Goal: Task Accomplishment & Management: Use online tool/utility

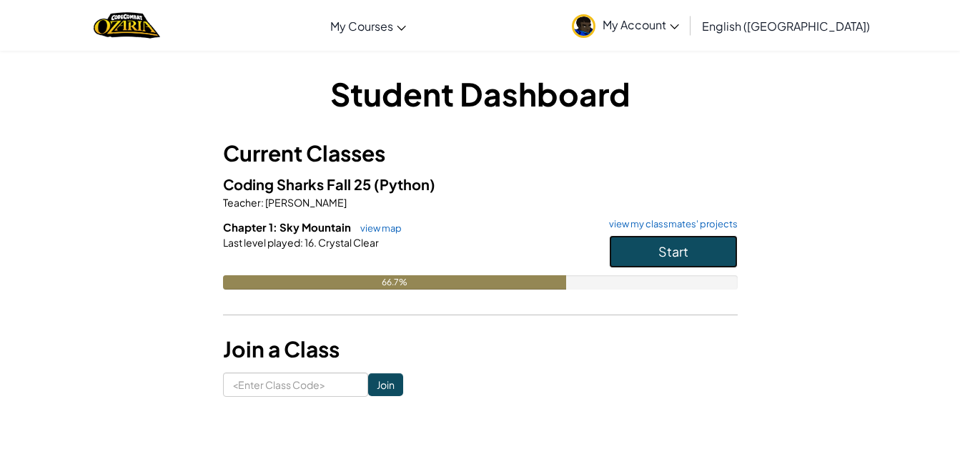
click at [709, 239] on button "Start" at bounding box center [673, 251] width 129 height 33
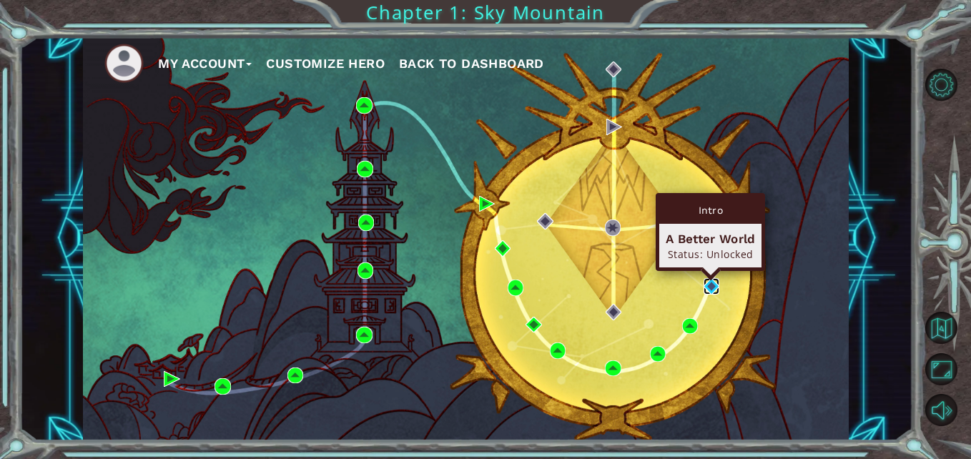
click at [707, 283] on img at bounding box center [711, 286] width 16 height 16
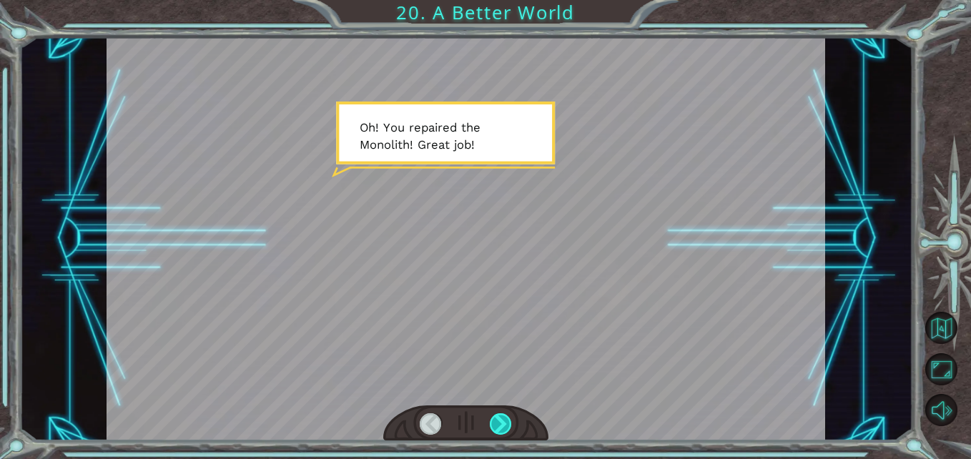
click at [504, 419] on div at bounding box center [501, 424] width 22 height 22
click at [503, 418] on div at bounding box center [501, 424] width 22 height 22
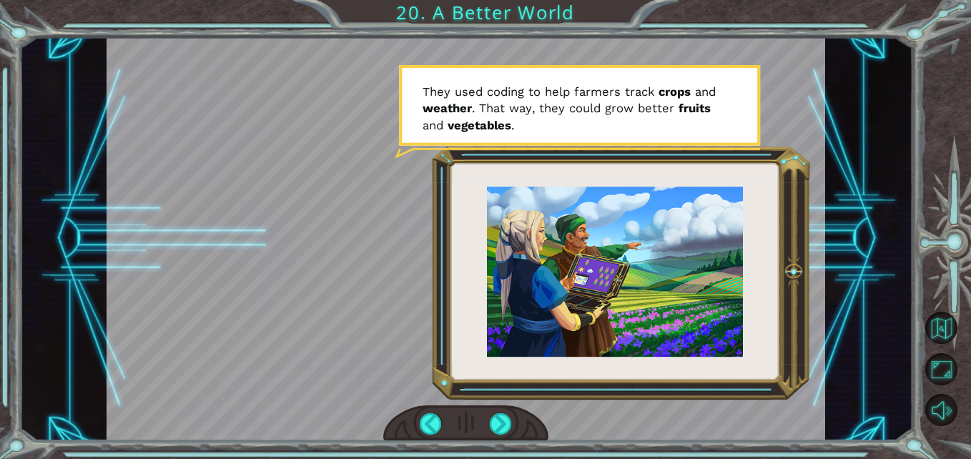
click at [621, 304] on div at bounding box center [465, 238] width 718 height 404
click at [510, 419] on div at bounding box center [501, 424] width 22 height 22
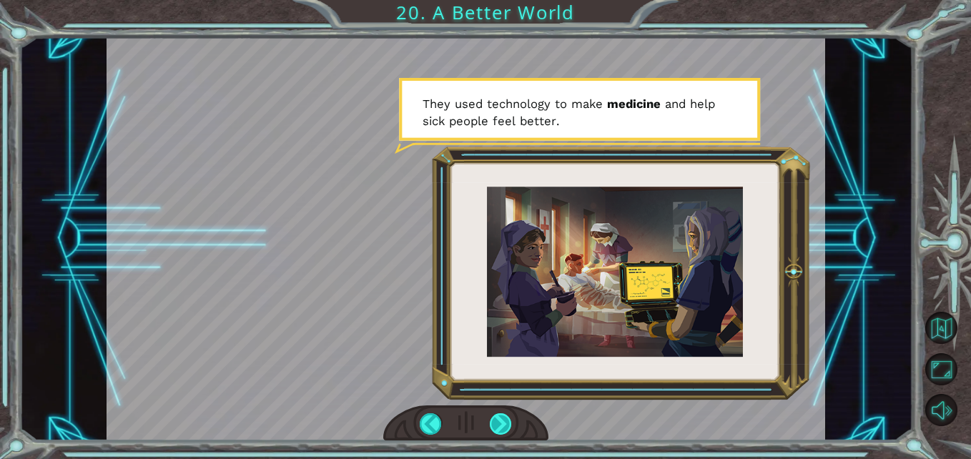
click at [502, 420] on div at bounding box center [501, 424] width 22 height 22
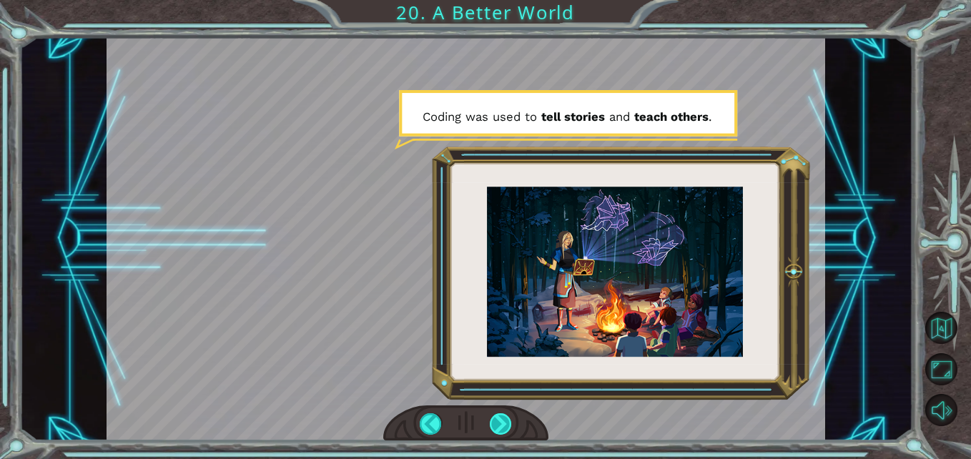
click at [502, 420] on div at bounding box center [501, 424] width 22 height 22
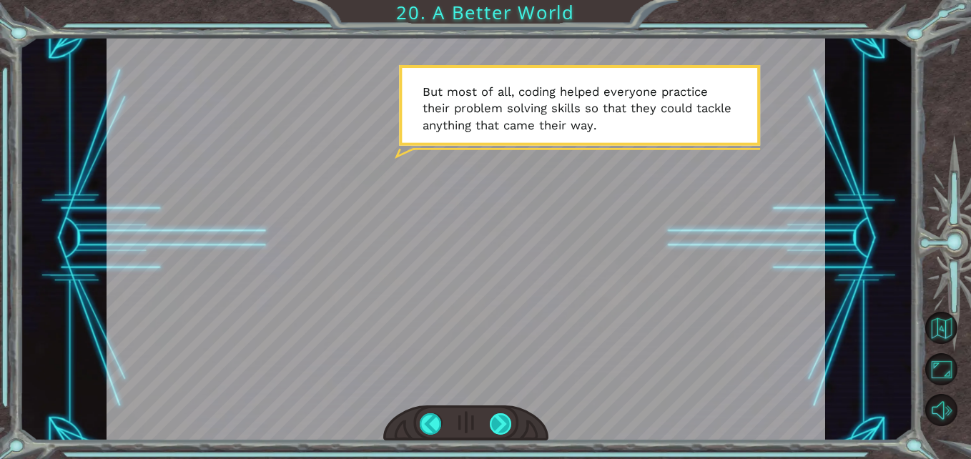
click at [502, 420] on div at bounding box center [501, 424] width 22 height 22
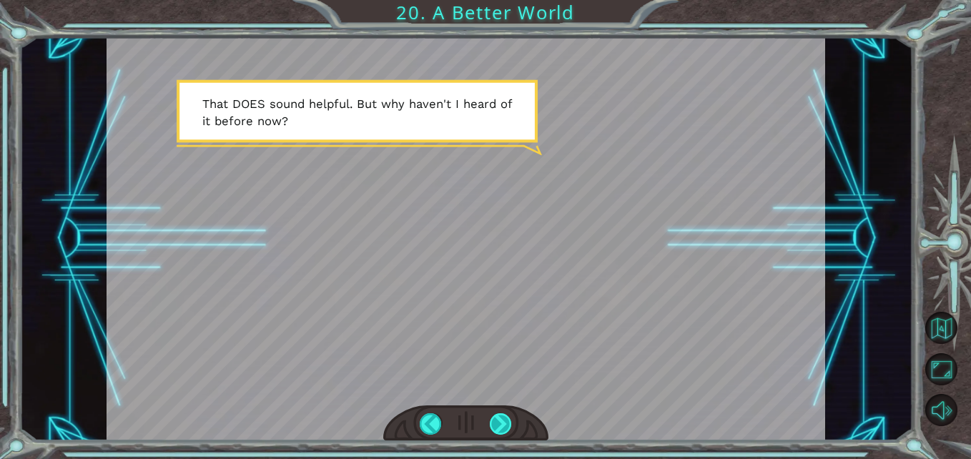
click at [495, 415] on div at bounding box center [501, 424] width 22 height 22
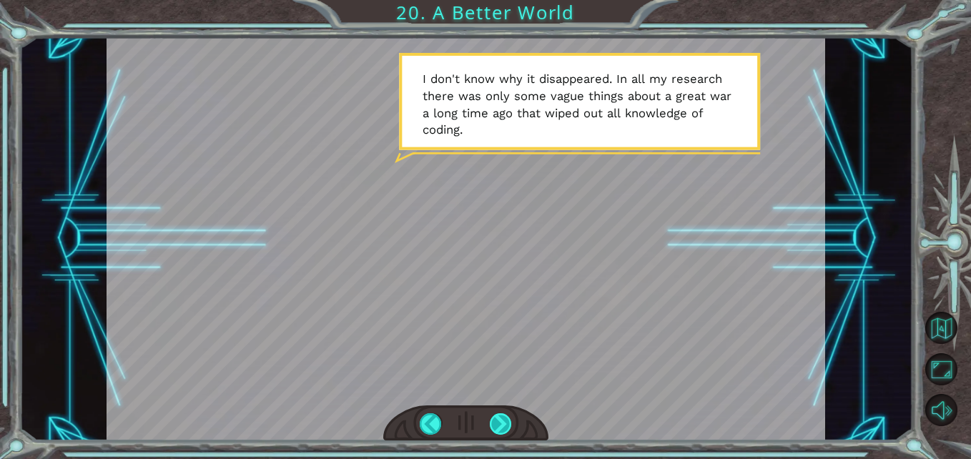
click at [500, 423] on div at bounding box center [501, 424] width 22 height 22
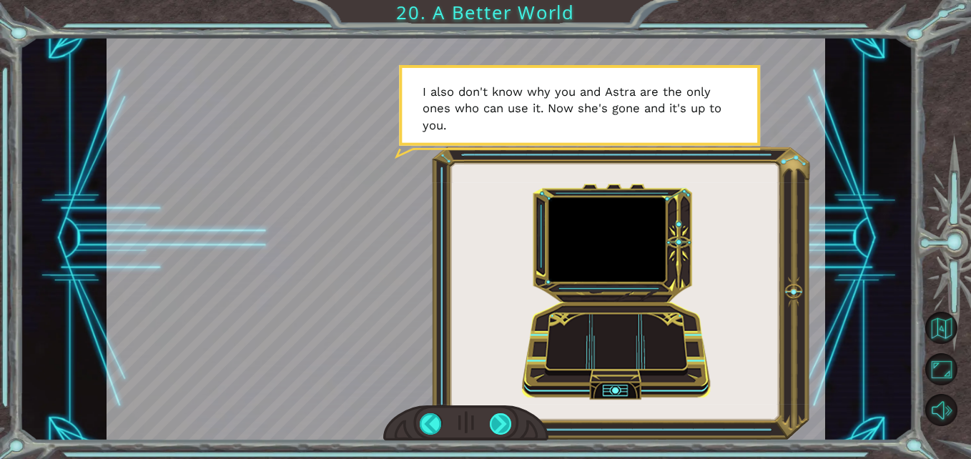
click at [500, 423] on div at bounding box center [501, 424] width 22 height 22
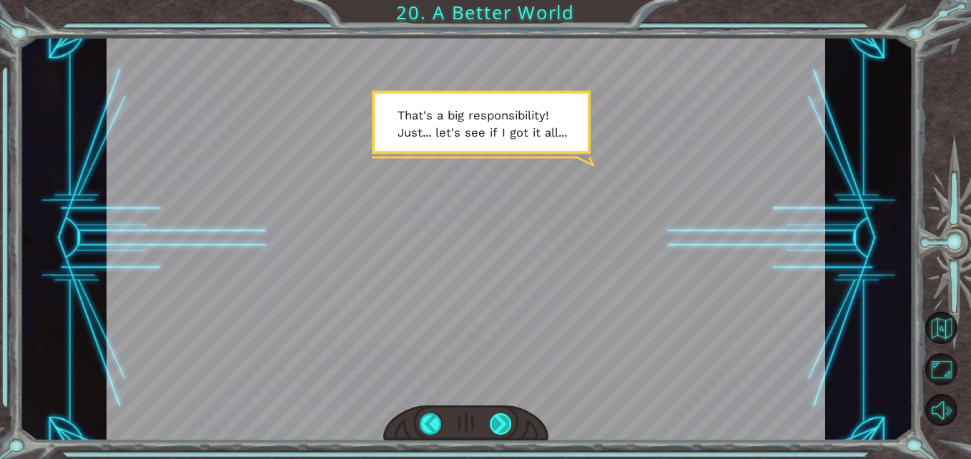
click at [500, 423] on div at bounding box center [501, 424] width 22 height 22
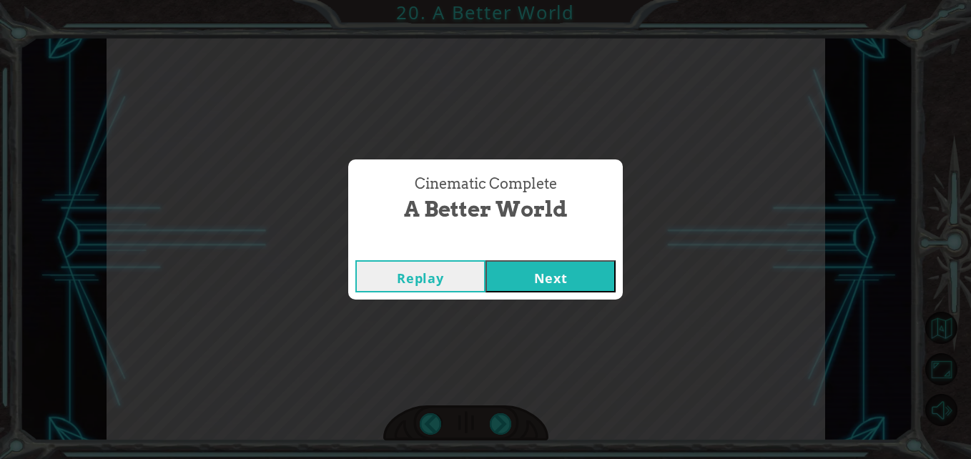
click at [595, 264] on button "Next" at bounding box center [550, 276] width 130 height 32
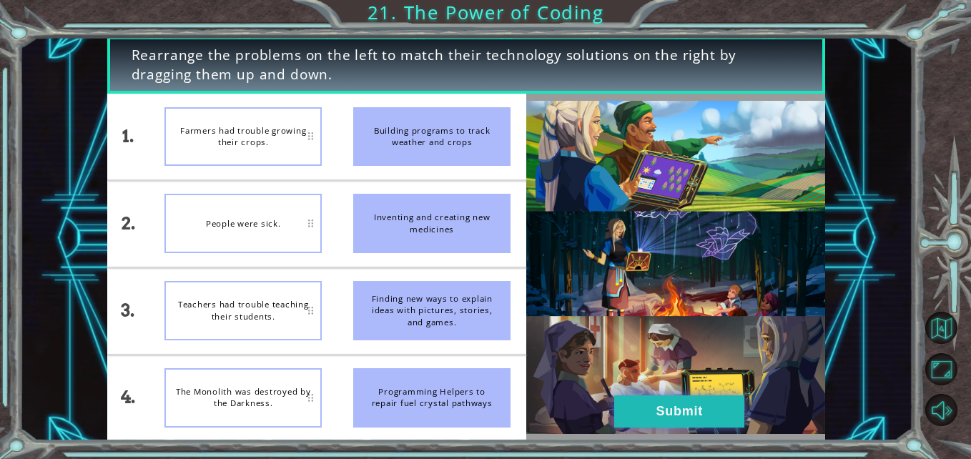
click at [664, 405] on button "Submit" at bounding box center [679, 411] width 130 height 32
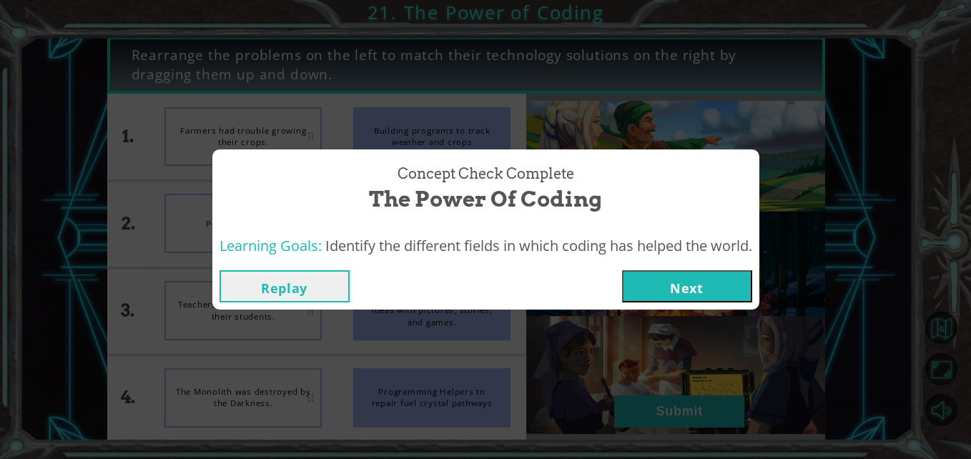
click at [700, 288] on button "Next" at bounding box center [687, 286] width 130 height 32
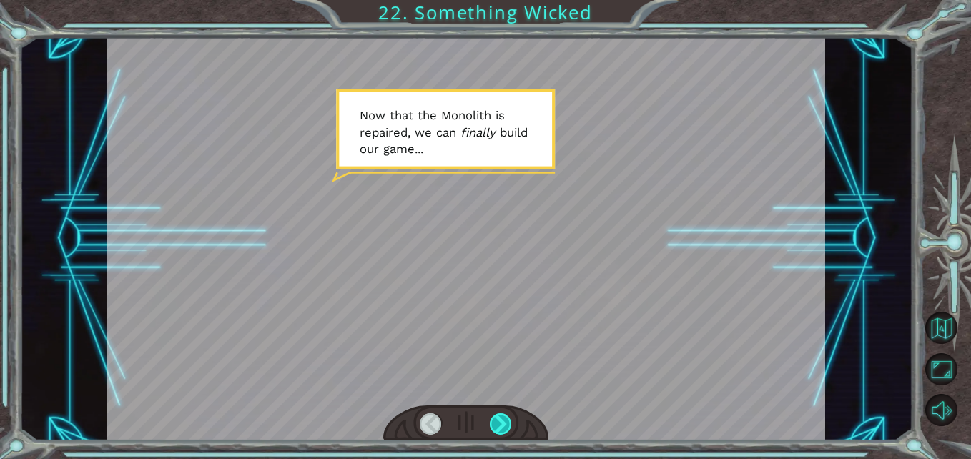
click at [506, 422] on div at bounding box center [501, 424] width 22 height 22
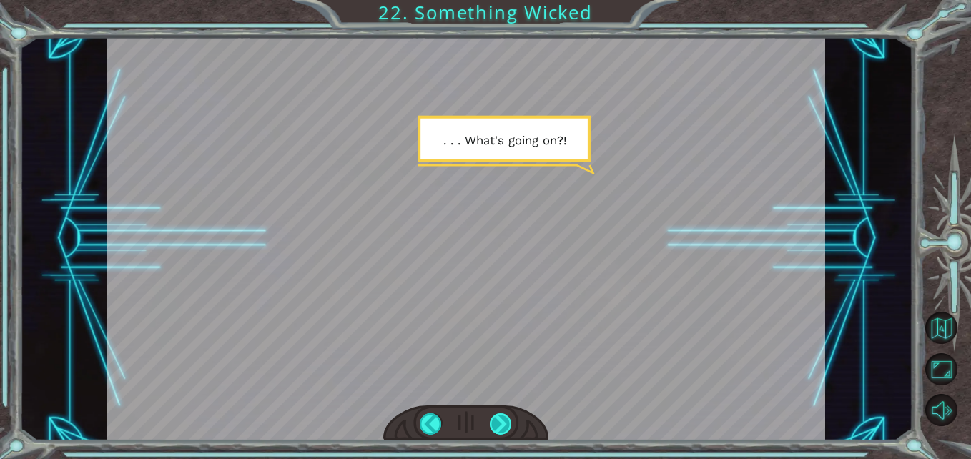
click at [506, 422] on div at bounding box center [501, 424] width 22 height 22
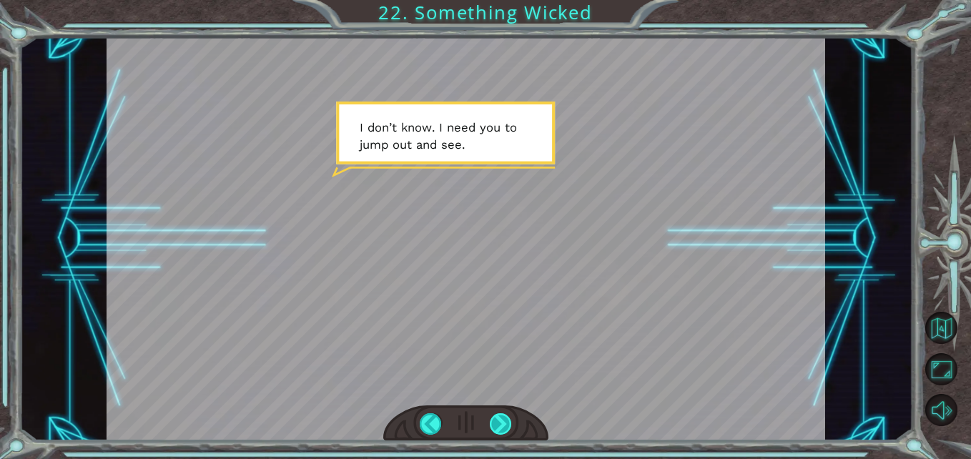
click at [506, 422] on div at bounding box center [501, 424] width 22 height 22
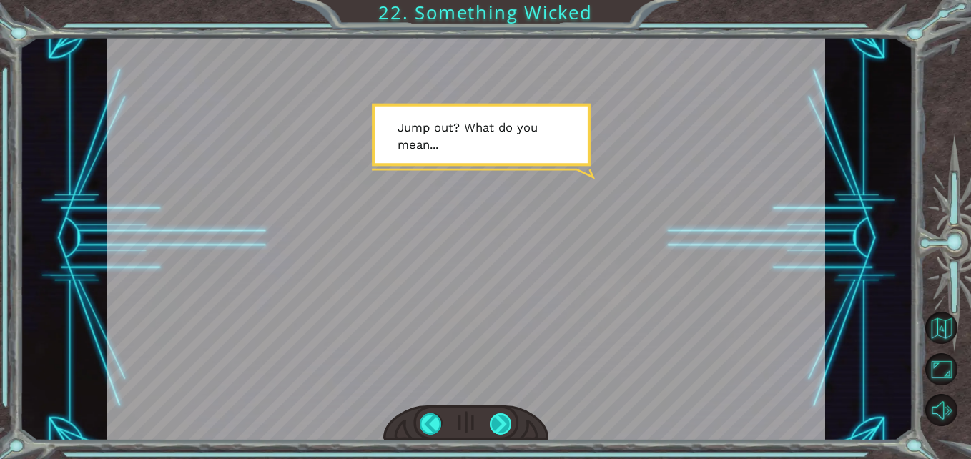
click at [506, 422] on div at bounding box center [501, 424] width 22 height 22
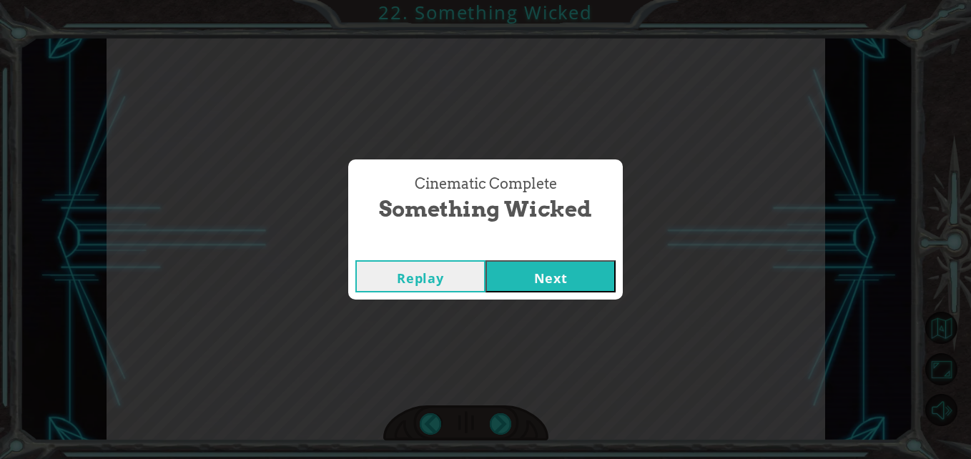
click at [557, 279] on button "Next" at bounding box center [550, 276] width 130 height 32
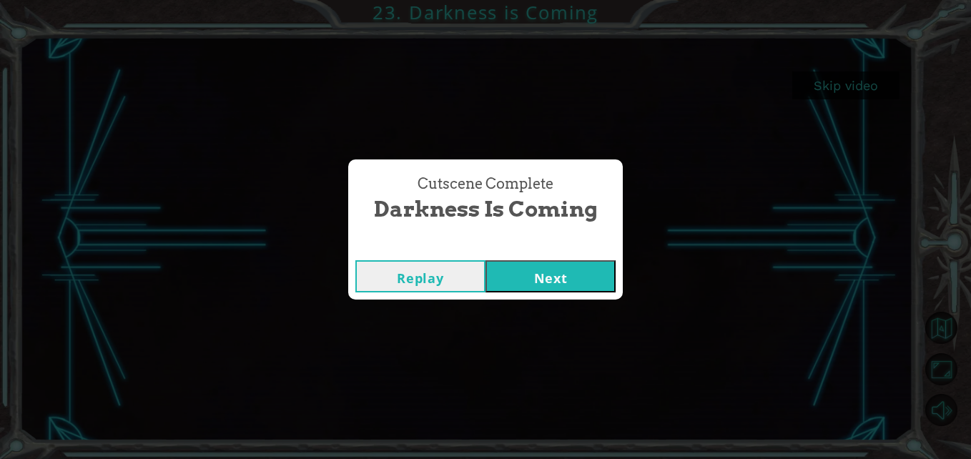
click at [579, 270] on button "Next" at bounding box center [550, 276] width 130 height 32
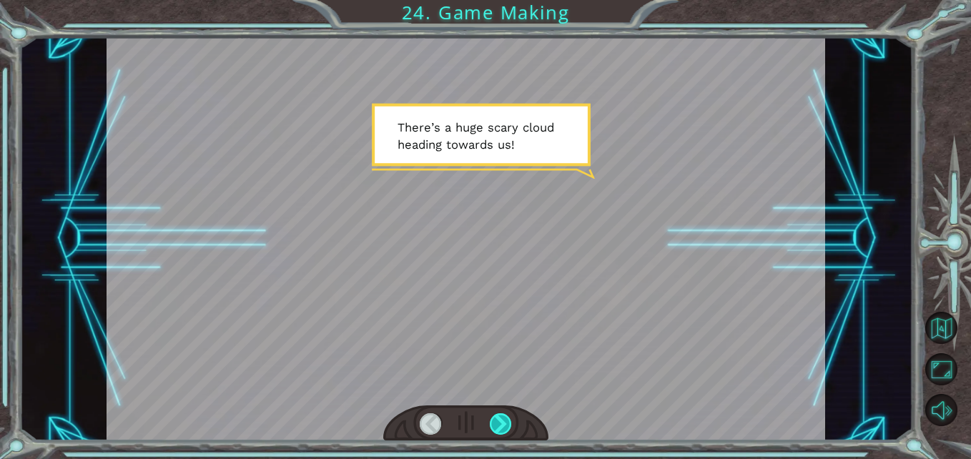
click at [504, 421] on div at bounding box center [501, 424] width 22 height 22
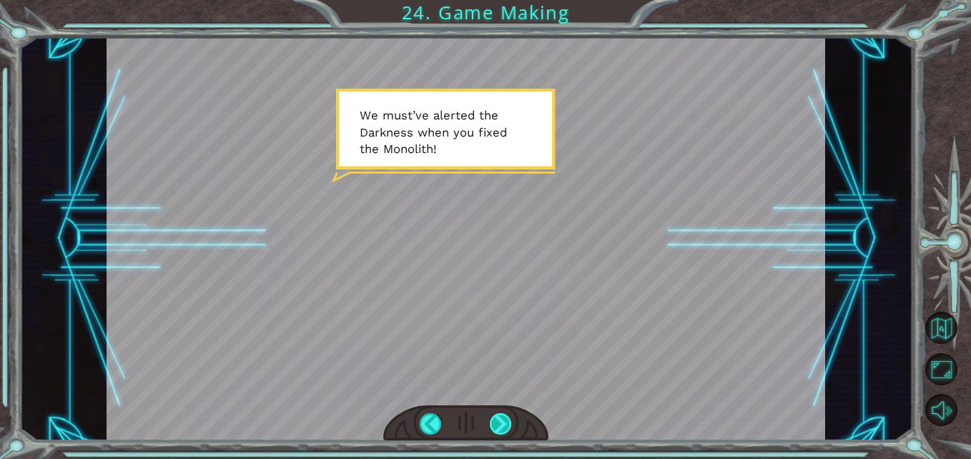
click at [504, 421] on div at bounding box center [501, 424] width 22 height 22
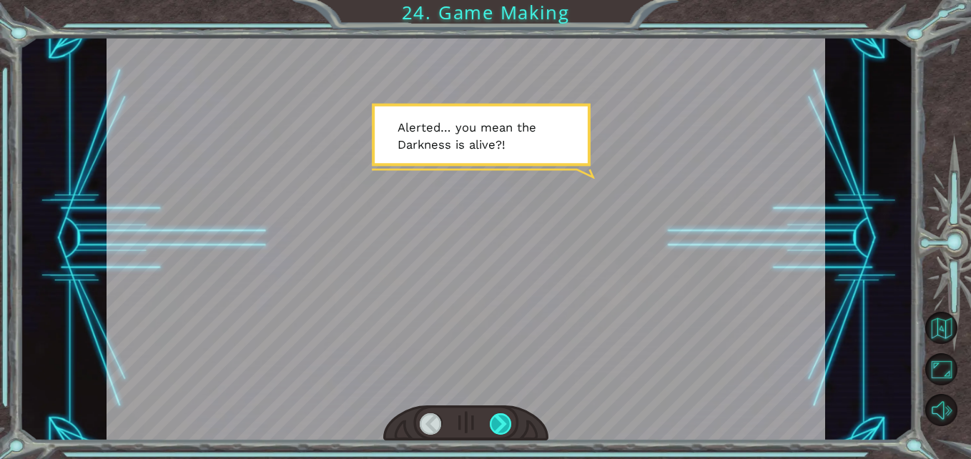
click at [504, 421] on div at bounding box center [501, 424] width 22 height 22
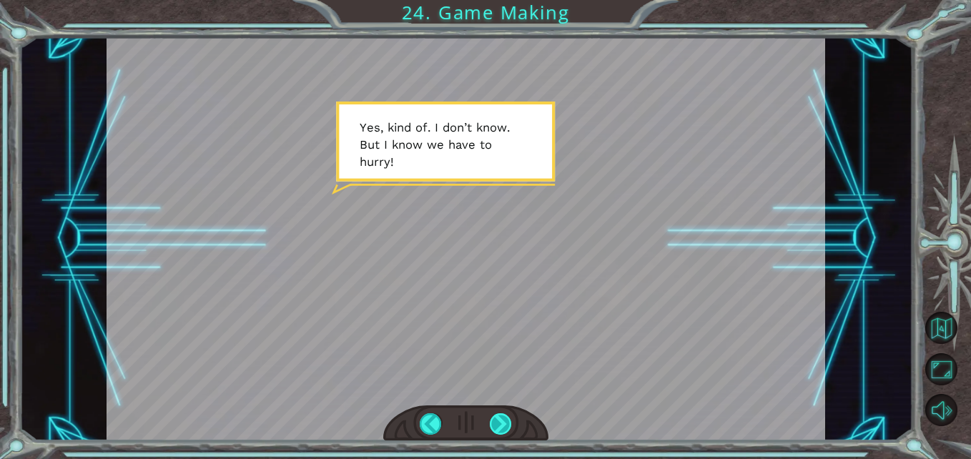
click at [504, 421] on div at bounding box center [501, 424] width 22 height 22
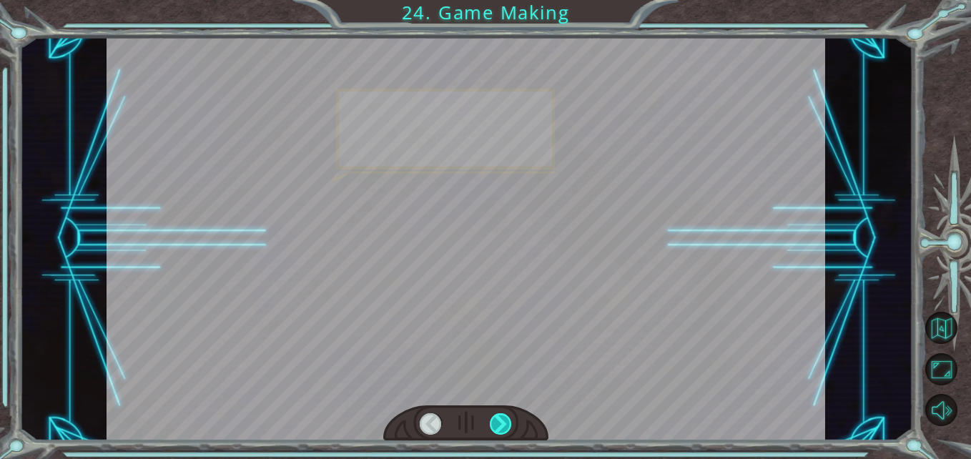
click at [504, 421] on div at bounding box center [501, 424] width 22 height 22
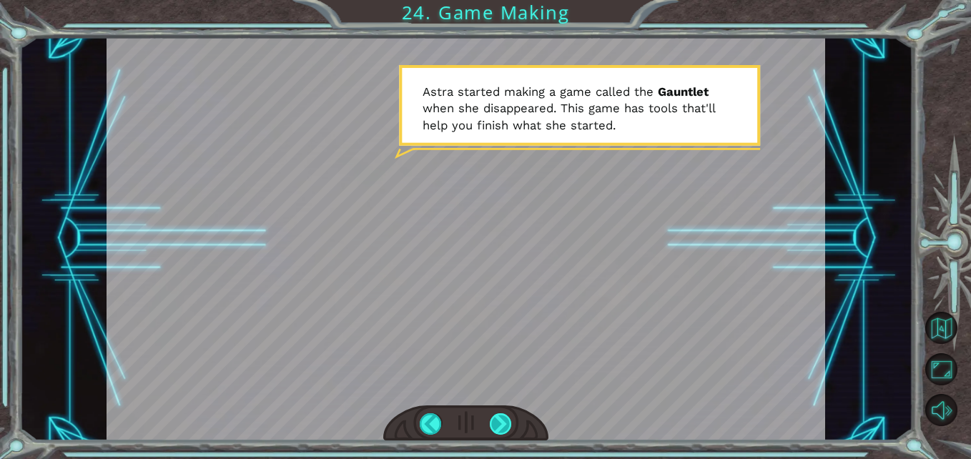
click at [500, 413] on div at bounding box center [501, 424] width 22 height 22
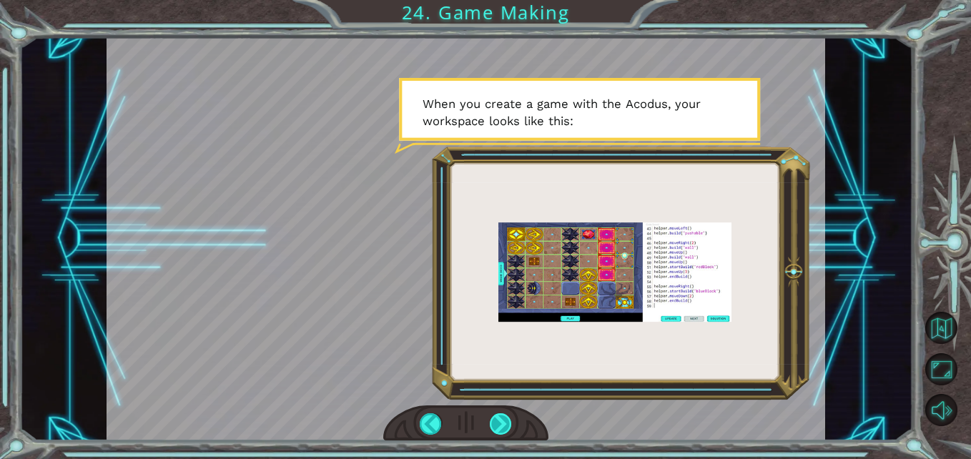
click at [500, 413] on div at bounding box center [501, 424] width 22 height 22
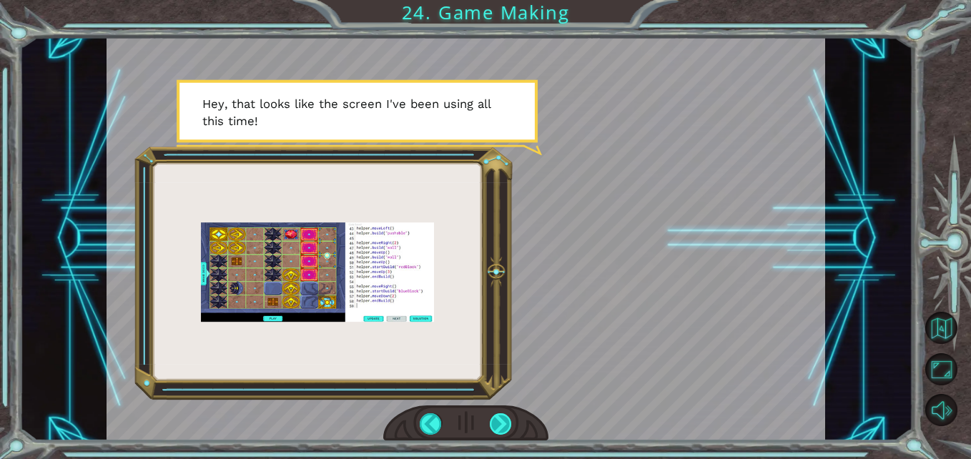
click at [500, 413] on div at bounding box center [501, 424] width 22 height 22
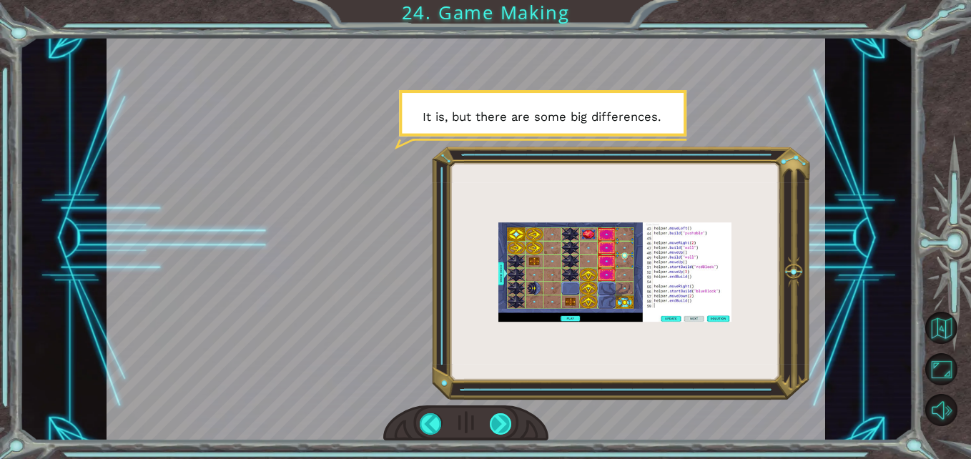
click at [490, 421] on div at bounding box center [501, 424] width 22 height 22
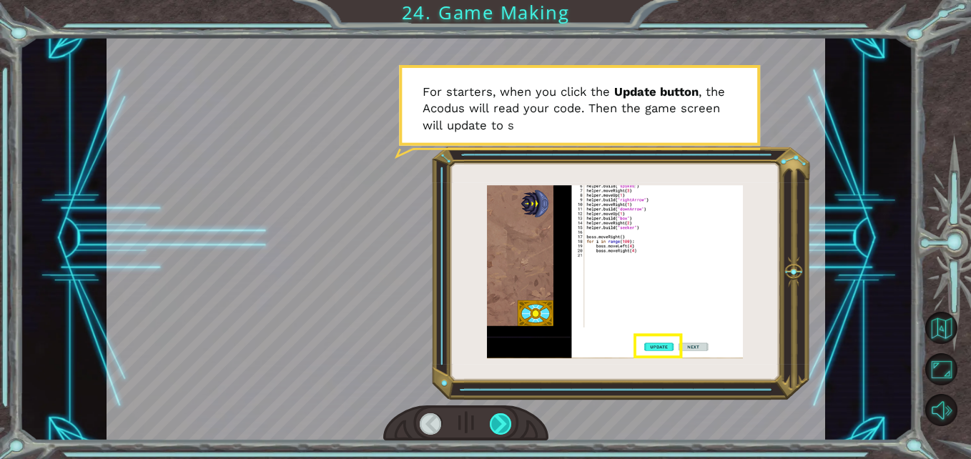
click at [499, 422] on div at bounding box center [501, 424] width 22 height 22
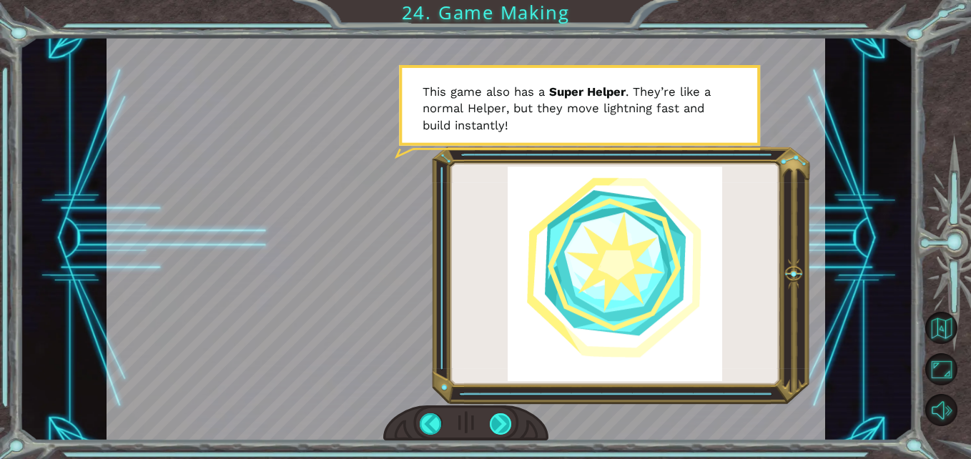
click at [495, 423] on div at bounding box center [501, 424] width 22 height 22
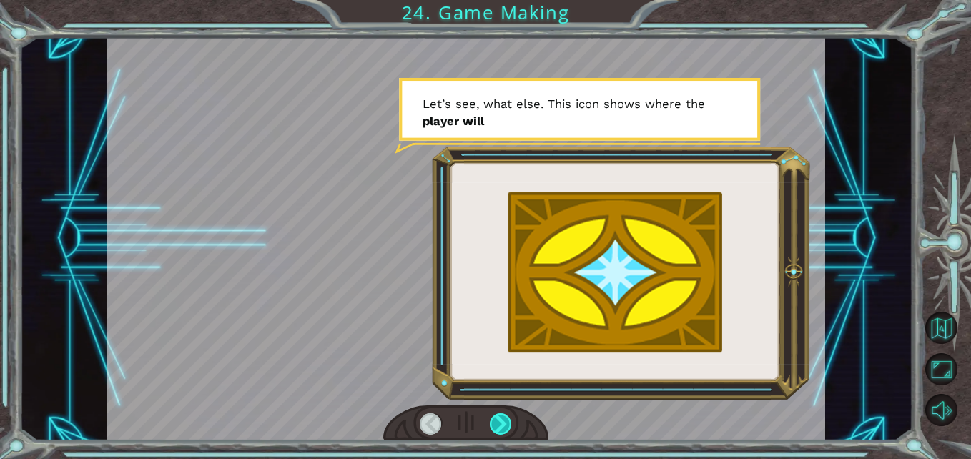
click at [495, 423] on div at bounding box center [501, 424] width 22 height 22
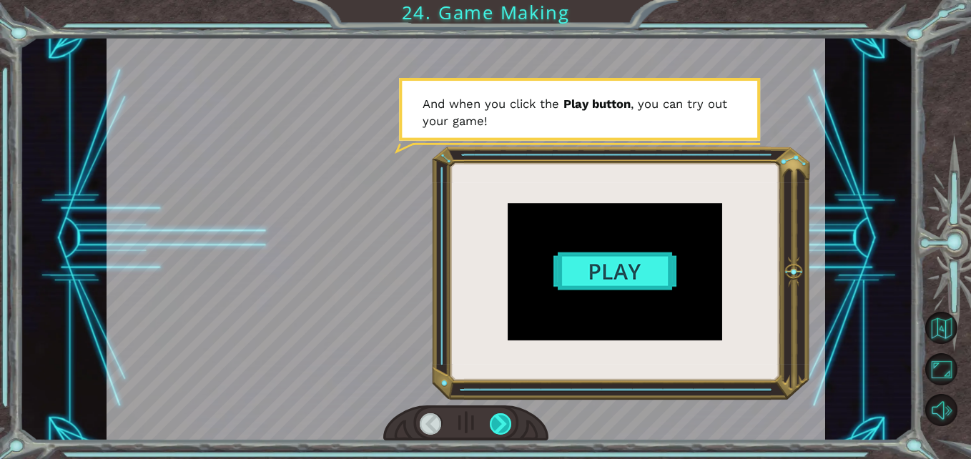
click at [495, 423] on div at bounding box center [501, 424] width 22 height 22
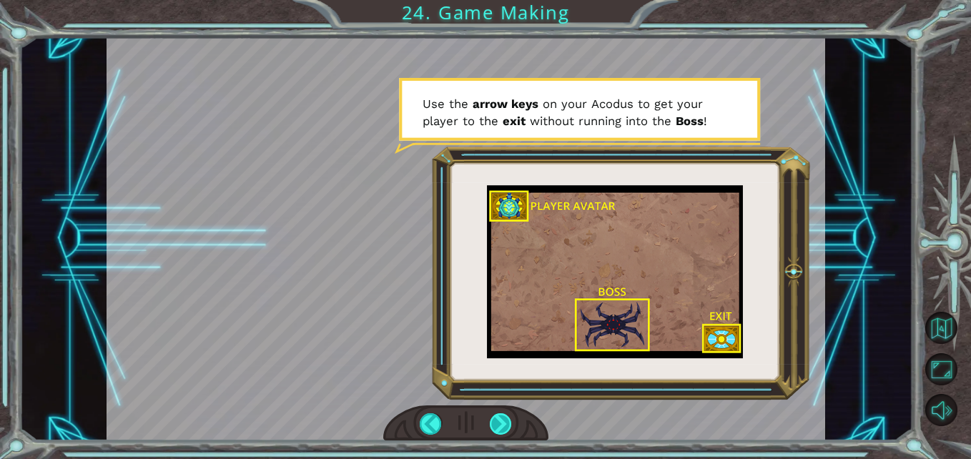
click at [490, 429] on div at bounding box center [501, 424] width 22 height 22
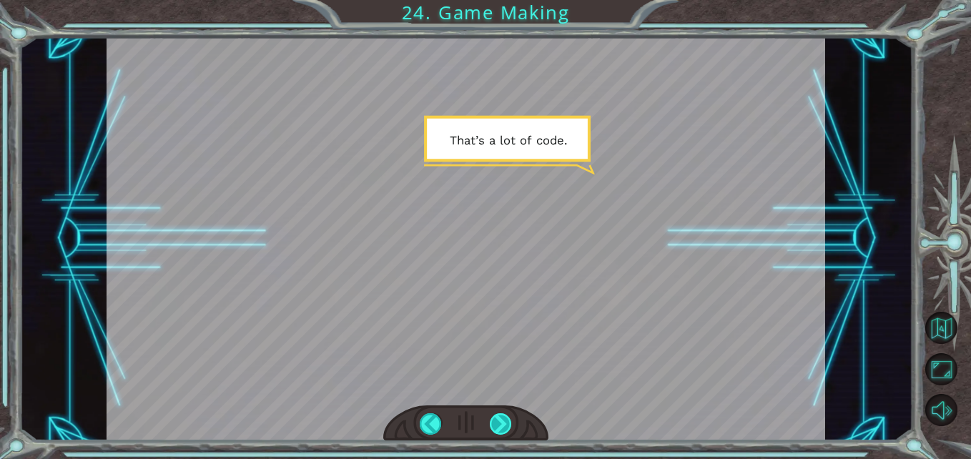
click at [490, 429] on div at bounding box center [501, 424] width 22 height 22
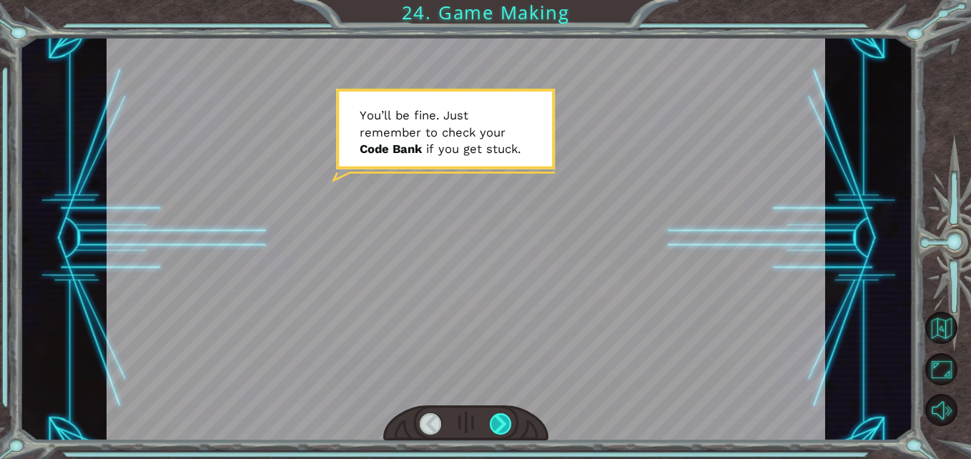
click at [499, 422] on div at bounding box center [501, 424] width 22 height 22
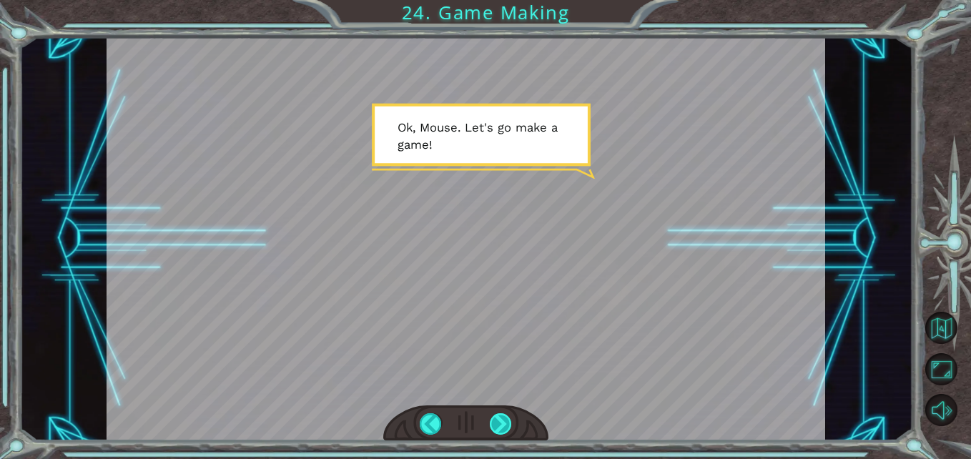
click at [491, 425] on div at bounding box center [501, 424] width 22 height 22
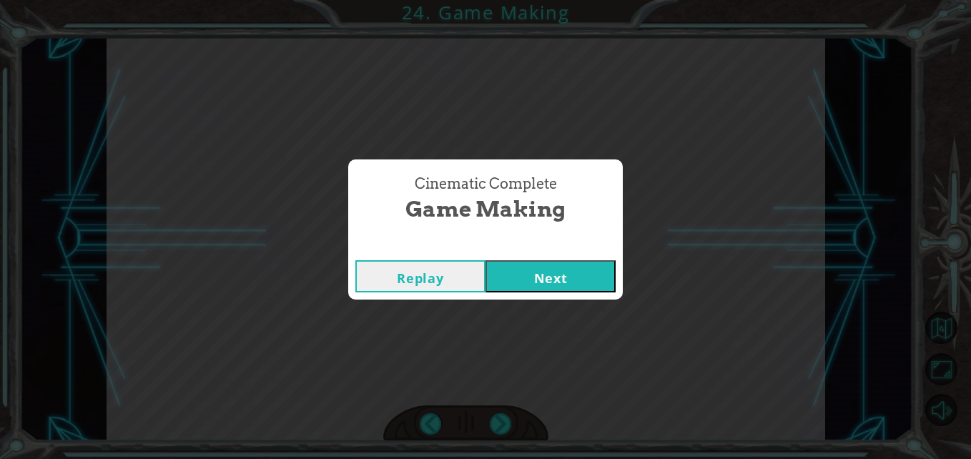
click at [535, 282] on button "Next" at bounding box center [550, 276] width 130 height 32
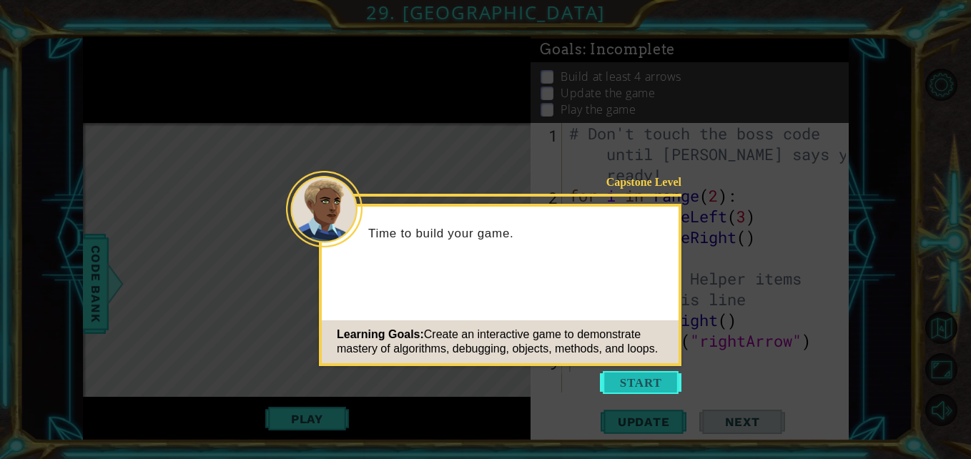
click at [650, 375] on button "Start" at bounding box center [640, 382] width 81 height 23
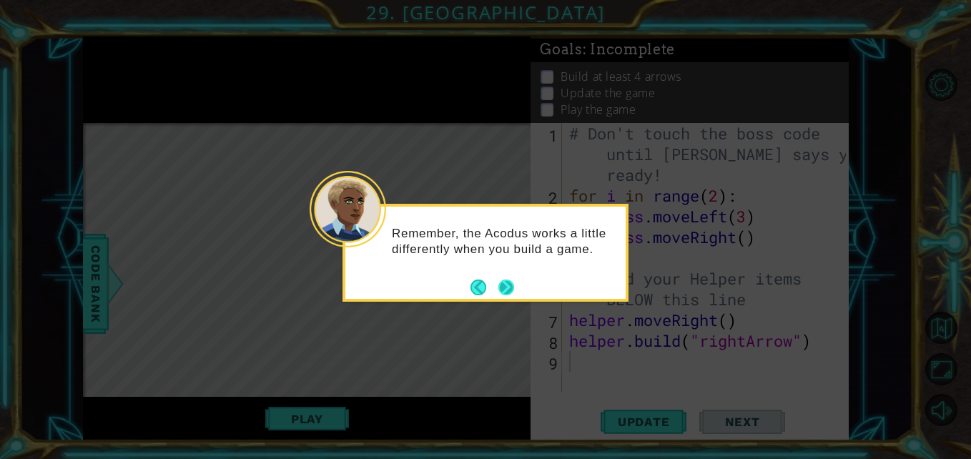
click at [507, 289] on button "Next" at bounding box center [506, 287] width 16 height 16
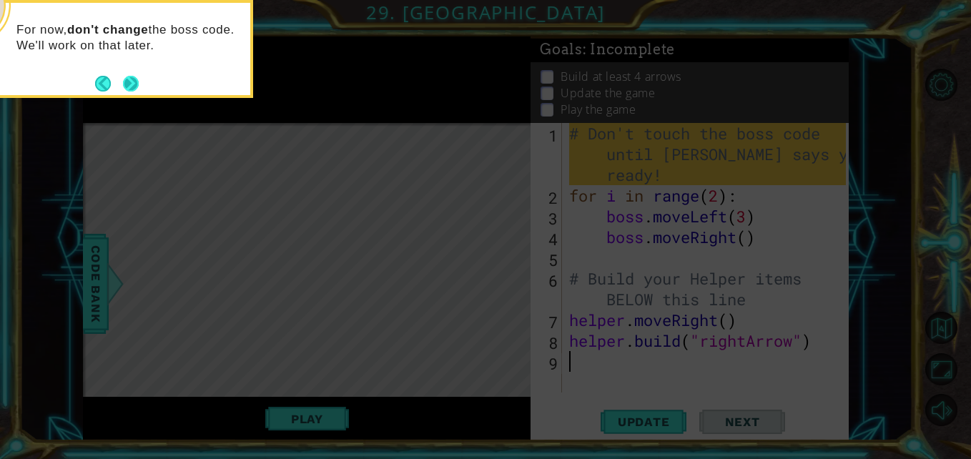
click at [124, 85] on button "Next" at bounding box center [131, 84] width 16 height 16
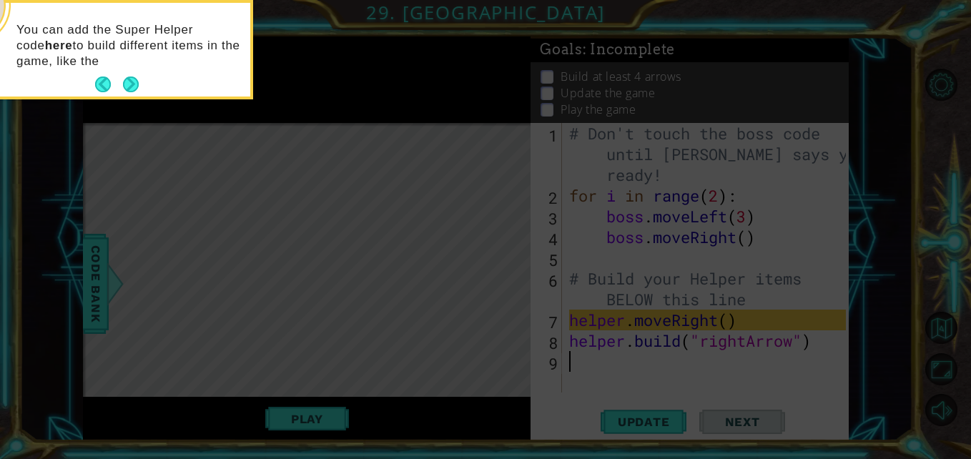
click at [124, 85] on button "Next" at bounding box center [131, 84] width 16 height 16
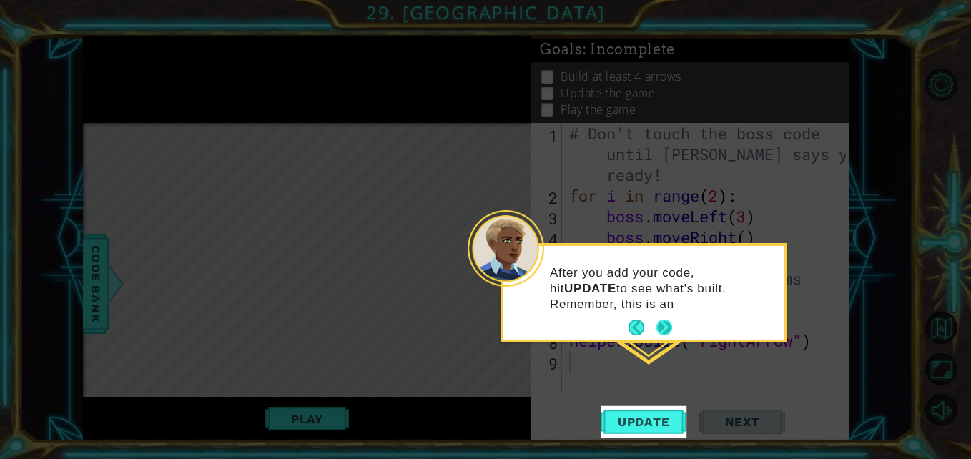
click at [669, 325] on button "Next" at bounding box center [664, 327] width 16 height 16
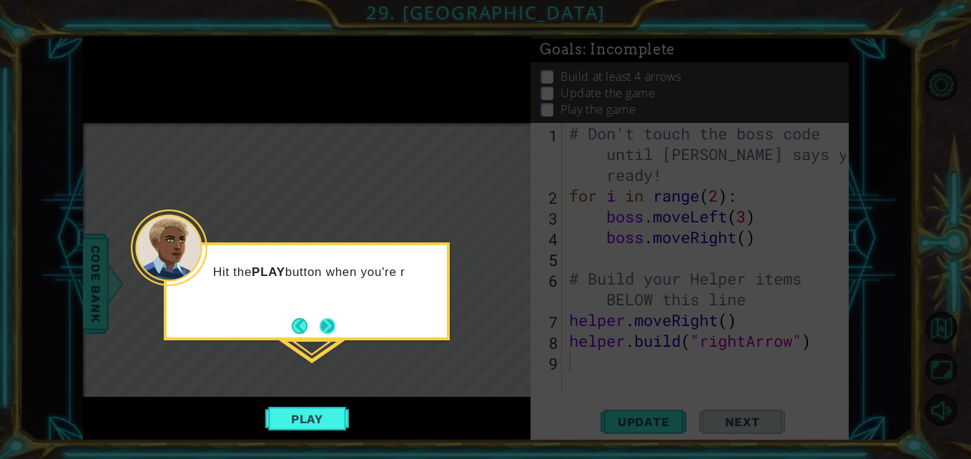
click at [334, 329] on button "Next" at bounding box center [327, 326] width 16 height 16
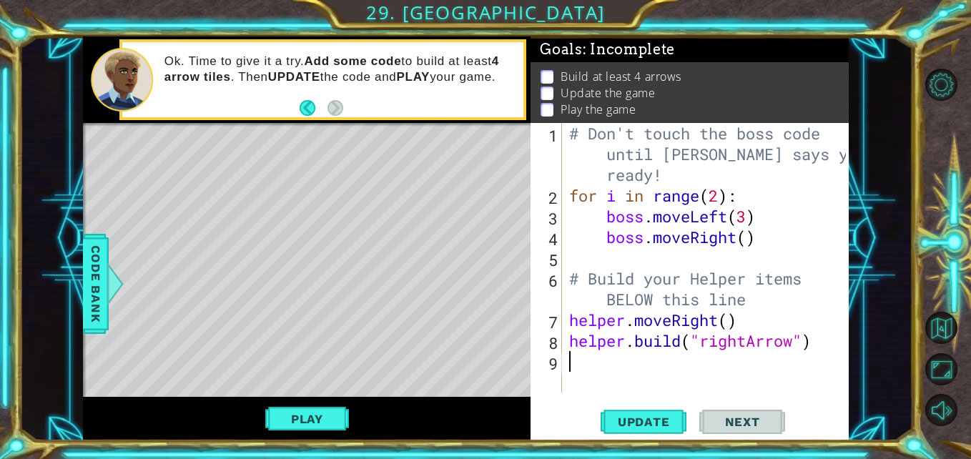
type textarea "h"
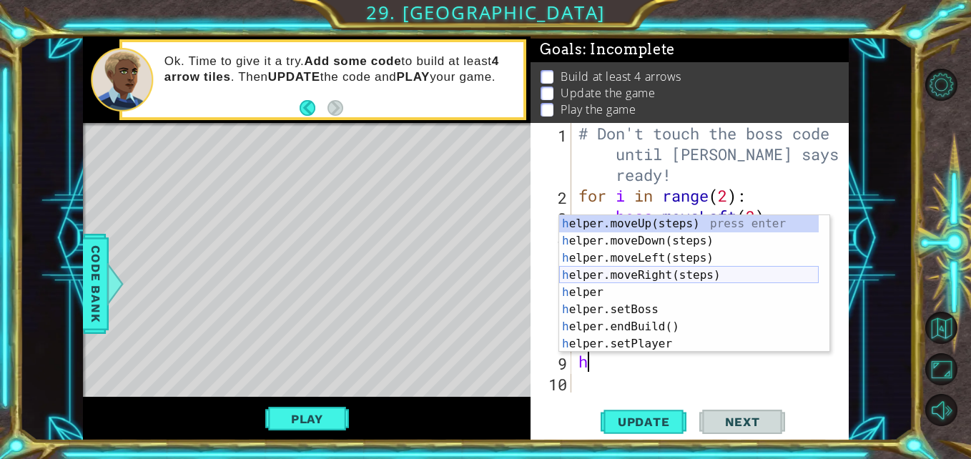
click at [640, 282] on div "h elper.moveUp(steps) press enter h elper.moveDown(steps) press enter h elper.m…" at bounding box center [688, 301] width 259 height 172
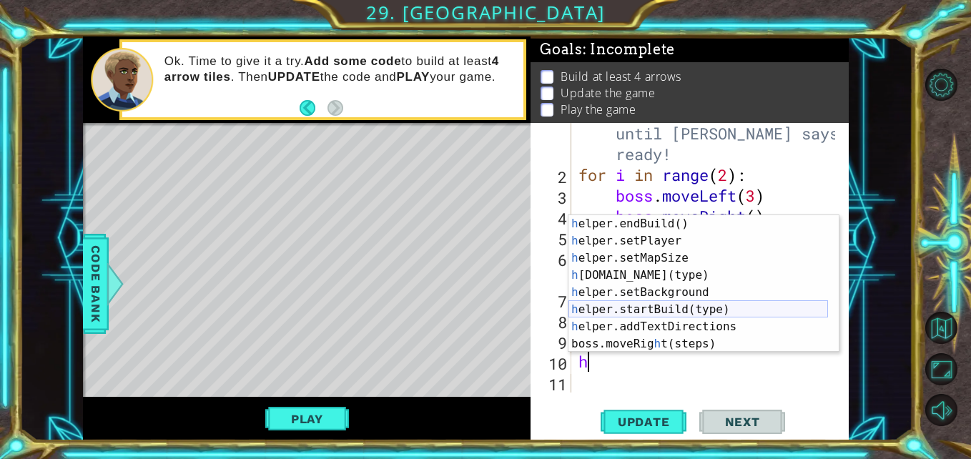
scroll to position [103, 0]
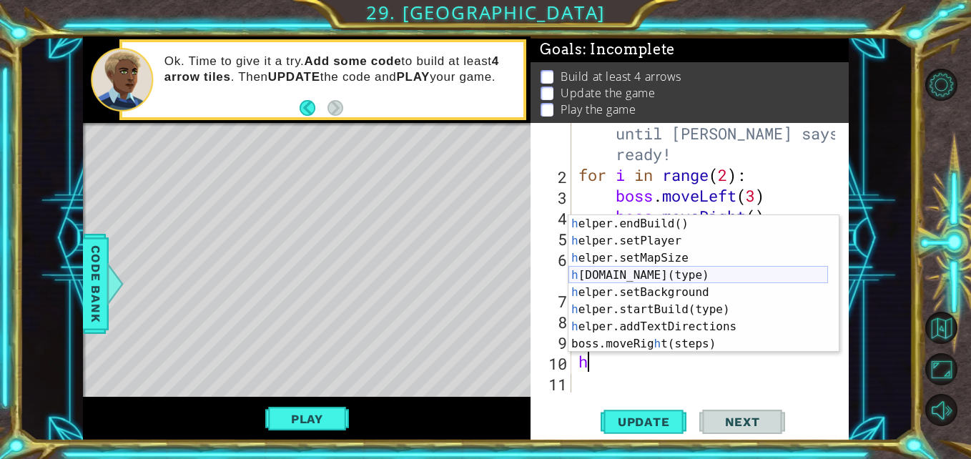
click at [644, 274] on div "h elper.endBuild() press enter h elper.setPlayer press enter h elper.setMapSize…" at bounding box center [697, 301] width 259 height 172
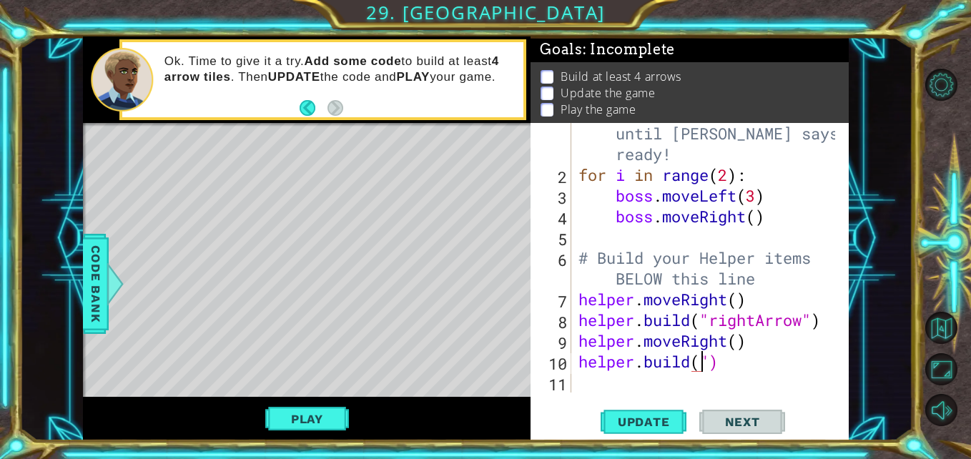
scroll to position [0, 6]
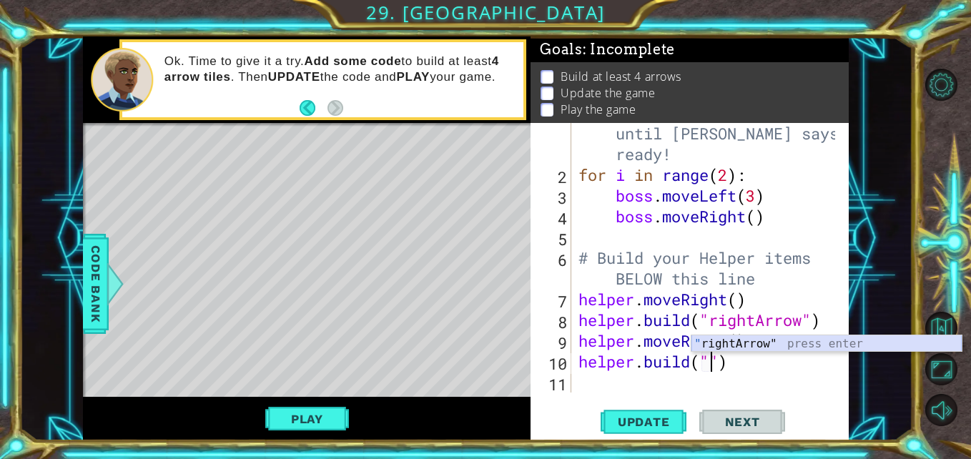
click at [722, 346] on div "" rightArrow" press enter" at bounding box center [826, 360] width 270 height 51
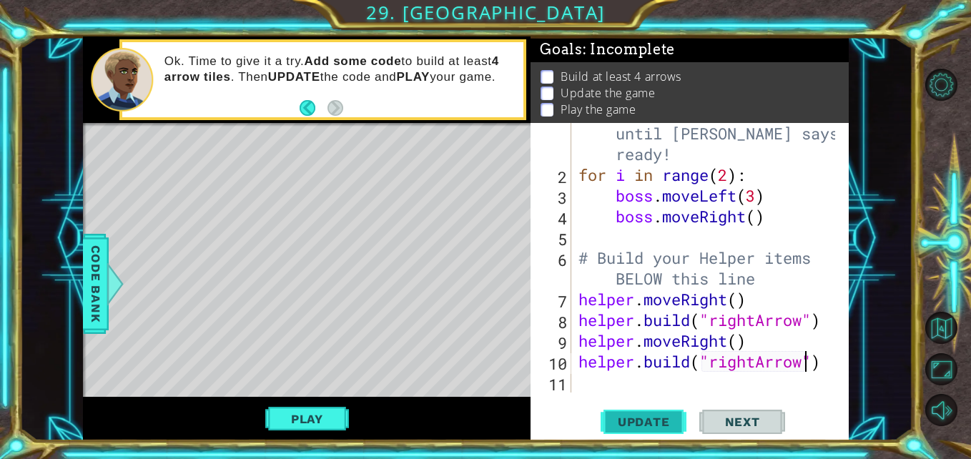
type textarea "helper.build("rightArrow")"
click at [665, 422] on span "Update" at bounding box center [643, 422] width 81 height 14
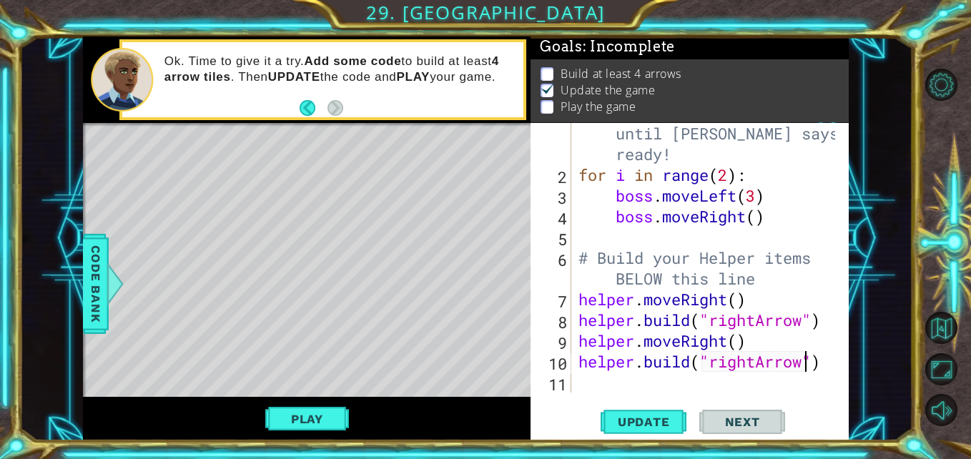
scroll to position [11, 0]
click at [308, 424] on button "Play" at bounding box center [307, 418] width 84 height 27
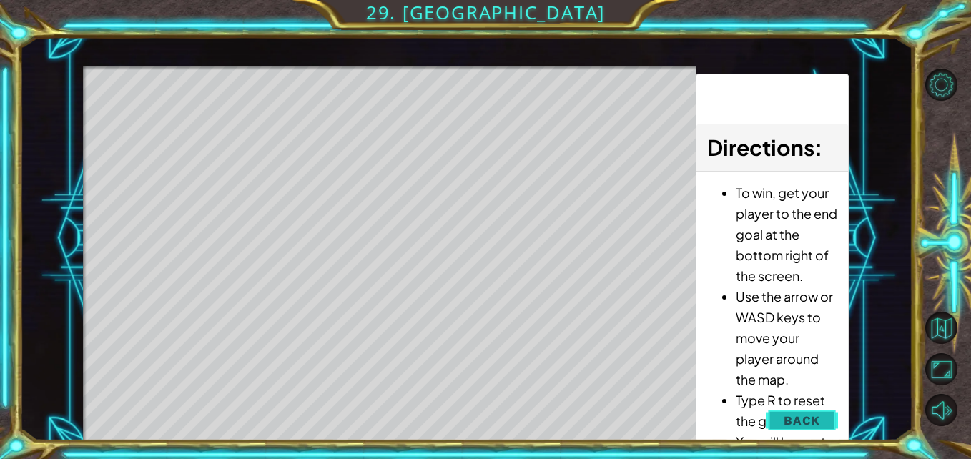
click at [812, 420] on span "Back" at bounding box center [801, 420] width 36 height 14
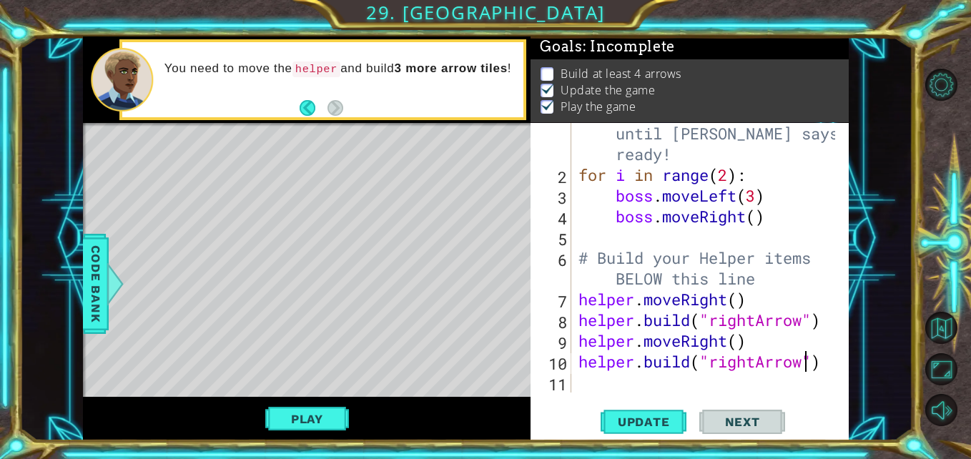
scroll to position [21, 0]
click at [595, 381] on div "# Don't touch the boss code until Vega says you're ready! for i in range ( 2 ) …" at bounding box center [708, 278] width 266 height 352
type textarea "h"
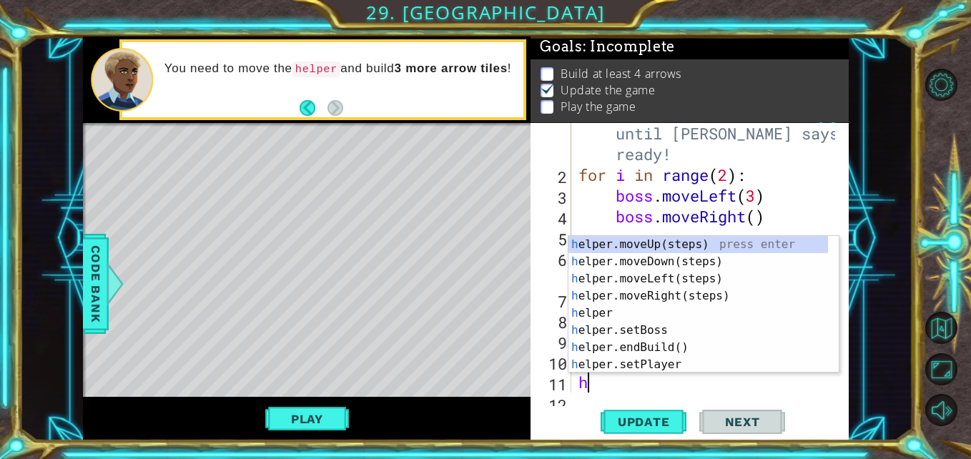
scroll to position [41, 0]
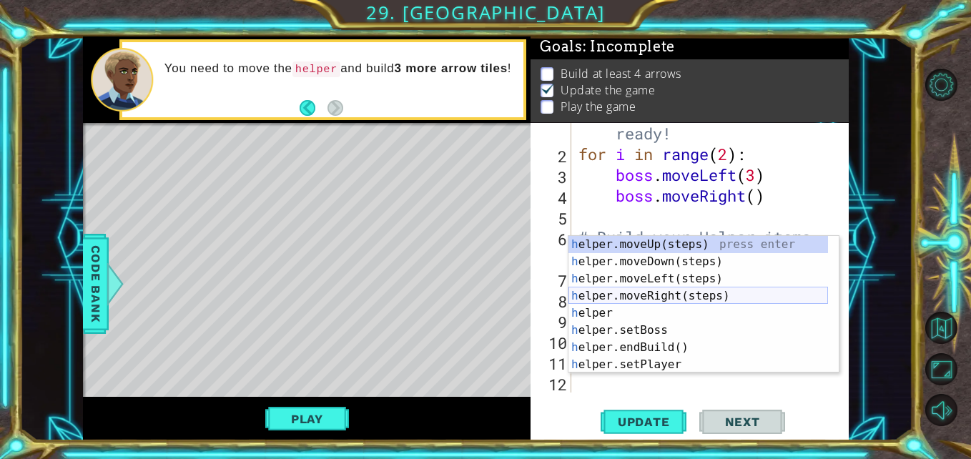
click at [643, 289] on div "h elper.moveUp(steps) press enter h elper.moveDown(steps) press enter h elper.m…" at bounding box center [697, 322] width 259 height 172
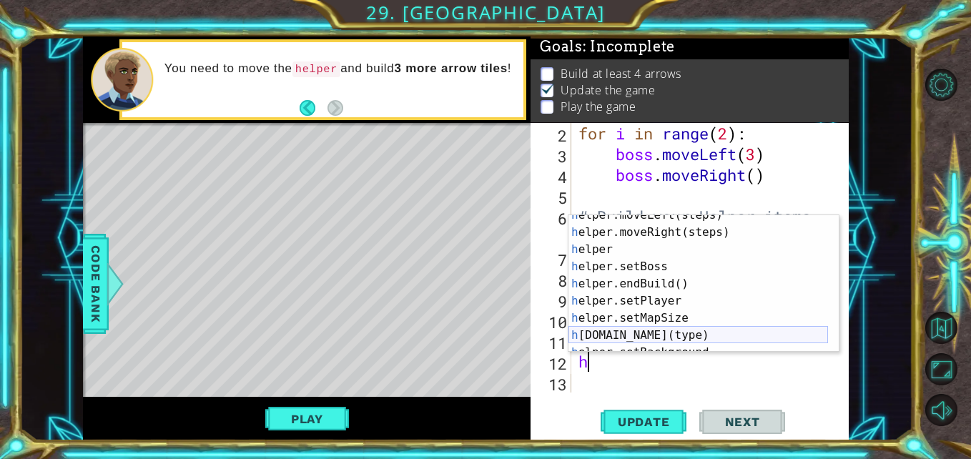
scroll to position [86, 0]
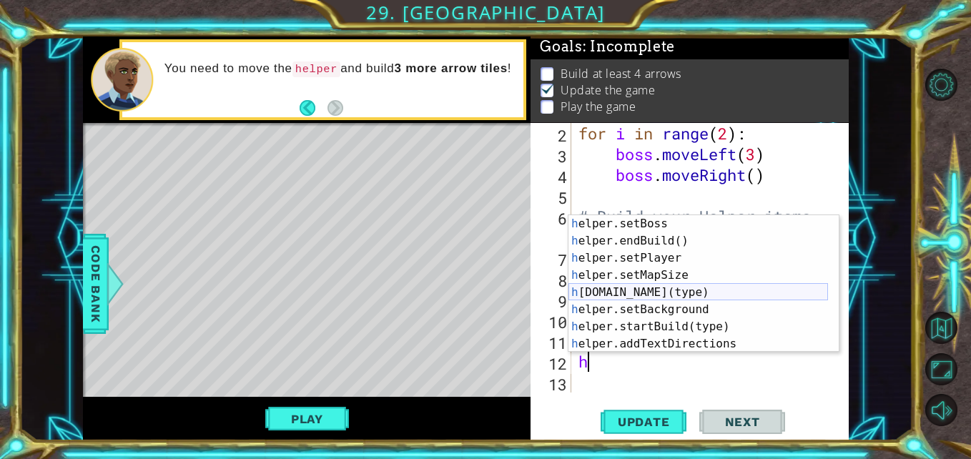
click at [645, 294] on div "h elper.setBoss press enter h elper.endBuild() press enter h elper.setPlayer pr…" at bounding box center [697, 301] width 259 height 172
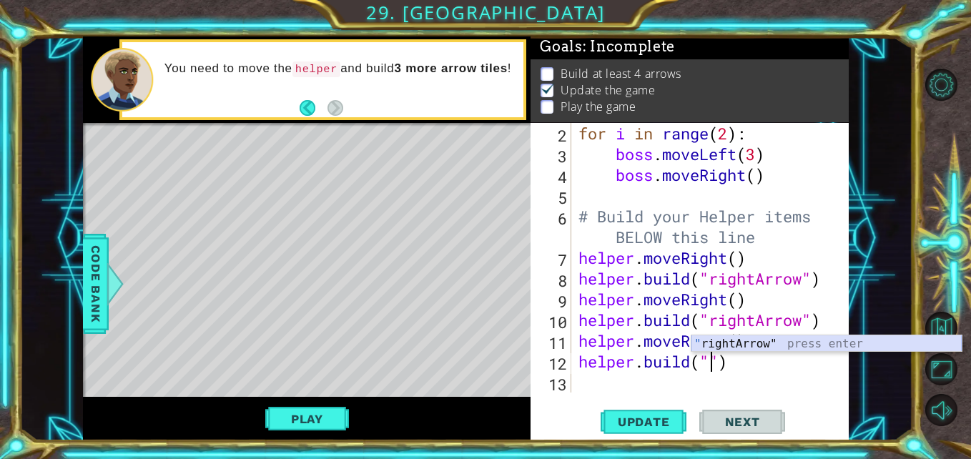
click at [748, 342] on div "" rightArrow" press enter" at bounding box center [826, 360] width 270 height 51
type textarea "helper.build("rightArrow")"
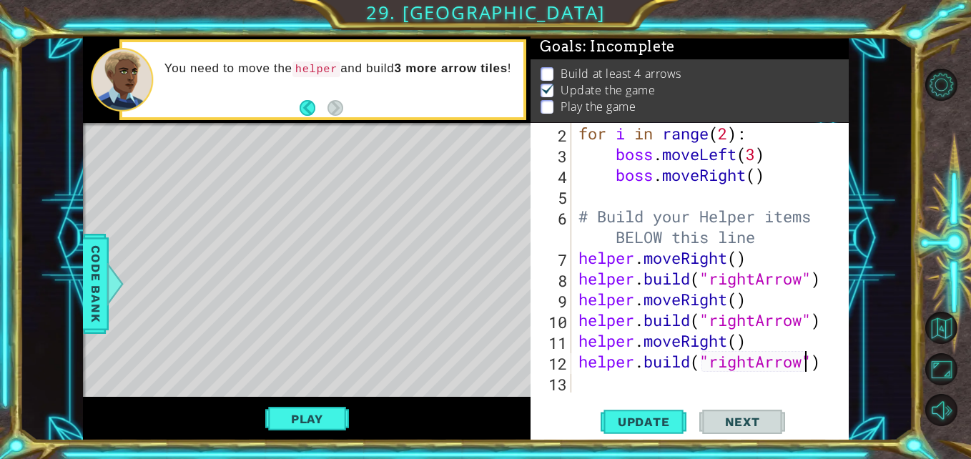
click at [595, 387] on div "for i in range ( 2 ) : boss . moveLeft ( 3 ) boss . moveRight ( ) # Build your …" at bounding box center [708, 278] width 266 height 311
type textarea "h"
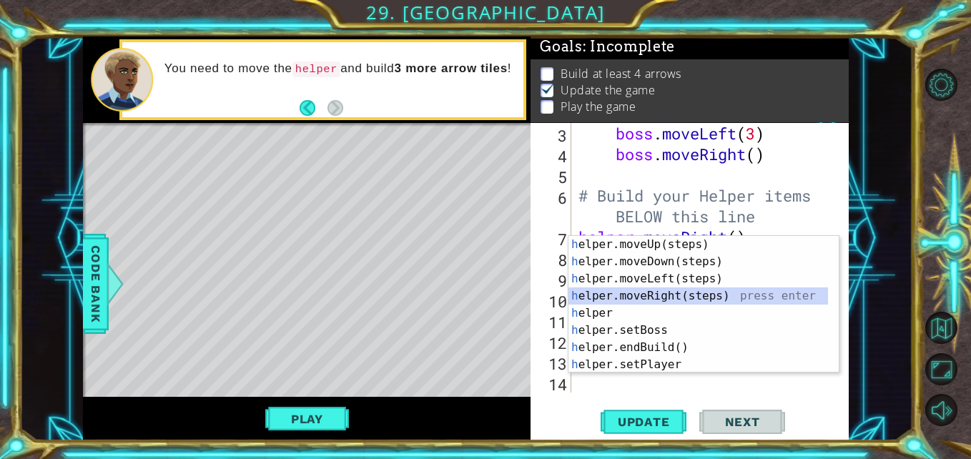
click at [628, 301] on div "h elper.moveUp(steps) press enter h elper.moveDown(steps) press enter h elper.m…" at bounding box center [697, 322] width 259 height 172
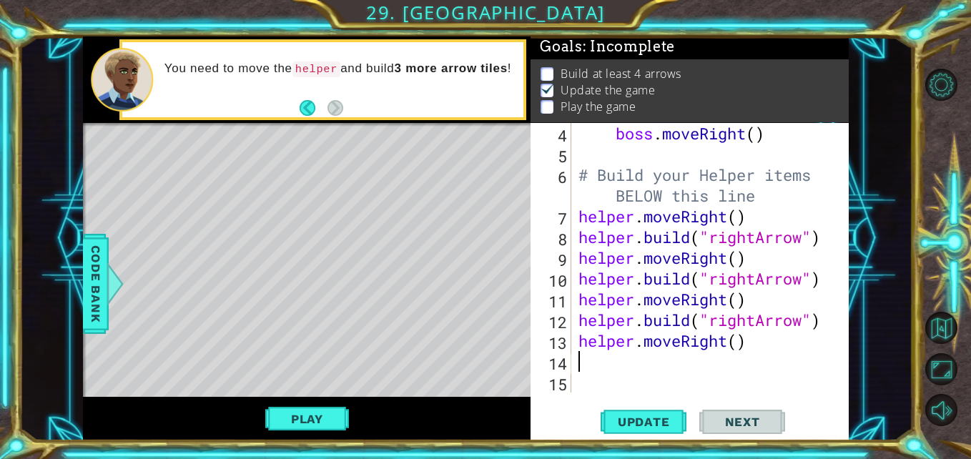
click at [636, 365] on div "boss . moveRight ( ) # Build your Helper items BELOW this line helper . moveRig…" at bounding box center [708, 278] width 266 height 311
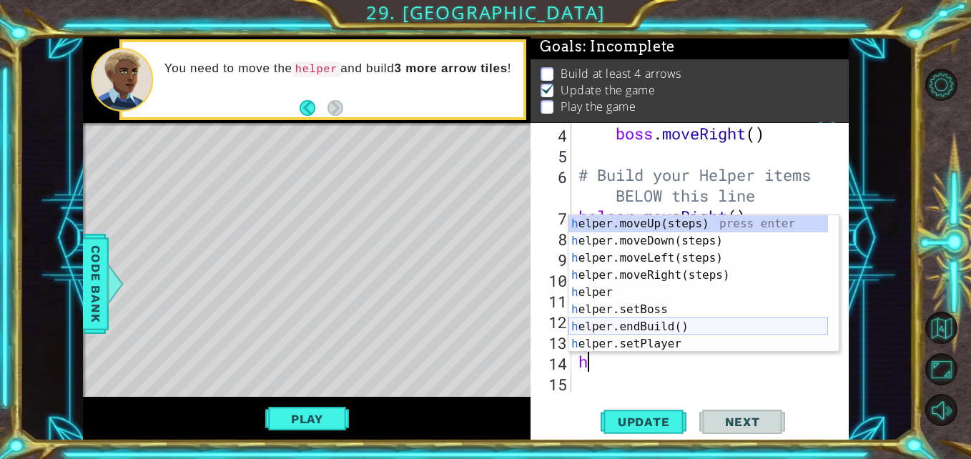
scroll to position [43, 0]
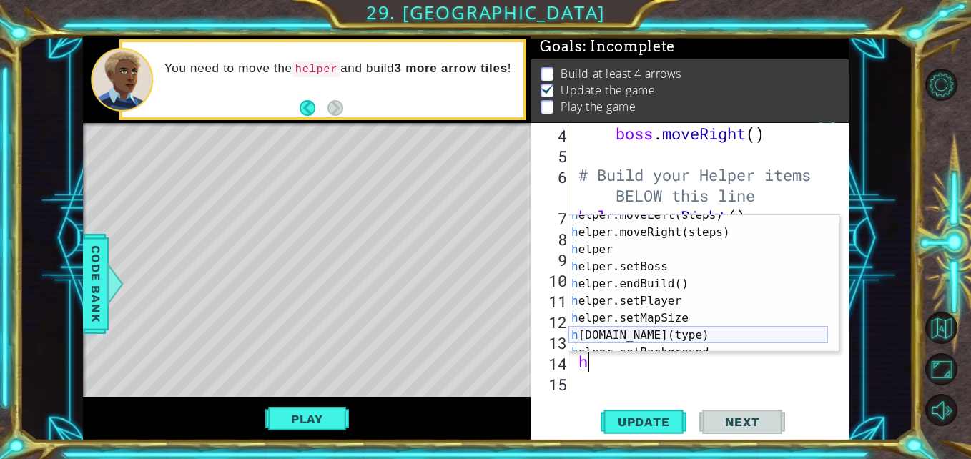
click at [621, 328] on div "h elper.moveLeft(steps) press enter h elper.moveRight(steps) press enter h elpe…" at bounding box center [697, 293] width 259 height 172
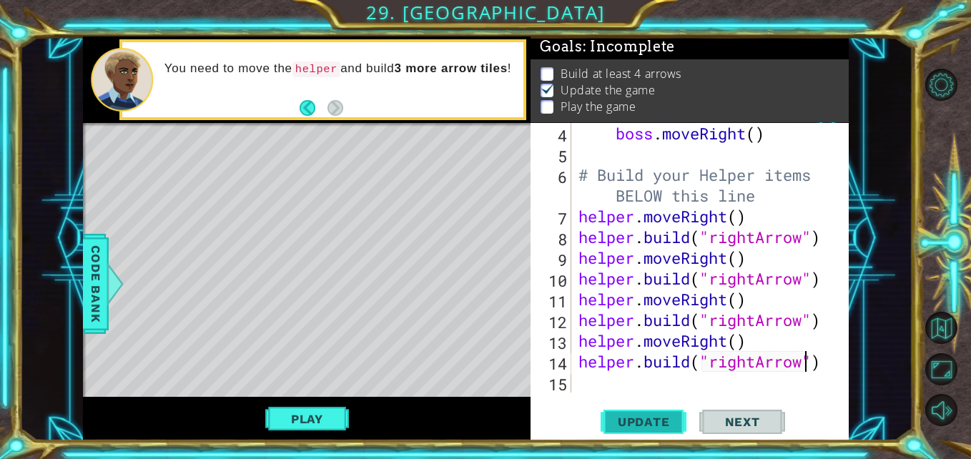
type textarea "helper.build("rightArrow")"
click at [670, 421] on span "Update" at bounding box center [643, 422] width 81 height 14
click at [324, 414] on button "Play" at bounding box center [307, 418] width 84 height 27
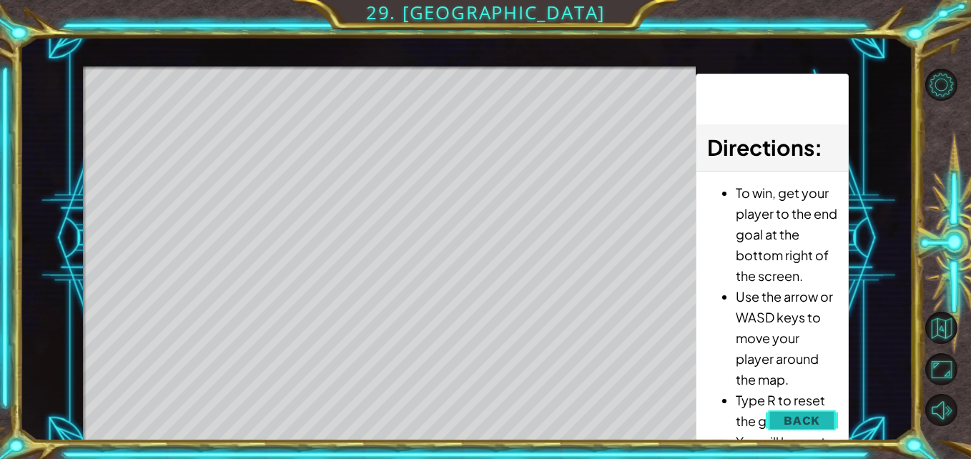
click at [802, 408] on button "Back" at bounding box center [801, 420] width 72 height 29
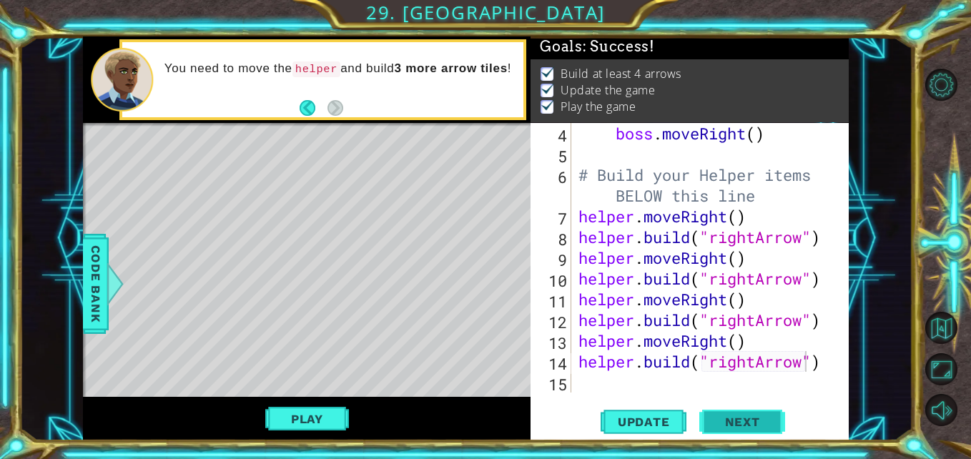
click at [750, 421] on span "Next" at bounding box center [742, 422] width 64 height 14
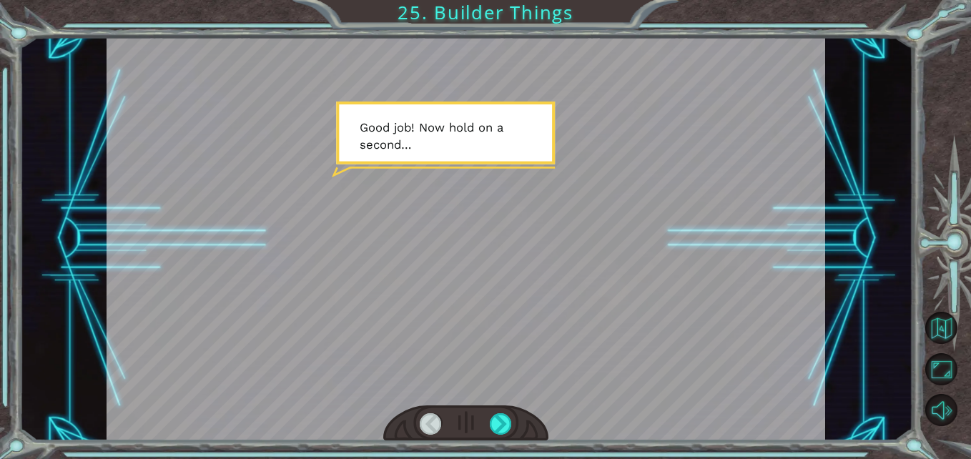
click at [499, 410] on div at bounding box center [465, 423] width 165 height 36
click at [495, 425] on div at bounding box center [501, 424] width 22 height 22
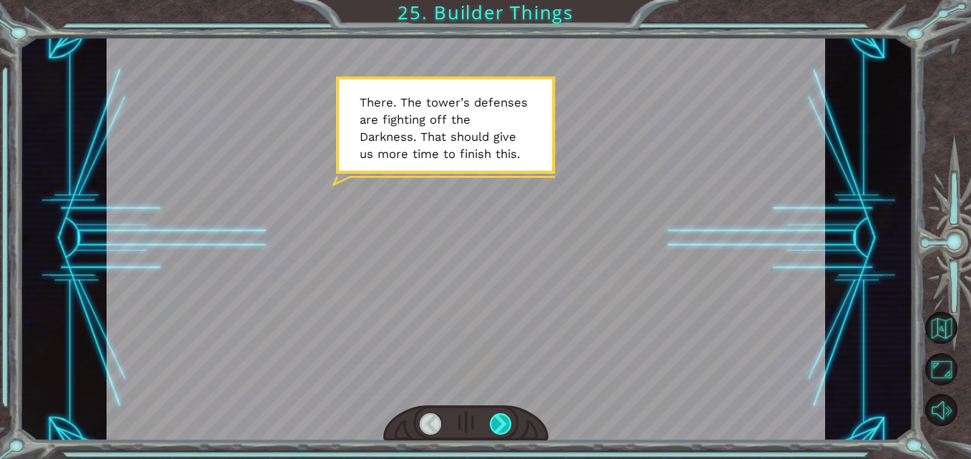
click at [504, 425] on div at bounding box center [501, 424] width 22 height 22
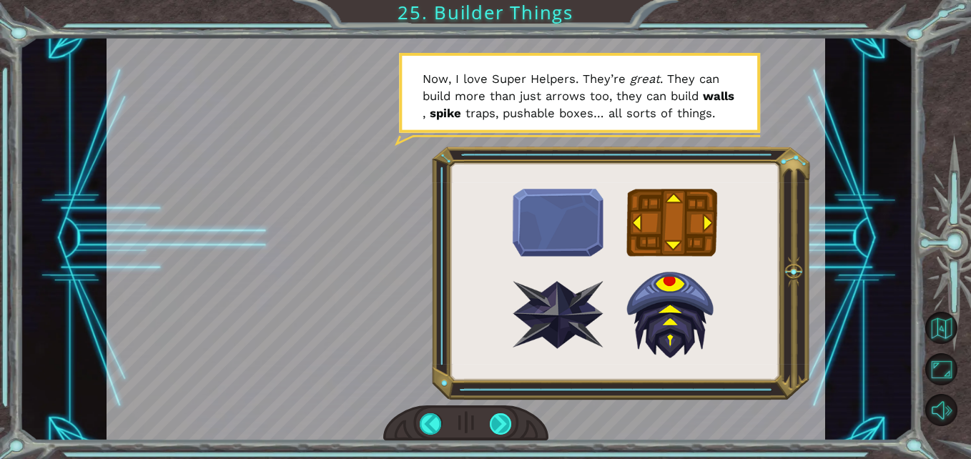
click at [494, 421] on div at bounding box center [501, 424] width 22 height 22
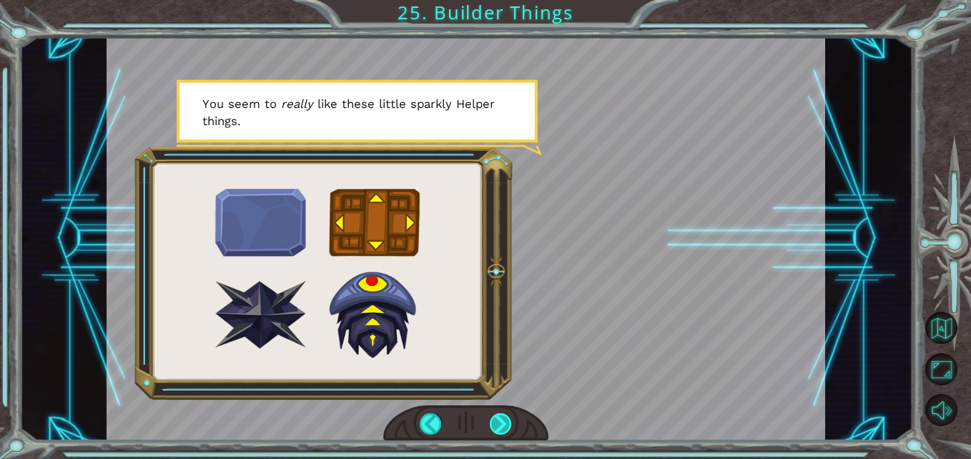
click at [494, 421] on div at bounding box center [501, 424] width 22 height 22
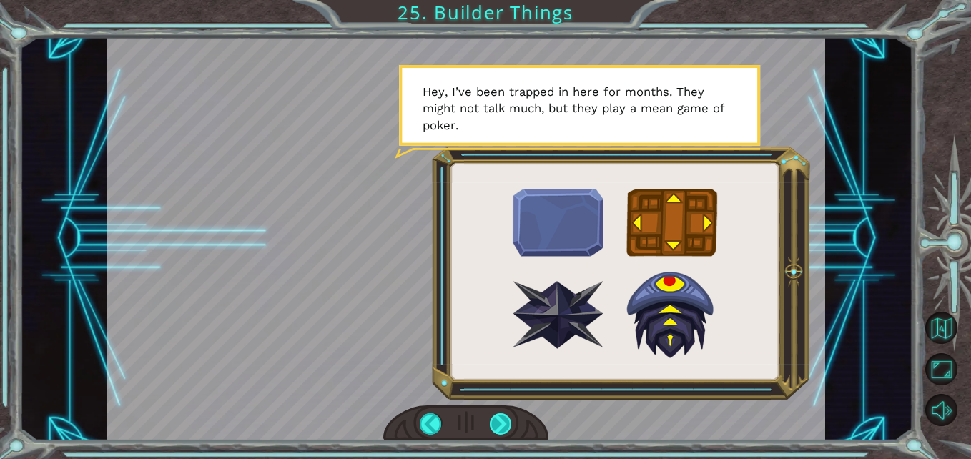
click at [494, 421] on div at bounding box center [501, 424] width 22 height 22
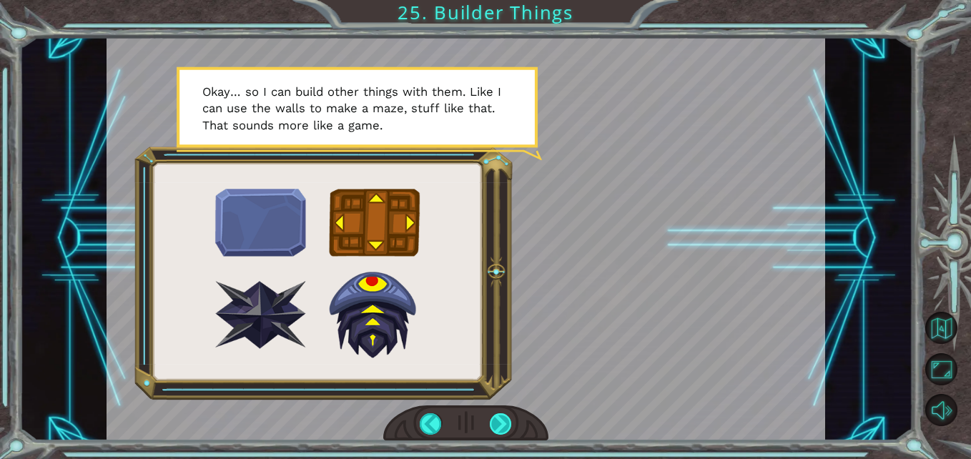
click at [495, 421] on div at bounding box center [501, 424] width 22 height 22
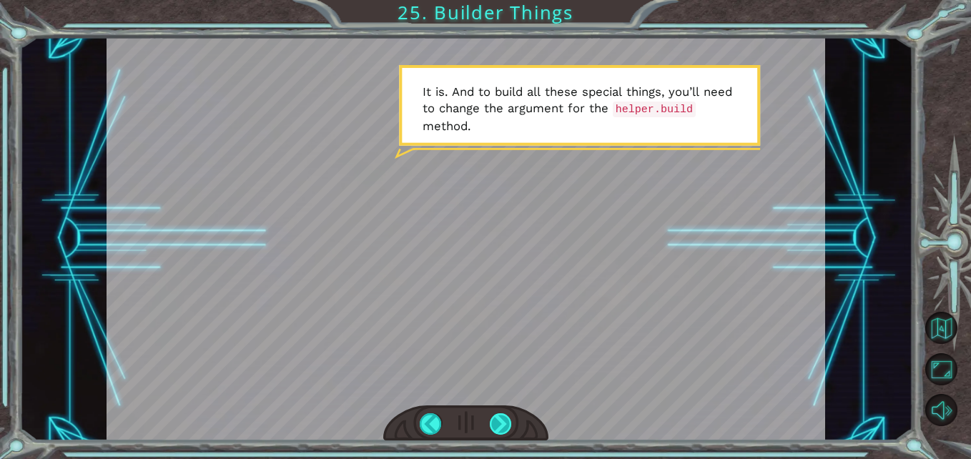
click at [500, 418] on div at bounding box center [501, 424] width 22 height 22
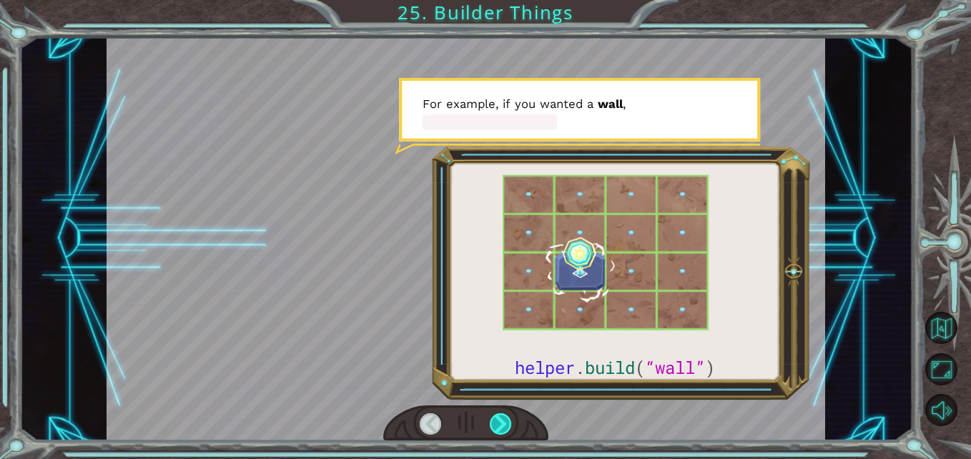
click at [500, 418] on div at bounding box center [501, 424] width 22 height 22
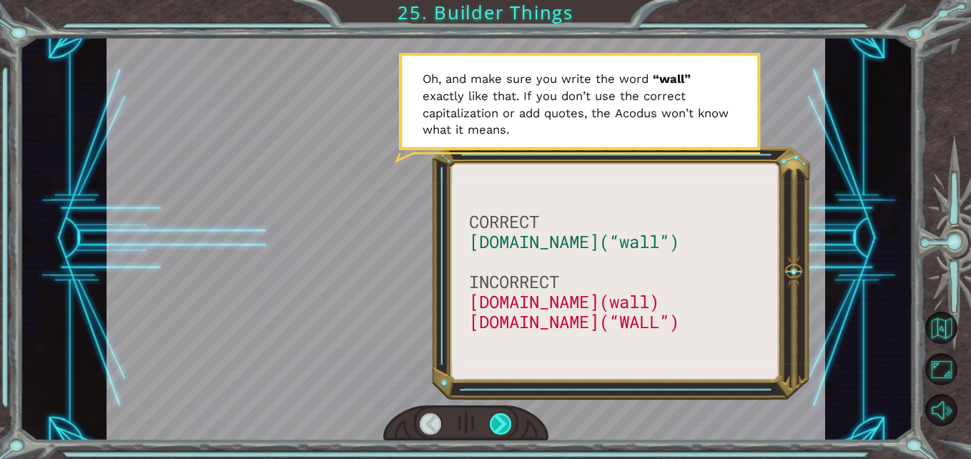
click at [500, 418] on div at bounding box center [501, 424] width 22 height 22
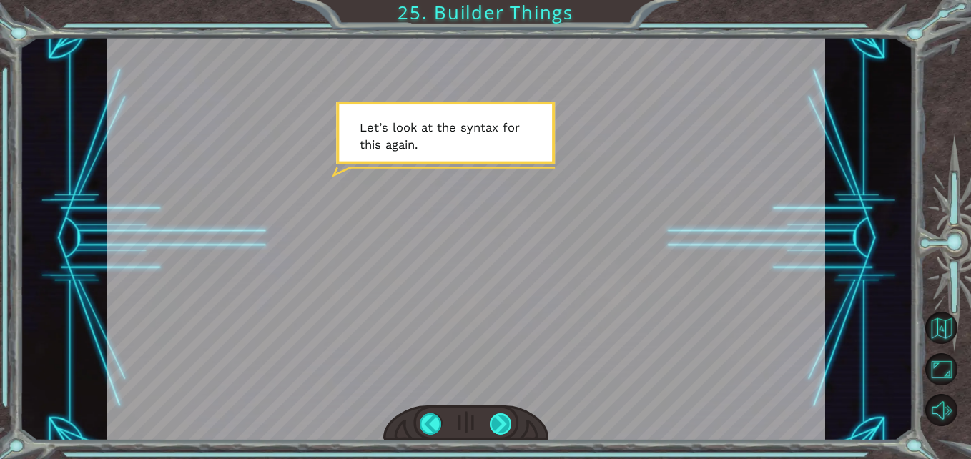
click at [500, 418] on div at bounding box center [501, 424] width 22 height 22
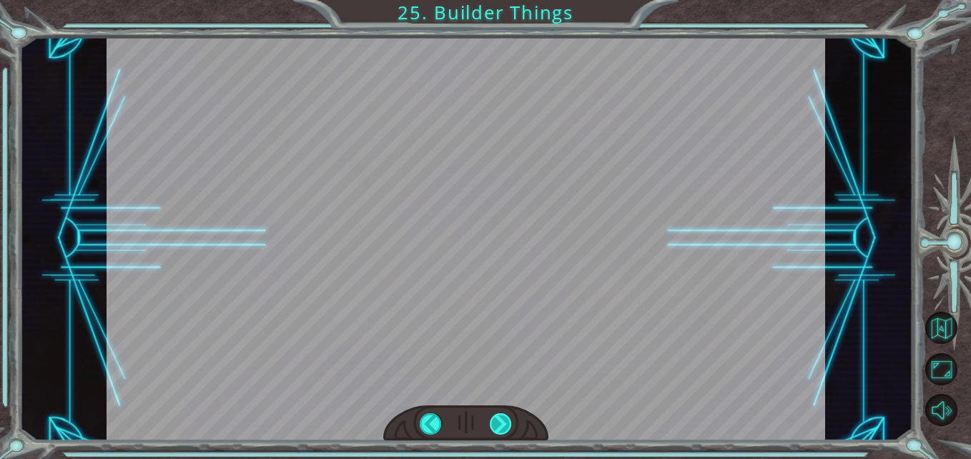
click at [500, 418] on div at bounding box center [501, 424] width 22 height 22
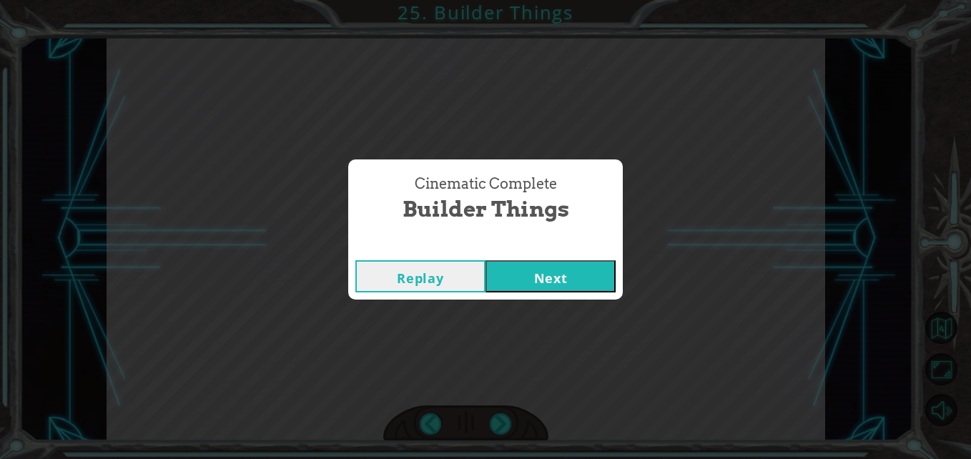
click at [550, 258] on div "Replay Next" at bounding box center [485, 276] width 274 height 46
click at [548, 279] on button "Next" at bounding box center [550, 276] width 130 height 32
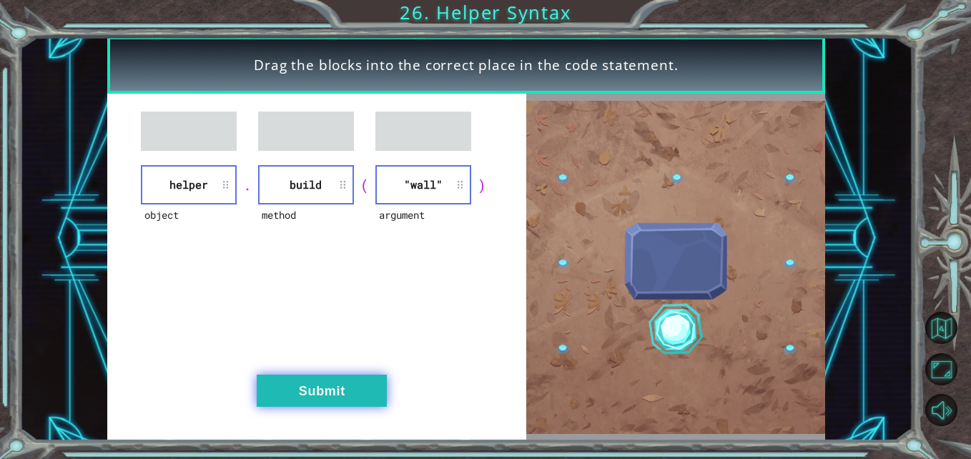
click at [367, 397] on button "Submit" at bounding box center [322, 390] width 130 height 32
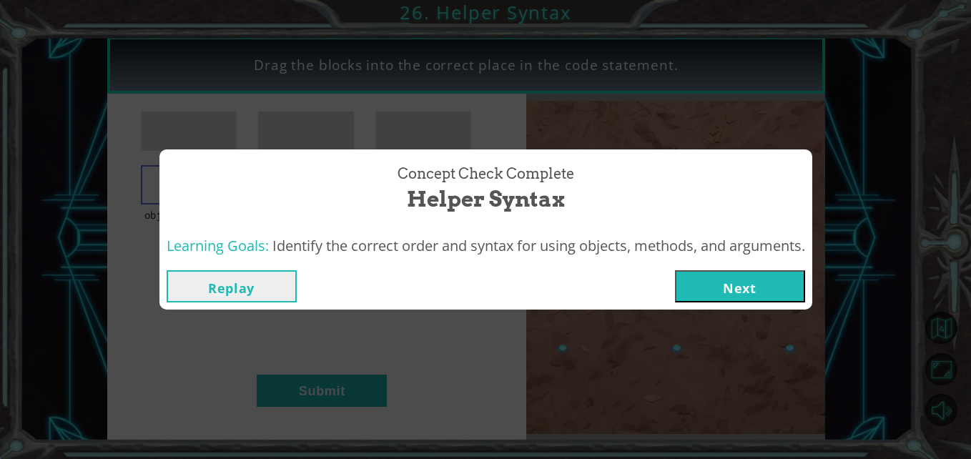
click at [735, 282] on button "Next" at bounding box center [740, 286] width 130 height 32
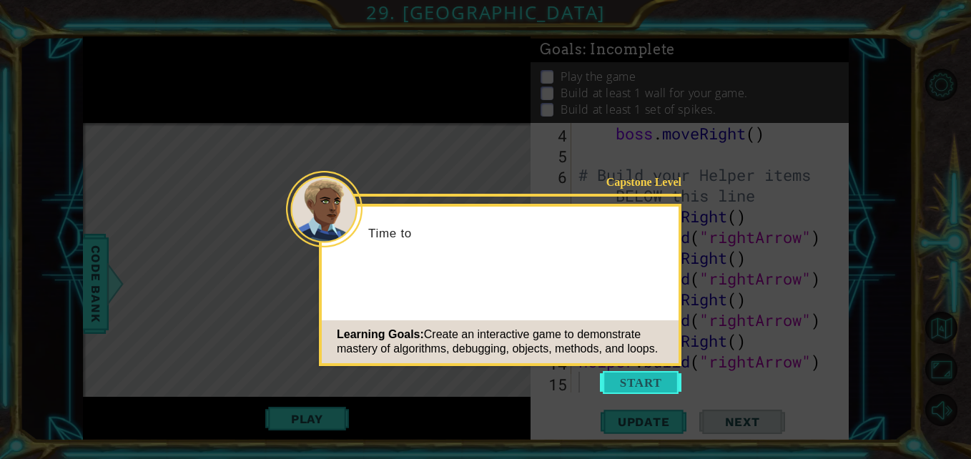
click at [656, 379] on button "Start" at bounding box center [640, 382] width 81 height 23
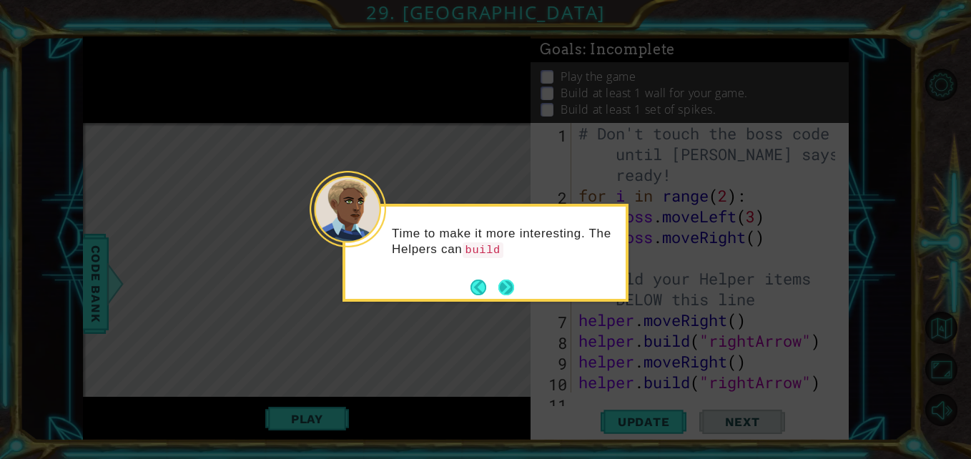
click at [508, 280] on button "Next" at bounding box center [506, 287] width 16 height 16
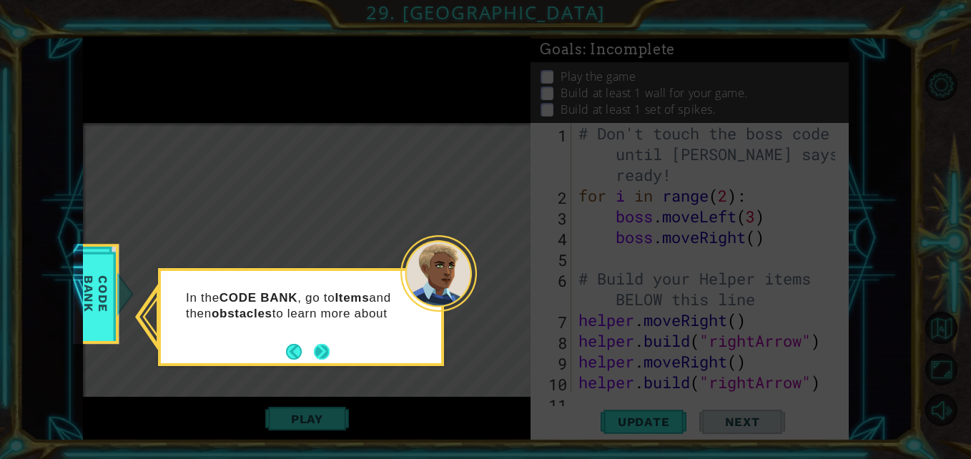
click at [315, 355] on button "Next" at bounding box center [322, 352] width 16 height 16
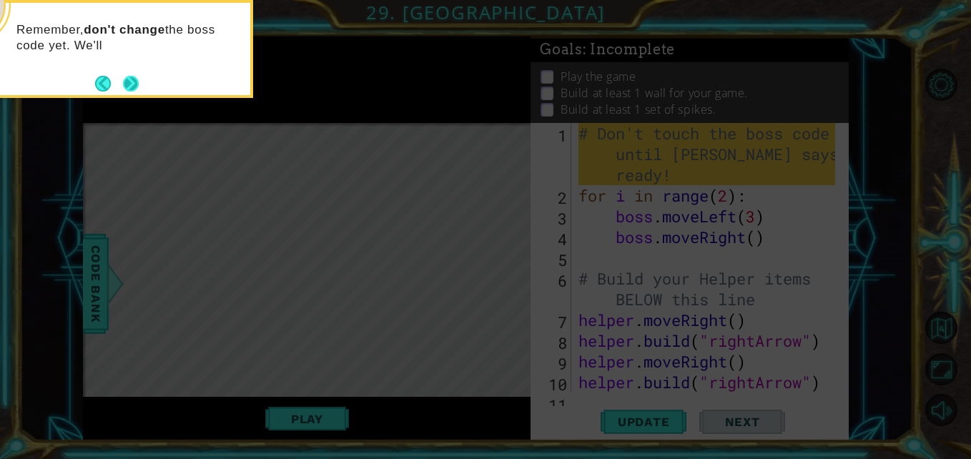
click at [124, 86] on button "Next" at bounding box center [131, 84] width 16 height 16
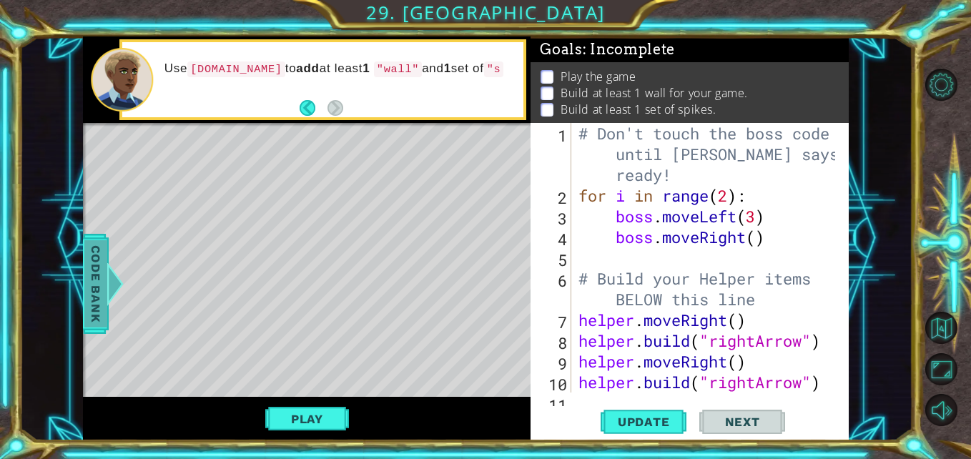
click at [103, 294] on span "Code Bank" at bounding box center [95, 283] width 23 height 87
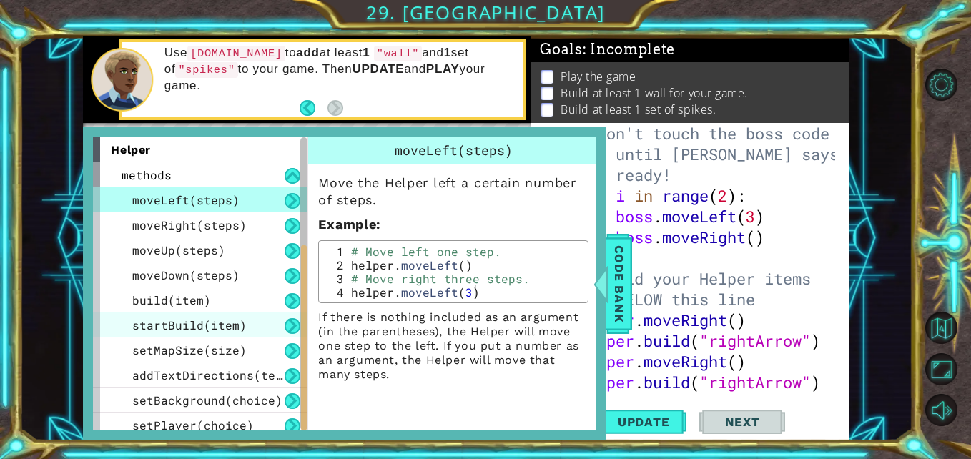
scroll to position [207, 0]
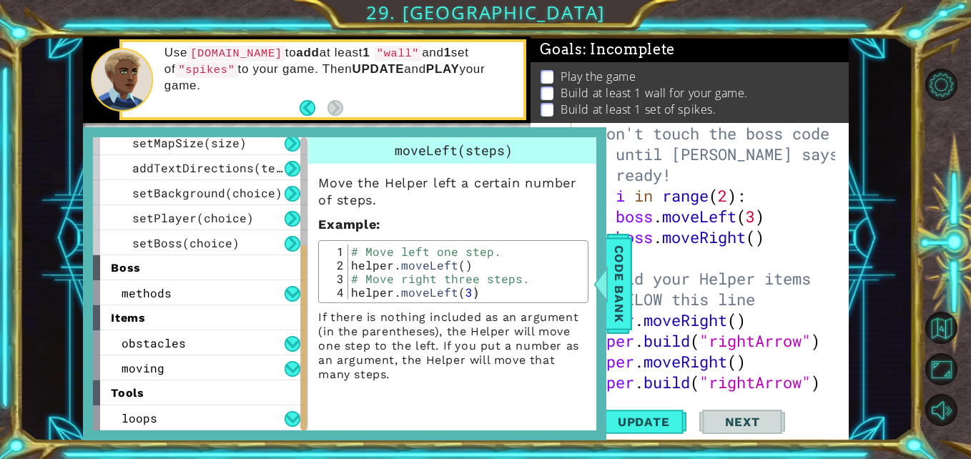
type textarea "# Build your Helper items BELOW this line"
click at [632, 294] on div "# Don't touch the boss code until Vega says you're ready! for i in range ( 2 ) …" at bounding box center [708, 299] width 266 height 352
click at [613, 294] on span "Code Bank" at bounding box center [618, 283] width 23 height 87
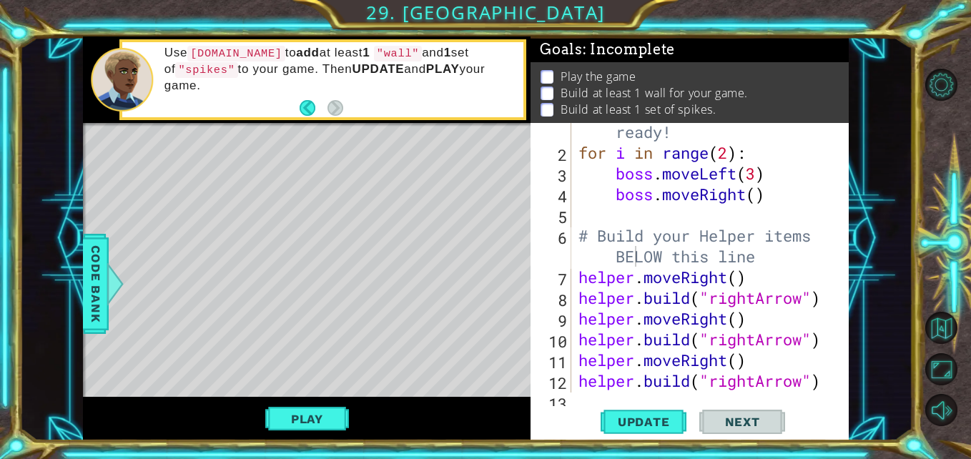
scroll to position [104, 0]
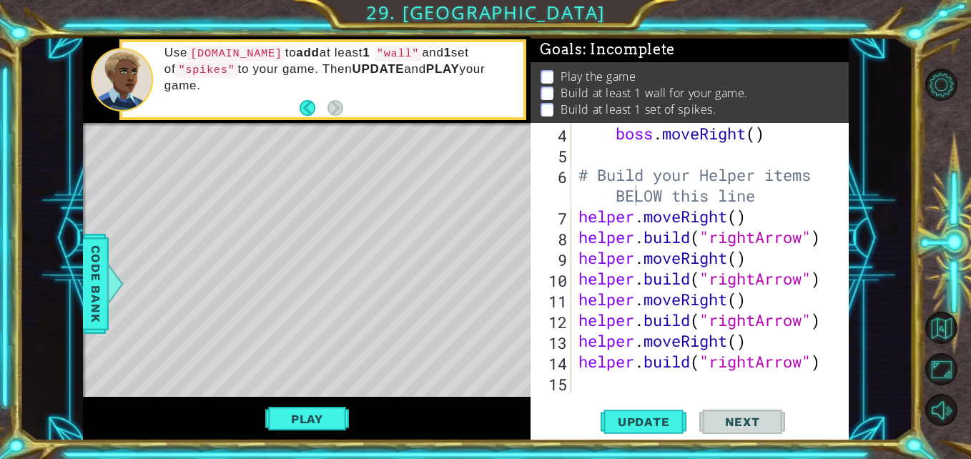
click at [595, 379] on div "boss . moveRight ( ) # Build your Helper items BELOW this line helper . moveRig…" at bounding box center [708, 278] width 266 height 311
click at [796, 364] on div "boss . moveRight ( ) # Build your Helper items BELOW this line helper . moveRig…" at bounding box center [708, 278] width 266 height 311
click at [806, 364] on div "boss . moveRight ( ) # Build your Helper items BELOW this line helper . moveRig…" at bounding box center [708, 278] width 266 height 311
type textarea "helper.build("spikes")"
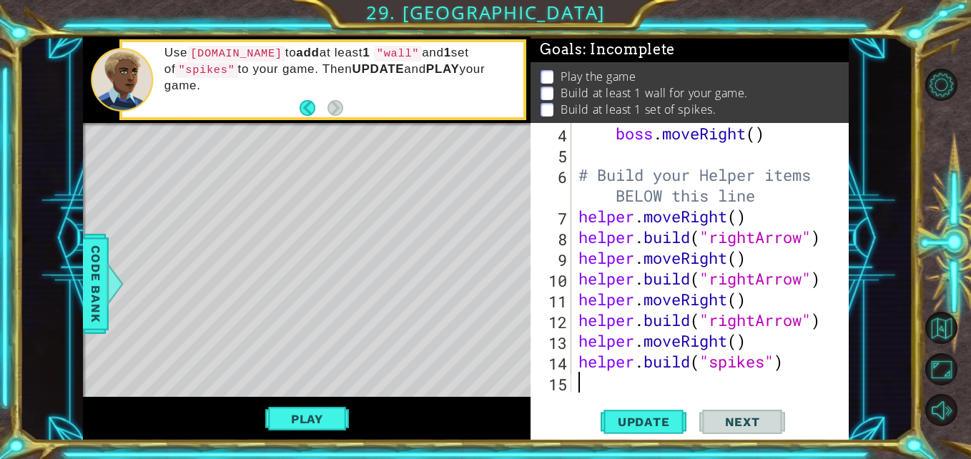
click at [640, 390] on div "boss . moveRight ( ) # Build your Helper items BELOW this line helper . moveRig…" at bounding box center [708, 278] width 266 height 311
click at [803, 319] on div "boss . moveRight ( ) # Build your Helper items BELOW this line helper . moveRig…" at bounding box center [708, 278] width 266 height 311
type textarea "helper.build("wall")"
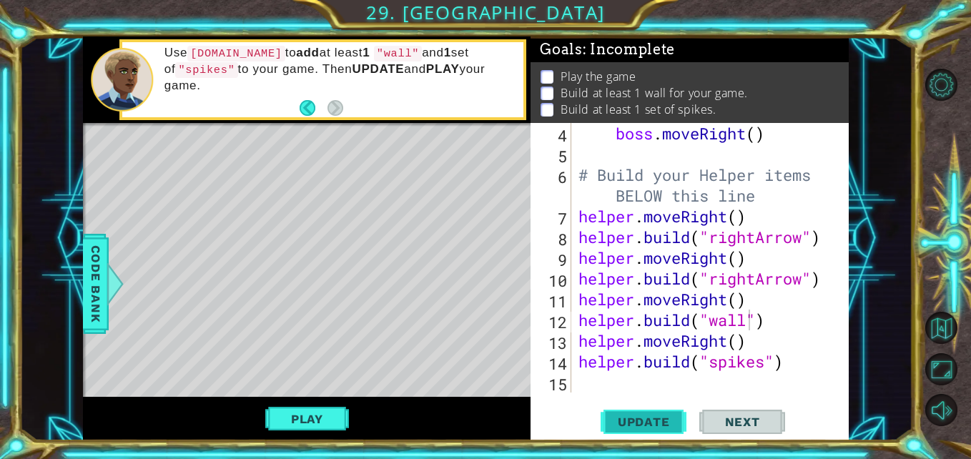
click at [625, 420] on span "Update" at bounding box center [643, 422] width 81 height 14
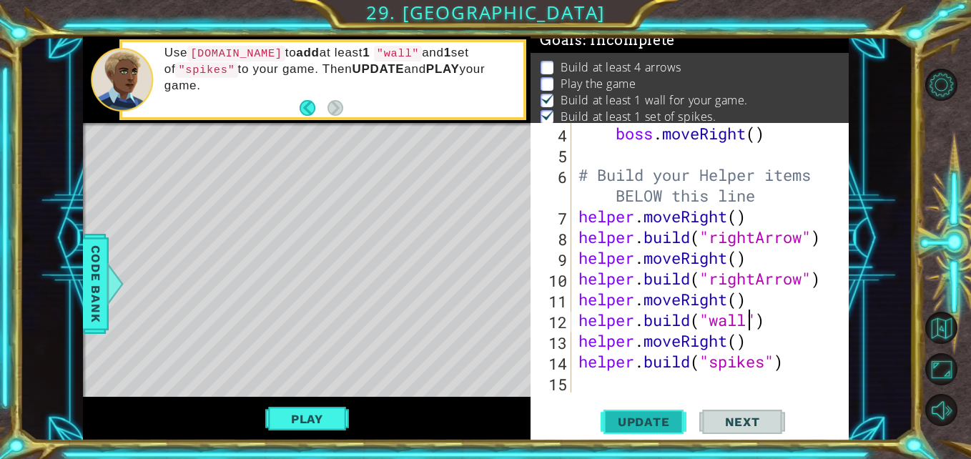
scroll to position [11, 0]
click at [305, 416] on button "Play" at bounding box center [307, 418] width 84 height 27
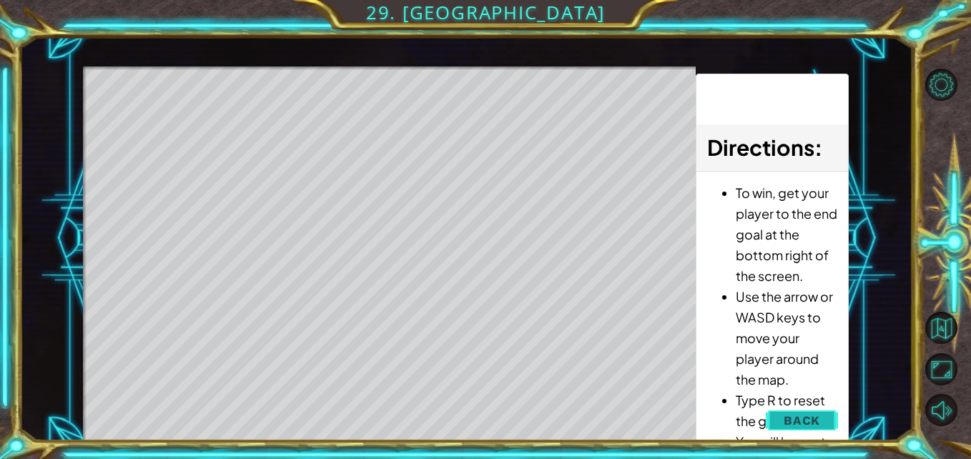
click at [814, 417] on span "Back" at bounding box center [801, 420] width 36 height 14
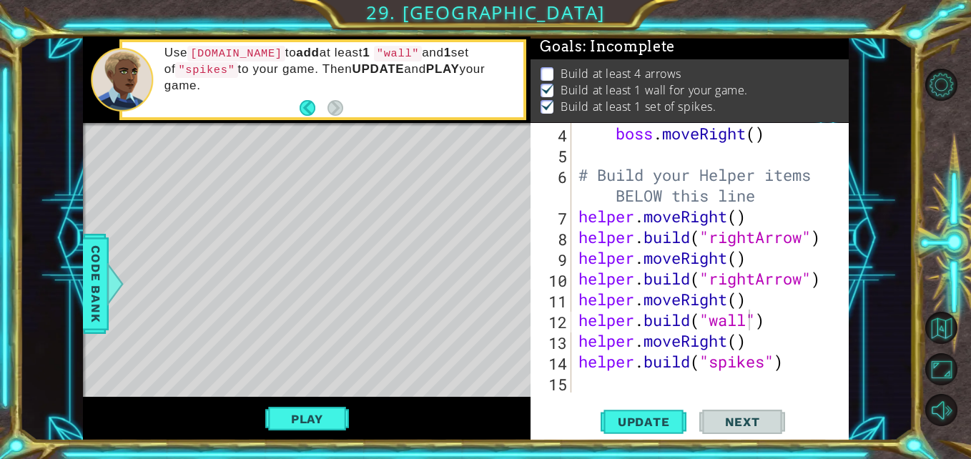
click at [587, 385] on div "boss . moveRight ( ) # Build your Helper items BELOW this line helper . moveRig…" at bounding box center [708, 278] width 266 height 311
click at [774, 196] on div "boss . moveRight ( ) # Build your Helper items BELOW this line helper . moveRig…" at bounding box center [708, 278] width 266 height 311
type textarea "# Build your Helper items BELOW this line"
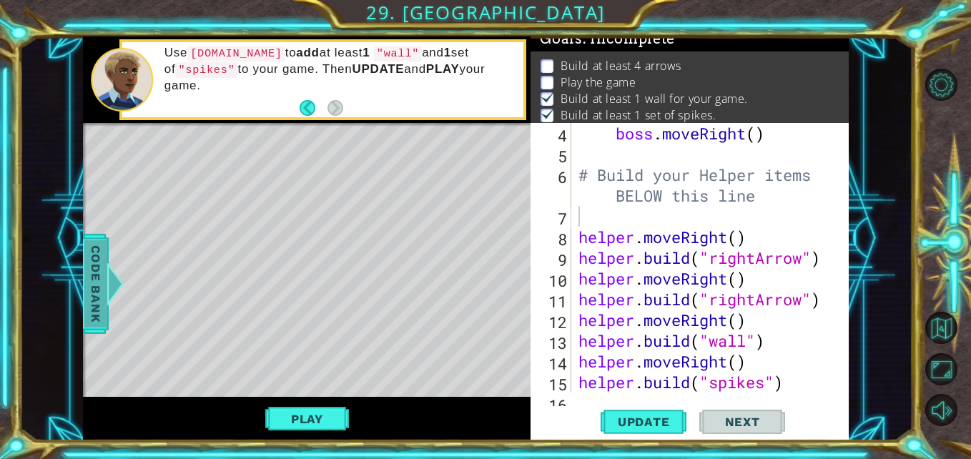
click at [89, 278] on span "Code Bank" at bounding box center [95, 283] width 23 height 87
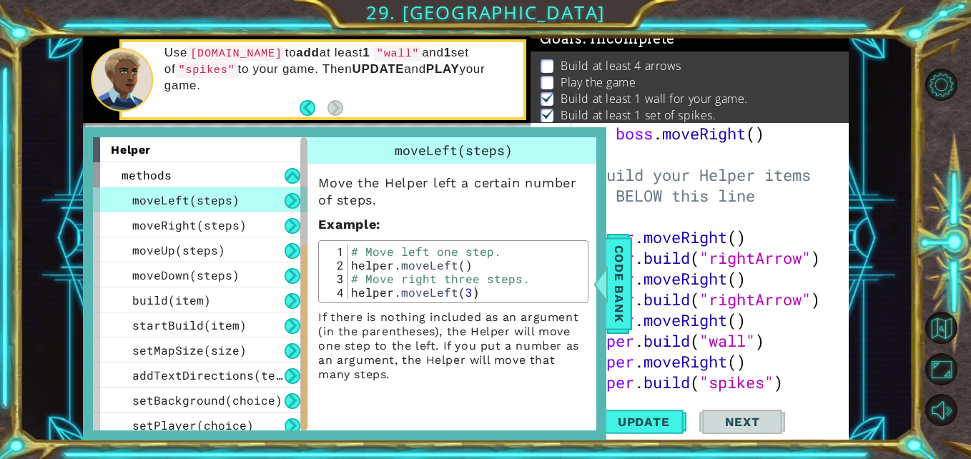
scroll to position [207, 0]
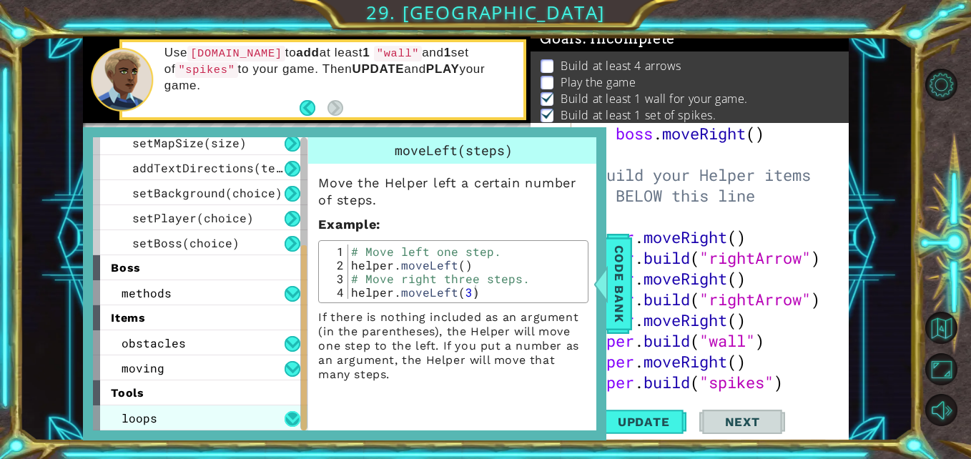
click at [284, 420] on button at bounding box center [292, 419] width 16 height 16
click at [293, 418] on button at bounding box center [292, 419] width 16 height 16
click at [185, 386] on div "tools" at bounding box center [200, 392] width 214 height 25
click at [209, 416] on div "loops" at bounding box center [200, 417] width 214 height 25
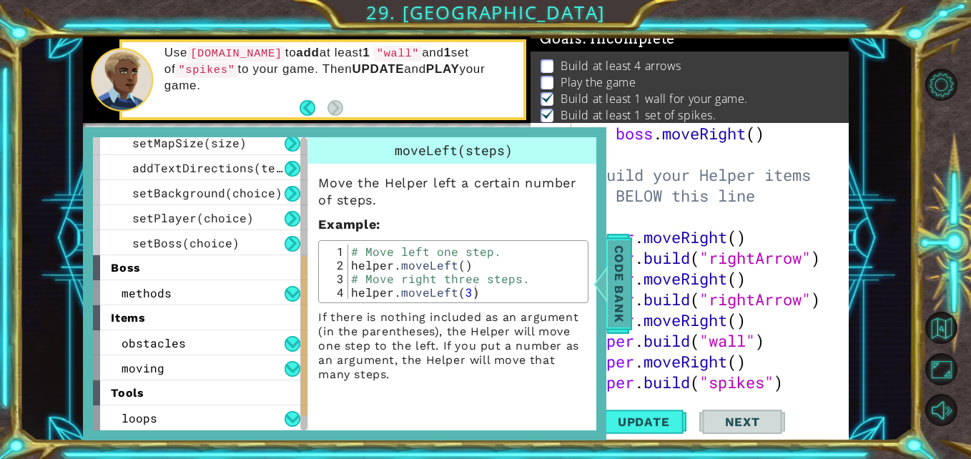
click at [620, 294] on span "Code Bank" at bounding box center [618, 283] width 23 height 87
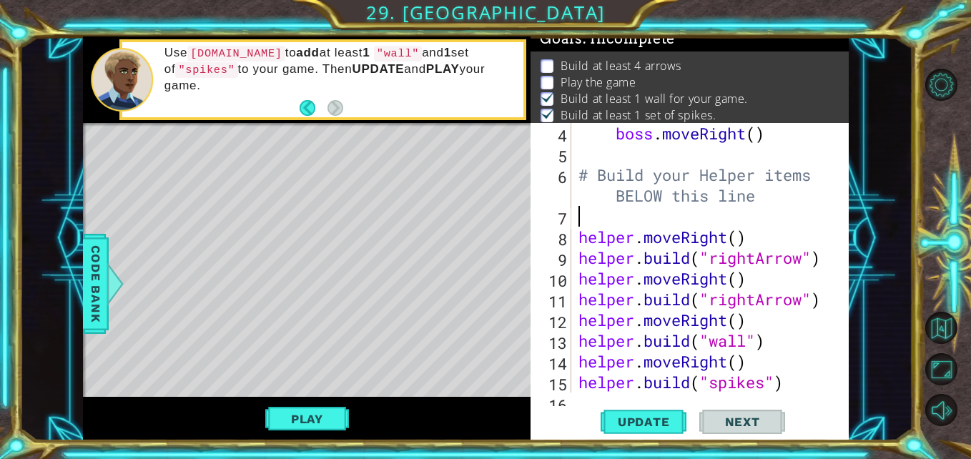
click at [591, 222] on div "boss . moveRight ( ) # Build your Helper items BELOW this line helper . moveRig…" at bounding box center [708, 278] width 266 height 311
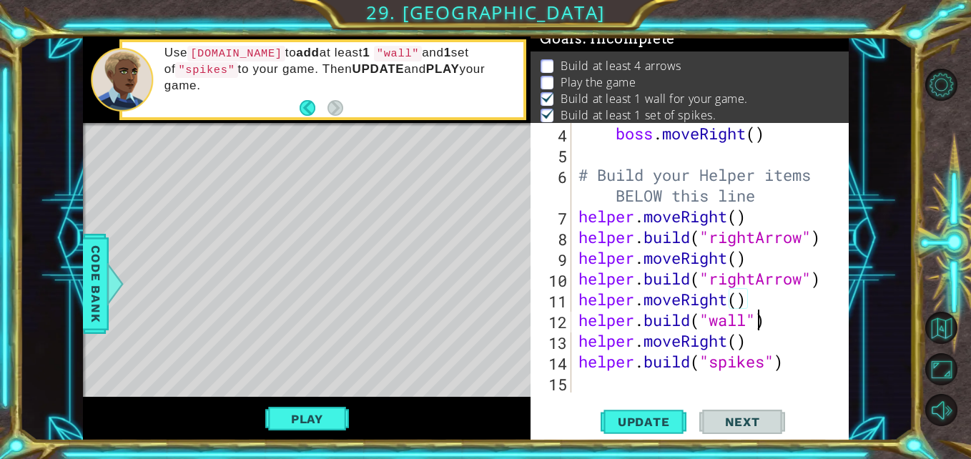
type textarea "helper.build("spikes")"
type textarea "h"
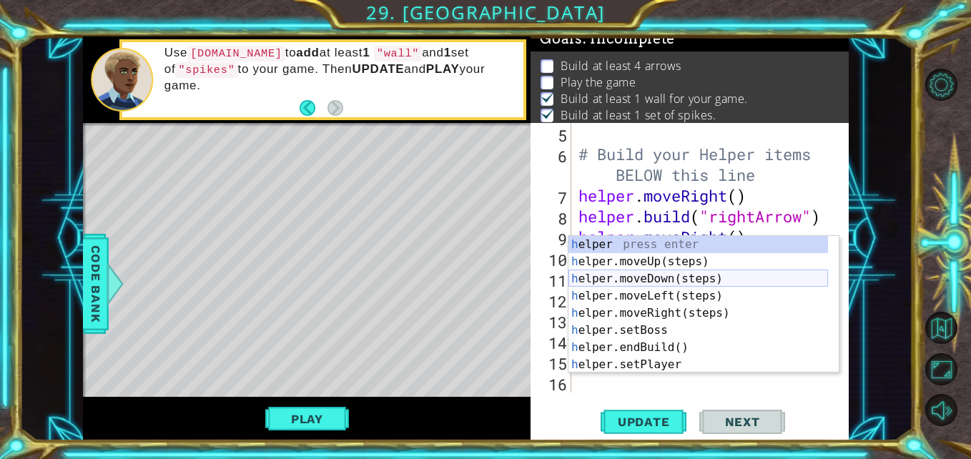
click at [607, 272] on div "h elper press enter h elper.moveUp(steps) press enter h elper.moveDown(steps) p…" at bounding box center [697, 322] width 259 height 172
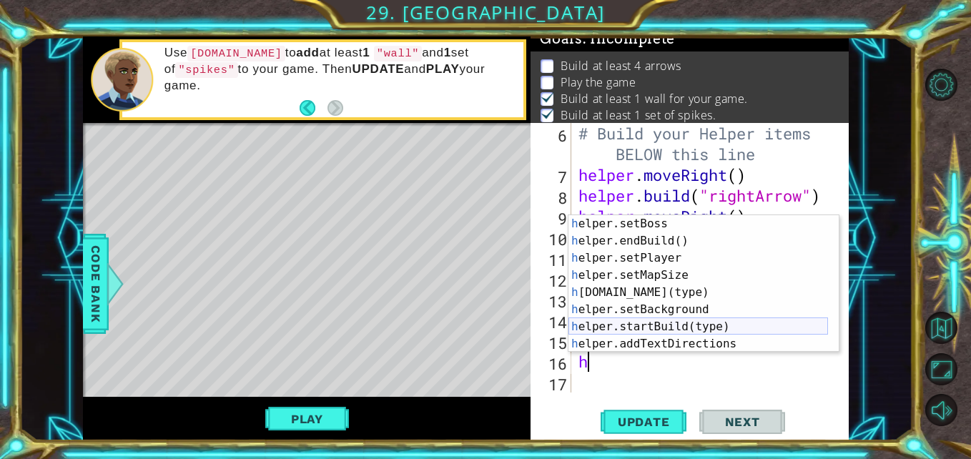
scroll to position [86, 0]
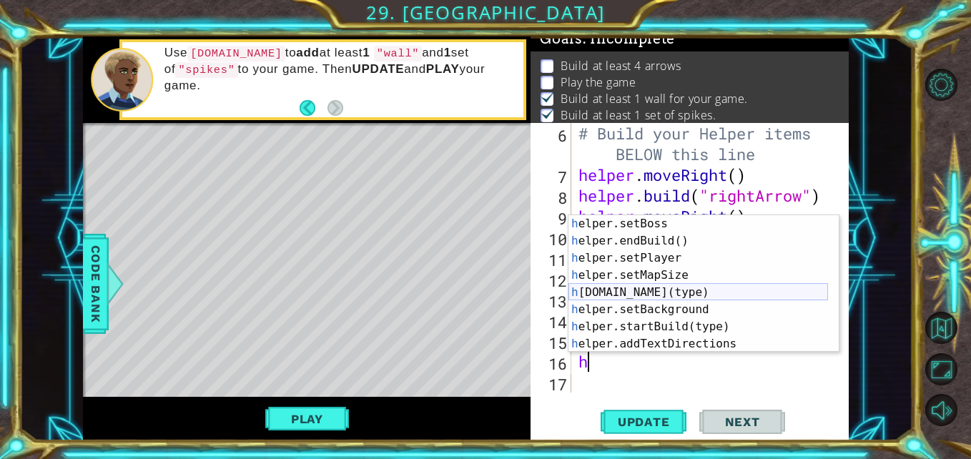
click at [653, 291] on div "h elper.setBoss press enter h elper.endBuild() press enter h elper.setPlayer pr…" at bounding box center [697, 301] width 259 height 172
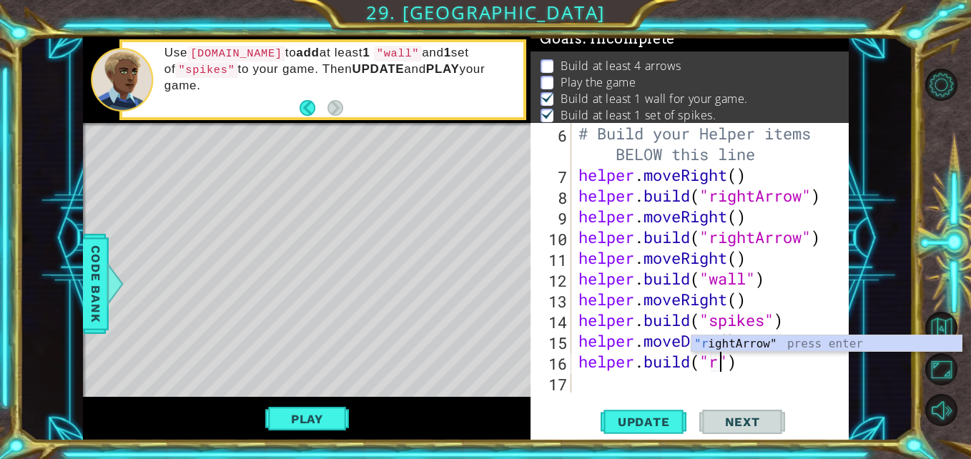
scroll to position [0, 6]
type textarea "helper.build("rightArrow")"
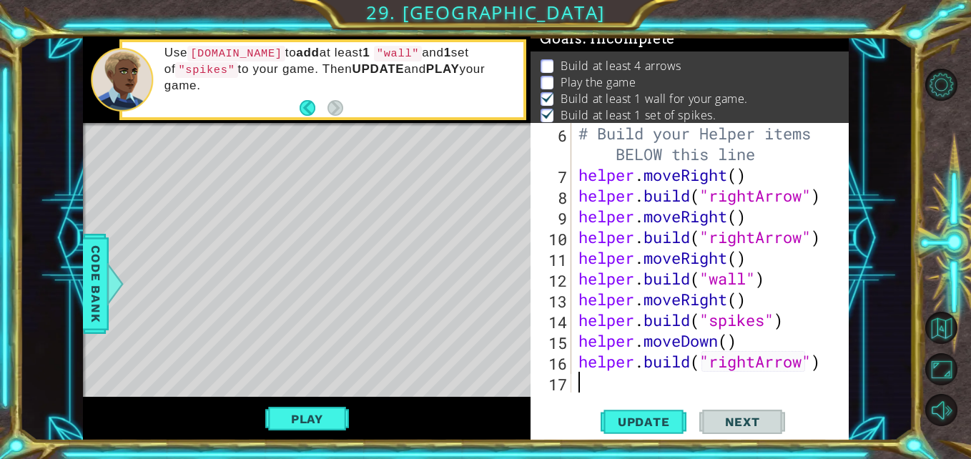
click at [621, 389] on div "# Build your Helper items BELOW this line helper . moveRight ( ) helper . build…" at bounding box center [708, 289] width 266 height 332
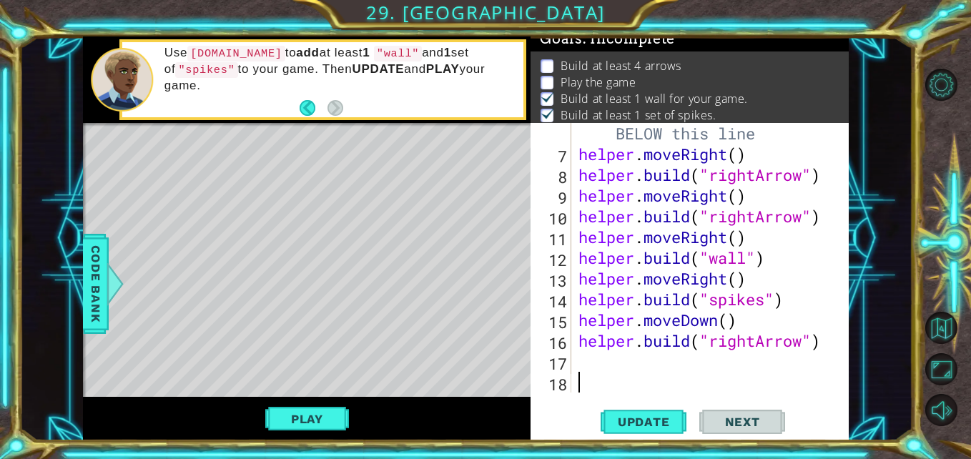
scroll to position [145, 0]
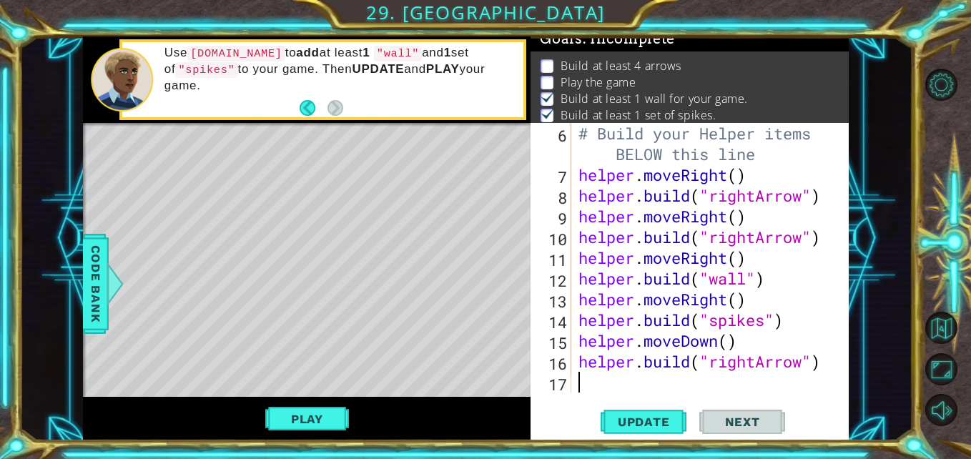
type textarea "h"
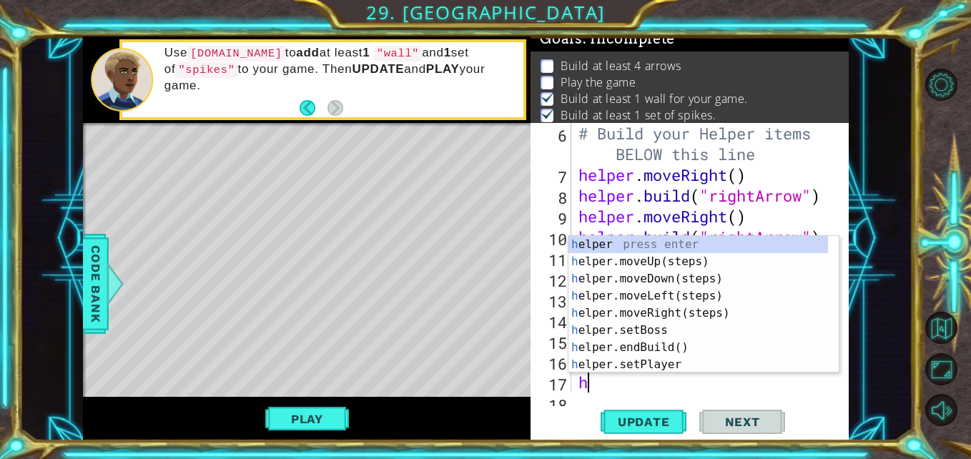
scroll to position [166, 0]
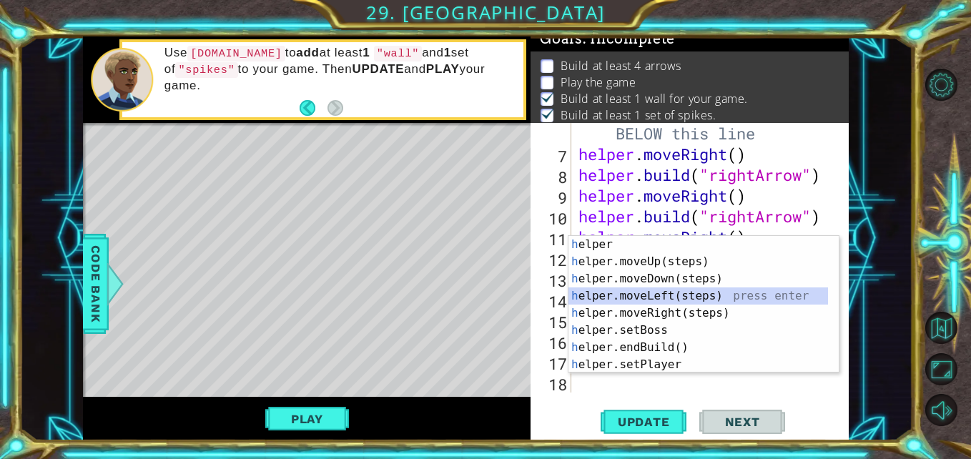
click at [670, 290] on div "h elper press enter h elper.moveUp(steps) press enter h elper.moveDown(steps) p…" at bounding box center [697, 322] width 259 height 172
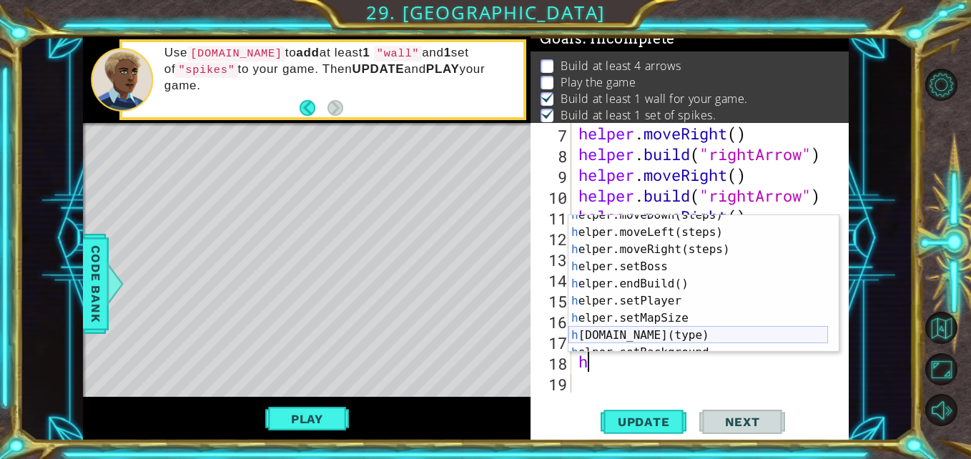
scroll to position [43, 0]
click at [648, 329] on div "h elper.moveDown(steps) press enter h elper.moveLeft(steps) press enter h elper…" at bounding box center [697, 293] width 259 height 172
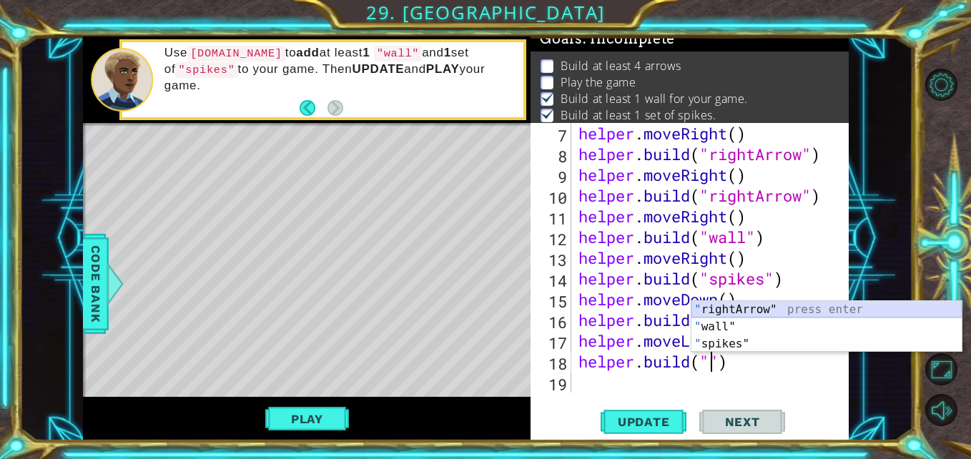
click at [726, 309] on div "" rightArrow" press enter " wall" press enter " spikes" press enter" at bounding box center [826, 344] width 270 height 86
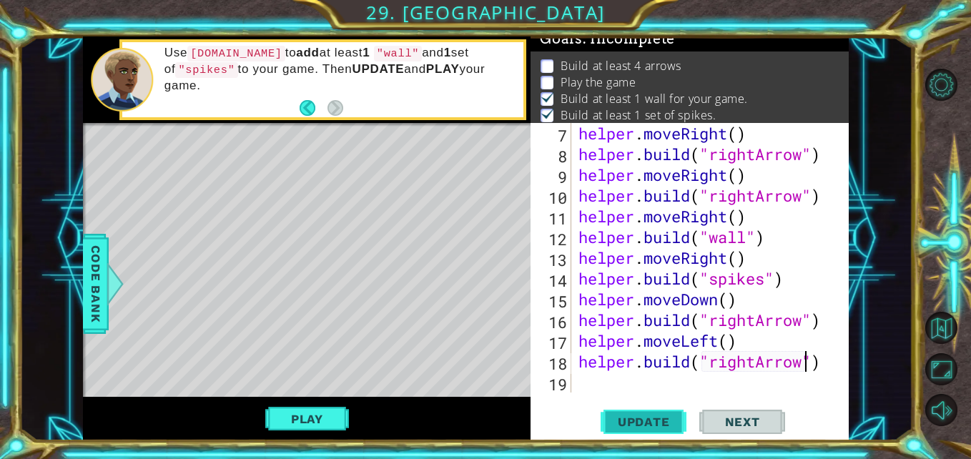
type textarea "helper.build("rightArrow")"
click at [618, 415] on span "Update" at bounding box center [643, 422] width 81 height 14
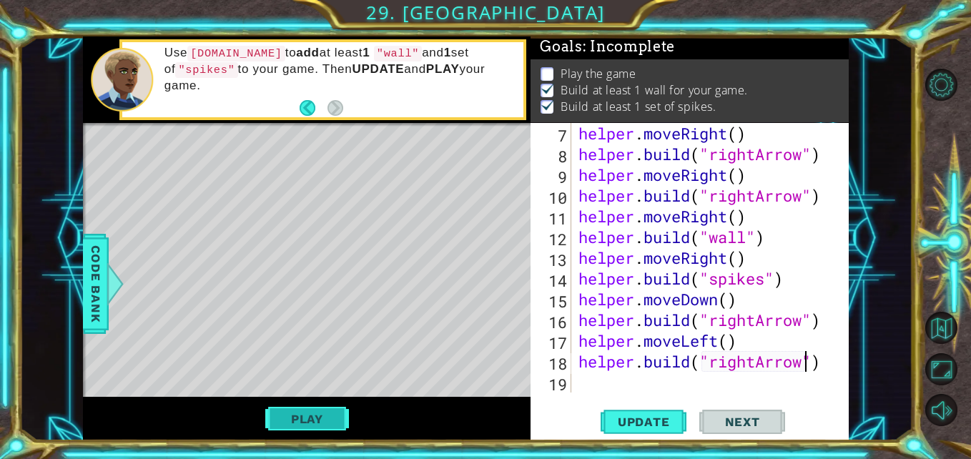
scroll to position [19, 0]
click at [301, 419] on button "Play" at bounding box center [307, 418] width 84 height 27
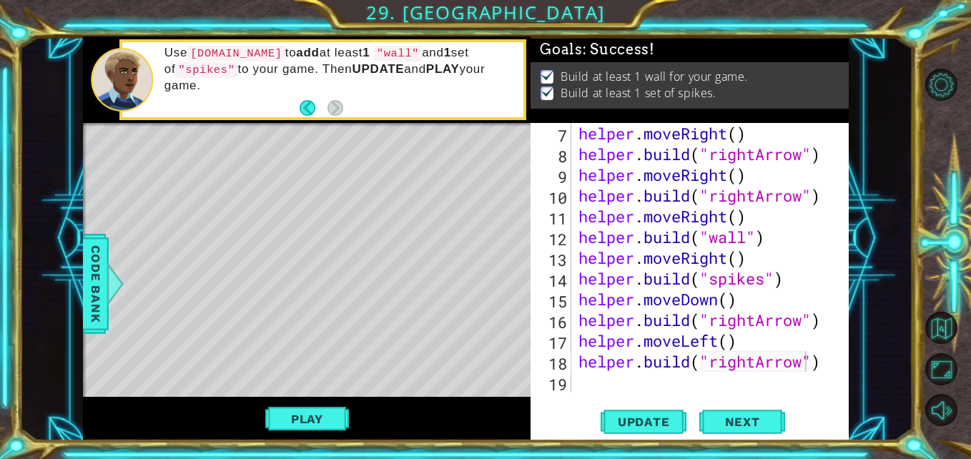
scroll to position [4, 0]
click at [753, 418] on span "Next" at bounding box center [742, 422] width 64 height 14
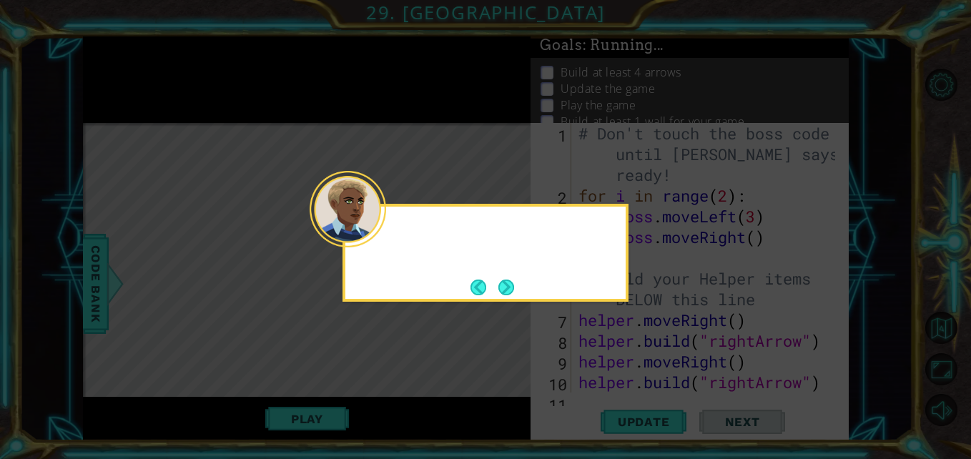
scroll to position [0, 0]
click at [500, 282] on button "Next" at bounding box center [506, 287] width 16 height 16
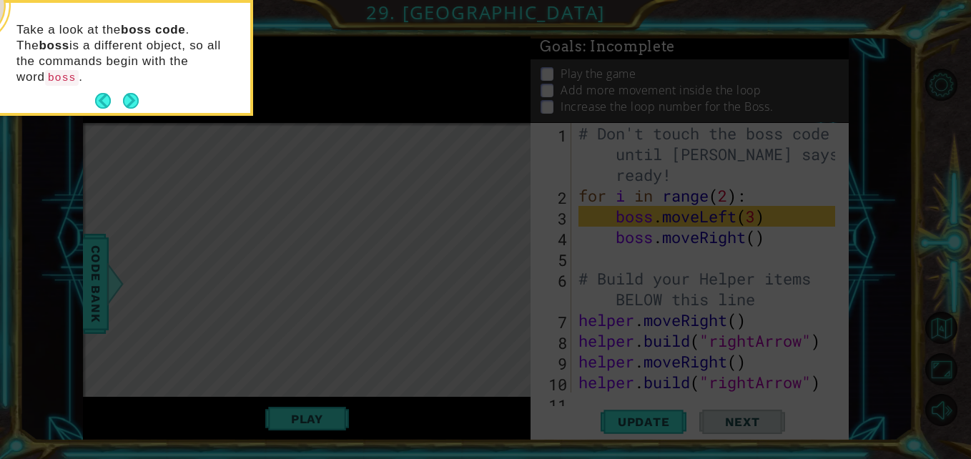
click at [594, 342] on icon at bounding box center [485, 68] width 971 height 780
click at [134, 93] on button "Next" at bounding box center [131, 101] width 16 height 16
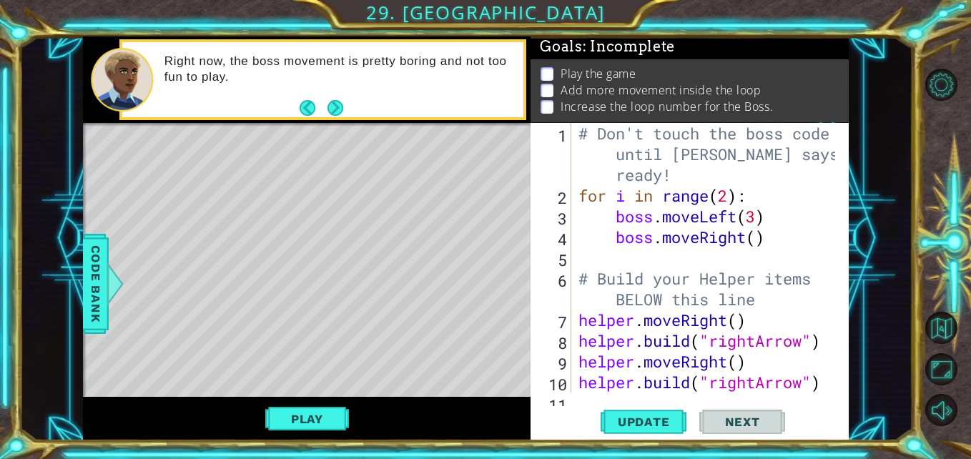
click at [625, 256] on div "# Don't touch the boss code until Vega says you're ready! for i in range ( 2 ) …" at bounding box center [708, 299] width 266 height 352
drag, startPoint x: 625, startPoint y: 256, endPoint x: 655, endPoint y: 252, distance: 29.6
click at [630, 256] on div "# Don't touch the boss code until Vega says you're ready! for i in range ( 2 ) …" at bounding box center [708, 299] width 266 height 352
type textarea "boss.moveRight()"
type textarea "b"
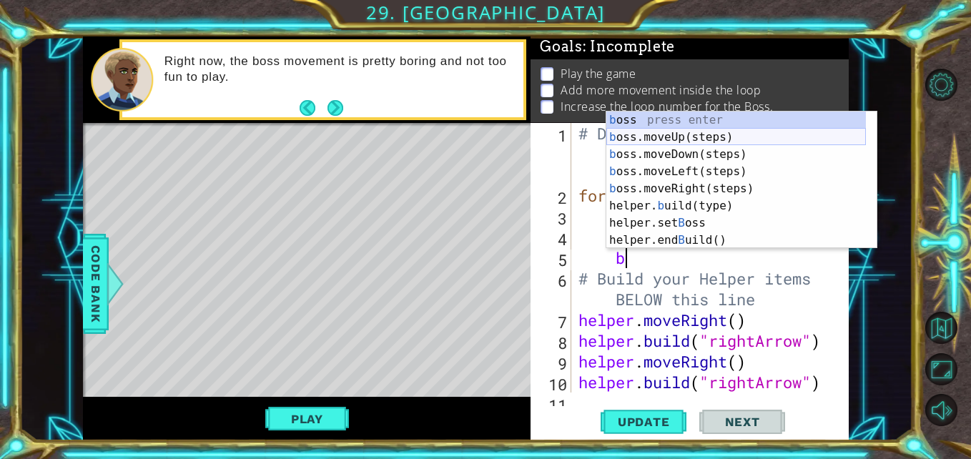
click at [670, 134] on div "b oss press enter b oss.moveUp(steps) press enter b oss.moveDown(steps) press e…" at bounding box center [735, 197] width 259 height 172
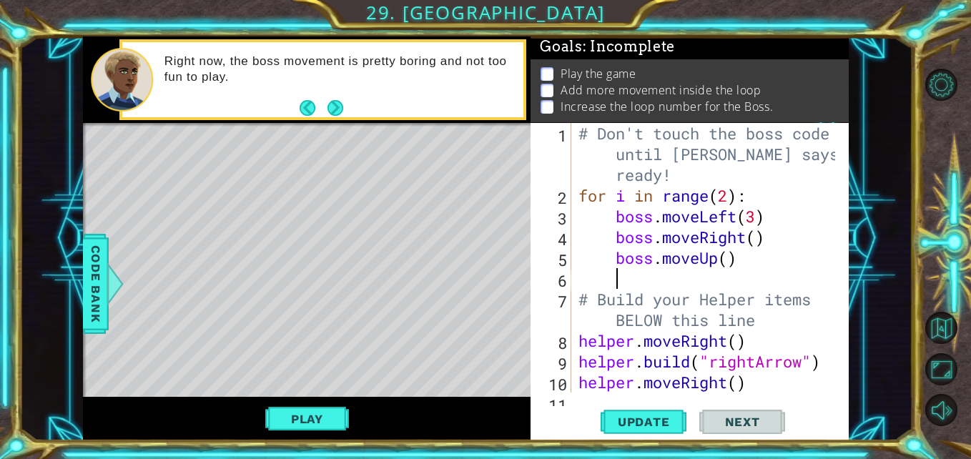
scroll to position [172, 0]
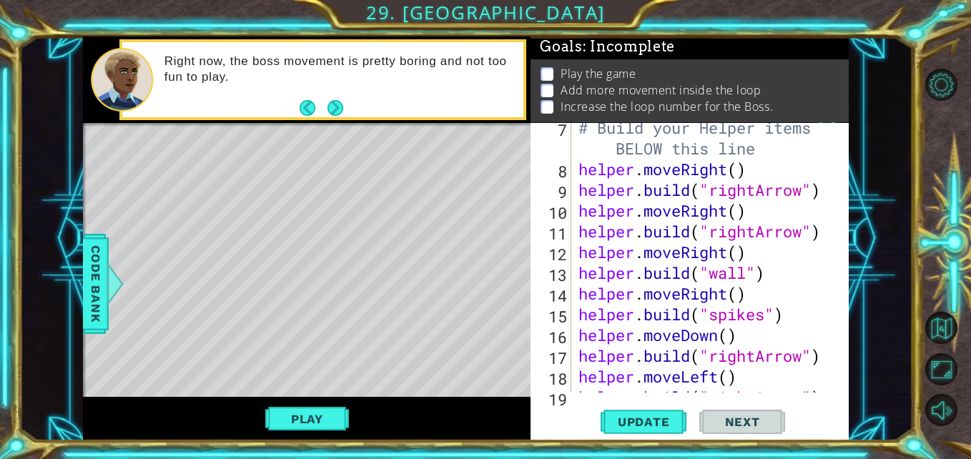
click at [825, 230] on div "# Build your Helper items BELOW this line helper . moveRight ( ) helper . build…" at bounding box center [708, 283] width 266 height 332
type textarea "helper.build("rightArrow")"
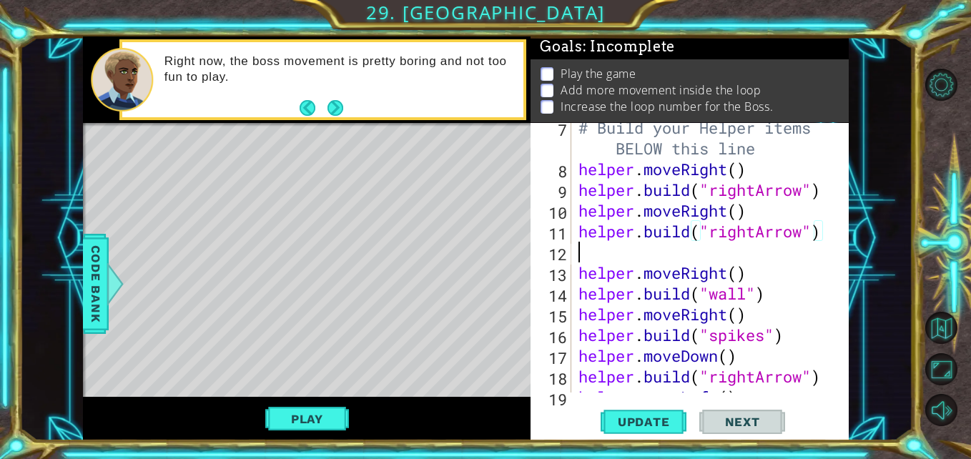
scroll to position [0, 0]
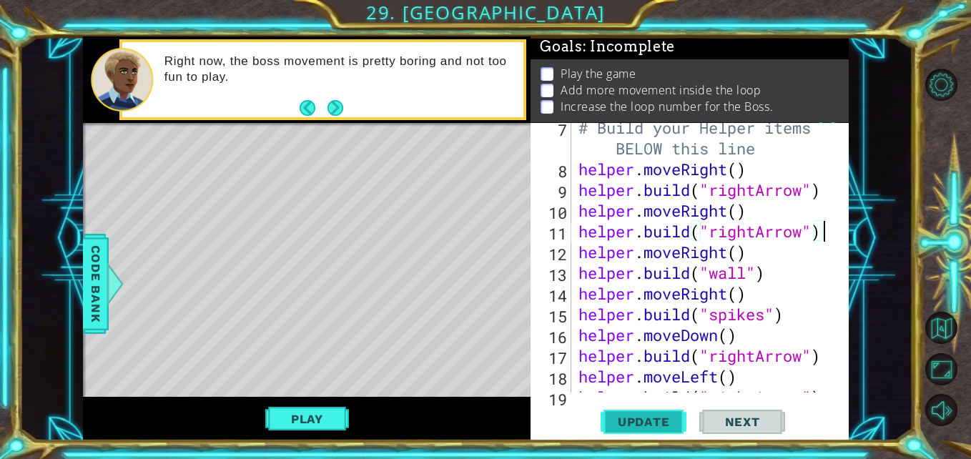
type textarea "helper.build("rightArrow")"
click at [672, 429] on span "Update" at bounding box center [643, 422] width 81 height 14
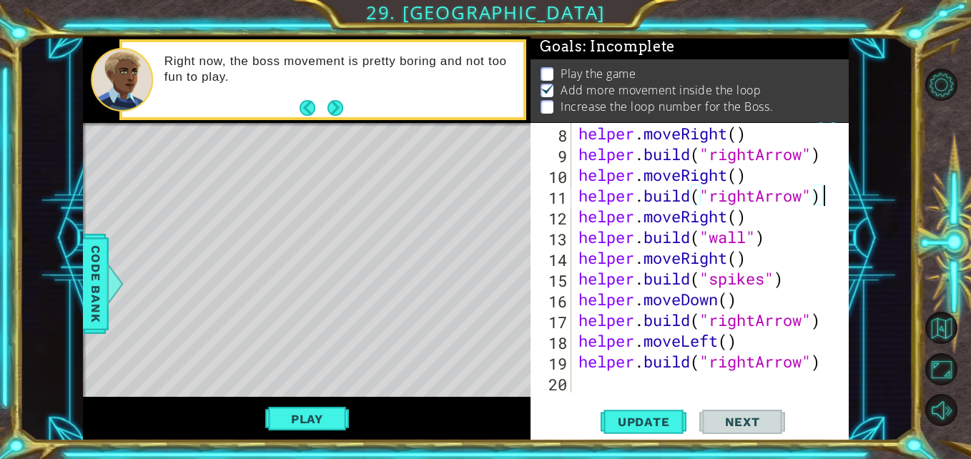
scroll to position [207, 0]
click at [602, 388] on div "helper . moveRight ( ) helper . build ( "rightArrow" ) helper . moveRight ( ) h…" at bounding box center [708, 278] width 266 height 311
type textarea "h"
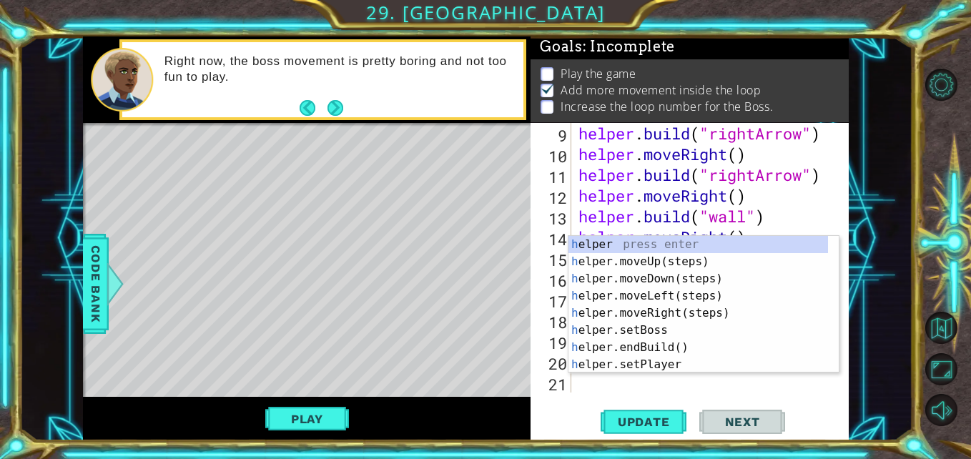
scroll to position [228, 0]
click at [648, 297] on div "h elper press enter h elper.moveUp(steps) press enter h elper.moveDown(steps) p…" at bounding box center [697, 322] width 259 height 172
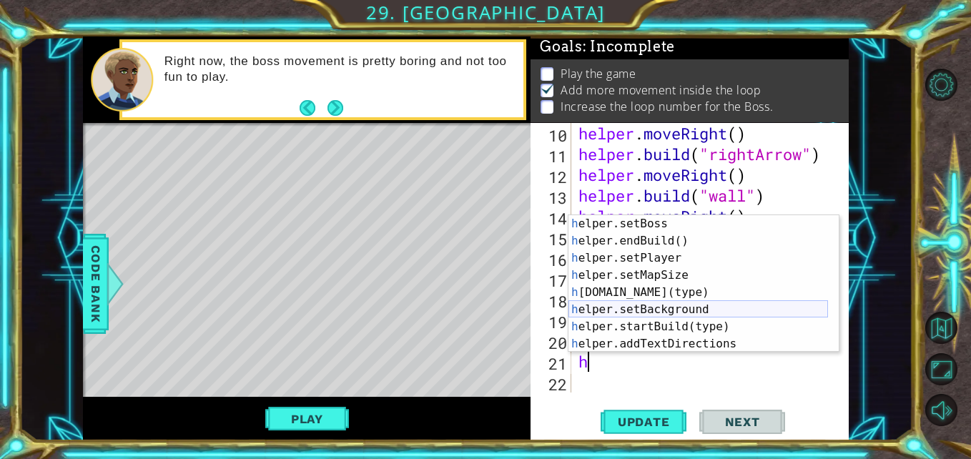
scroll to position [86, 0]
click at [659, 326] on div "h elper.setBoss press enter h elper.endBuild() press enter h elper.setPlayer pr…" at bounding box center [697, 301] width 259 height 172
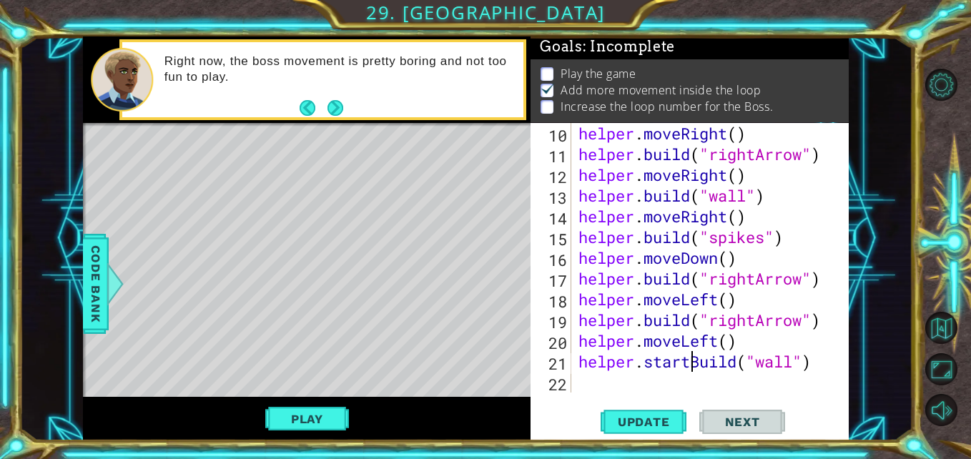
click at [690, 363] on div "helper . moveRight ( ) helper . build ( "rightArrow" ) helper . moveRight ( ) h…" at bounding box center [708, 278] width 266 height 311
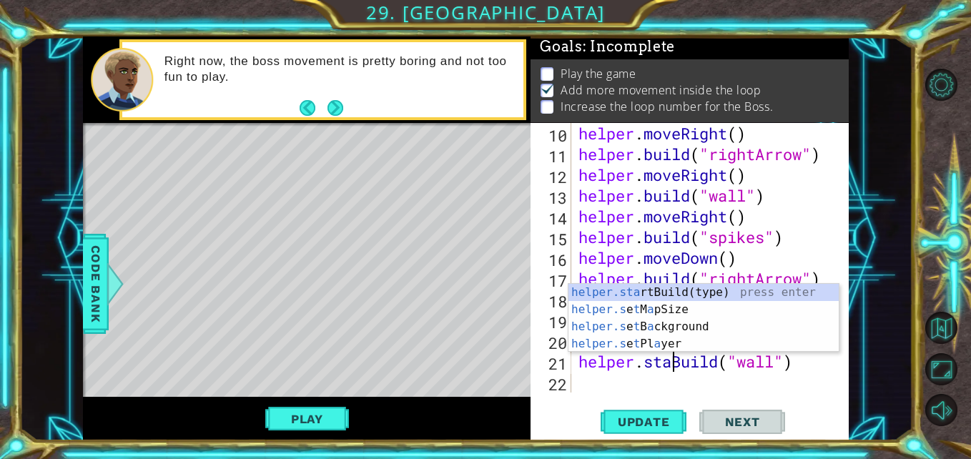
scroll to position [0, 0]
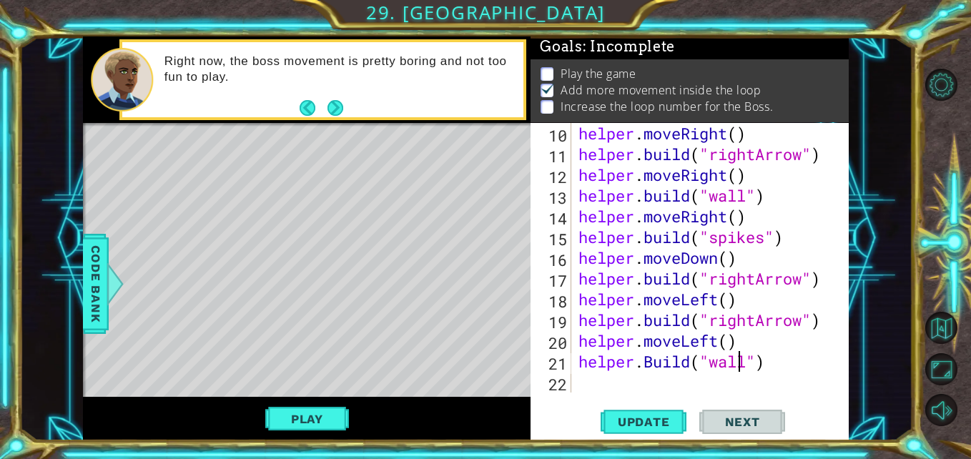
click at [739, 361] on div "helper . moveRight ( ) helper . build ( "rightArrow" ) helper . moveRight ( ) h…" at bounding box center [708, 278] width 266 height 311
click at [747, 364] on div "helper . moveRight ( ) helper . build ( "rightArrow" ) helper . moveRight ( ) h…" at bounding box center [708, 278] width 266 height 311
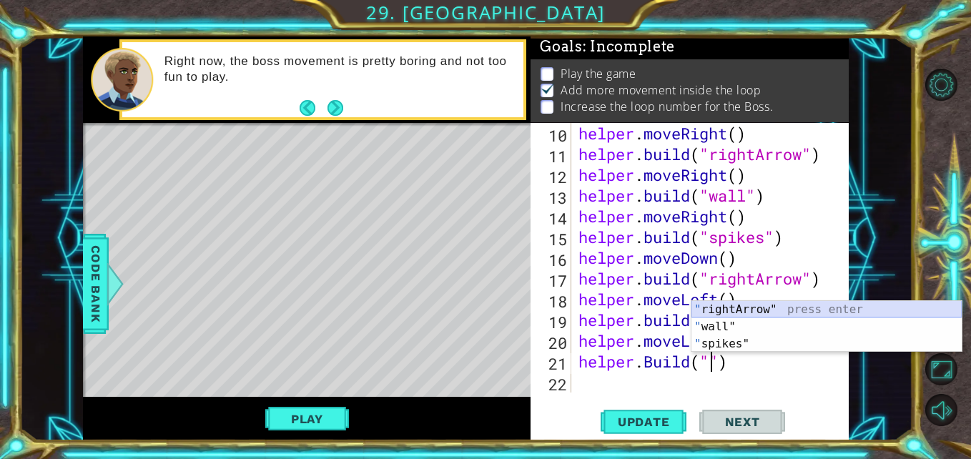
click at [734, 307] on div "" rightArrow" press enter " wall" press enter " spikes" press enter" at bounding box center [826, 344] width 270 height 86
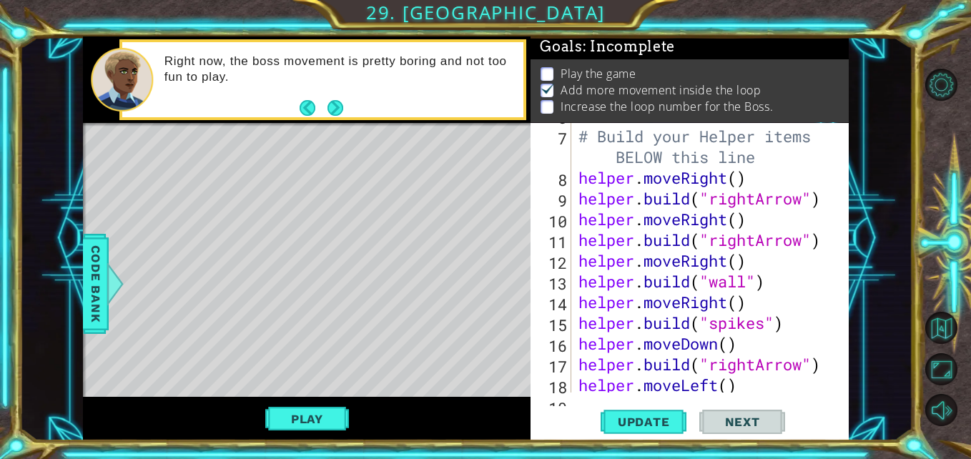
scroll to position [163, 0]
click at [758, 243] on div "# Build your Helper items BELOW this line helper . moveRight ( ) helper . build…" at bounding box center [708, 260] width 266 height 311
type textarea "helper.build("downArrow")"
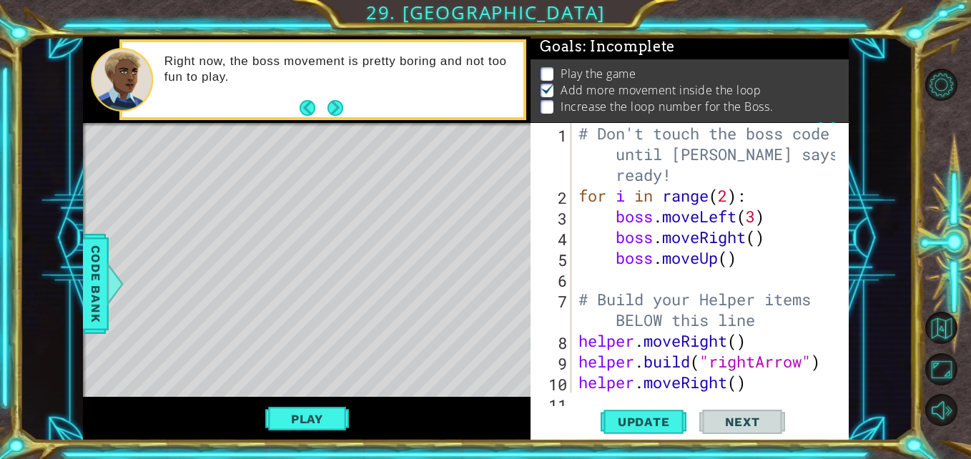
scroll to position [0, 0]
click at [753, 269] on div "# Don't touch the boss code until Vega says you're ready! for i in range ( 2 ) …" at bounding box center [708, 299] width 266 height 352
type textarea "b"
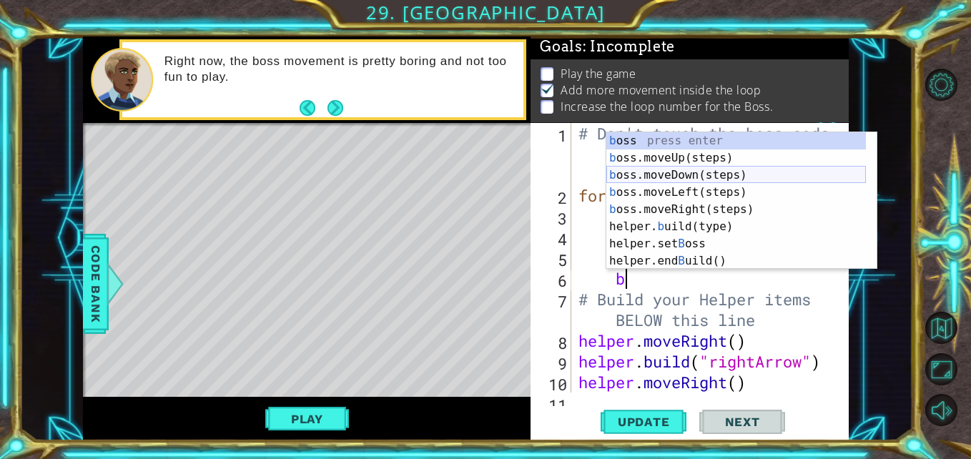
click at [673, 174] on div "b oss press enter b oss.moveUp(steps) press enter b oss.moveDown(steps) press e…" at bounding box center [735, 218] width 259 height 172
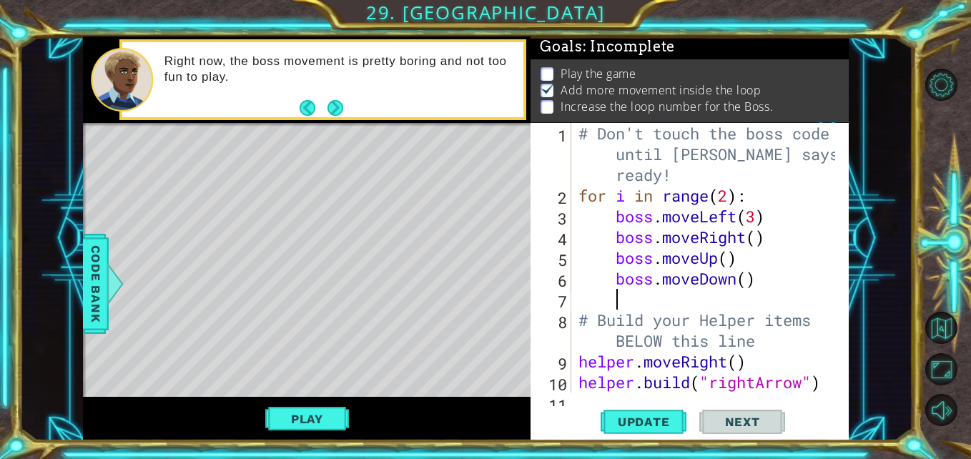
scroll to position [0, 1]
type textarea "h"
type textarea "b"
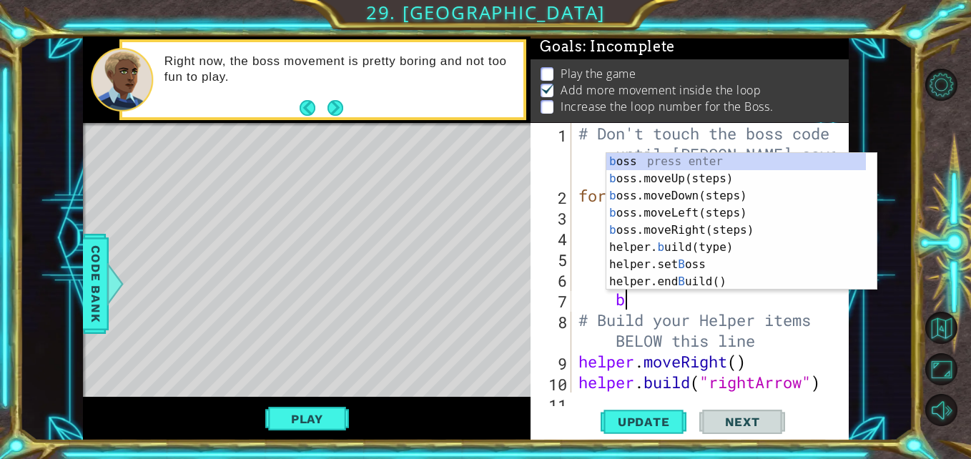
scroll to position [0, 1]
click at [691, 232] on div "b oss press enter b oss.moveUp(steps) press enter b oss.moveDown(steps) press e…" at bounding box center [735, 239] width 259 height 172
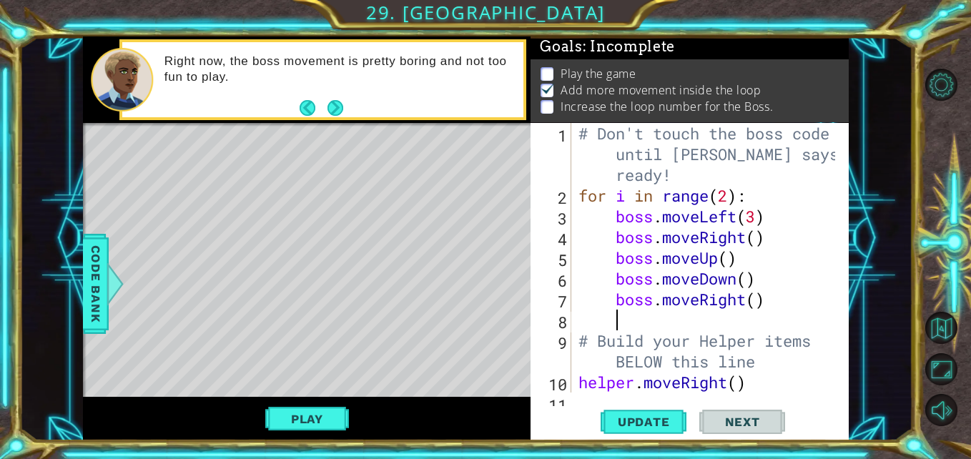
scroll to position [0, 1]
click at [658, 434] on button "Update" at bounding box center [643, 421] width 86 height 31
click at [335, 405] on button "Play" at bounding box center [307, 418] width 84 height 27
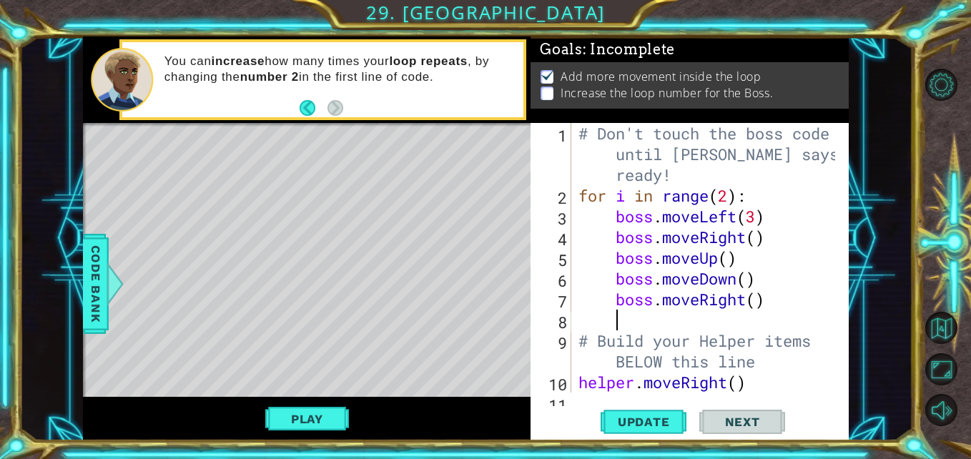
click at [731, 198] on div "# Don't touch the boss code until Vega says you're ready! for i in range ( 2 ) …" at bounding box center [708, 299] width 266 height 352
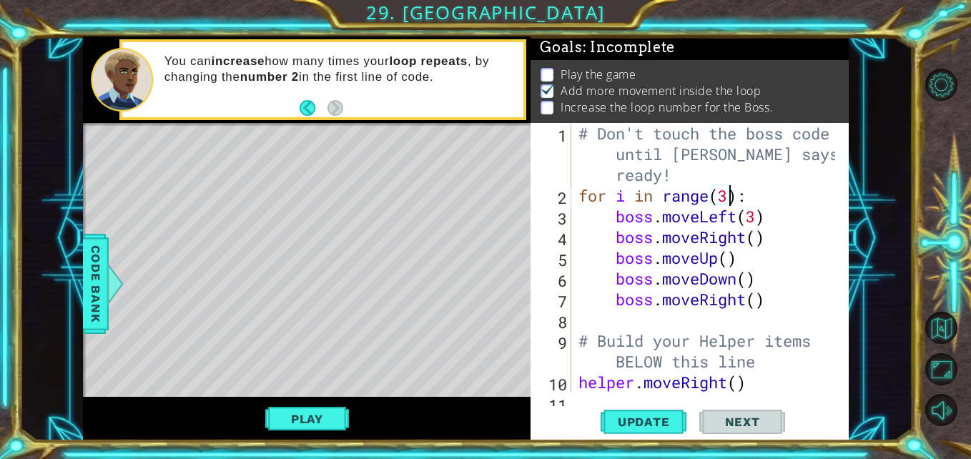
scroll to position [0, 7]
click at [675, 420] on span "Update" at bounding box center [643, 422] width 81 height 14
click at [303, 421] on button "Play" at bounding box center [307, 418] width 84 height 27
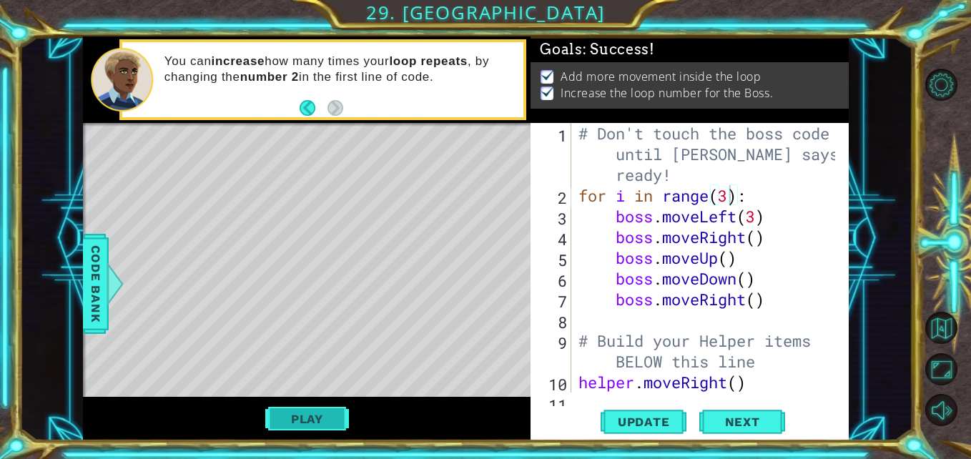
click at [301, 420] on button "Play" at bounding box center [307, 418] width 84 height 27
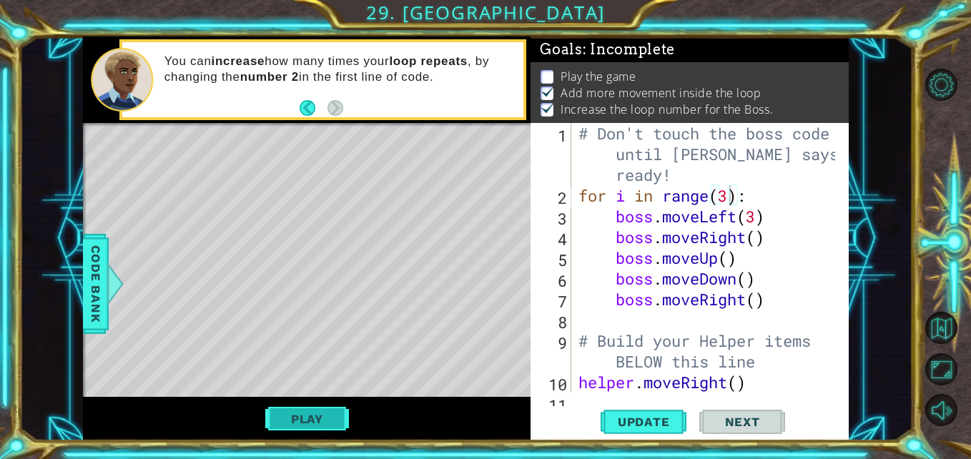
click at [329, 411] on button "Play" at bounding box center [307, 418] width 84 height 27
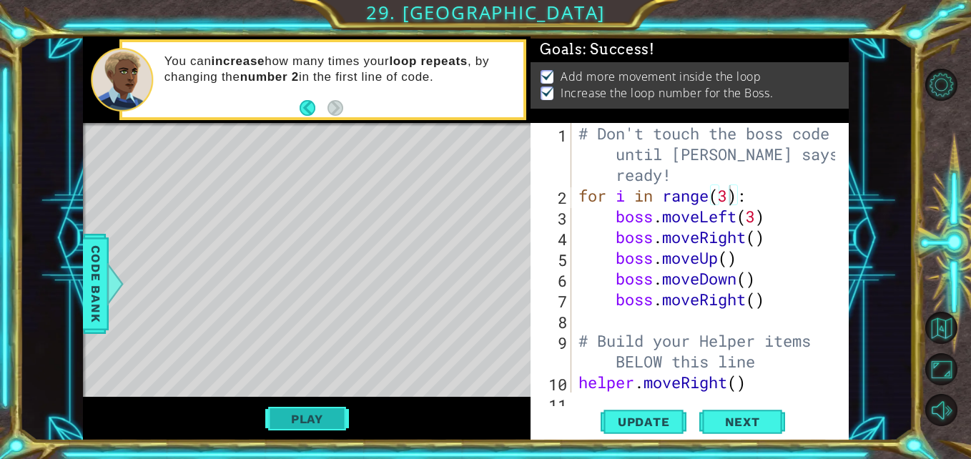
click at [330, 425] on button "Play" at bounding box center [307, 418] width 84 height 27
click at [328, 425] on button "Play" at bounding box center [307, 418] width 84 height 27
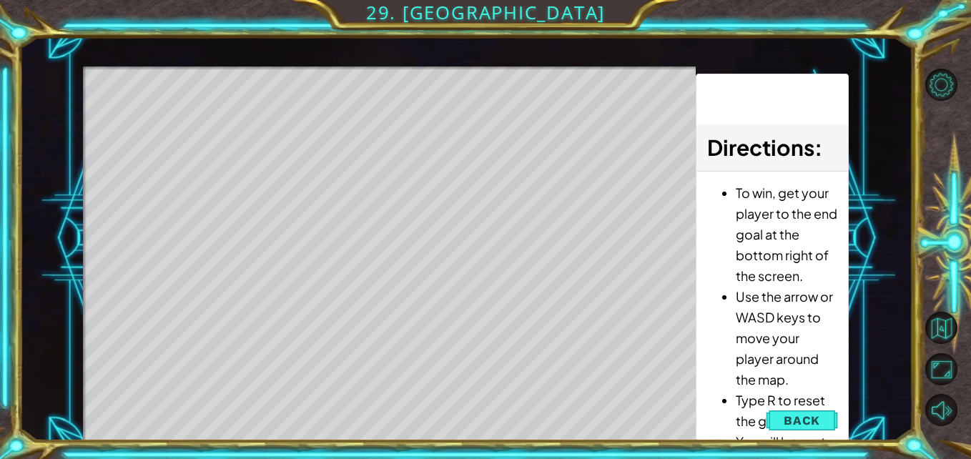
click at [328, 425] on div "helper methods moveLeft(steps) moveRight(steps) moveUp(steps) moveDown(steps) b…" at bounding box center [465, 238] width 765 height 404
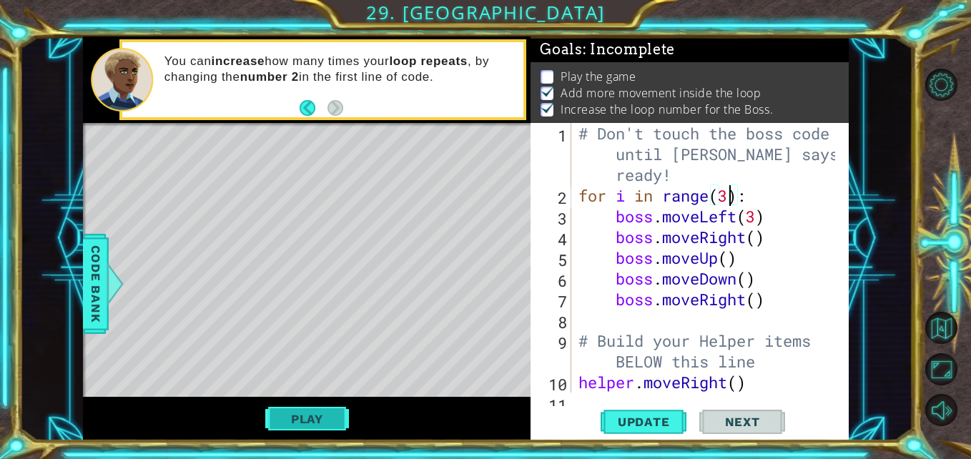
click at [328, 425] on button "Play" at bounding box center [307, 418] width 84 height 27
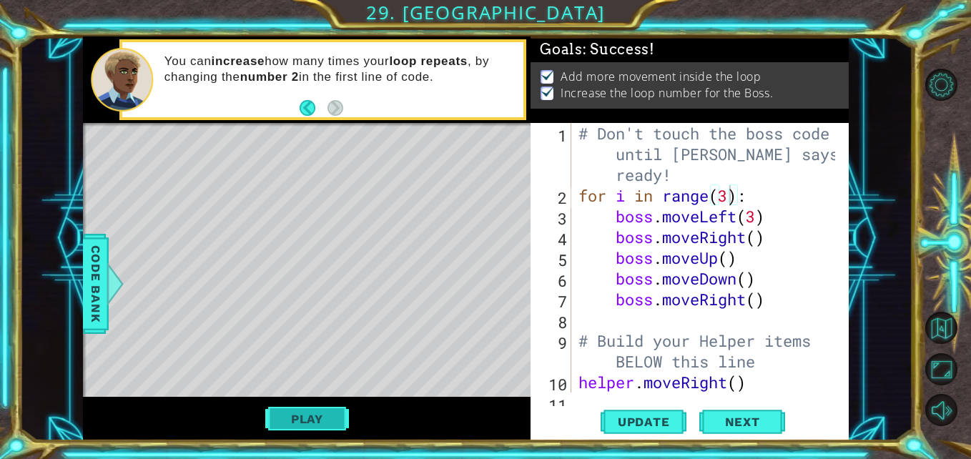
click at [328, 425] on button "Play" at bounding box center [307, 418] width 84 height 27
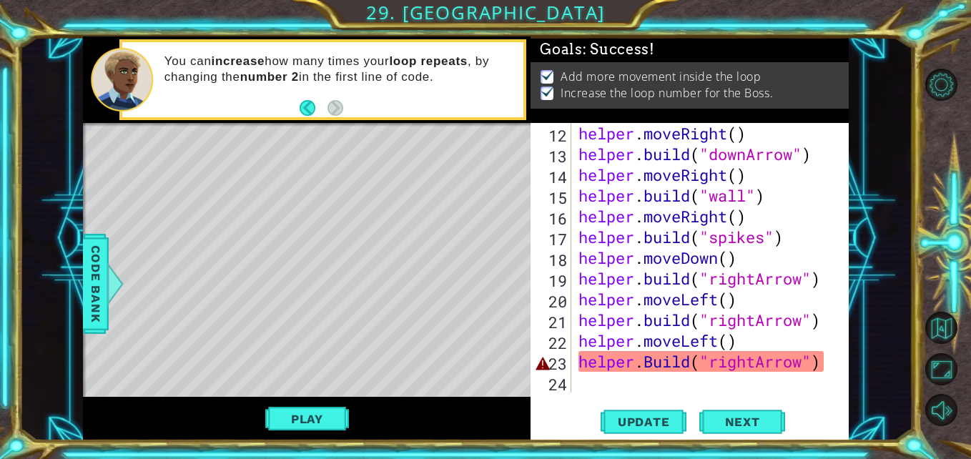
scroll to position [290, 0]
click at [758, 360] on div "helper . moveRight ( ) helper . build ( "downArrow" ) helper . moveRight ( ) he…" at bounding box center [708, 278] width 266 height 311
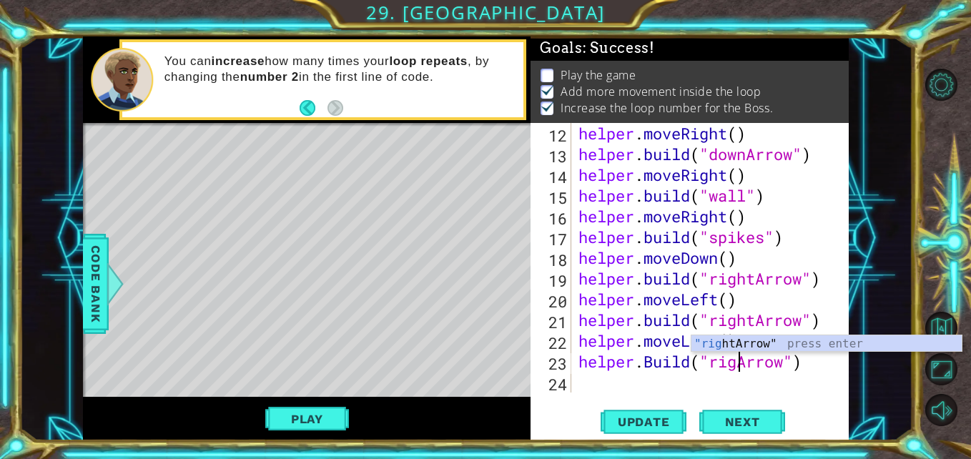
scroll to position [2, 0]
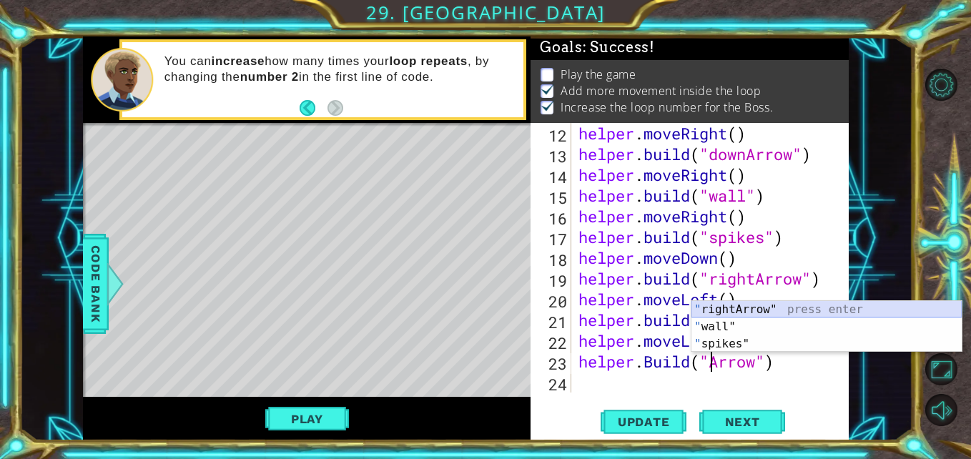
click at [746, 305] on div "" rightArrow" press enter " wall" press enter " spikes" press enter" at bounding box center [826, 344] width 270 height 86
type textarea "helper.Build("rightArrow")"
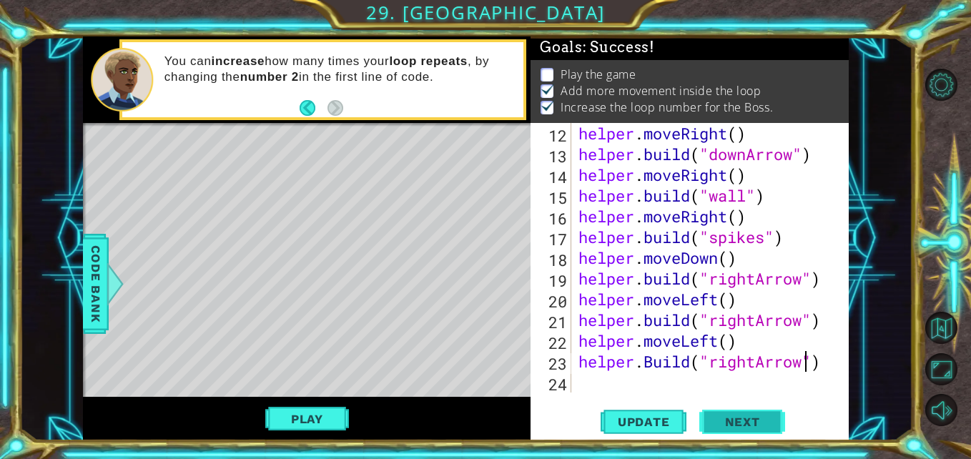
click at [770, 422] on span "Next" at bounding box center [742, 422] width 64 height 14
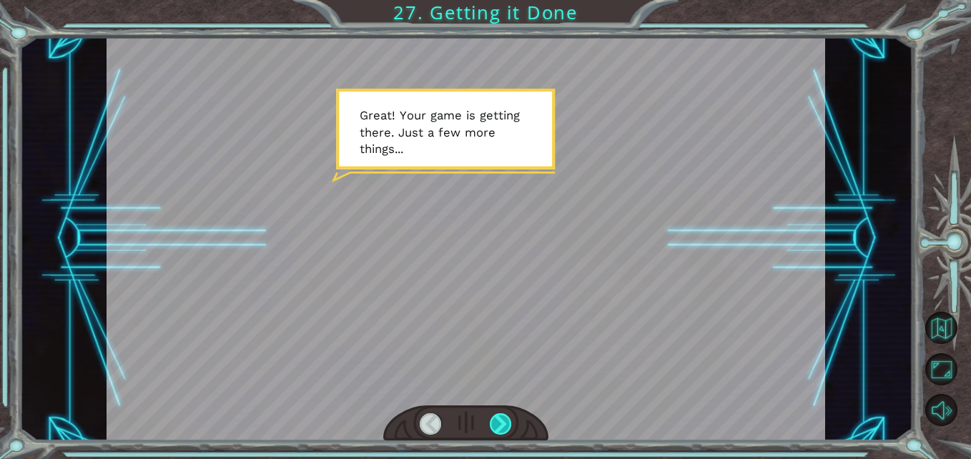
click at [502, 428] on div at bounding box center [501, 424] width 22 height 22
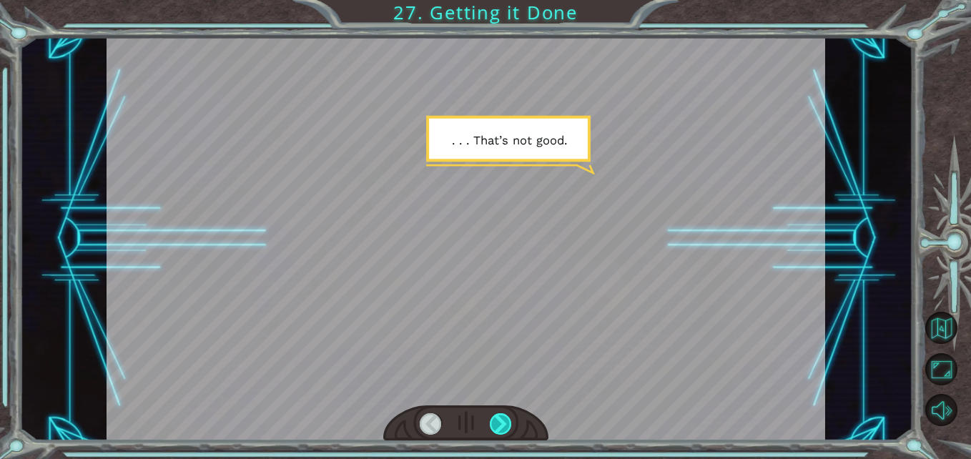
click at [502, 428] on div at bounding box center [501, 424] width 22 height 22
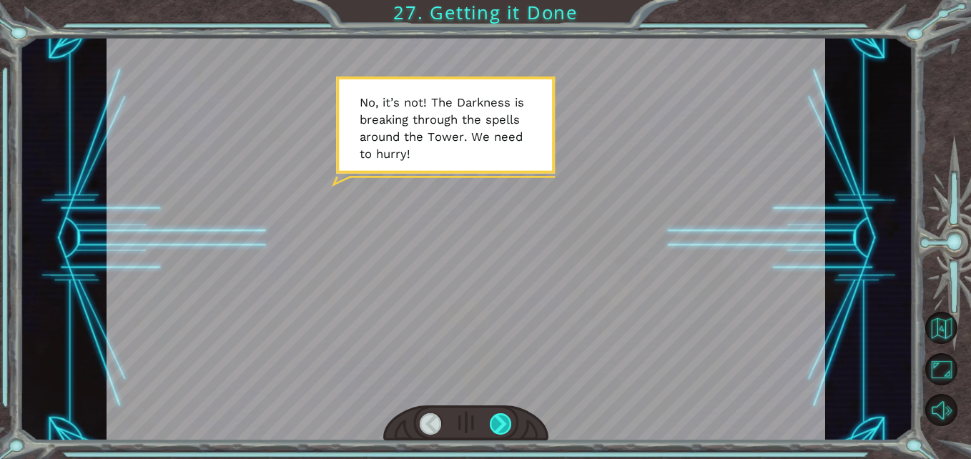
click at [490, 415] on div at bounding box center [501, 424] width 22 height 22
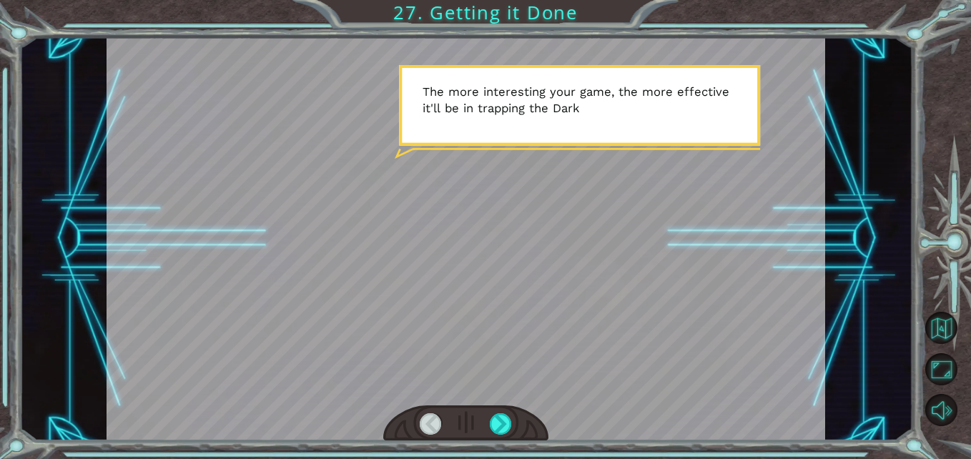
click at [492, 375] on div at bounding box center [465, 238] width 718 height 404
click at [492, 420] on div at bounding box center [501, 424] width 22 height 22
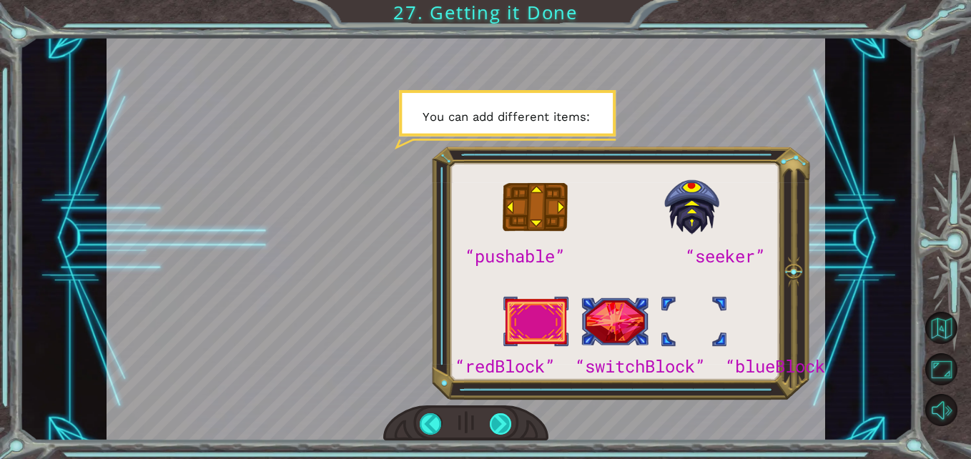
click at [493, 420] on div at bounding box center [501, 424] width 22 height 22
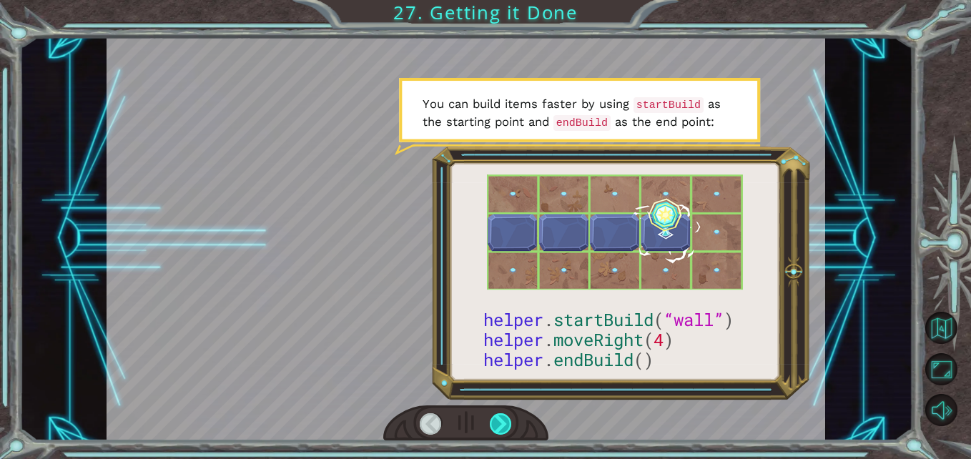
click at [493, 420] on div at bounding box center [501, 424] width 22 height 22
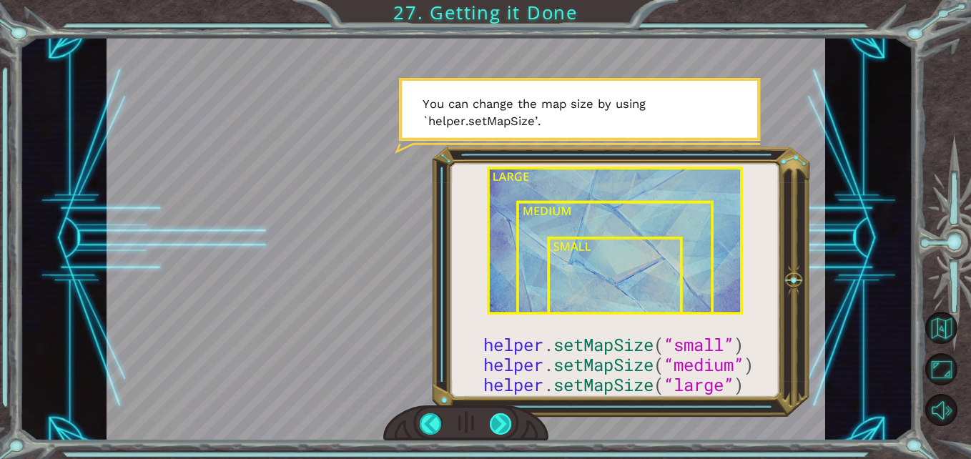
click at [493, 420] on div at bounding box center [501, 424] width 22 height 22
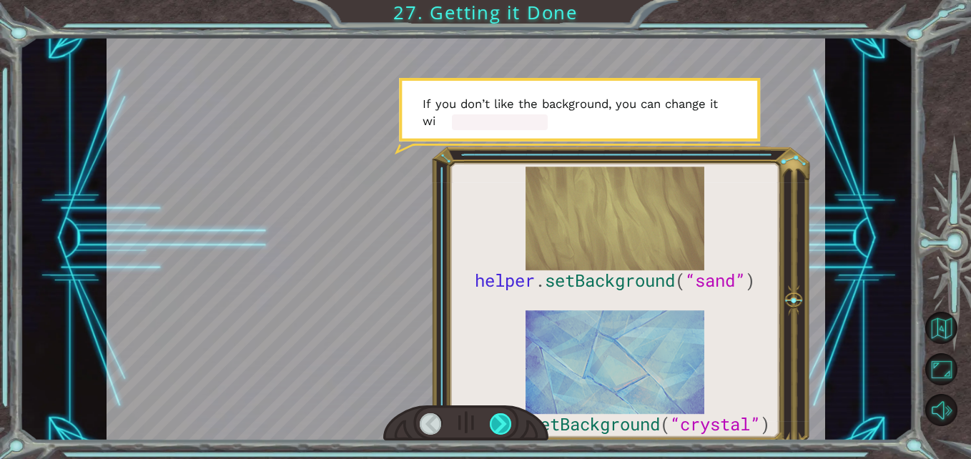
click at [493, 420] on div at bounding box center [501, 424] width 22 height 22
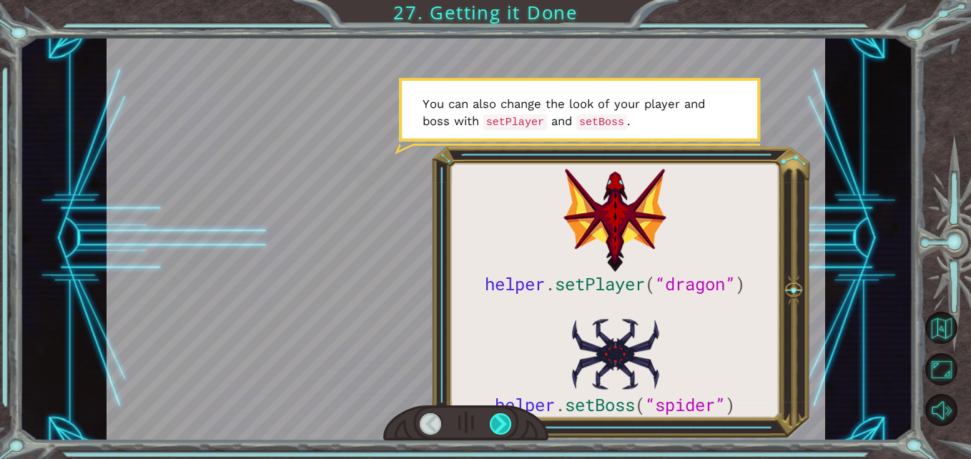
click at [493, 420] on div at bounding box center [501, 424] width 22 height 22
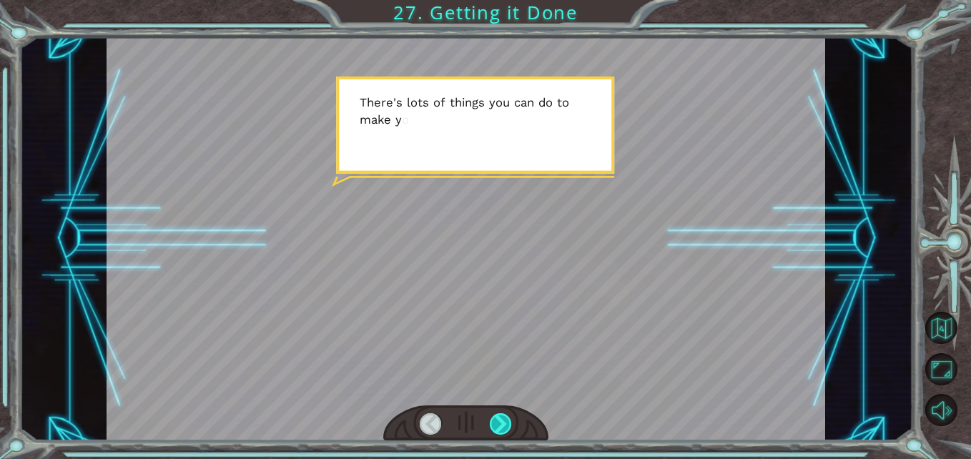
click at [493, 420] on div at bounding box center [501, 424] width 22 height 22
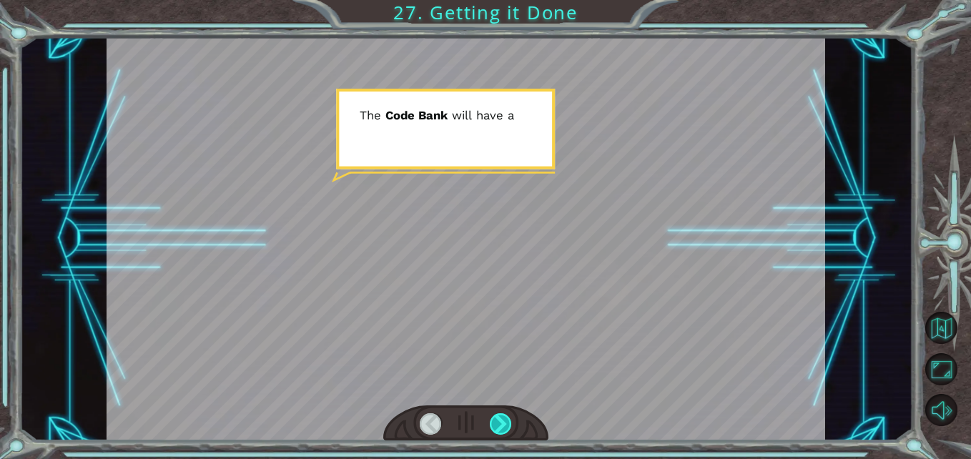
click at [493, 420] on div at bounding box center [501, 424] width 22 height 22
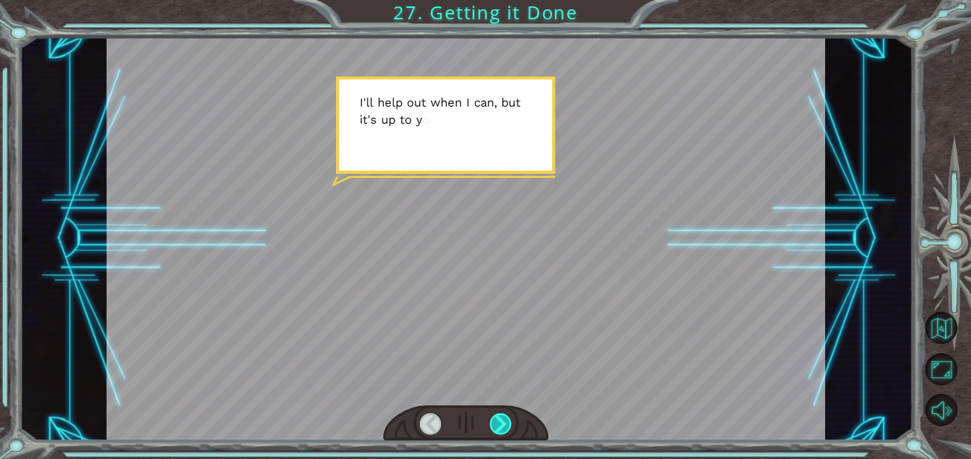
click at [493, 420] on div at bounding box center [501, 424] width 22 height 22
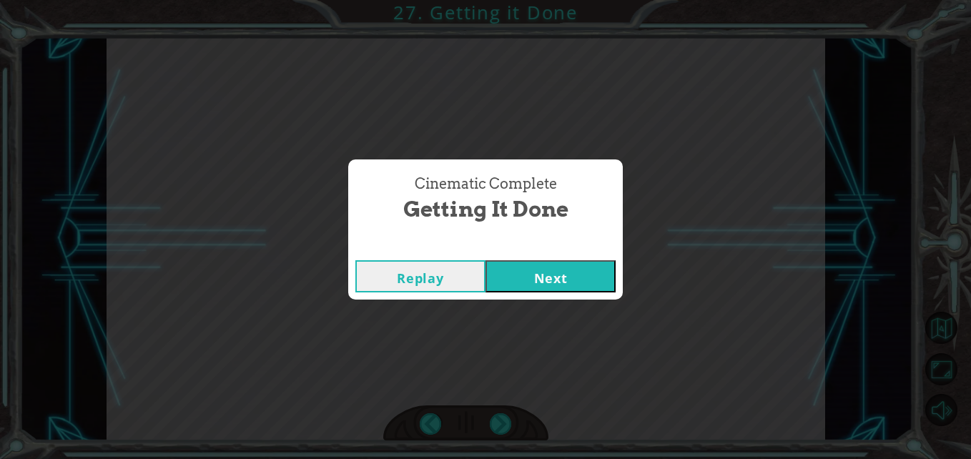
click at [540, 272] on button "Next" at bounding box center [550, 276] width 130 height 32
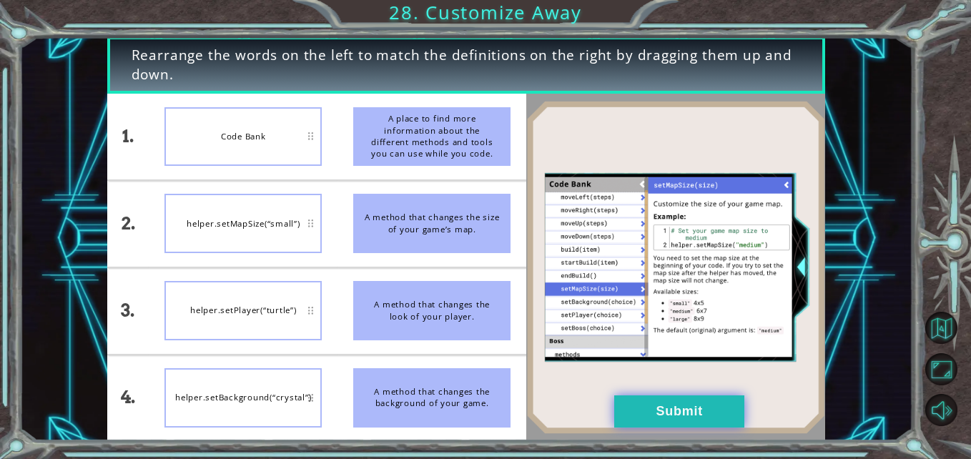
click at [698, 408] on button "Submit" at bounding box center [679, 411] width 130 height 32
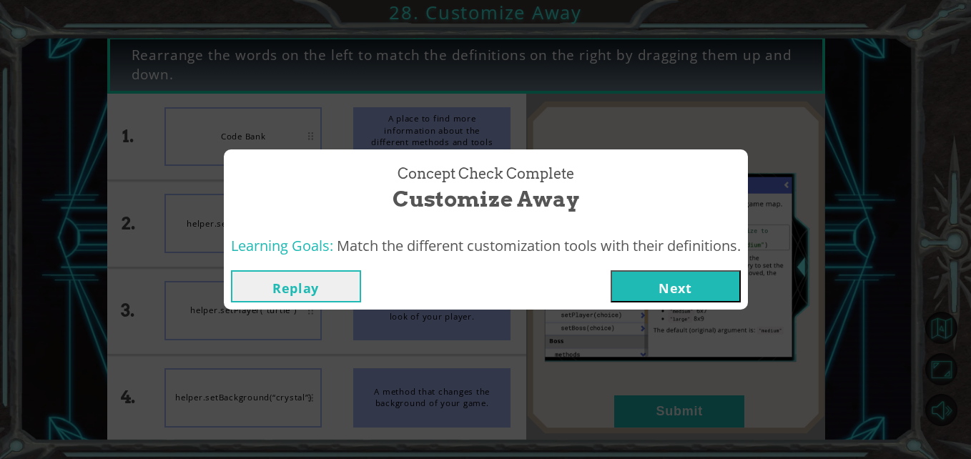
click at [686, 282] on button "Next" at bounding box center [675, 286] width 130 height 32
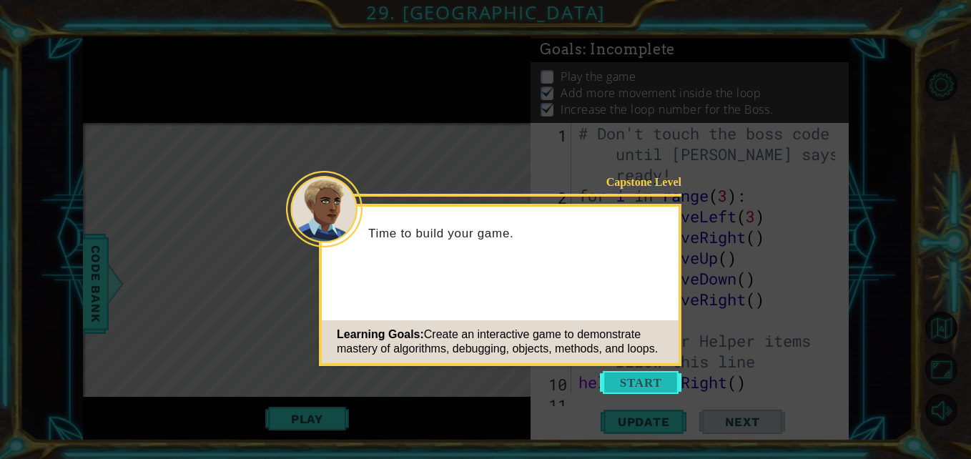
click at [663, 390] on button "Start" at bounding box center [640, 382] width 81 height 23
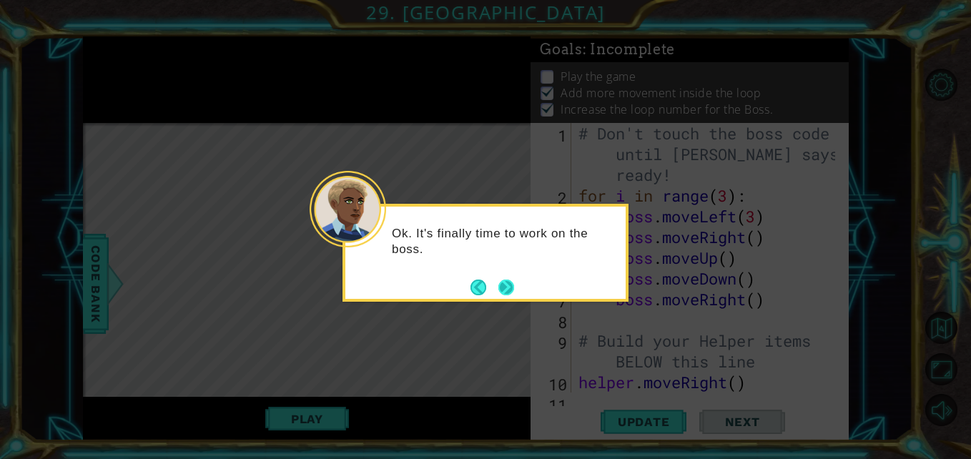
click at [508, 294] on button "Next" at bounding box center [506, 287] width 16 height 16
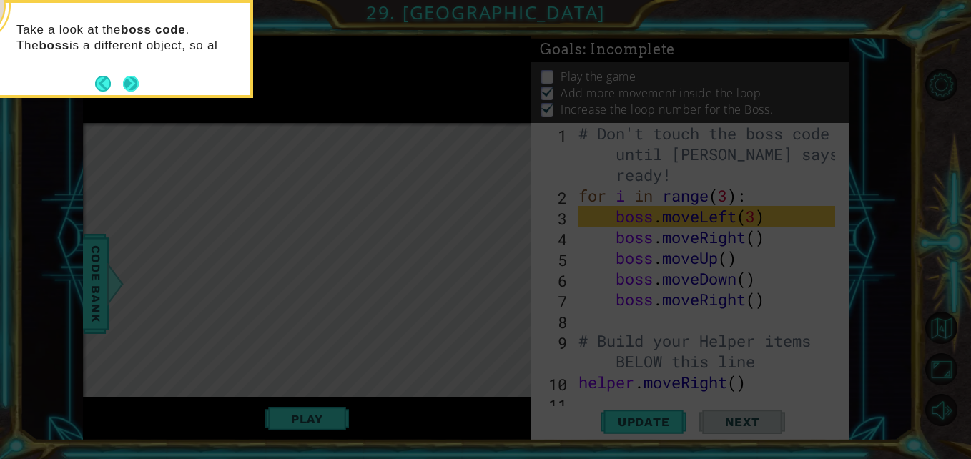
click at [129, 84] on button "Next" at bounding box center [131, 84] width 16 height 16
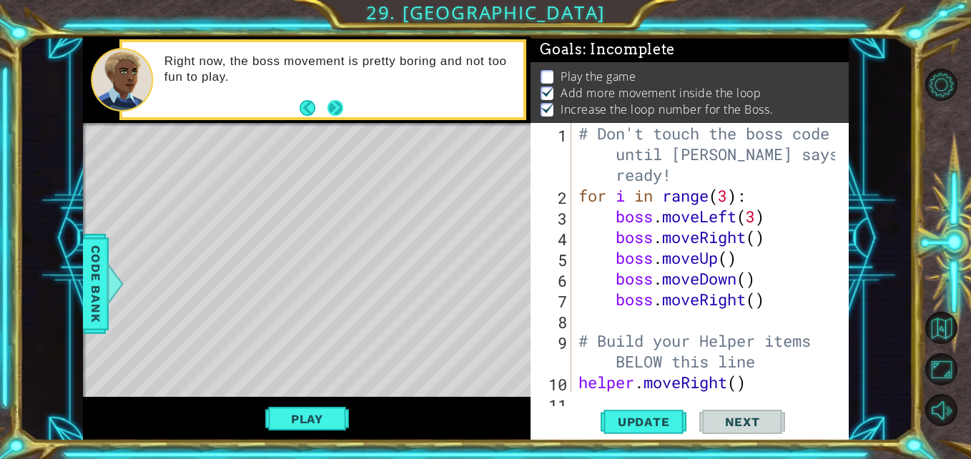
click at [337, 112] on button "Next" at bounding box center [335, 108] width 16 height 16
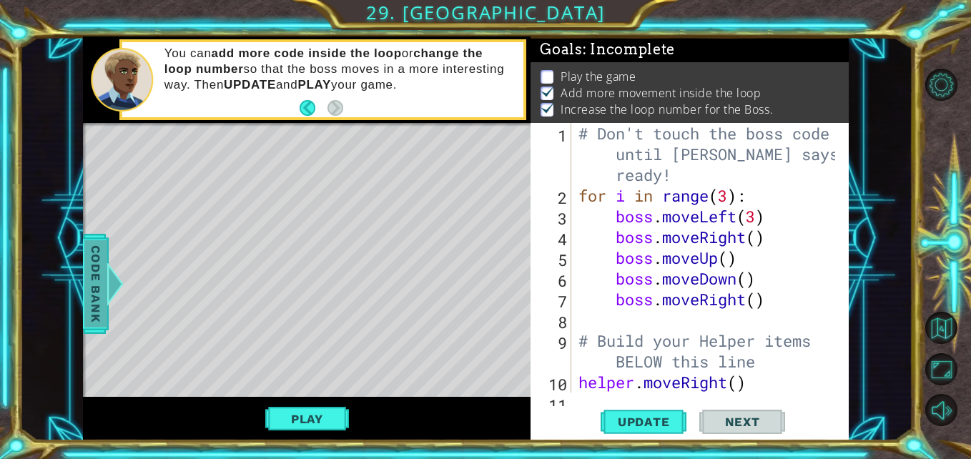
click at [115, 282] on div at bounding box center [115, 283] width 18 height 43
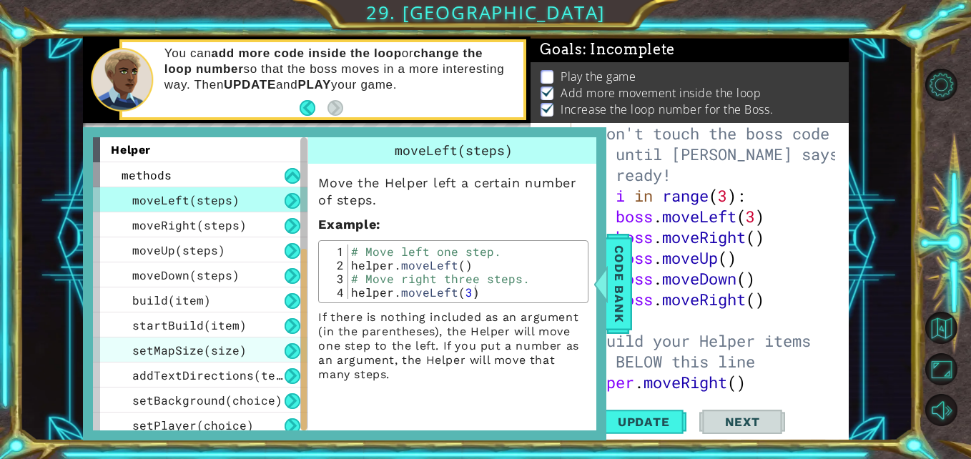
scroll to position [207, 0]
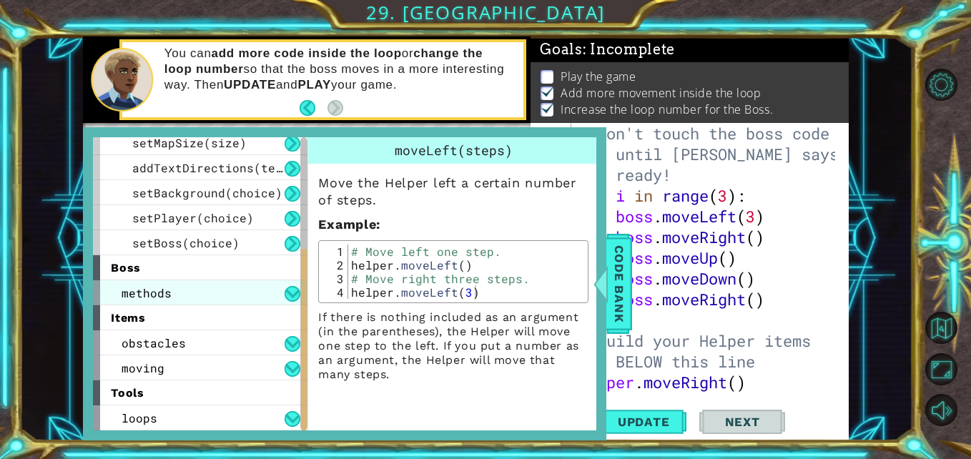
click at [211, 283] on div "methods" at bounding box center [200, 292] width 214 height 25
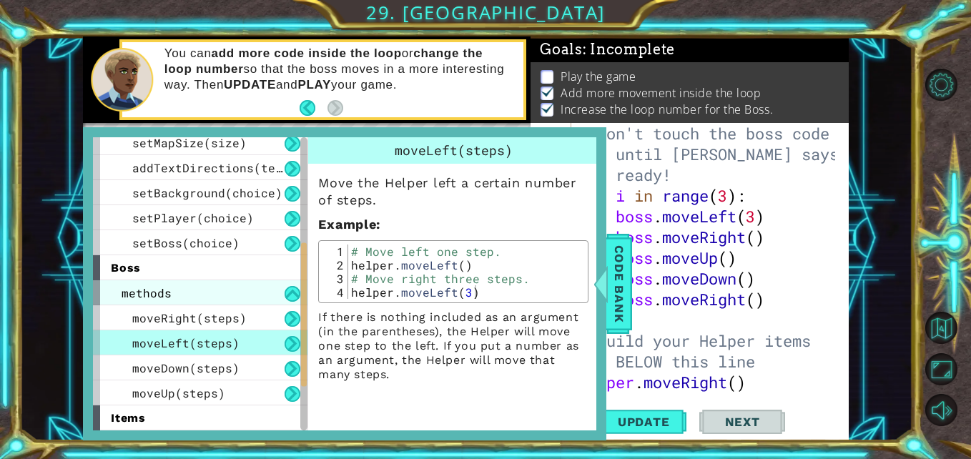
click at [244, 294] on div "methods" at bounding box center [200, 292] width 214 height 25
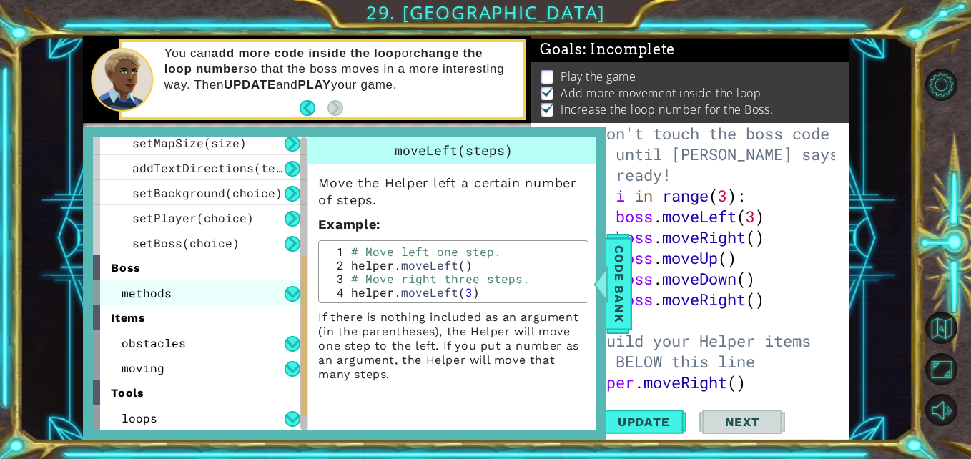
click at [259, 294] on div "methods" at bounding box center [200, 292] width 214 height 25
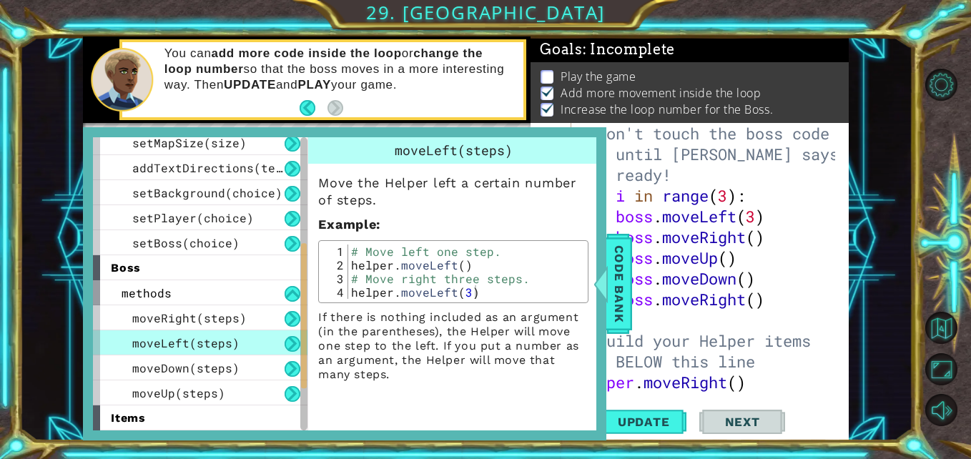
click at [247, 341] on div "moveLeft(steps)" at bounding box center [200, 342] width 214 height 25
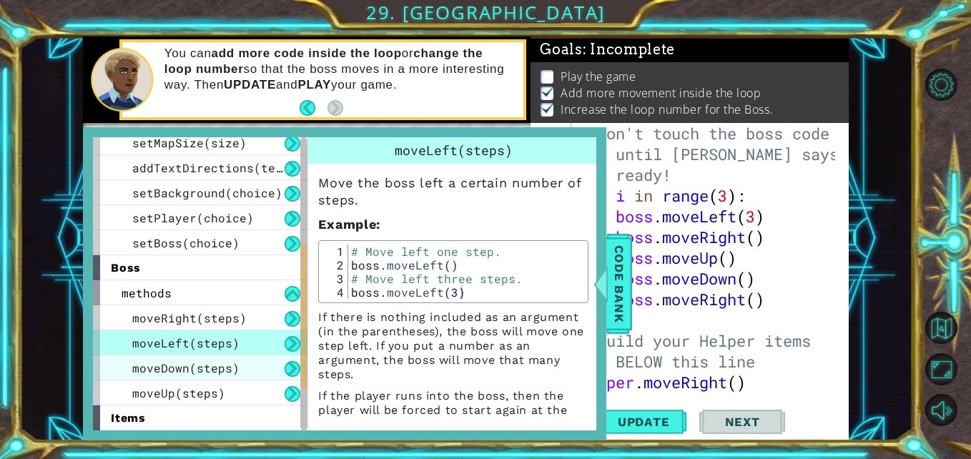
click at [234, 362] on span "moveDown(steps)" at bounding box center [185, 367] width 107 height 15
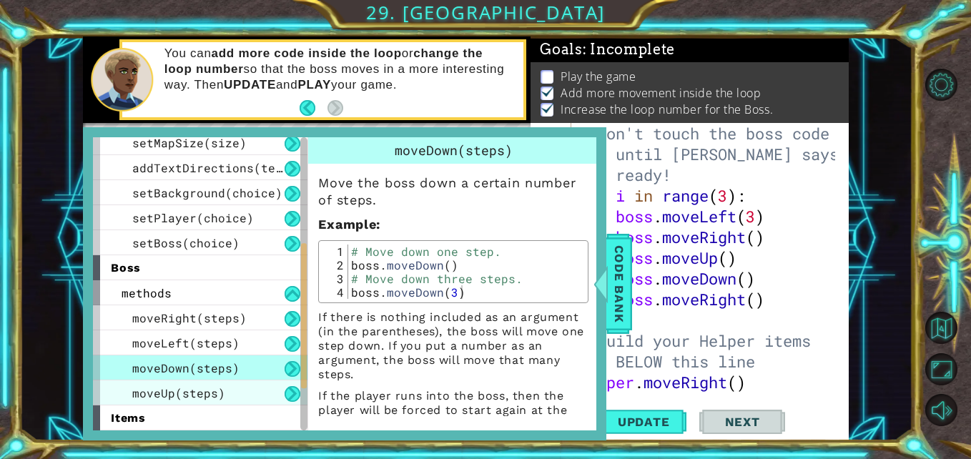
click at [236, 383] on div "moveUp(steps)" at bounding box center [200, 392] width 214 height 25
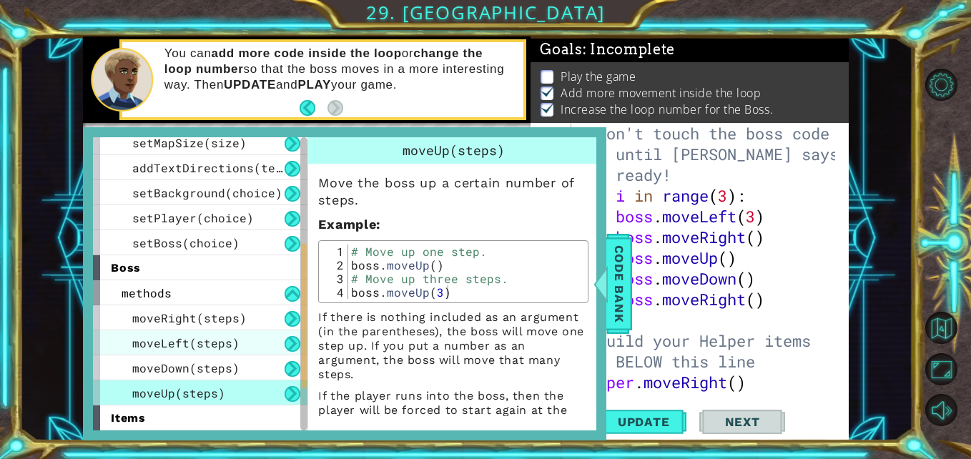
click at [236, 340] on div "moveLeft(steps)" at bounding box center [200, 342] width 214 height 25
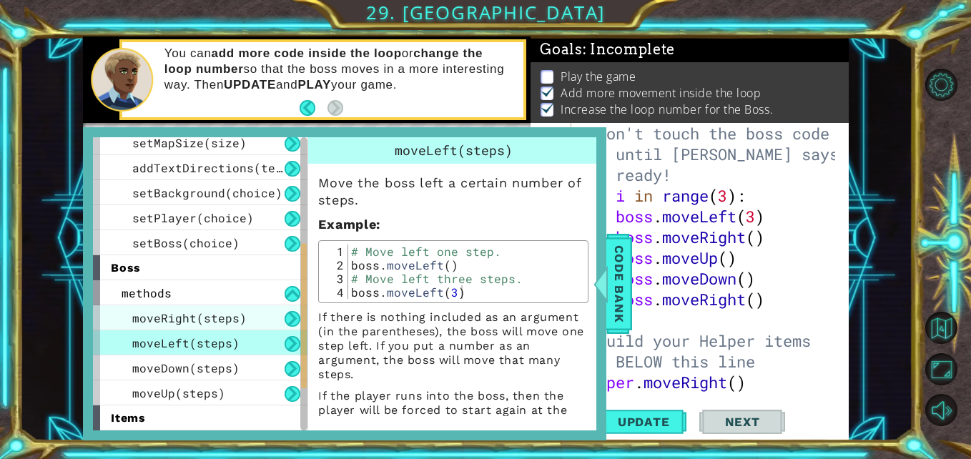
click at [234, 320] on span "moveRight(steps)" at bounding box center [189, 317] width 114 height 15
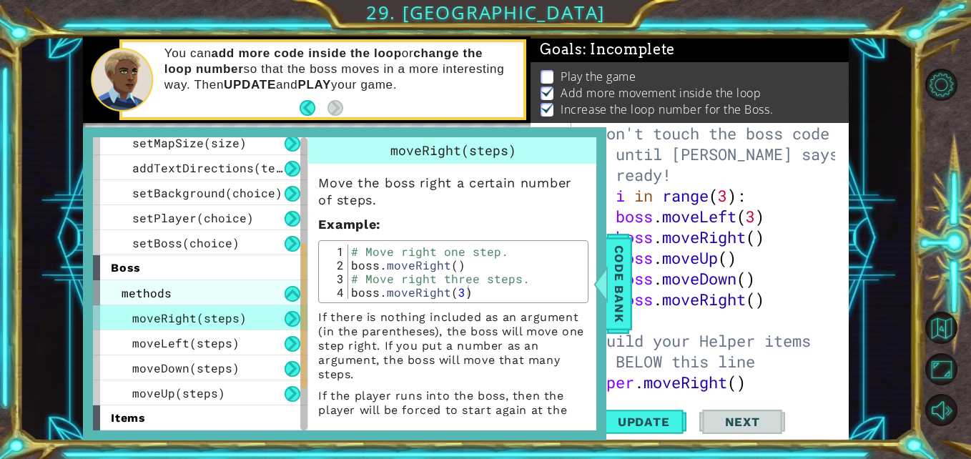
click at [256, 294] on div "methods" at bounding box center [200, 292] width 214 height 25
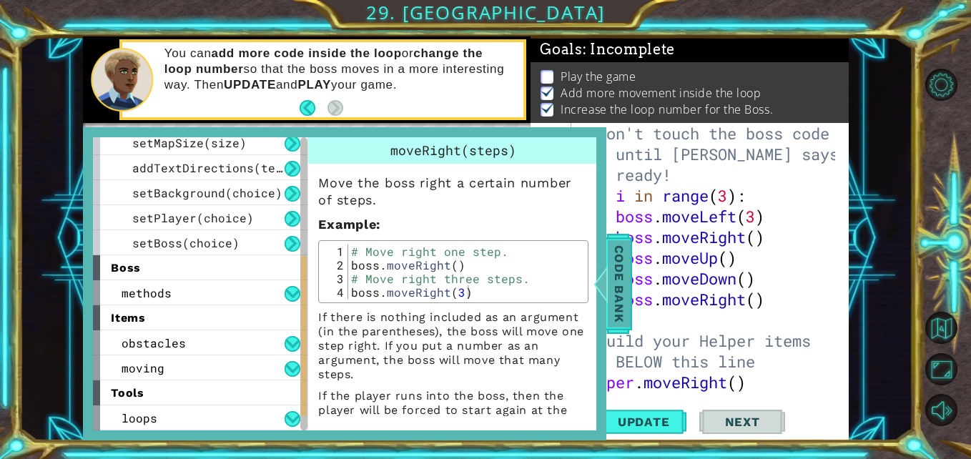
click at [616, 269] on span "Code Bank" at bounding box center [618, 283] width 23 height 87
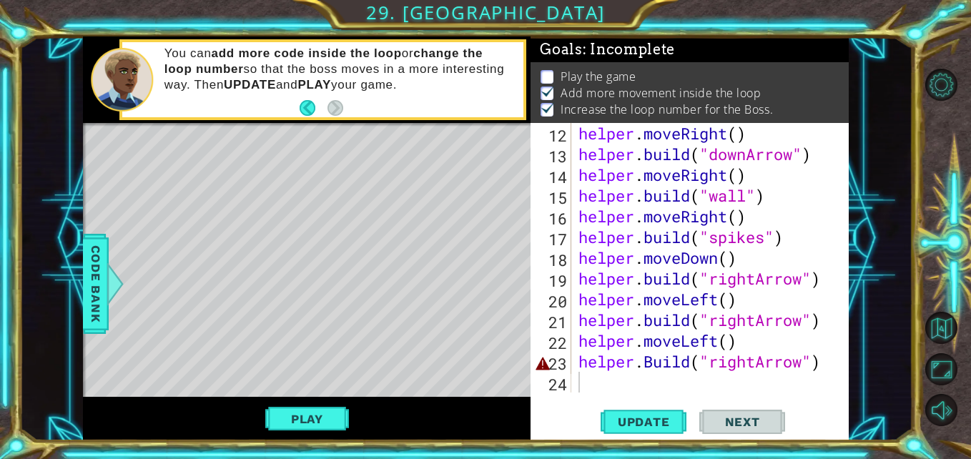
scroll to position [290, 0]
click at [643, 406] on button "Update" at bounding box center [643, 421] width 86 height 31
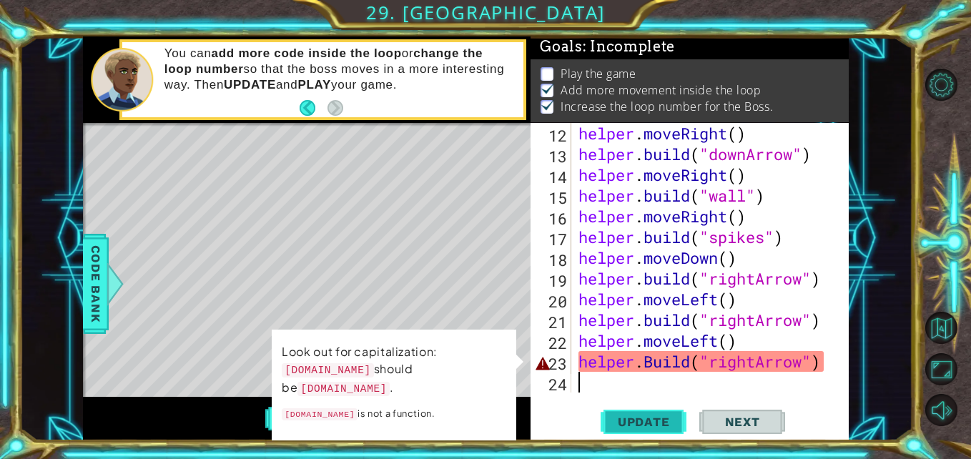
scroll to position [11, 0]
click at [655, 362] on div "helper . moveRight ( ) helper . build ( "downArrow" ) helper . moveRight ( ) he…" at bounding box center [708, 278] width 266 height 311
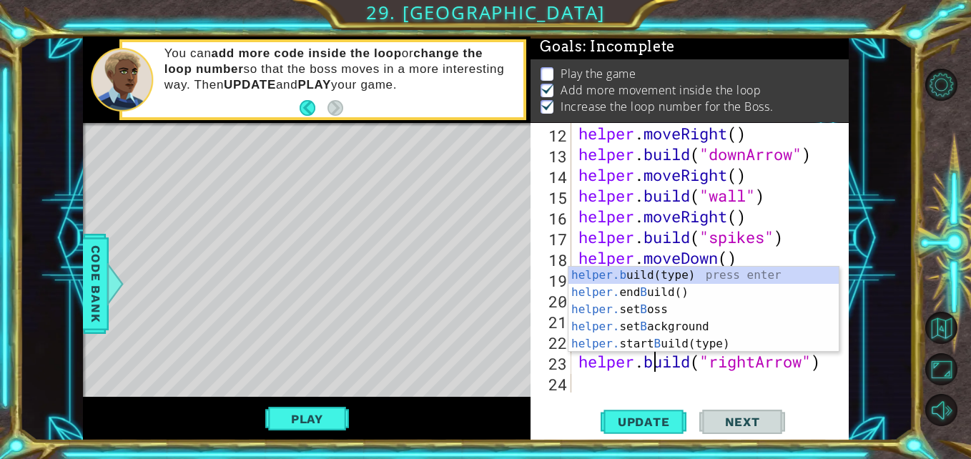
scroll to position [0, 4]
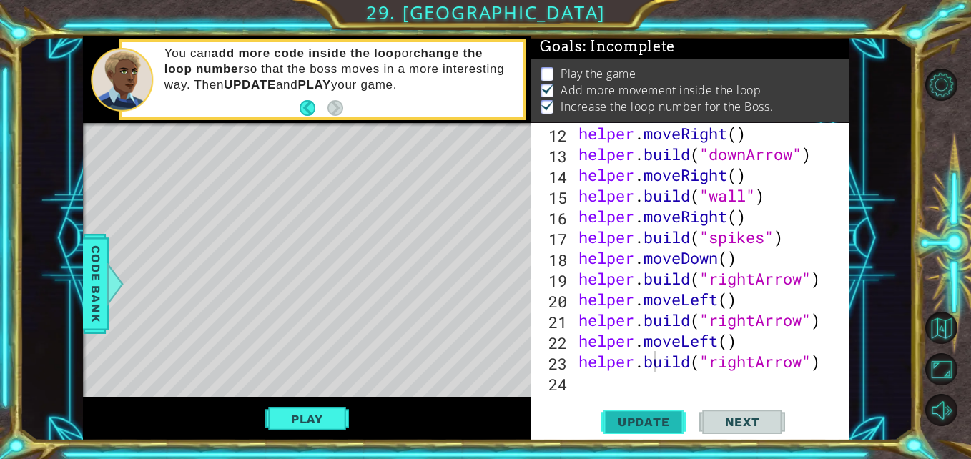
click at [668, 410] on button "Update" at bounding box center [643, 421] width 86 height 31
click at [315, 410] on button "Play" at bounding box center [307, 418] width 84 height 27
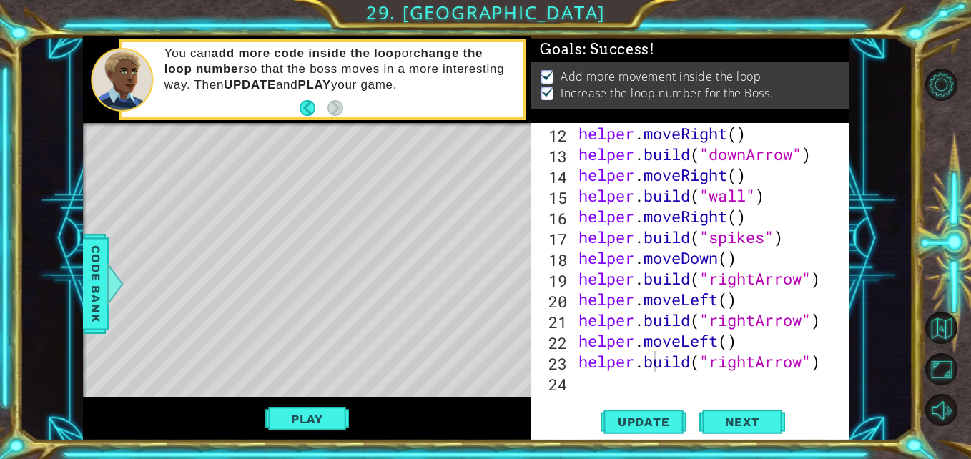
scroll to position [4, 0]
drag, startPoint x: 319, startPoint y: 172, endPoint x: 327, endPoint y: 144, distance: 28.3
click at [327, 145] on div "Level Map" at bounding box center [413, 333] width 660 height 421
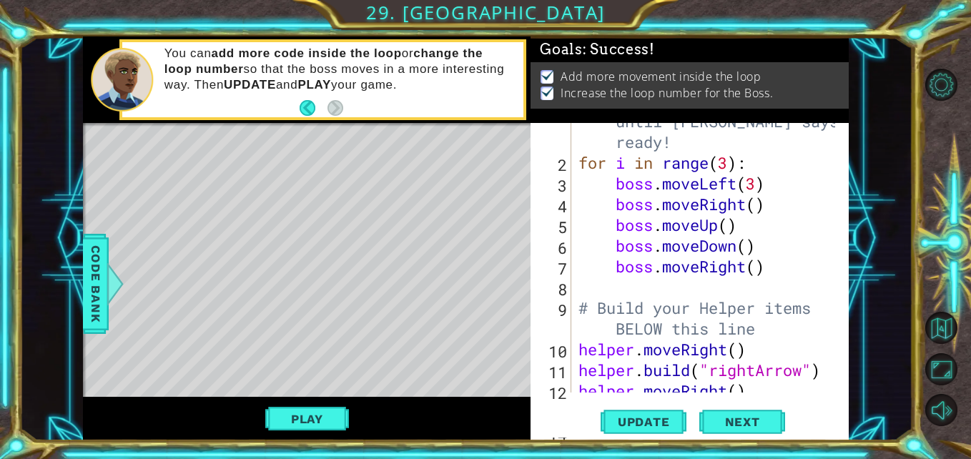
scroll to position [0, 0]
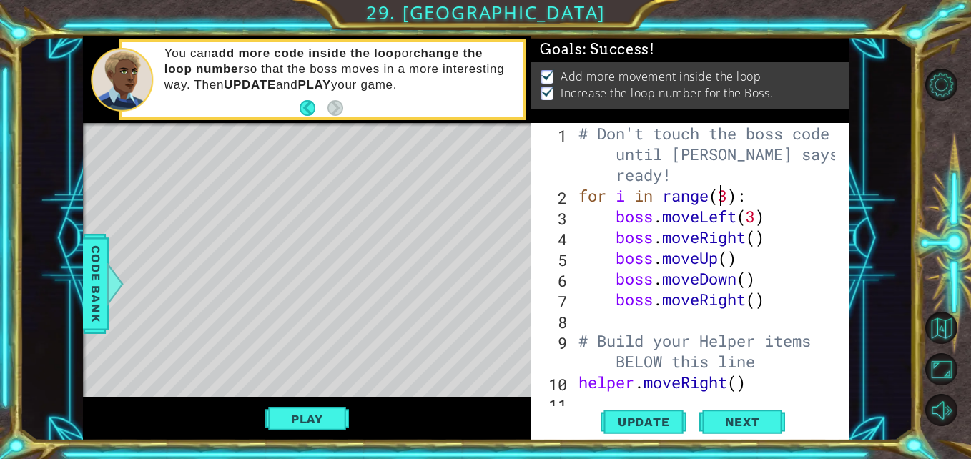
click at [720, 197] on div "# Don't touch the boss code until Vega says you're ready! for i in range ( 3 ) …" at bounding box center [708, 299] width 266 height 352
click at [729, 195] on div "# Don't touch the boss code until Vega says you're ready! for i in range ( 3 ) …" at bounding box center [708, 299] width 266 height 352
click at [768, 284] on div "# Don't touch the boss code until Vega says you're ready! for i in range ( 3 ) …" at bounding box center [708, 299] width 266 height 352
type textarea "boss.moveDown()"
click at [784, 313] on div "# Don't touch the boss code until Vega says you're ready! for i in range ( 3 ) …" at bounding box center [708, 299] width 266 height 352
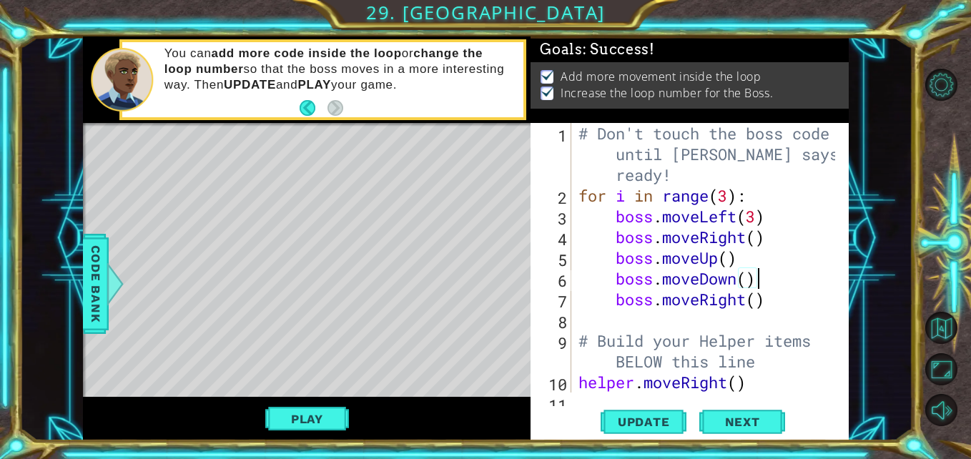
scroll to position [0, 1]
click at [763, 302] on div "# Don't touch the boss code until Vega says you're ready! for i in range ( 3 ) …" at bounding box center [708, 299] width 266 height 352
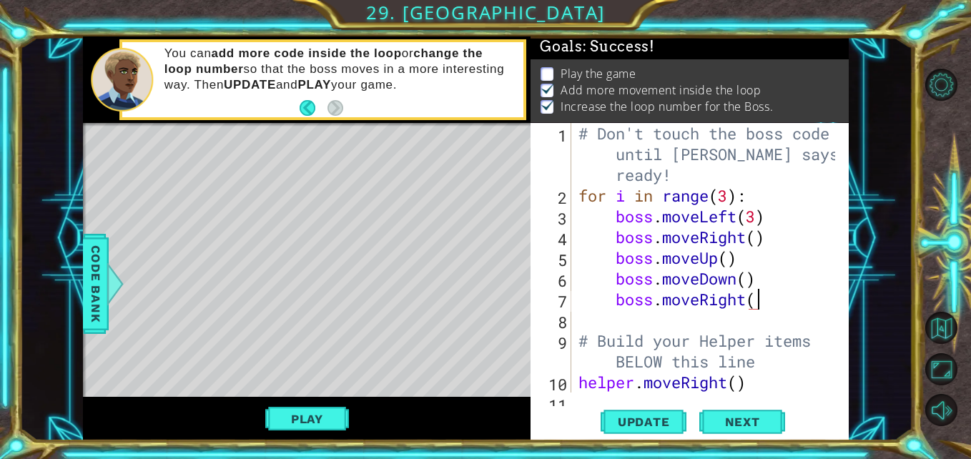
scroll to position [2, 0]
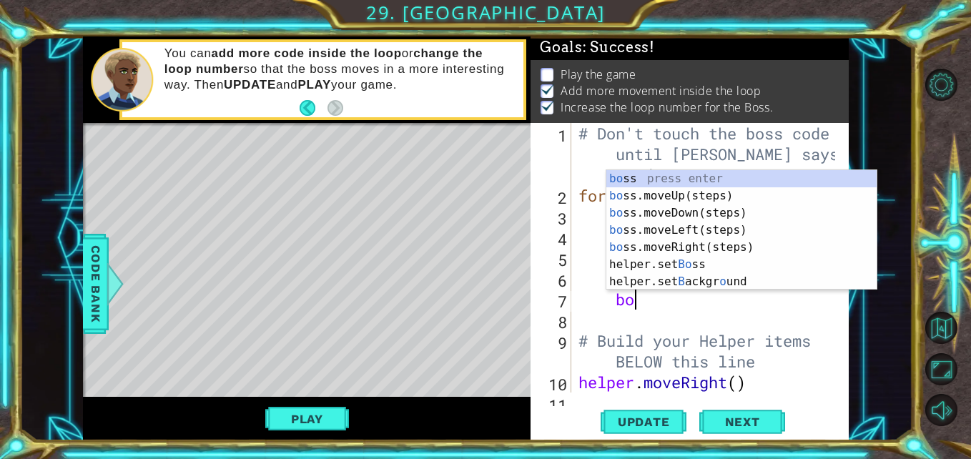
type textarea "b"
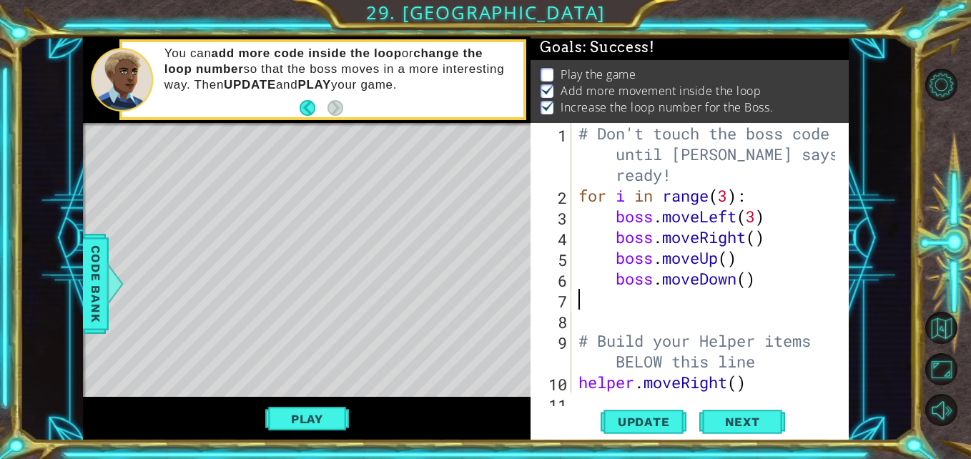
scroll to position [0, 0]
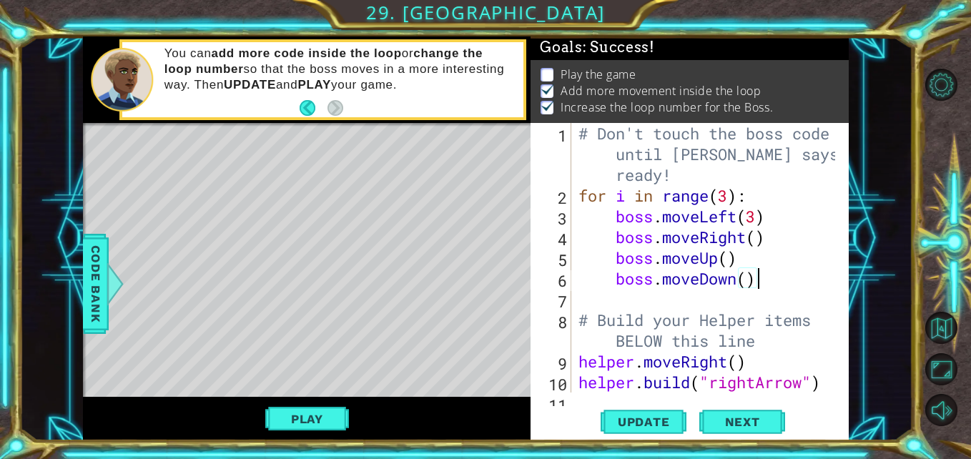
click at [758, 215] on div "# Don't touch the boss code until Vega says you're ready! for i in range ( 3 ) …" at bounding box center [708, 299] width 266 height 352
click at [760, 248] on div "# Don't touch the boss code until Vega says you're ready! for i in range ( 3 ) …" at bounding box center [708, 299] width 266 height 352
click at [757, 230] on div "# Don't touch the boss code until Vega says you're ready! for i in range ( 3 ) …" at bounding box center [708, 299] width 266 height 352
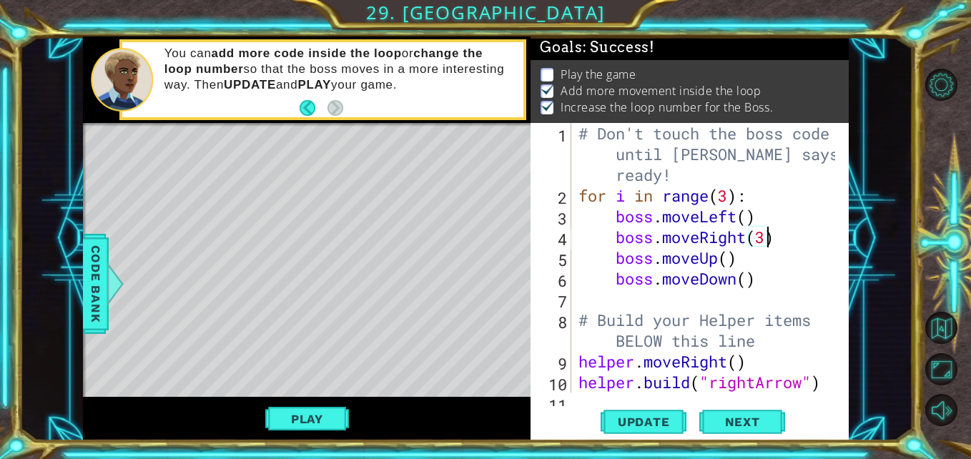
scroll to position [0, 9]
click at [731, 256] on div "# Don't touch the boss code until Vega says you're ready! for i in range ( 3 ) …" at bounding box center [708, 299] width 266 height 352
type textarea "boss.moveUp()"
click at [743, 407] on button "Next" at bounding box center [742, 421] width 86 height 31
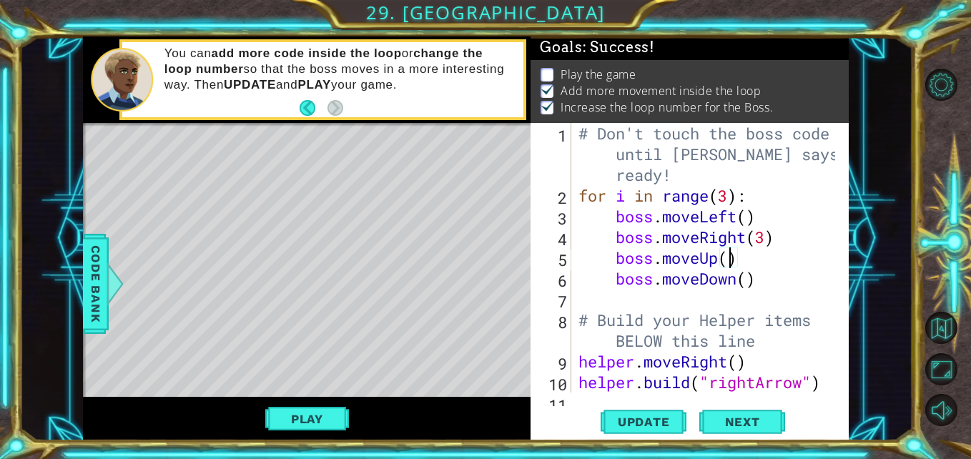
click at [742, 422] on div at bounding box center [485, 229] width 971 height 459
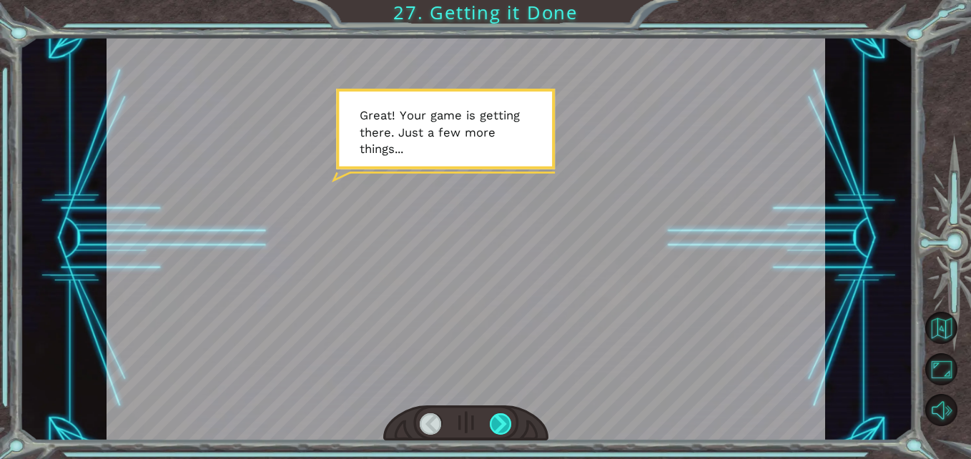
click at [509, 427] on div at bounding box center [501, 424] width 22 height 22
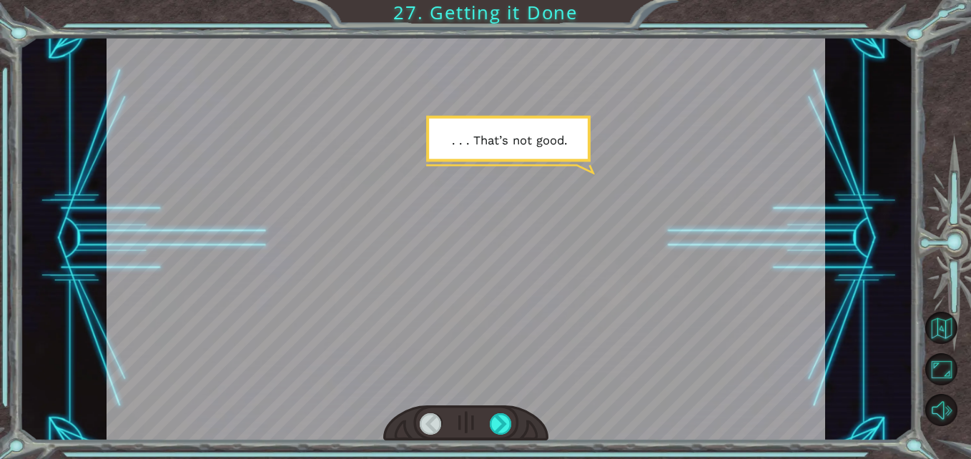
click at [494, 407] on div at bounding box center [465, 423] width 165 height 36
click at [491, 420] on div at bounding box center [501, 424] width 22 height 22
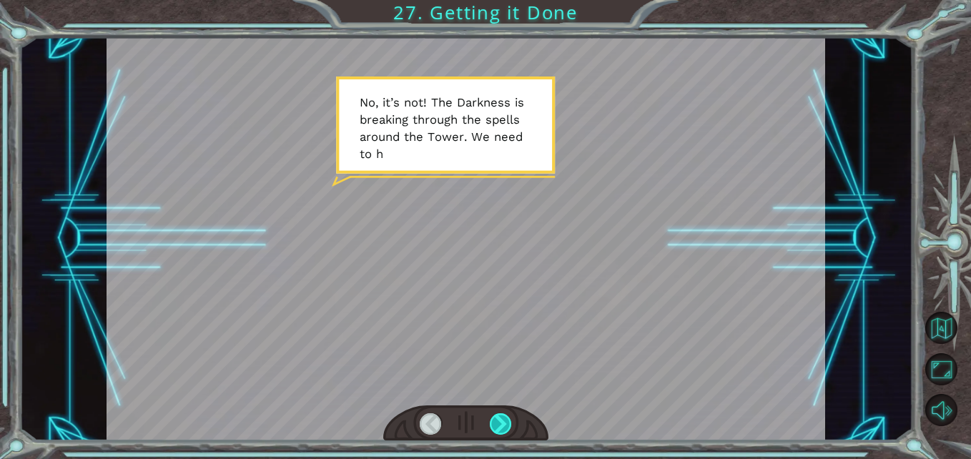
click at [499, 413] on div at bounding box center [501, 424] width 22 height 22
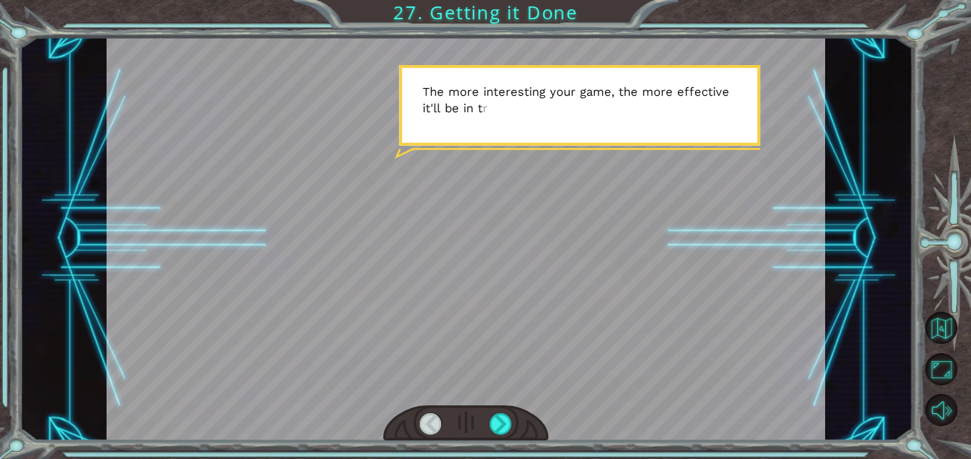
click at [500, 410] on div at bounding box center [465, 423] width 165 height 36
click at [500, 422] on div at bounding box center [501, 424] width 22 height 22
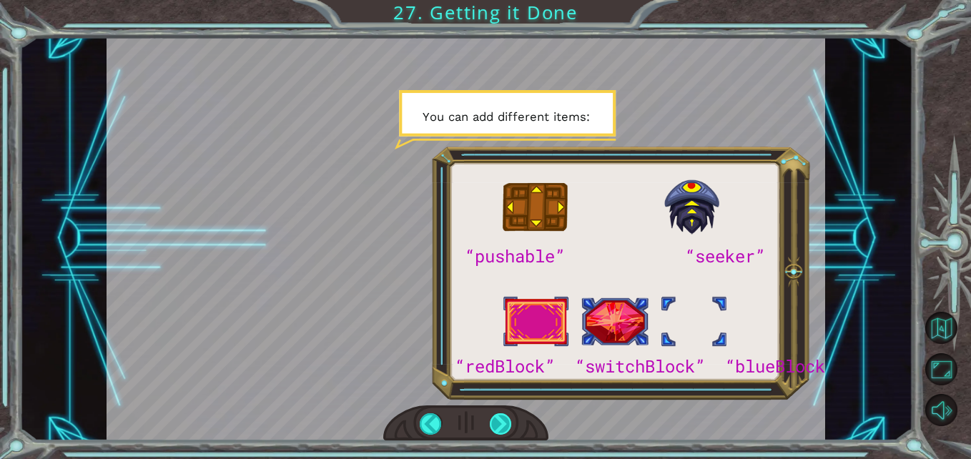
click at [500, 422] on div at bounding box center [501, 424] width 22 height 22
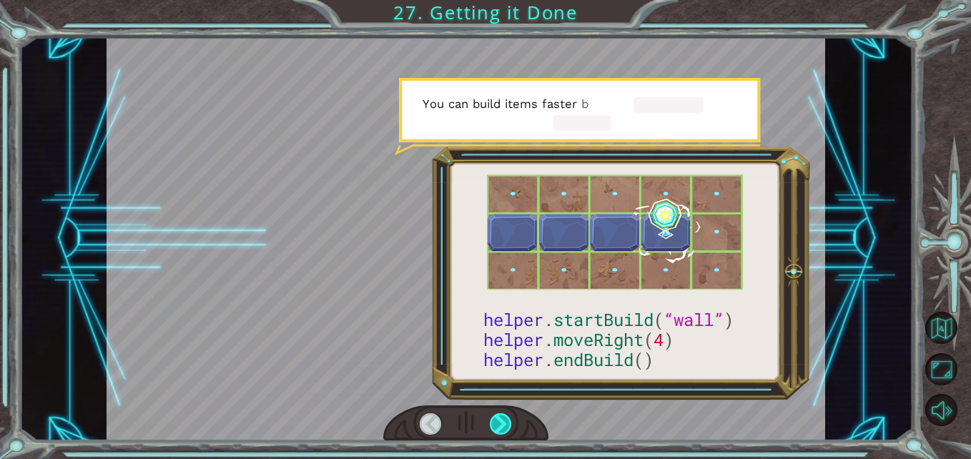
click at [500, 422] on div at bounding box center [501, 424] width 22 height 22
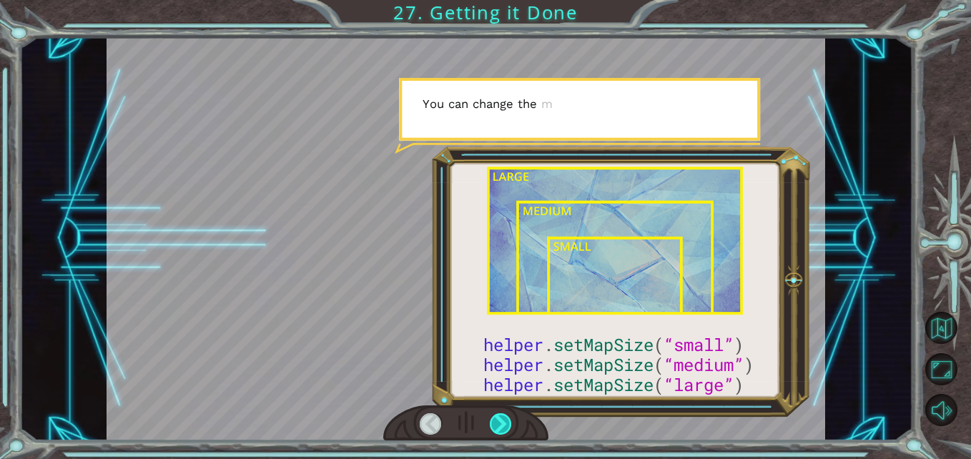
click at [500, 422] on div at bounding box center [501, 424] width 22 height 22
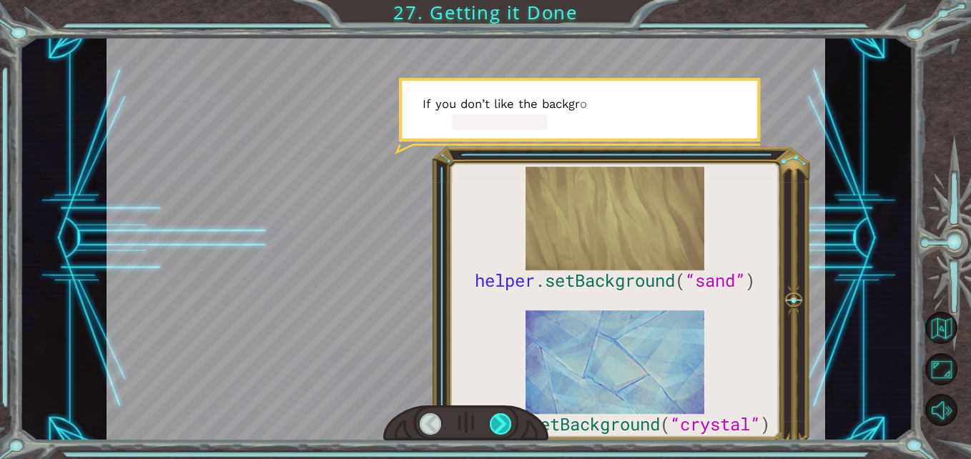
click at [500, 422] on div at bounding box center [501, 424] width 22 height 22
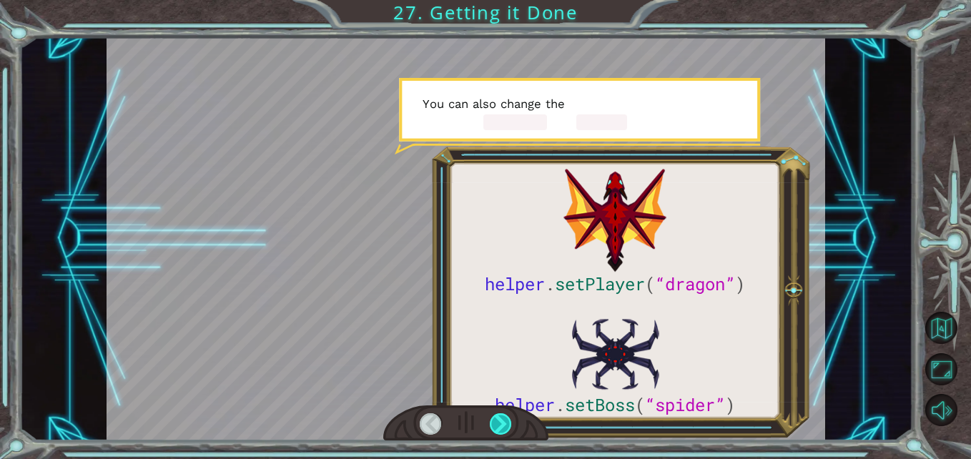
click at [500, 422] on div at bounding box center [501, 424] width 22 height 22
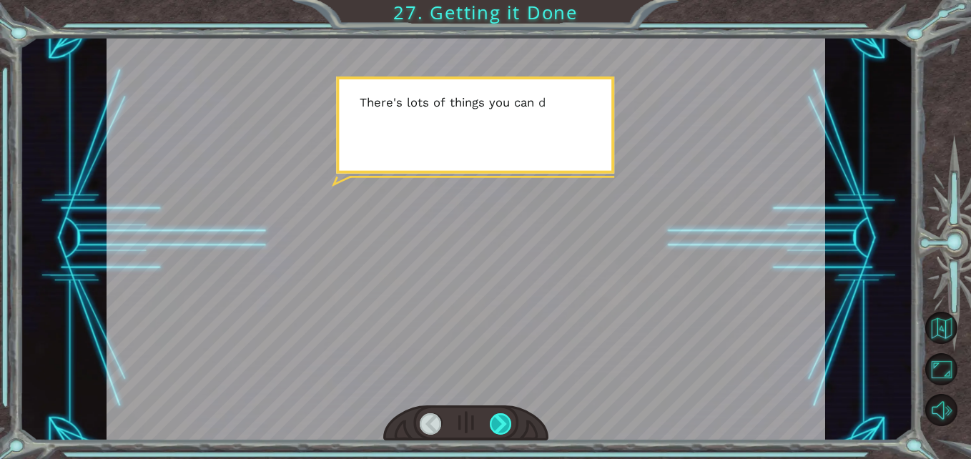
click at [500, 422] on div at bounding box center [501, 424] width 22 height 22
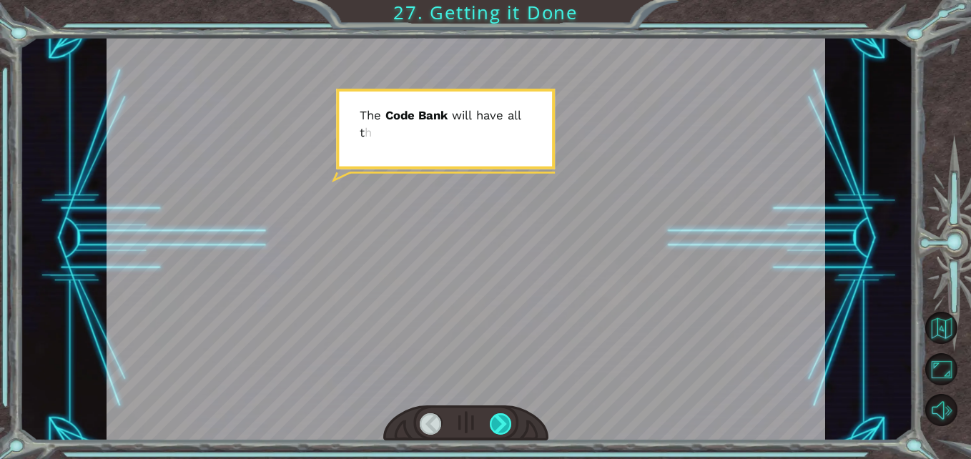
click at [500, 422] on div at bounding box center [501, 424] width 22 height 22
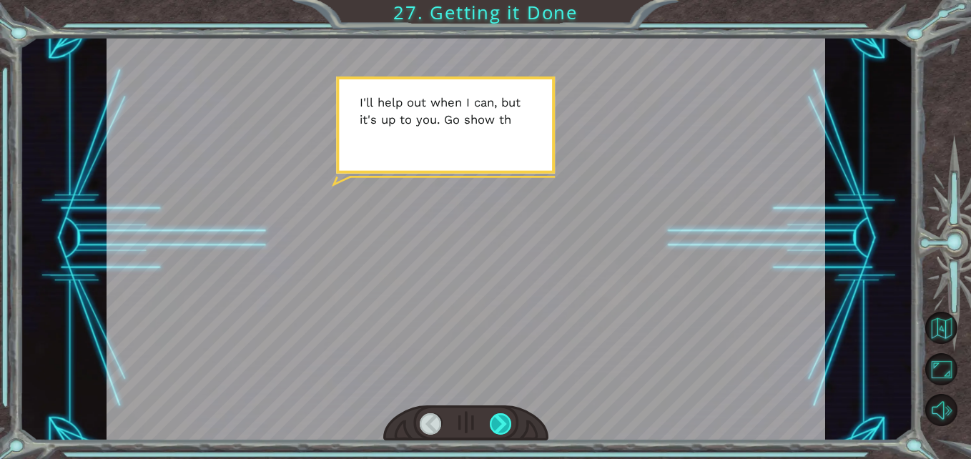
click at [500, 422] on div at bounding box center [501, 424] width 22 height 22
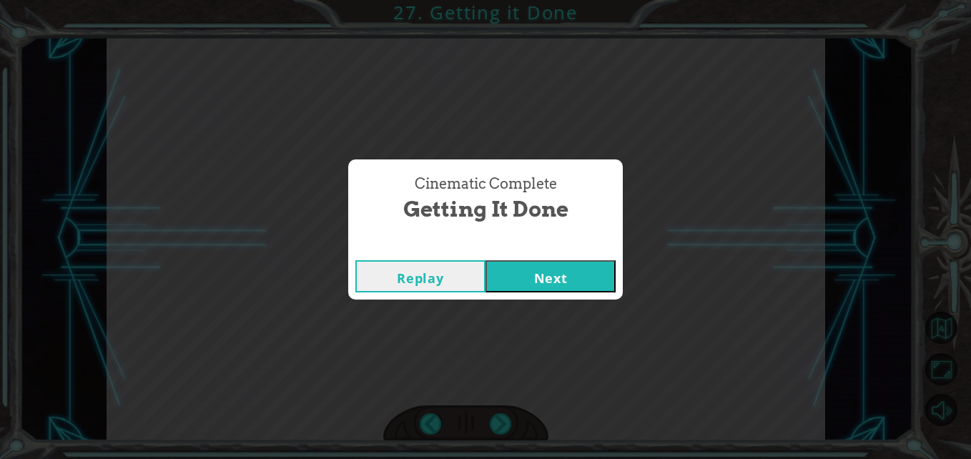
click at [542, 265] on button "Next" at bounding box center [550, 276] width 130 height 32
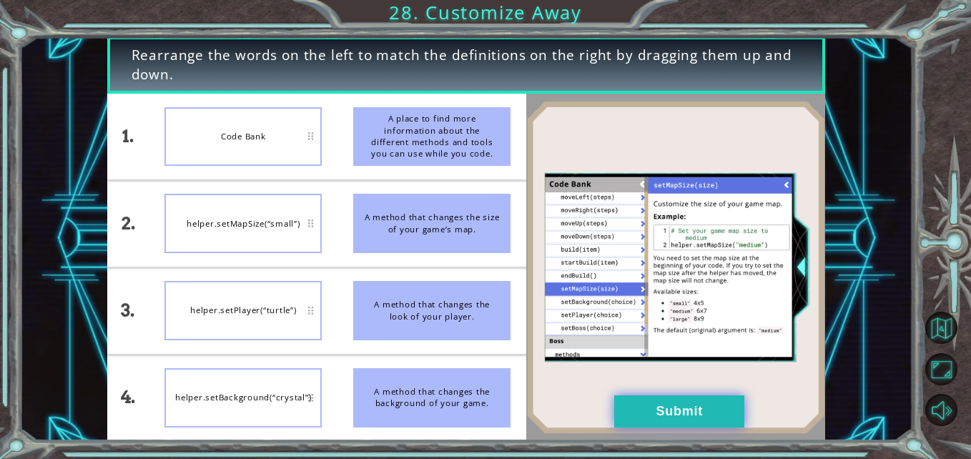
click at [651, 417] on button "Submit" at bounding box center [679, 411] width 130 height 32
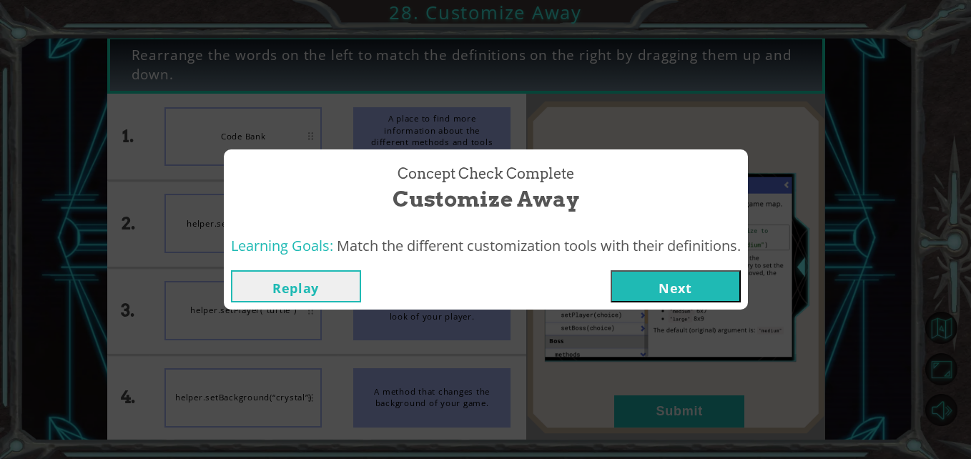
click at [660, 279] on button "Next" at bounding box center [675, 286] width 130 height 32
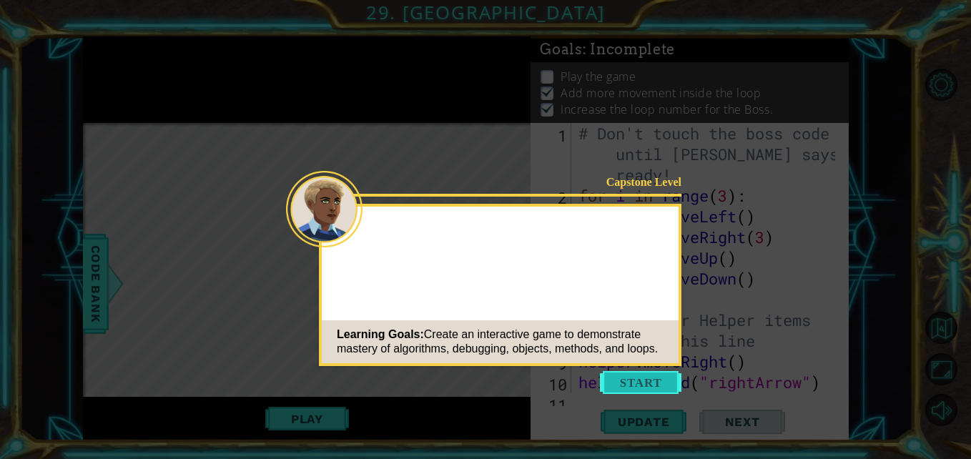
click at [645, 381] on button "Start" at bounding box center [640, 382] width 81 height 23
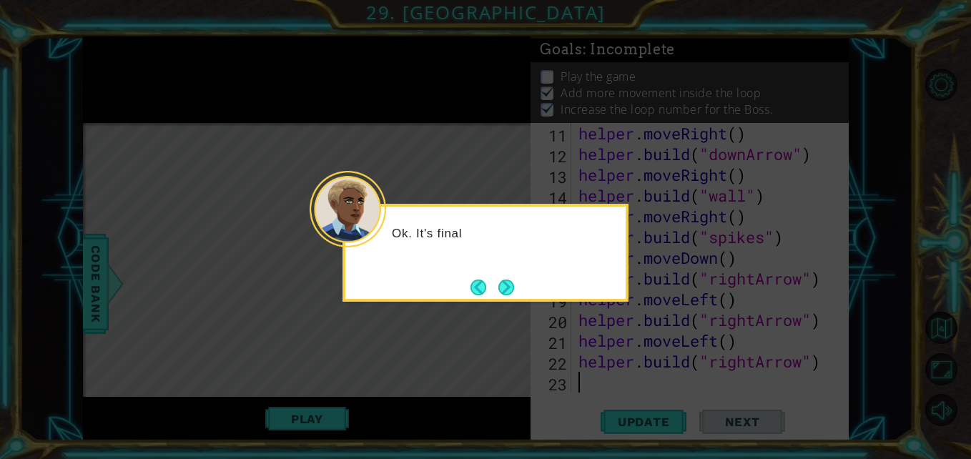
scroll to position [269, 0]
click at [509, 289] on button "Next" at bounding box center [506, 287] width 16 height 16
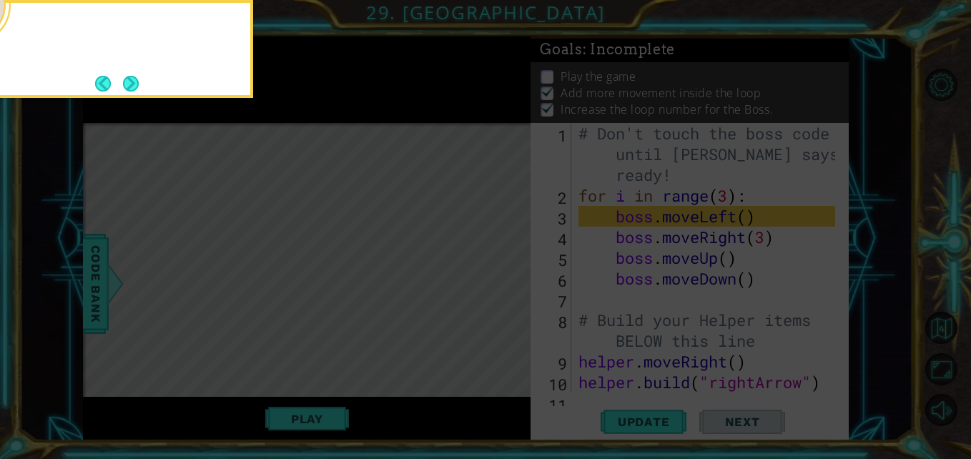
scroll to position [0, 0]
click at [124, 81] on button "Next" at bounding box center [131, 84] width 16 height 16
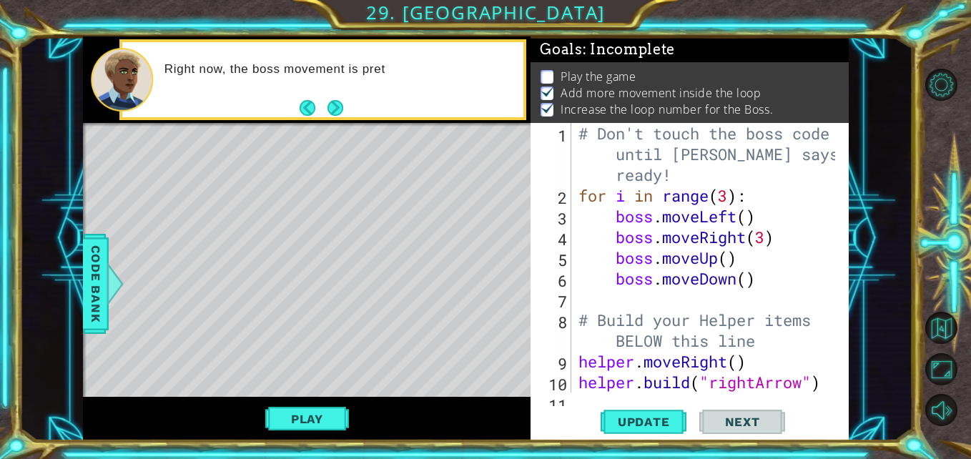
click at [332, 105] on button "Next" at bounding box center [335, 108] width 16 height 16
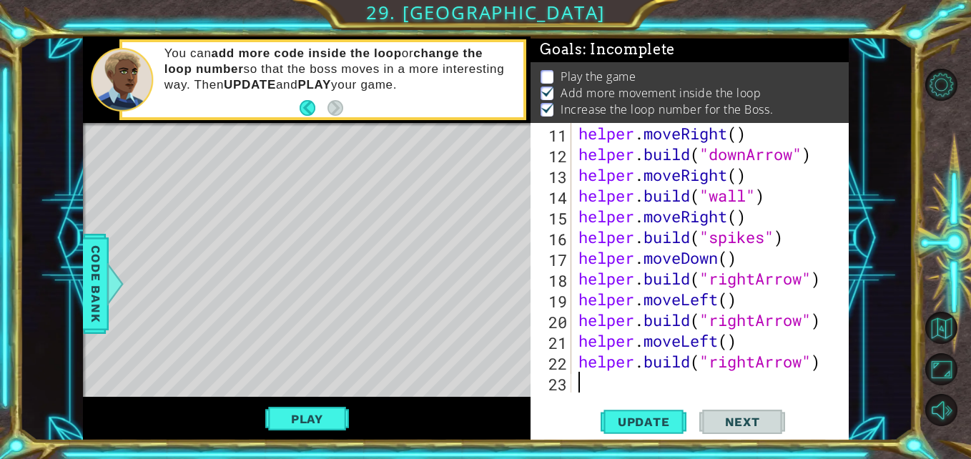
scroll to position [269, 0]
click at [99, 282] on span "Code Bank" at bounding box center [95, 283] width 23 height 87
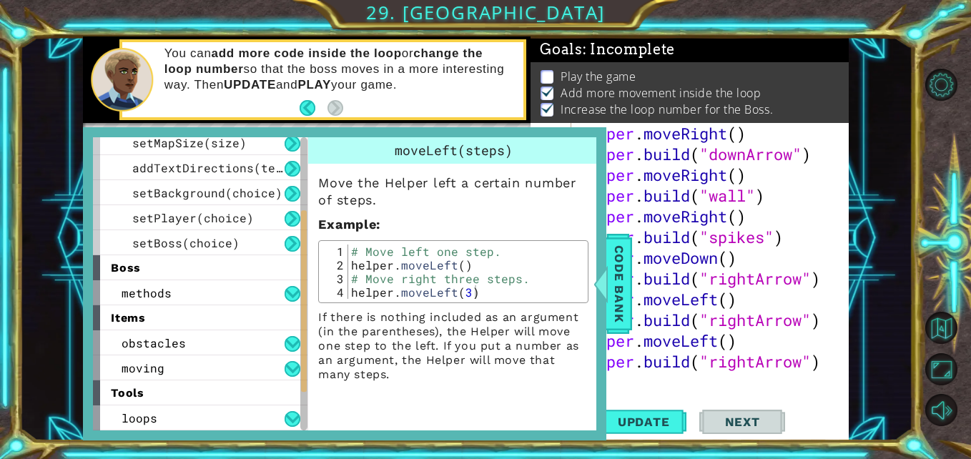
scroll to position [136, 0]
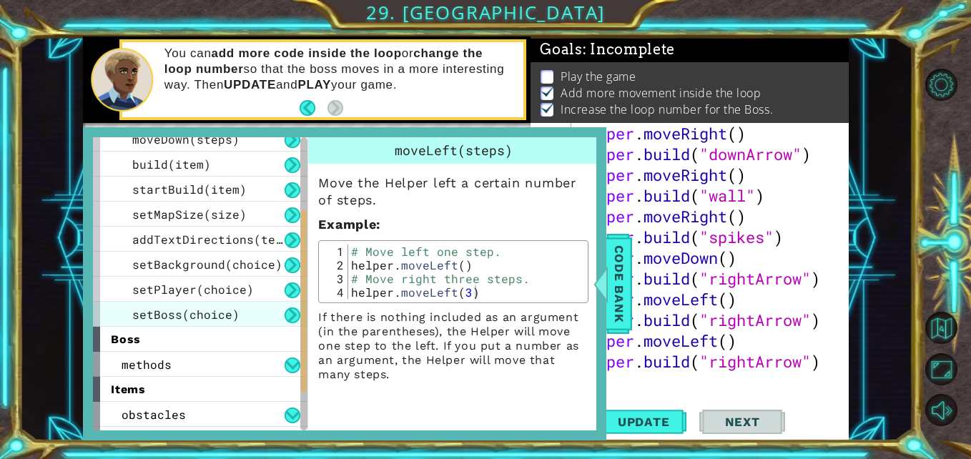
click at [212, 304] on div "setBoss(choice)" at bounding box center [200, 314] width 214 height 25
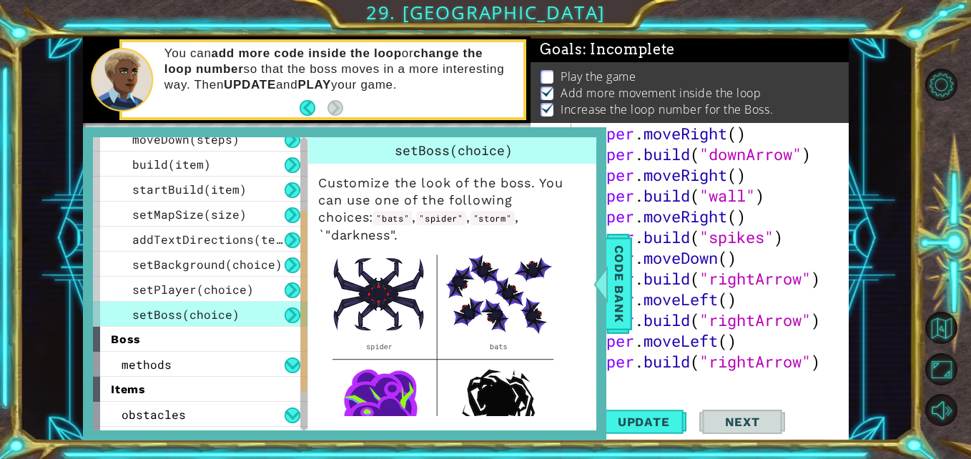
scroll to position [182, 0]
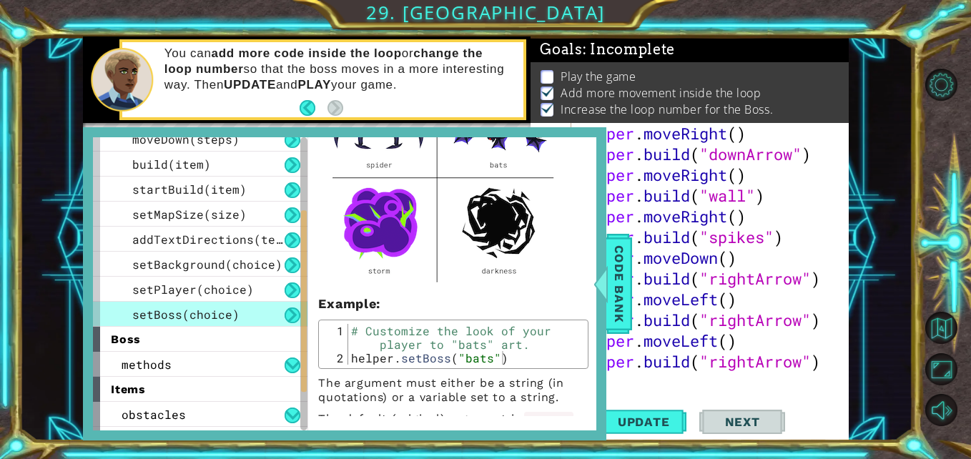
type textarea "helper.setBoss("bats")"
drag, startPoint x: 507, startPoint y: 340, endPoint x: 352, endPoint y: 339, distance: 155.8
click at [352, 339] on div "# Customize the look of your player to "bats" art. helper . setBoss ( "bats" )" at bounding box center [466, 364] width 236 height 81
click at [631, 385] on div "helper . moveRight ( ) helper . build ( "downArrow" ) helper . moveRight ( ) he…" at bounding box center [708, 278] width 266 height 311
click at [611, 299] on span "Code Bank" at bounding box center [618, 283] width 23 height 87
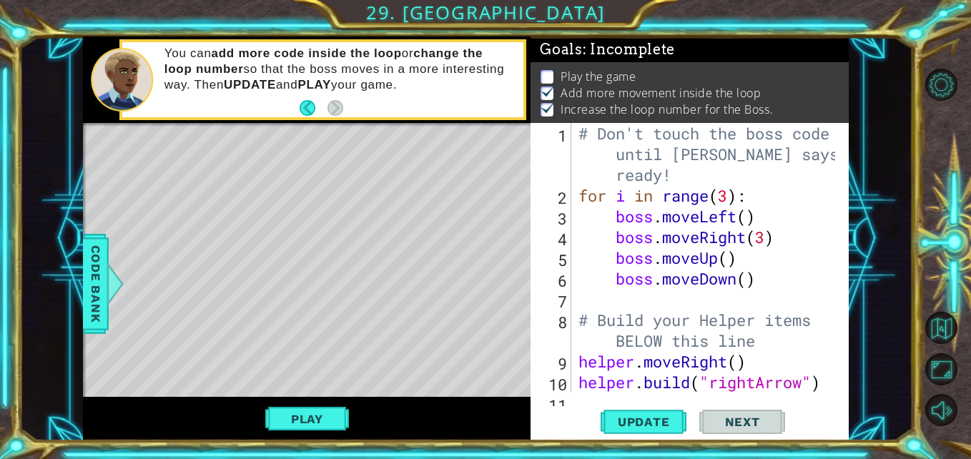
scroll to position [0, 0]
type textarea "# Don't touch the boss code until Vega says you're ready!"
click at [673, 174] on div "# Don't touch the boss code until Vega says you're ready! for i in range ( 3 ) …" at bounding box center [708, 299] width 266 height 352
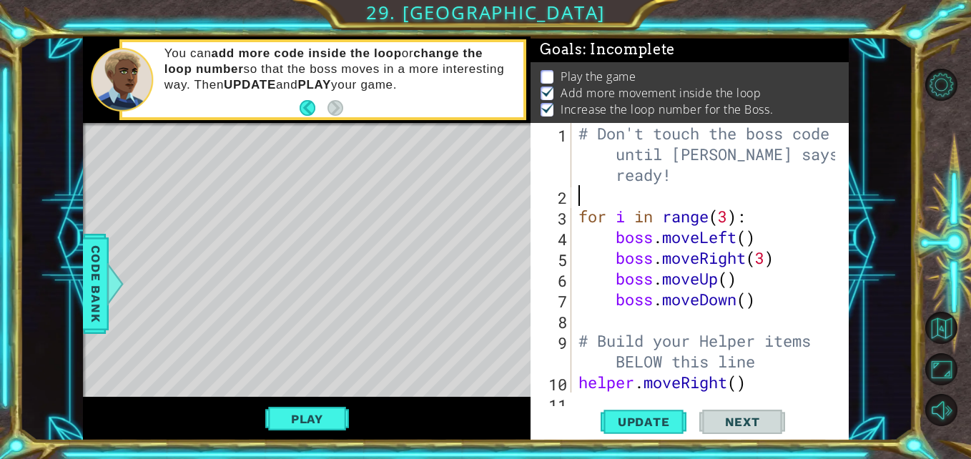
paste textarea "helper.setBoss("bats")"
click at [768, 192] on div "# Don't touch the boss code until Vega says you're ready! helper . setBoss ( "b…" at bounding box center [708, 299] width 266 height 352
click at [790, 268] on div "# Don't touch the boss code until Vega says you're ready! helper . setBoss ( "d…" at bounding box center [708, 299] width 266 height 352
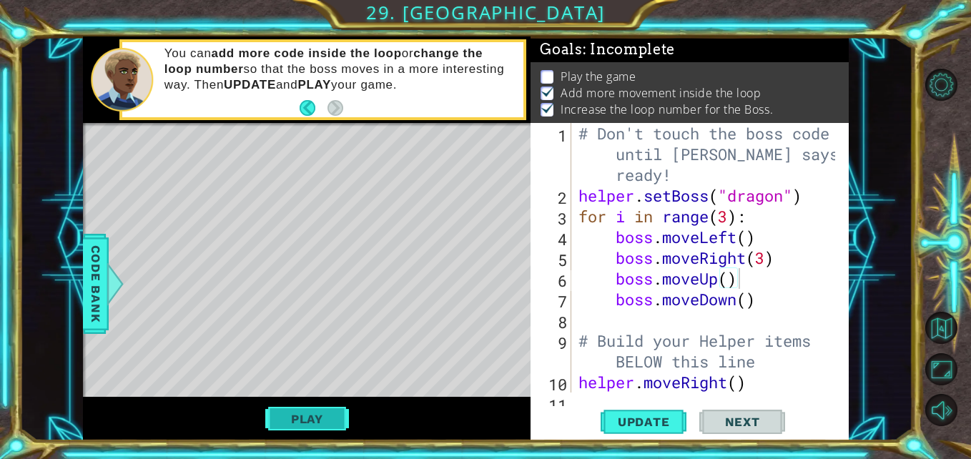
click at [299, 425] on button "Play" at bounding box center [307, 418] width 84 height 27
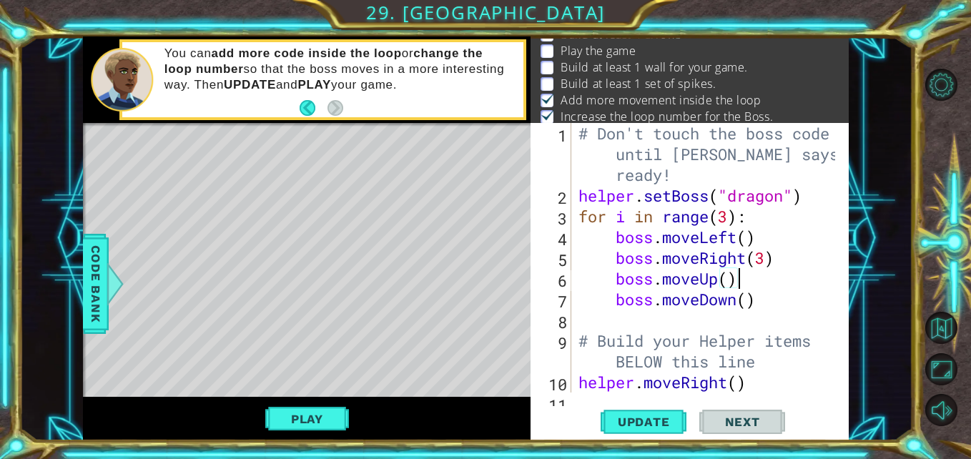
scroll to position [44, 0]
click at [668, 430] on button "Update" at bounding box center [643, 421] width 86 height 31
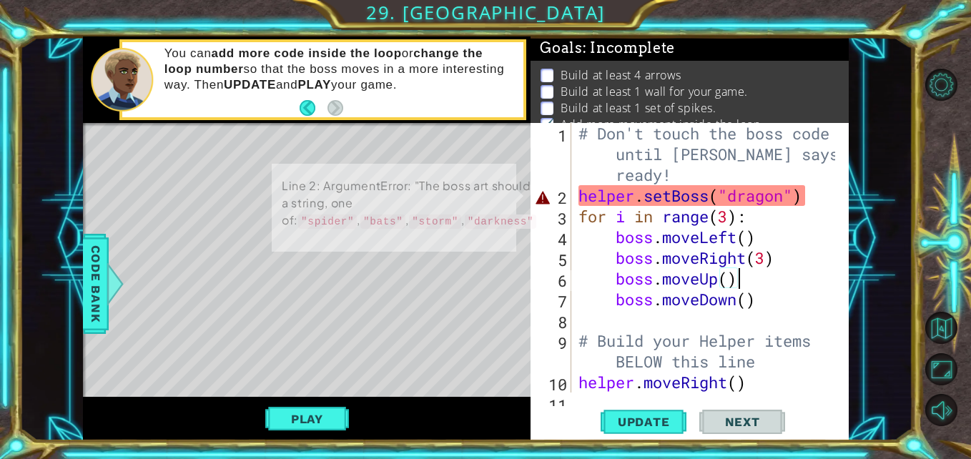
scroll to position [2, 0]
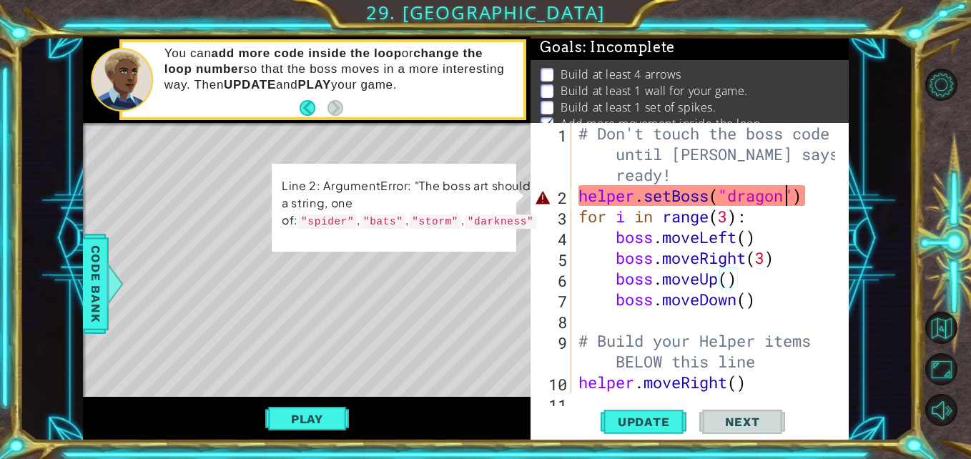
click at [783, 194] on div "# Don't touch the boss code until Vega says you're ready! helper . setBoss ( "d…" at bounding box center [708, 299] width 266 height 352
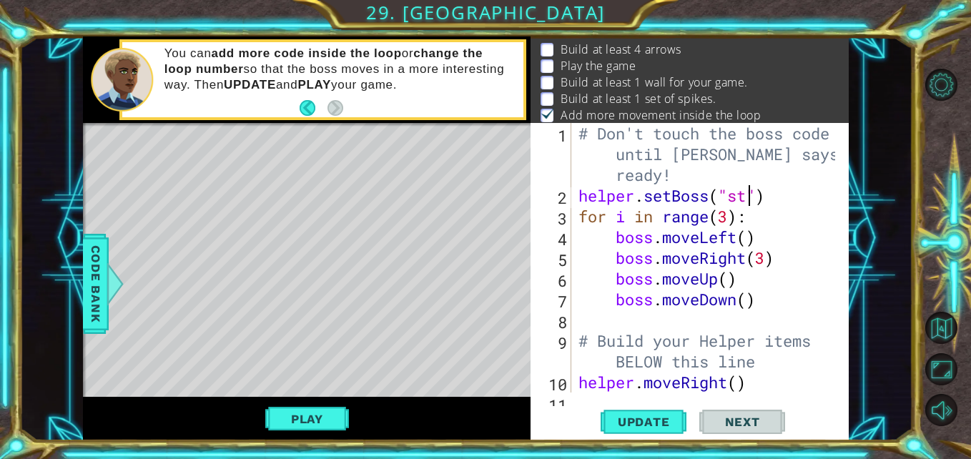
scroll to position [0, 9]
type textarea "helper.setBoss("storm")"
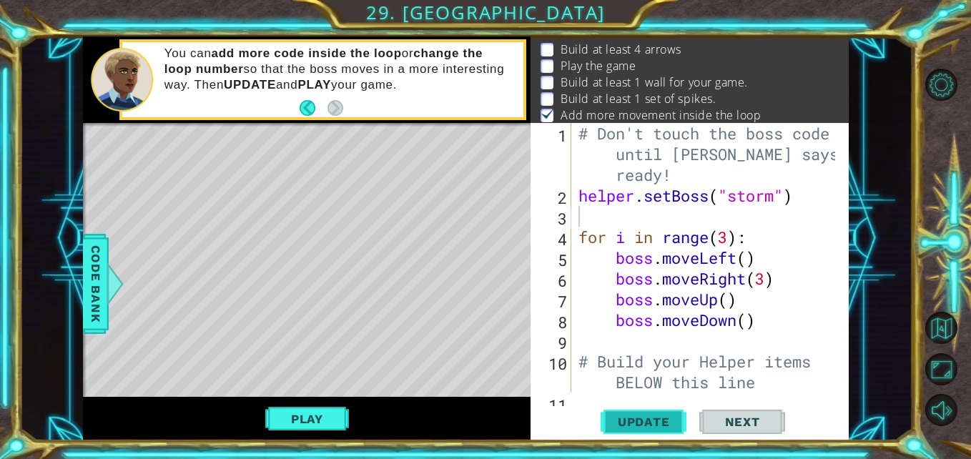
click at [640, 421] on span "Update" at bounding box center [643, 422] width 81 height 14
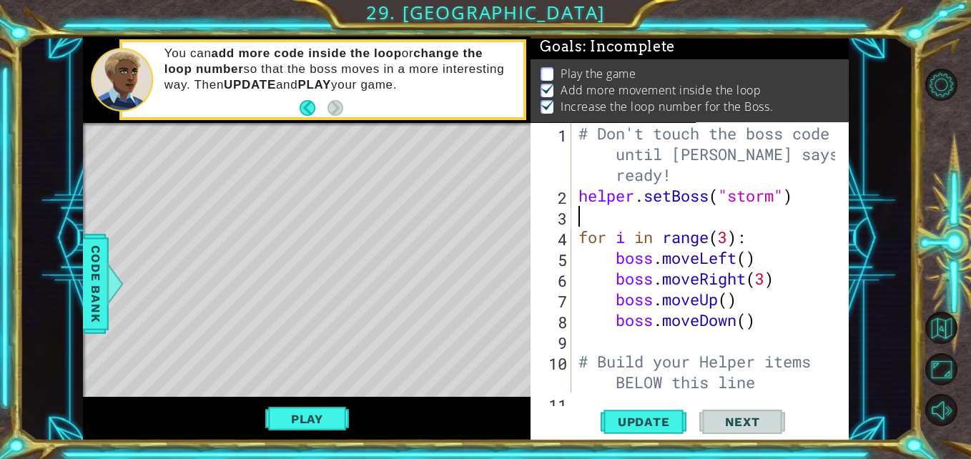
scroll to position [21, 0]
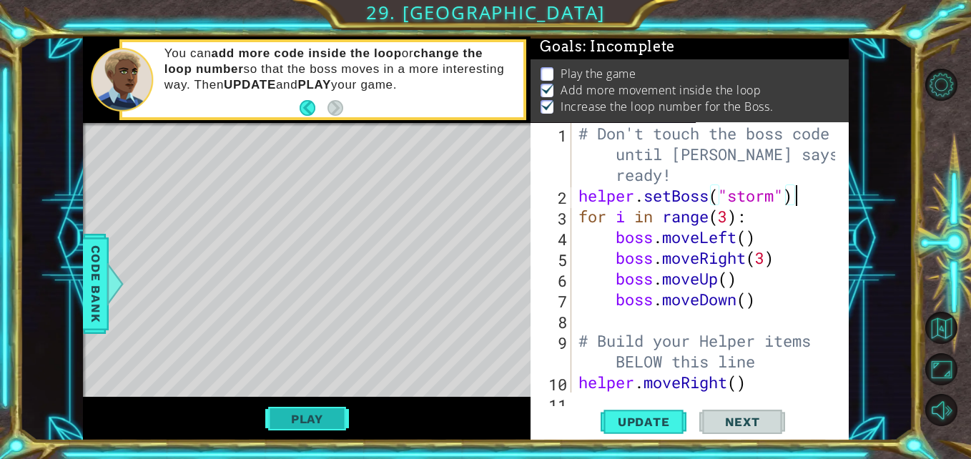
click at [314, 414] on button "Play" at bounding box center [307, 418] width 84 height 27
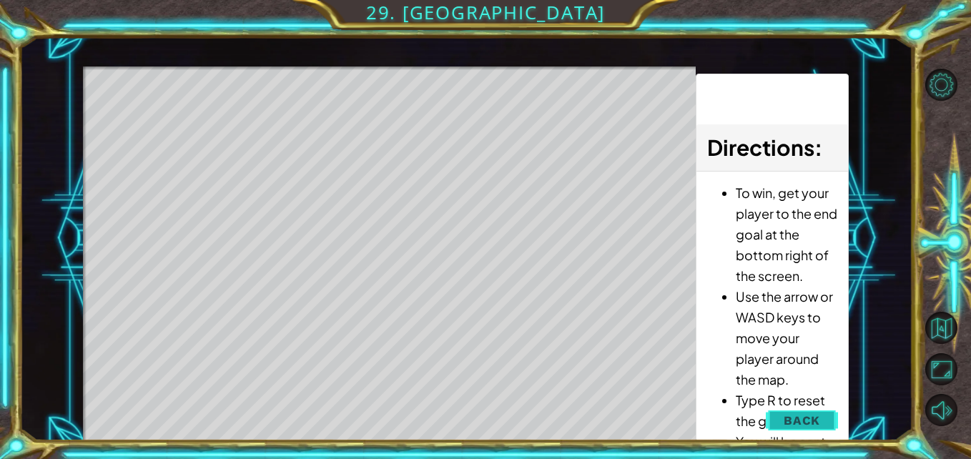
click at [818, 421] on span "Back" at bounding box center [801, 420] width 36 height 14
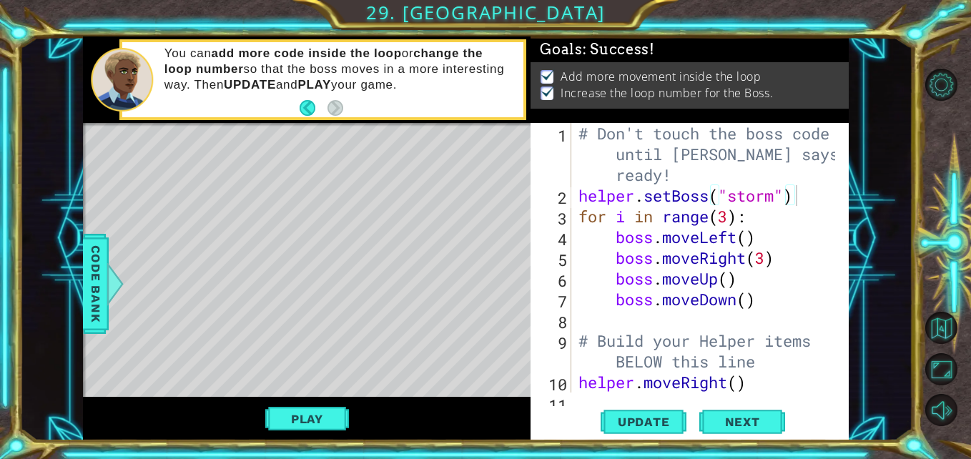
scroll to position [4, 0]
click at [750, 237] on div "# Don't touch the boss code until Vega says you're ready! helper . setBoss ( "s…" at bounding box center [708, 299] width 266 height 352
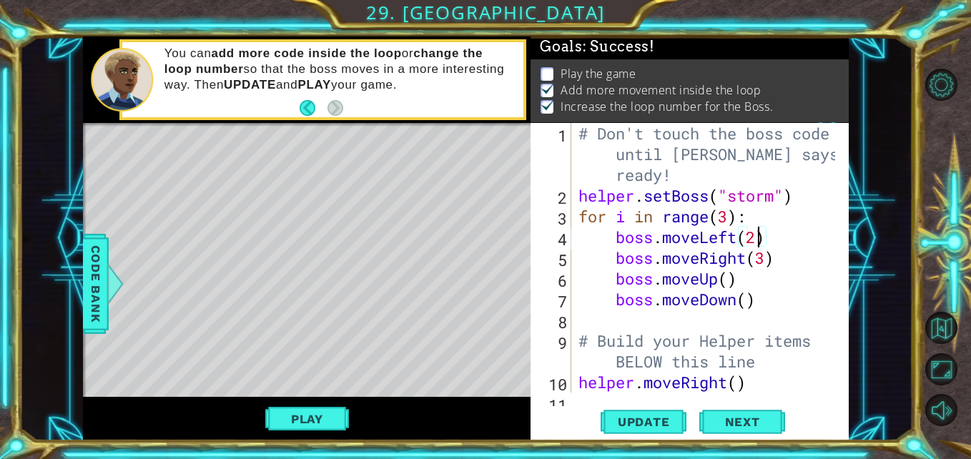
scroll to position [2, 0]
click at [753, 295] on div "# Don't touch the boss code until Vega says you're ready! helper . setBoss ( "s…" at bounding box center [708, 299] width 266 height 352
click at [725, 276] on div "# Don't touch the boss code until Vega says you're ready! helper . setBoss ( "s…" at bounding box center [708, 299] width 266 height 352
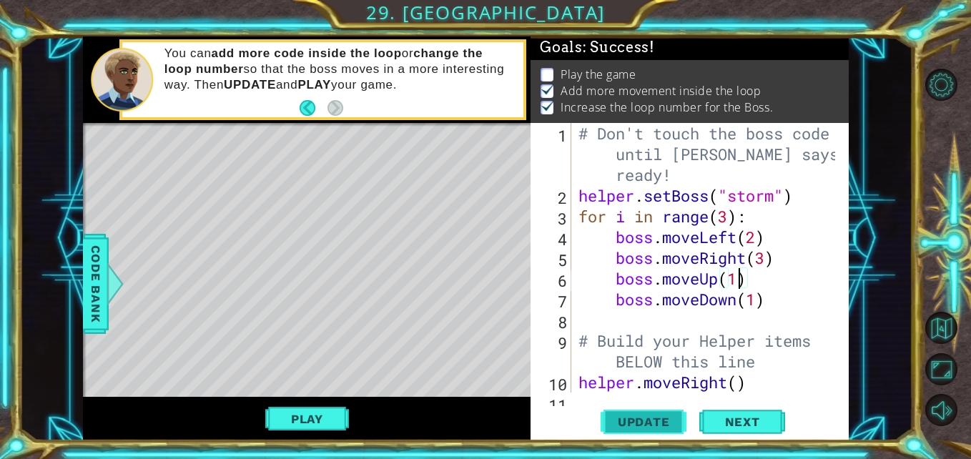
type textarea "boss.moveUp(1)"
click at [632, 419] on span "Update" at bounding box center [643, 422] width 81 height 14
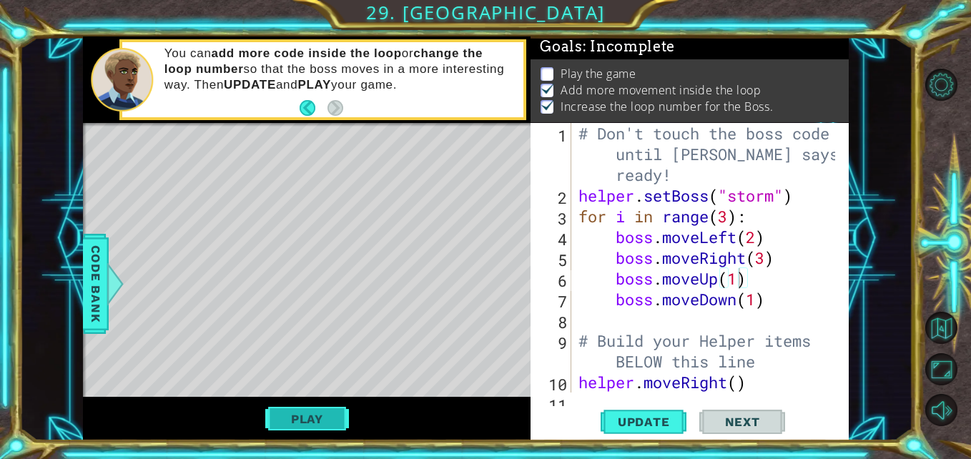
click at [320, 417] on button "Play" at bounding box center [307, 418] width 84 height 27
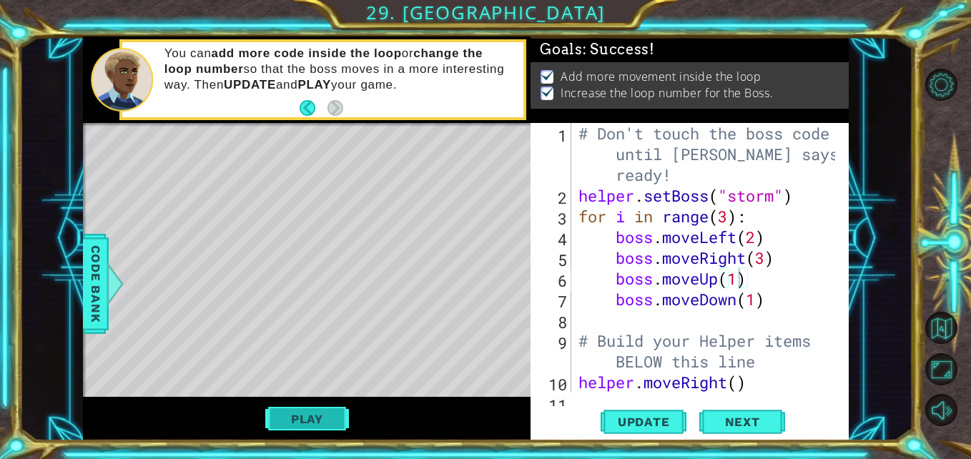
scroll to position [4, 0]
click at [758, 426] on span "Next" at bounding box center [742, 422] width 64 height 14
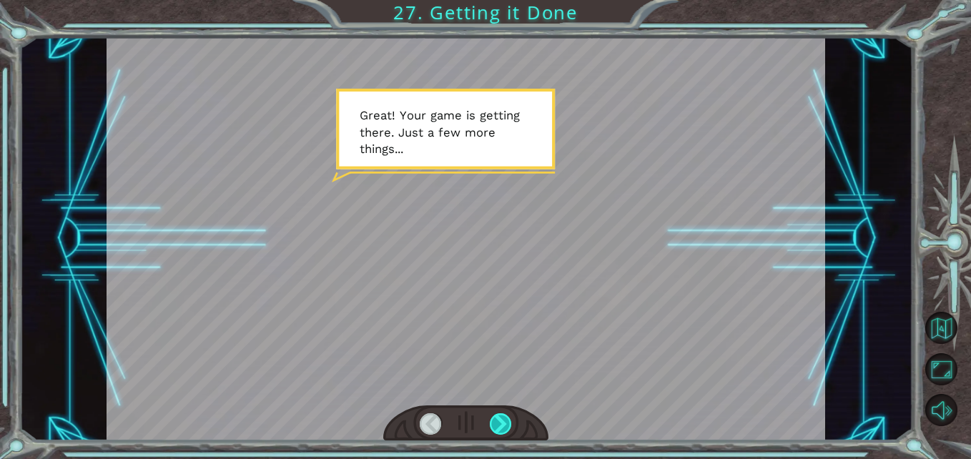
click at [503, 419] on div at bounding box center [501, 424] width 22 height 22
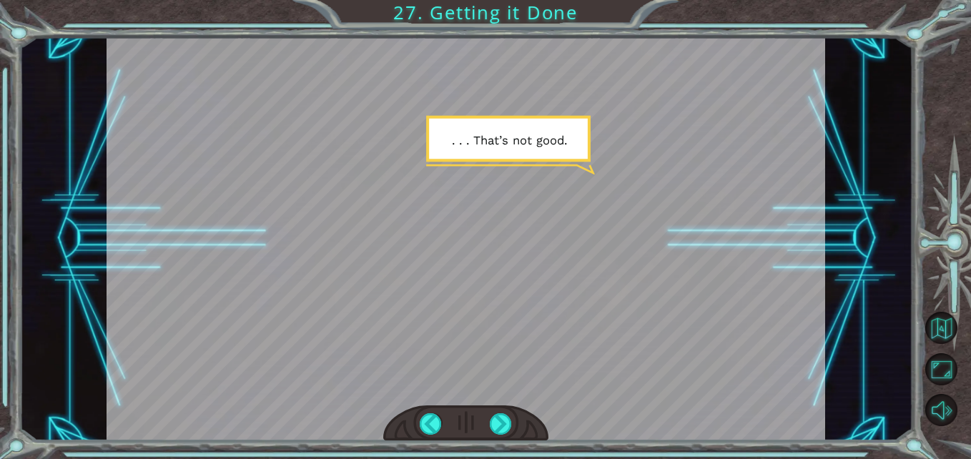
click at [513, 422] on div at bounding box center [465, 423] width 165 height 36
click at [503, 420] on div at bounding box center [501, 424] width 22 height 22
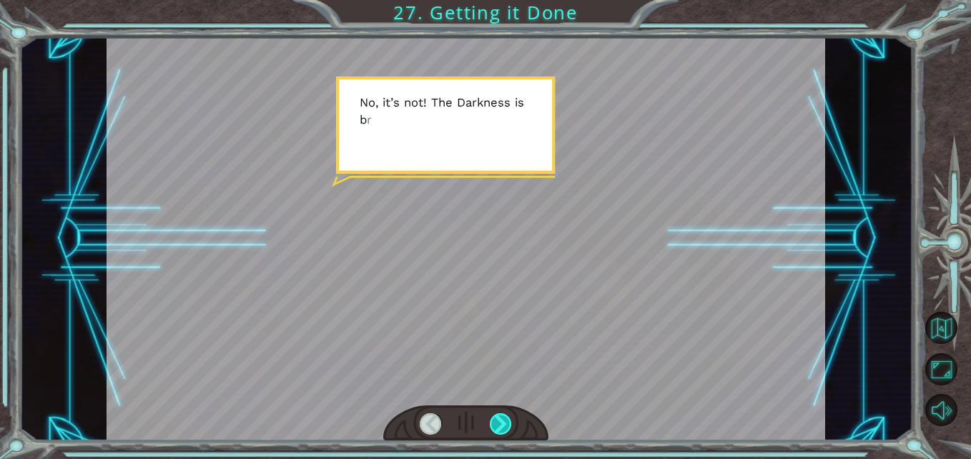
click at [503, 420] on div at bounding box center [501, 424] width 22 height 22
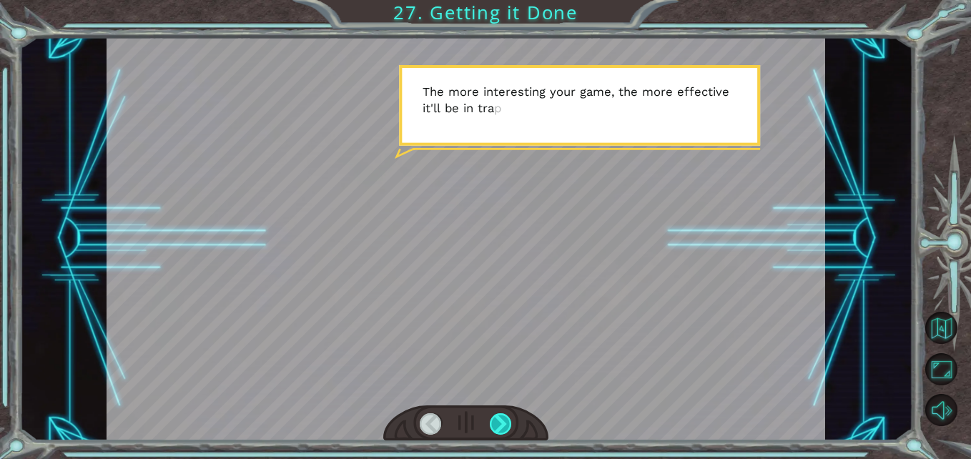
click at [503, 420] on div at bounding box center [501, 424] width 22 height 22
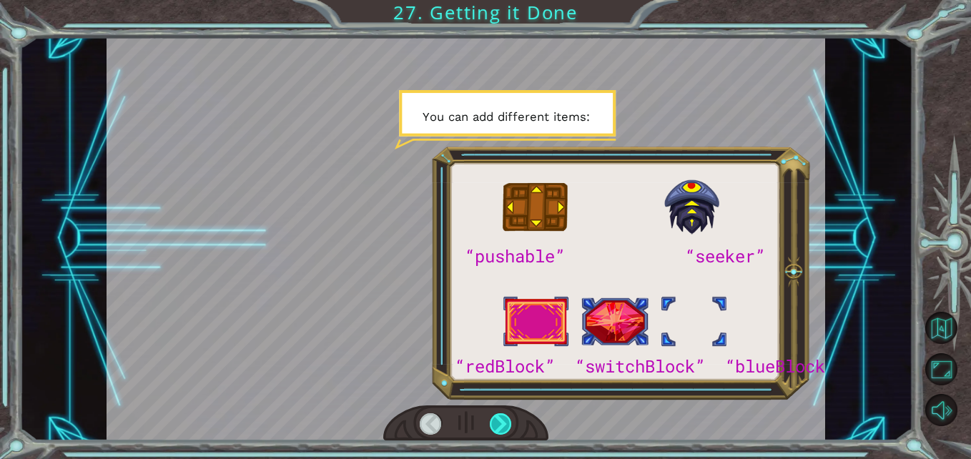
click at [503, 418] on div at bounding box center [501, 424] width 22 height 22
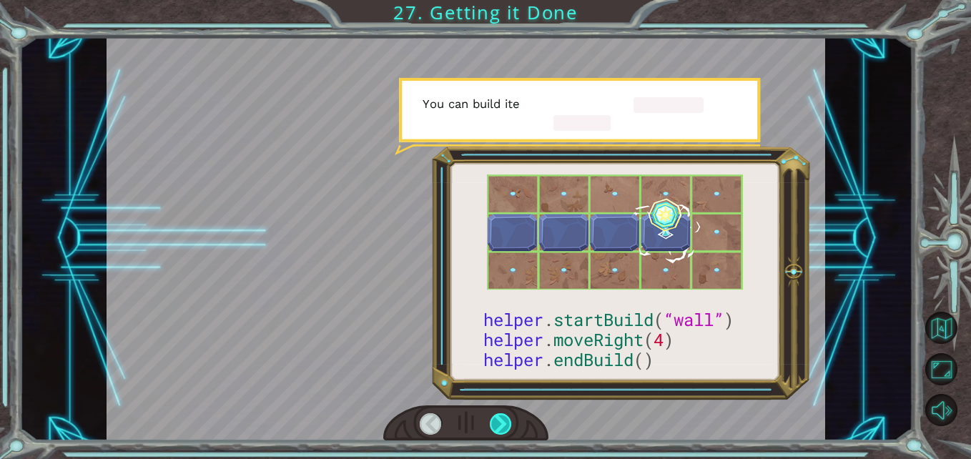
click at [503, 418] on div at bounding box center [501, 424] width 22 height 22
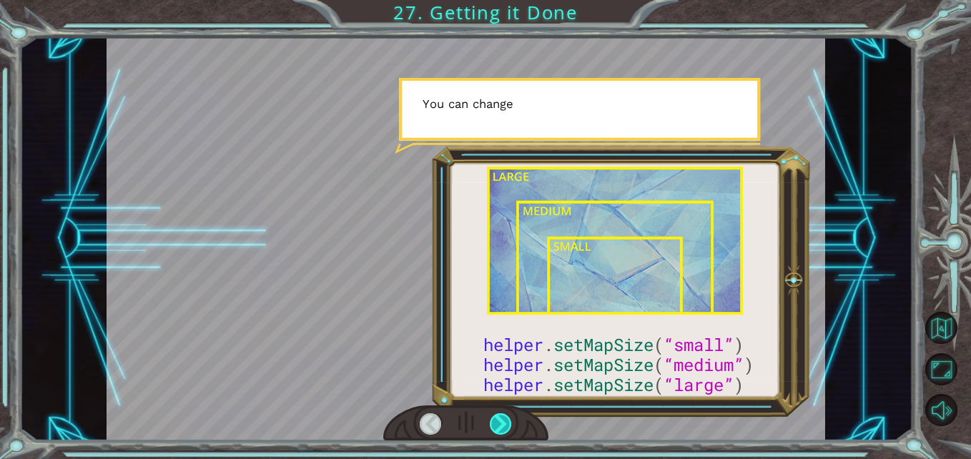
click at [503, 418] on div at bounding box center [501, 424] width 22 height 22
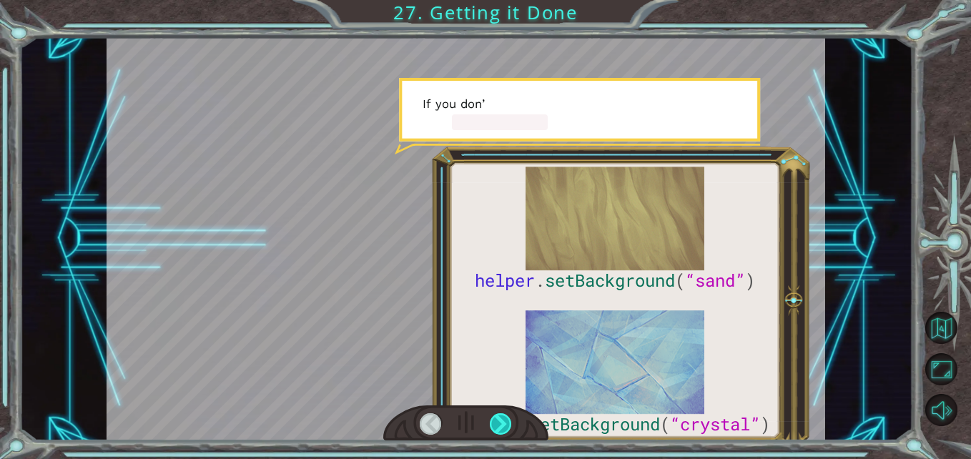
click at [503, 418] on div at bounding box center [501, 424] width 22 height 22
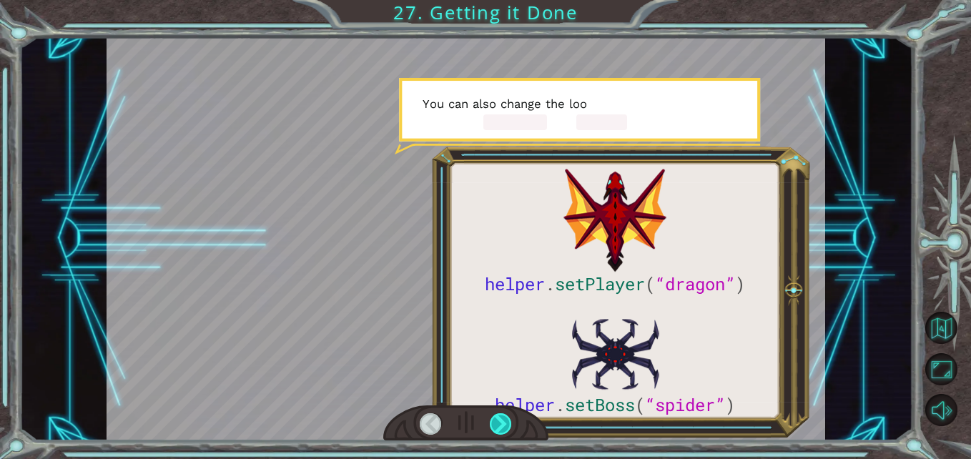
click at [503, 418] on div at bounding box center [501, 424] width 22 height 22
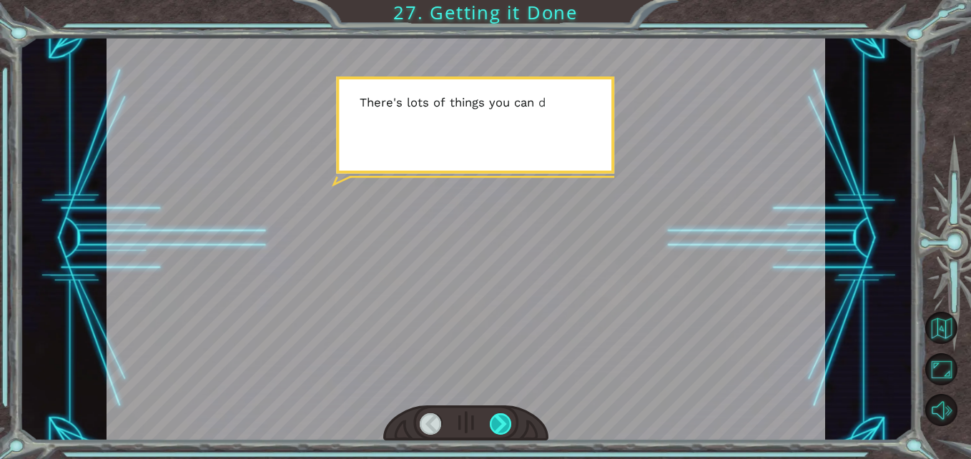
click at [503, 418] on div at bounding box center [501, 424] width 22 height 22
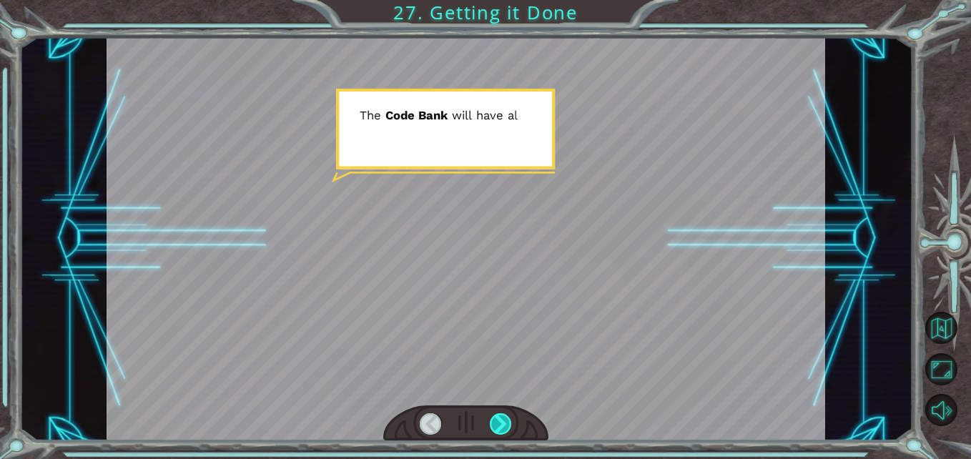
click at [503, 418] on div at bounding box center [501, 424] width 22 height 22
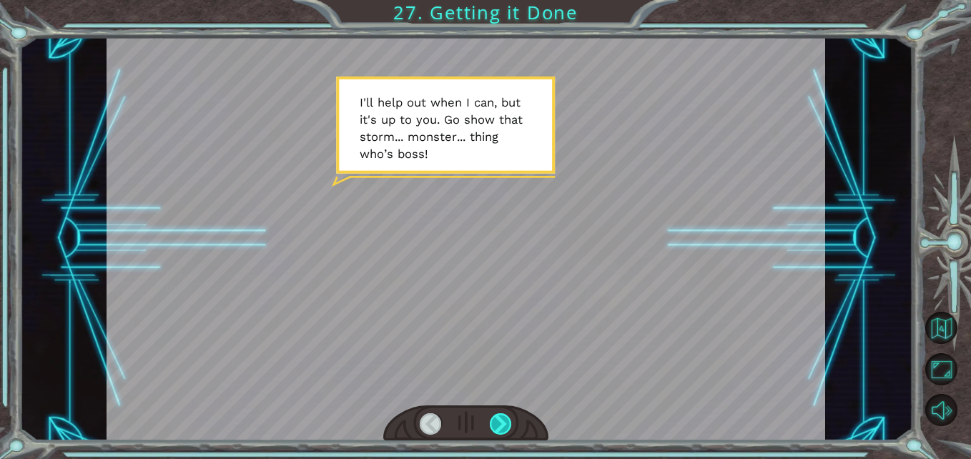
click at [494, 428] on div at bounding box center [501, 424] width 22 height 22
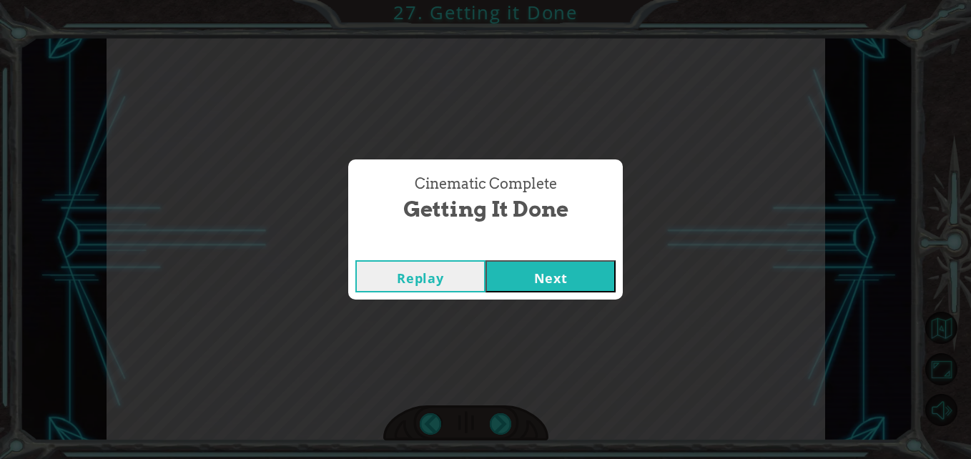
click at [553, 267] on button "Next" at bounding box center [550, 276] width 130 height 32
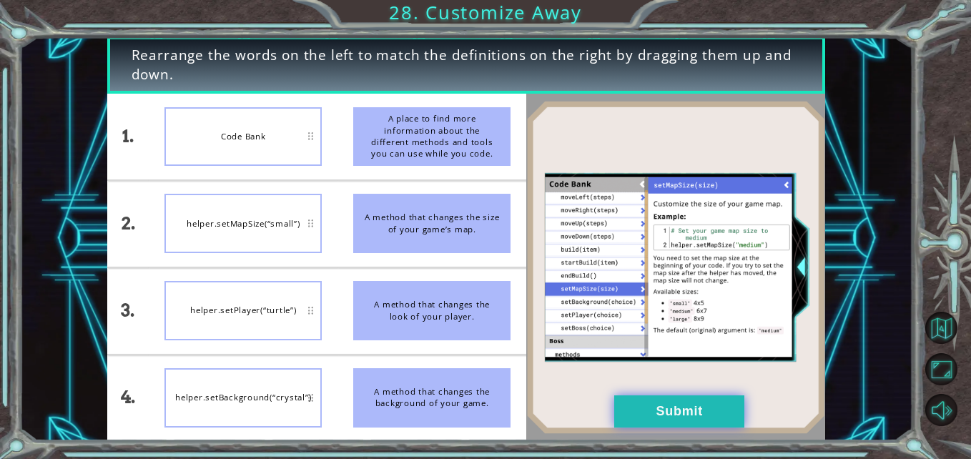
click at [705, 399] on button "Submit" at bounding box center [679, 411] width 130 height 32
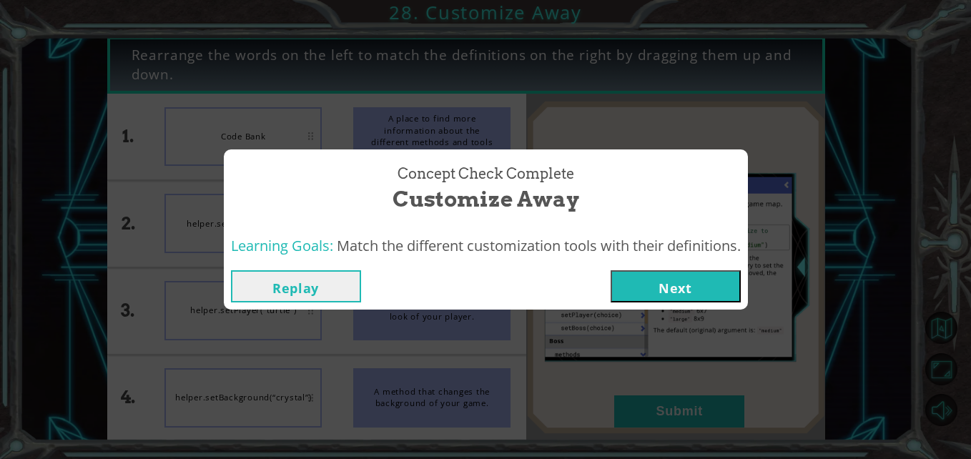
click at [701, 269] on div "Replay Next" at bounding box center [486, 286] width 524 height 46
click at [701, 278] on button "Next" at bounding box center [675, 286] width 130 height 32
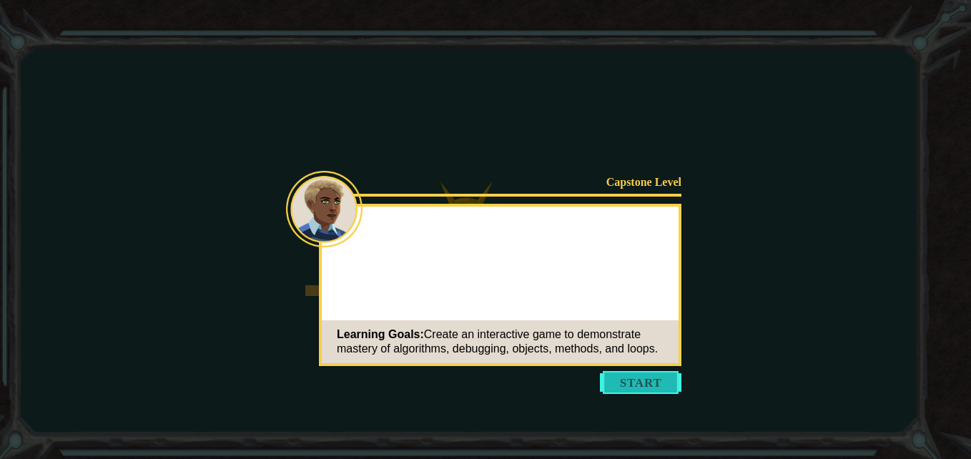
click at [662, 388] on button "Start" at bounding box center [640, 382] width 81 height 23
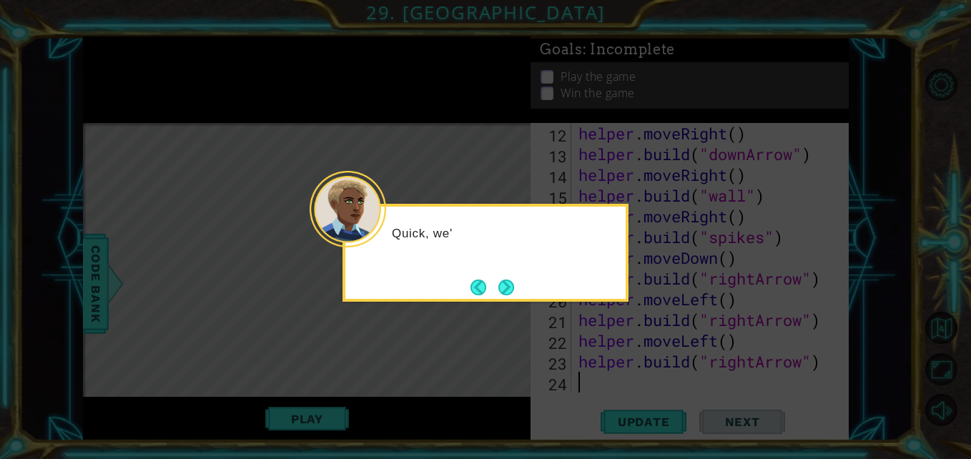
scroll to position [290, 0]
click at [505, 281] on button "Next" at bounding box center [506, 287] width 16 height 16
click at [506, 284] on button "Next" at bounding box center [506, 287] width 16 height 16
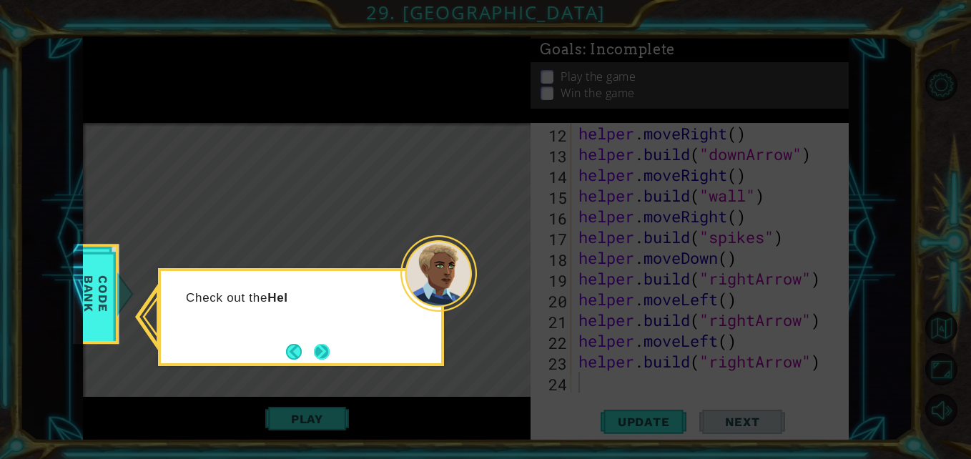
click at [319, 356] on button "Next" at bounding box center [322, 352] width 16 height 16
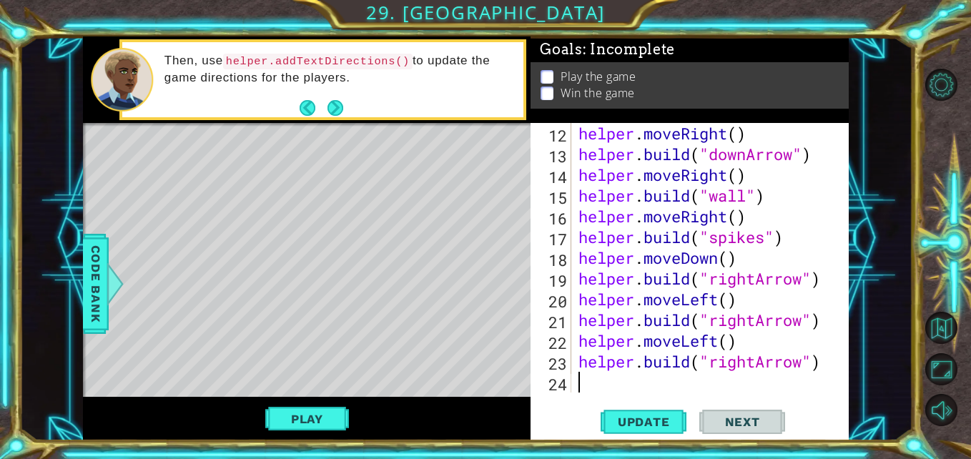
type textarea "h"
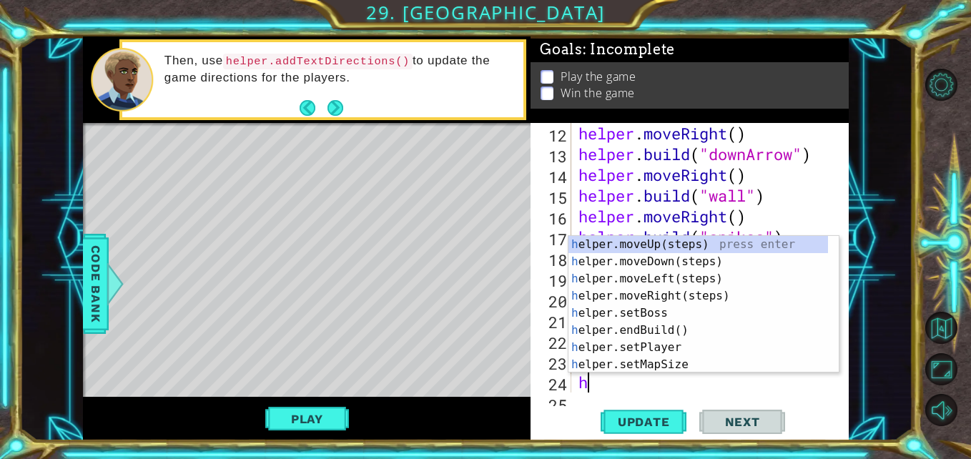
scroll to position [311, 0]
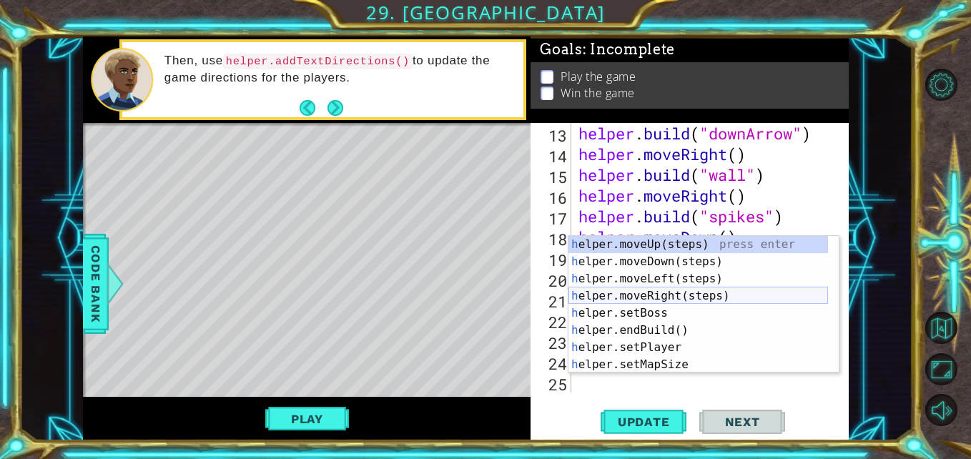
click at [646, 297] on div "h elper.moveUp(steps) press enter h elper.moveDown(steps) press enter h elper.m…" at bounding box center [697, 322] width 259 height 172
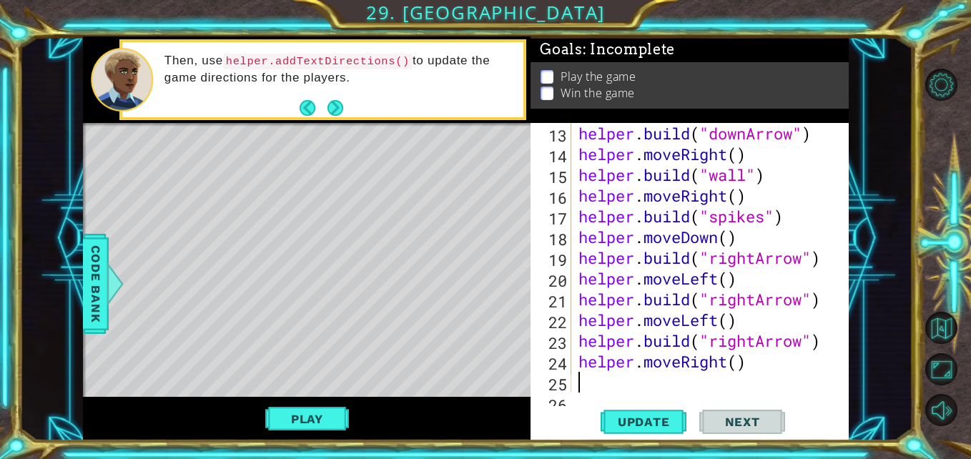
scroll to position [332, 0]
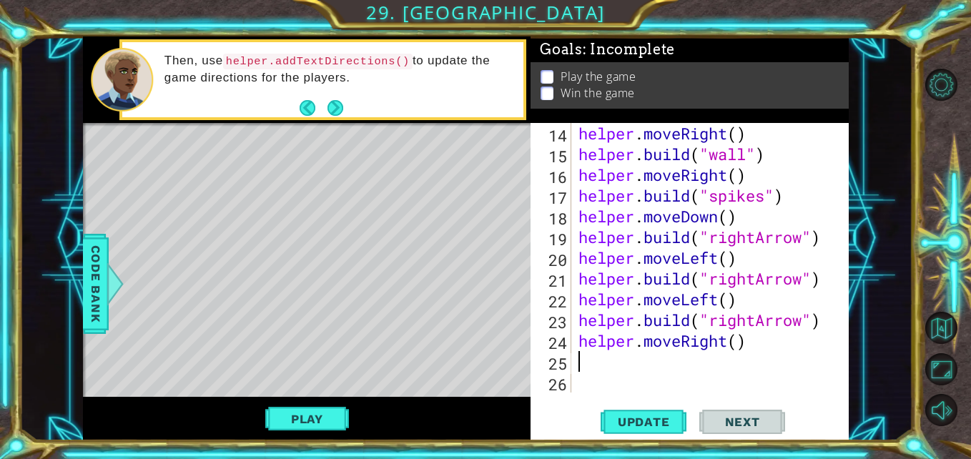
type textarea "h"
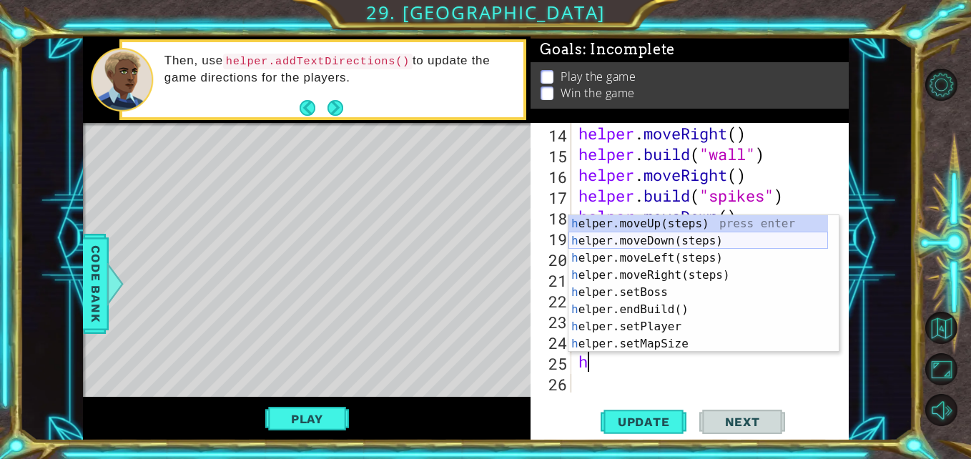
click at [641, 245] on div "h elper.moveUp(steps) press enter h elper.moveDown(steps) press enter h elper.m…" at bounding box center [697, 301] width 259 height 172
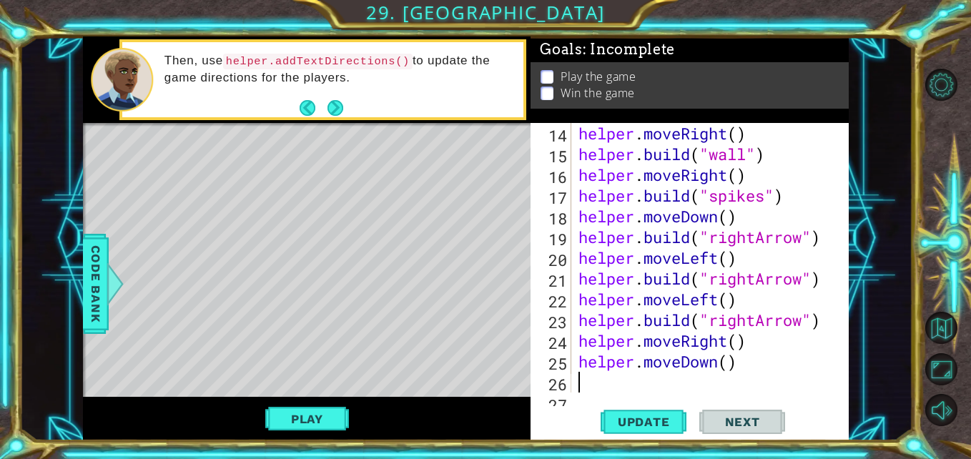
scroll to position [352, 0]
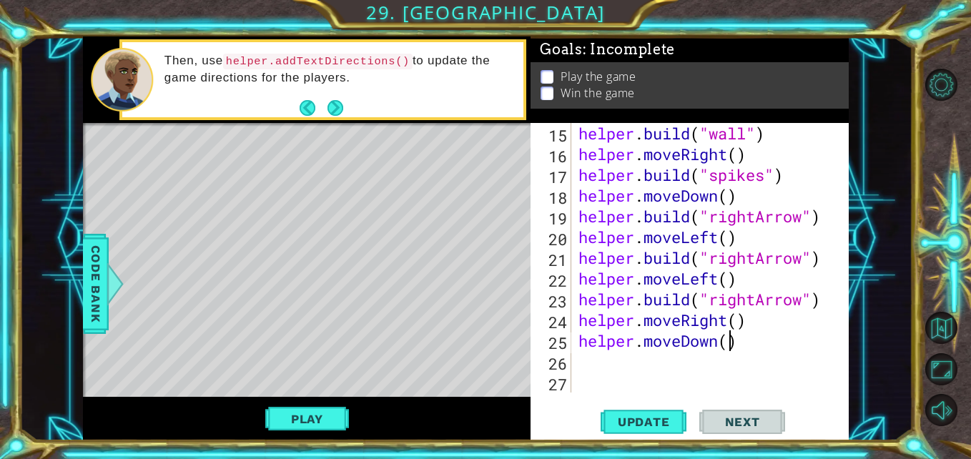
click at [728, 346] on div "helper . build ( "wall" ) helper . moveRight ( ) helper . build ( "spikes" ) he…" at bounding box center [708, 278] width 266 height 311
type textarea "helper.moveDown(4)"
click at [644, 380] on div "helper . build ( "wall" ) helper . moveRight ( ) helper . build ( "spikes" ) he…" at bounding box center [708, 278] width 266 height 311
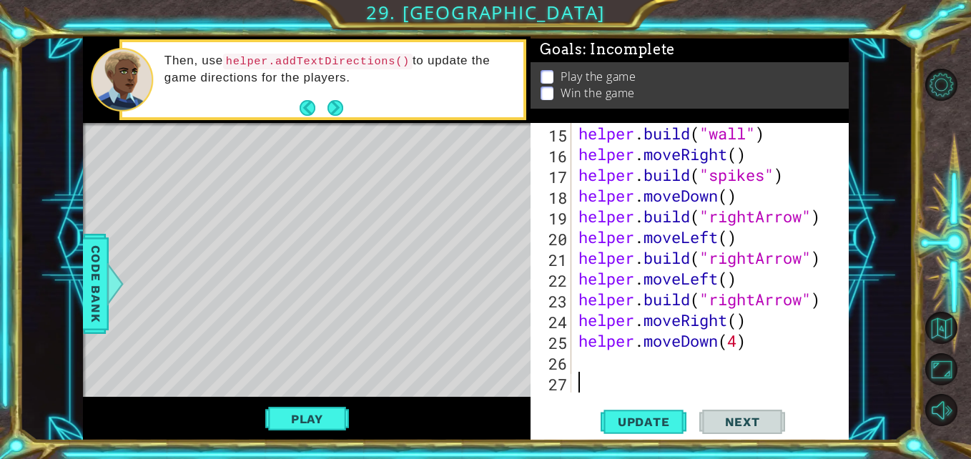
click at [635, 358] on div "helper . build ( "wall" ) helper . moveRight ( ) helper . build ( "spikes" ) he…" at bounding box center [708, 278] width 266 height 311
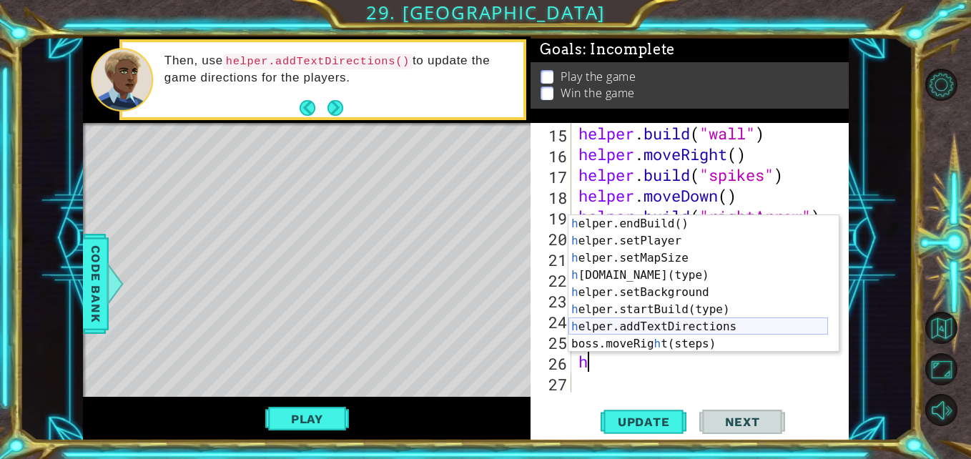
scroll to position [86, 0]
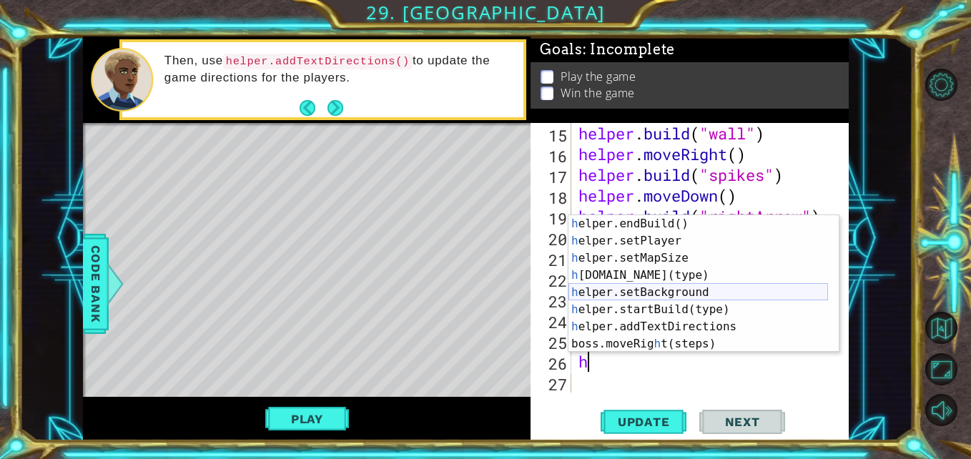
click at [669, 294] on div "h elper.endBuild() press enter h elper.setPlayer press enter h elper.setMapSize…" at bounding box center [697, 301] width 259 height 172
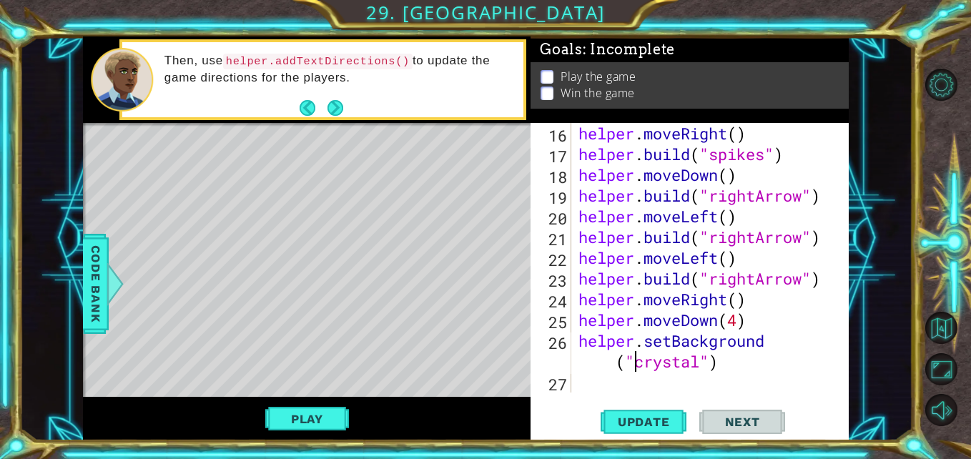
scroll to position [373, 0]
click at [700, 362] on div "helper . moveRight ( ) helper . build ( "spikes" ) helper . moveDown ( ) helper…" at bounding box center [708, 278] width 266 height 311
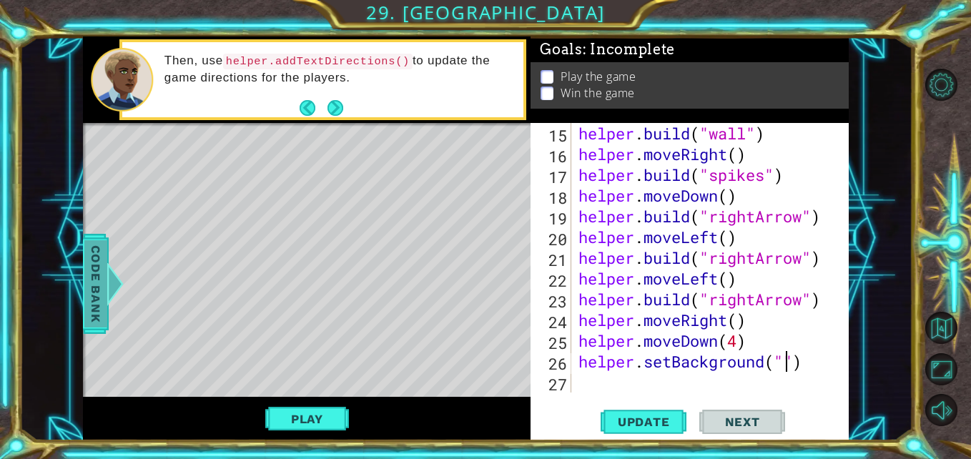
type textarea "helper.setBackground("")"
click at [108, 290] on div at bounding box center [115, 283] width 18 height 43
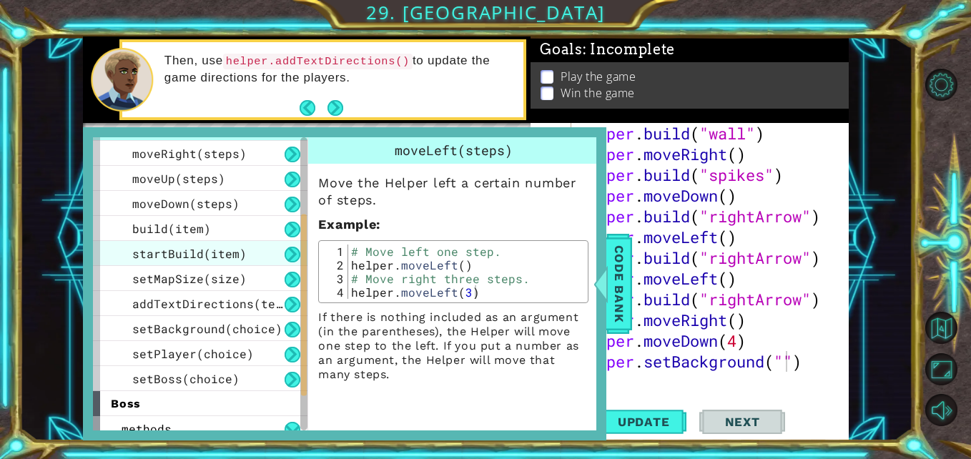
scroll to position [143, 0]
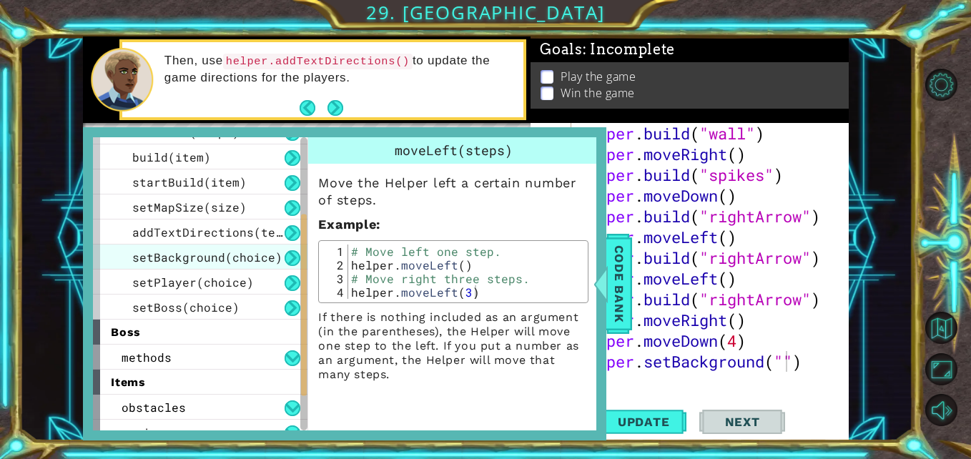
click at [199, 259] on span "setBackground(choice)" at bounding box center [207, 256] width 150 height 15
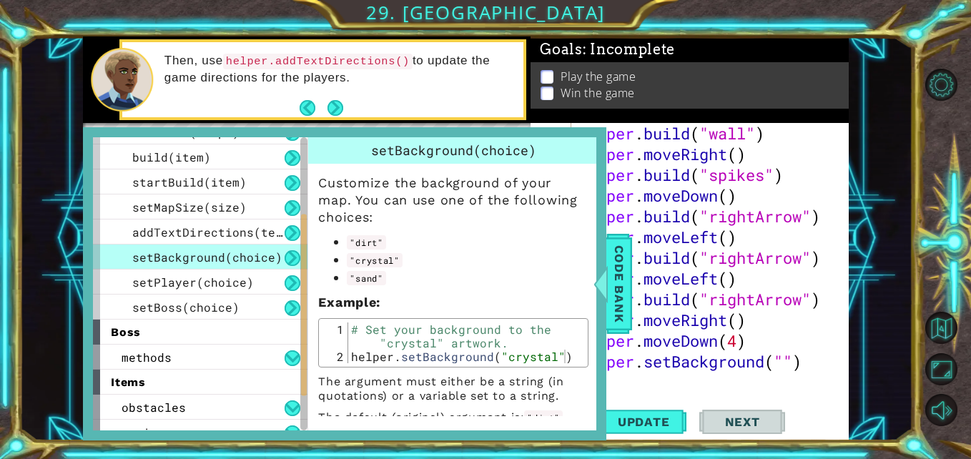
click at [789, 374] on div "helper . build ( "wall" ) helper . moveRight ( ) helper . build ( "spikes" ) he…" at bounding box center [708, 278] width 266 height 311
click at [787, 355] on div "helper . build ( "wall" ) helper . moveRight ( ) helper . build ( "spikes" ) he…" at bounding box center [708, 278] width 266 height 311
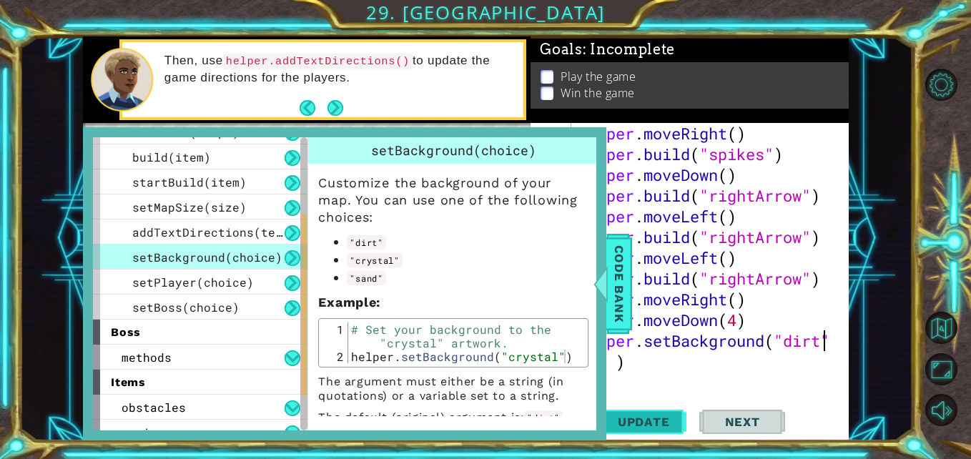
type textarea "helper.setBackground("dirt")"
click at [653, 417] on span "Update" at bounding box center [643, 422] width 81 height 14
click at [618, 264] on span "Code Bank" at bounding box center [618, 283] width 23 height 87
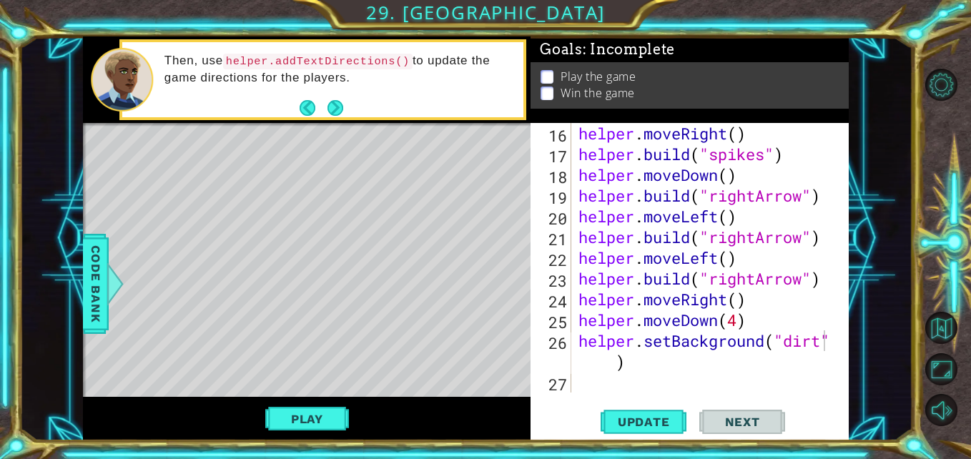
scroll to position [0, 0]
click at [645, 372] on div "helper . moveRight ( ) helper . build ( "spikes" ) helper . moveDown ( ) helper…" at bounding box center [708, 278] width 266 height 311
click at [653, 359] on div "helper . moveRight ( ) helper . build ( "spikes" ) helper . moveDown ( ) helper…" at bounding box center [708, 278] width 266 height 311
type textarea "helper.setBackground("dirt")"
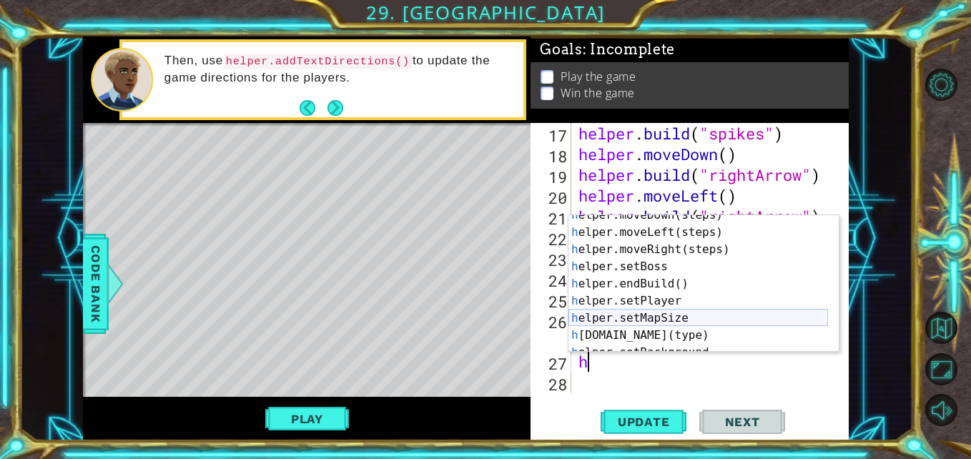
scroll to position [86, 0]
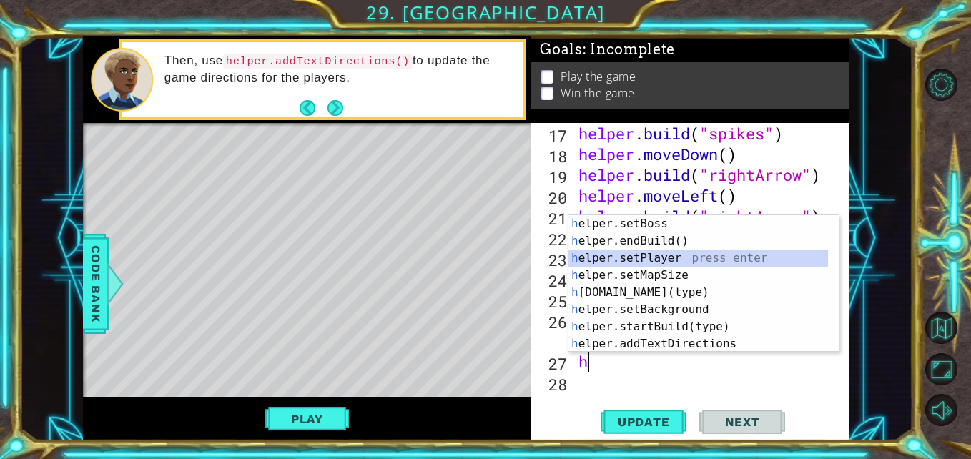
click at [665, 260] on div "h elper.setBoss press enter h elper.endBuild() press enter h elper.setPlayer pr…" at bounding box center [697, 301] width 259 height 172
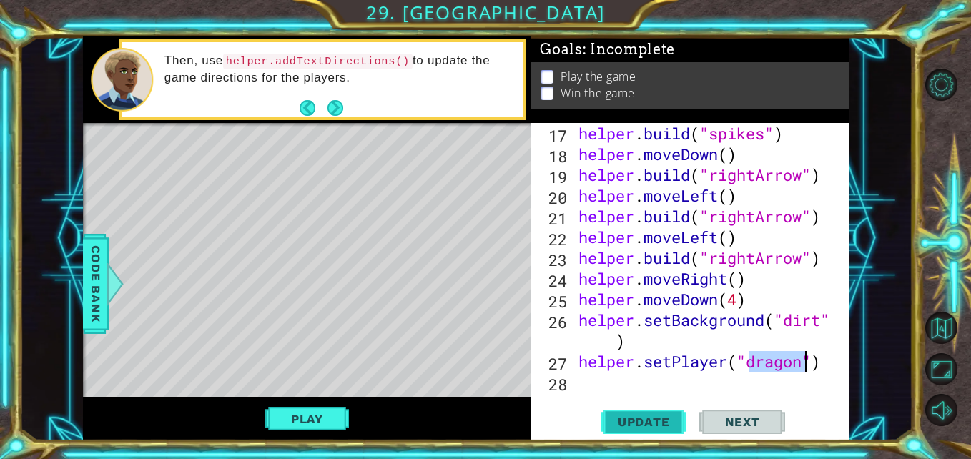
type textarea "helper.setPlayer("dragon")"
click at [611, 415] on span "Update" at bounding box center [643, 422] width 81 height 14
click at [620, 380] on div "helper . build ( "spikes" ) helper . moveDown ( ) helper . build ( "rightArrow"…" at bounding box center [708, 278] width 266 height 311
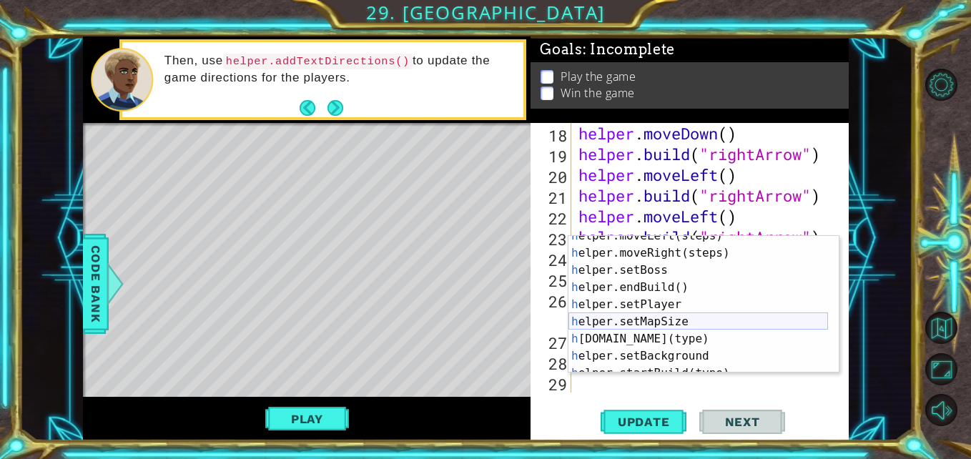
scroll to position [60, 0]
click at [664, 343] on div "h elper.moveLeft(steps) press enter h elper.moveRight(steps) press enter h elpe…" at bounding box center [697, 313] width 259 height 172
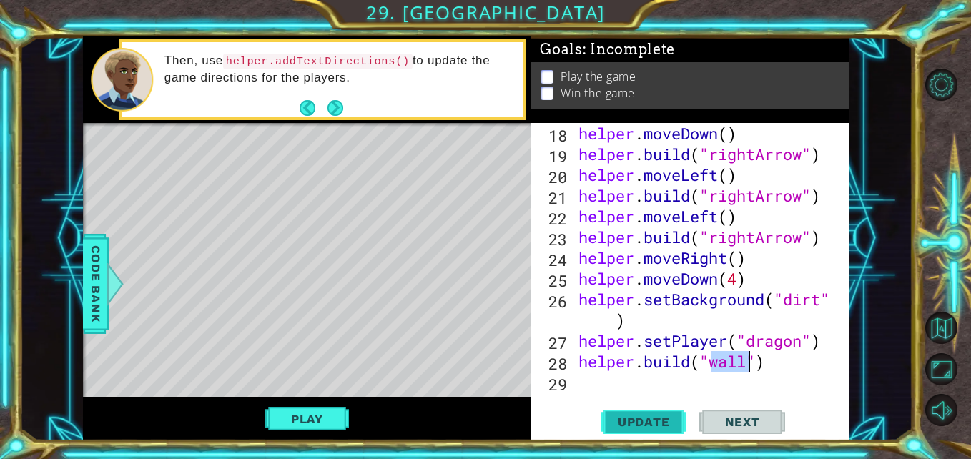
type textarea "helper.build("wall")"
click at [663, 408] on button "Update" at bounding box center [643, 421] width 86 height 31
click at [582, 373] on div "helper . moveDown ( ) helper . build ( "rightArrow" ) helper . moveLeft ( ) hel…" at bounding box center [708, 278] width 266 height 311
type textarea "h"
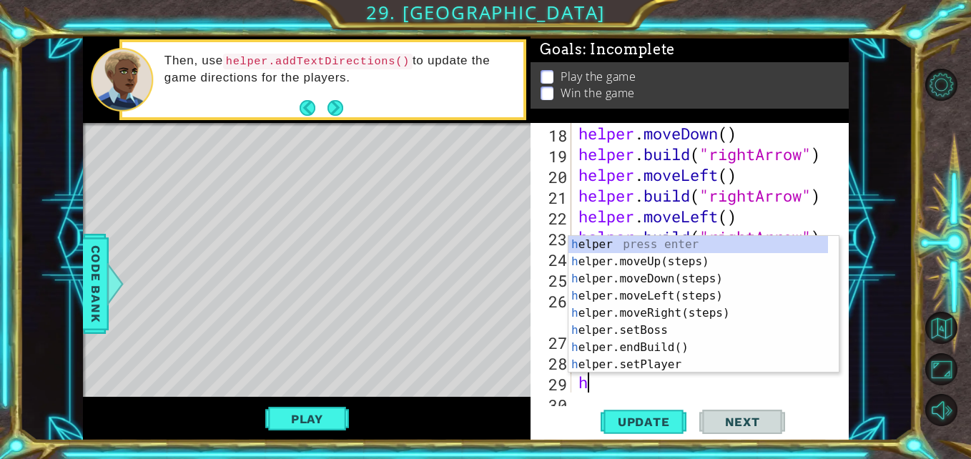
scroll to position [435, 0]
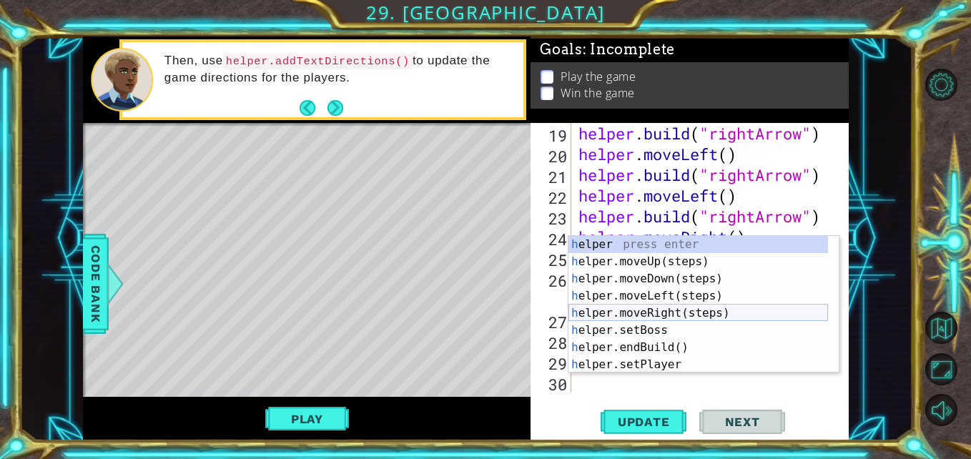
click at [660, 312] on div "h elper press enter h elper.moveUp(steps) press enter h elper.moveDown(steps) p…" at bounding box center [697, 322] width 259 height 172
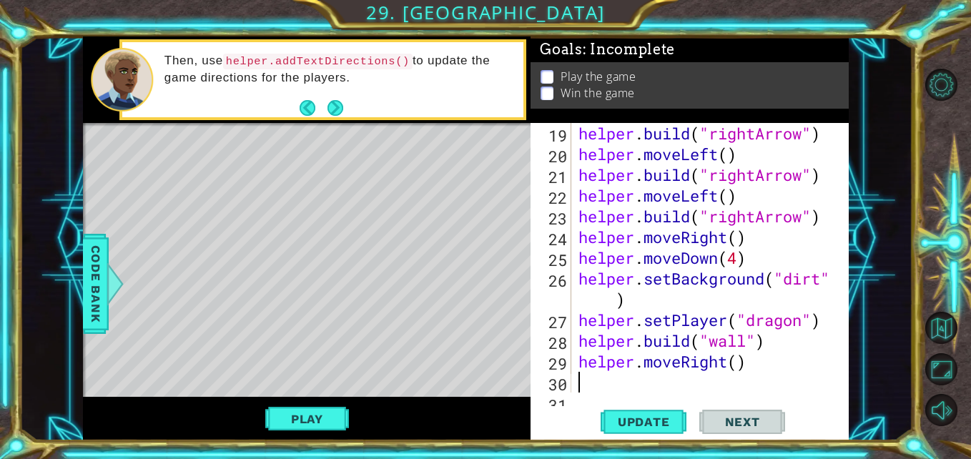
scroll to position [456, 0]
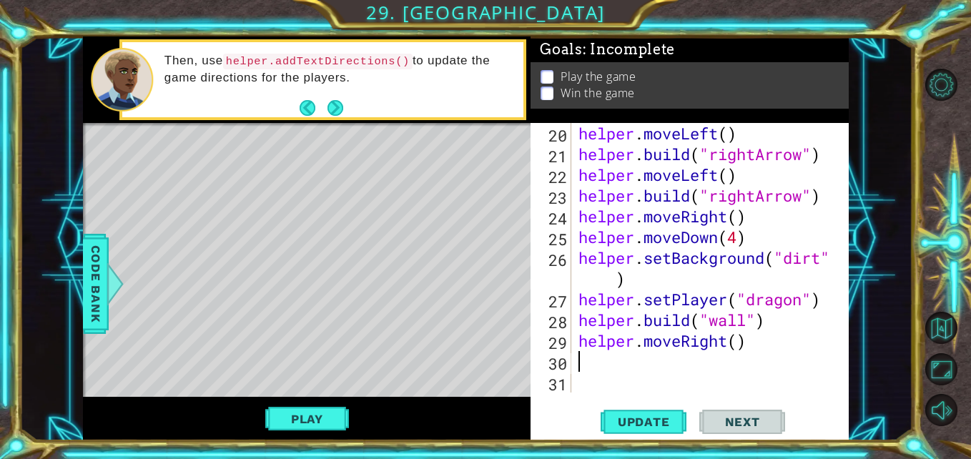
click at [590, 380] on div "helper . moveLeft ( ) helper . build ( "rightArrow" ) helper . moveLeft ( ) hel…" at bounding box center [708, 278] width 266 height 311
click at [593, 360] on div "helper . moveLeft ( ) helper . build ( "rightArrow" ) helper . moveLeft ( ) hel…" at bounding box center [708, 278] width 266 height 311
type textarea "h"
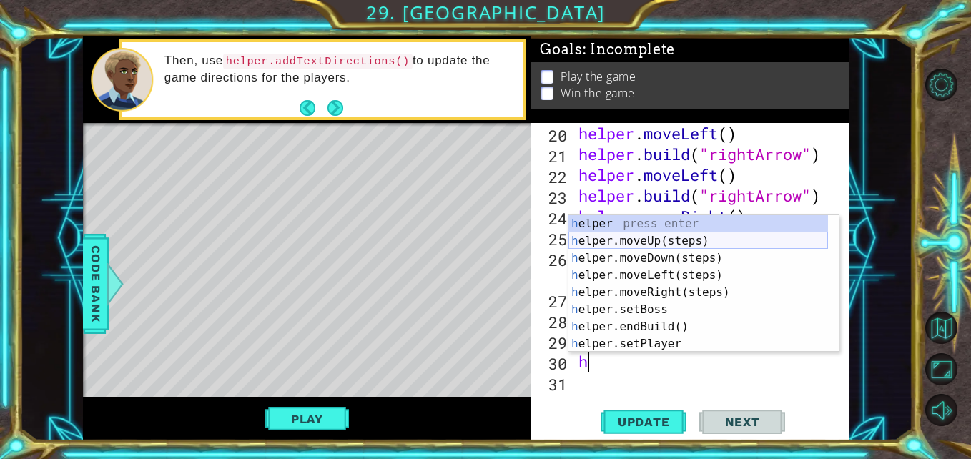
click at [642, 238] on div "h elper press enter h elper.moveUp(steps) press enter h elper.moveDown(steps) p…" at bounding box center [697, 301] width 259 height 172
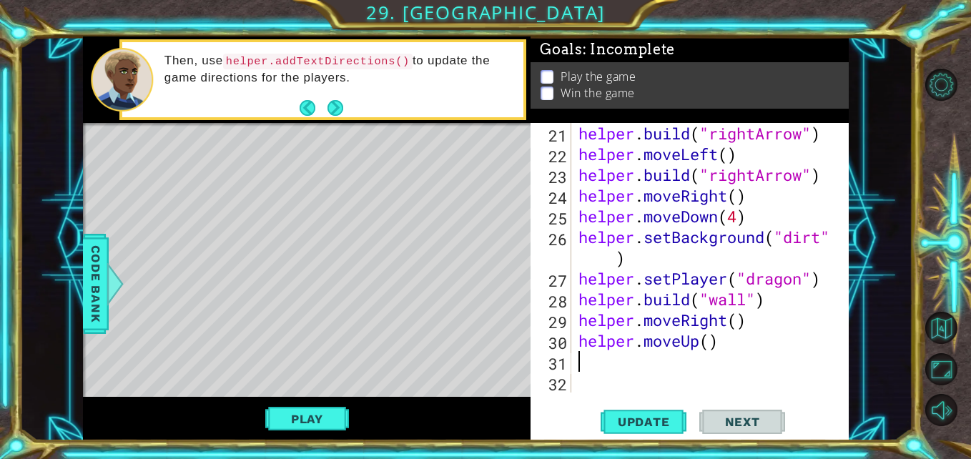
scroll to position [477, 0]
click at [707, 345] on div "helper . build ( "rightArrow" ) helper . moveLeft ( ) helper . build ( "rightAr…" at bounding box center [708, 278] width 266 height 311
type textarea "helper.moveUp(2)"
click at [616, 370] on div "helper . build ( "rightArrow" ) helper . moveLeft ( ) helper . build ( "rightAr…" at bounding box center [708, 278] width 266 height 311
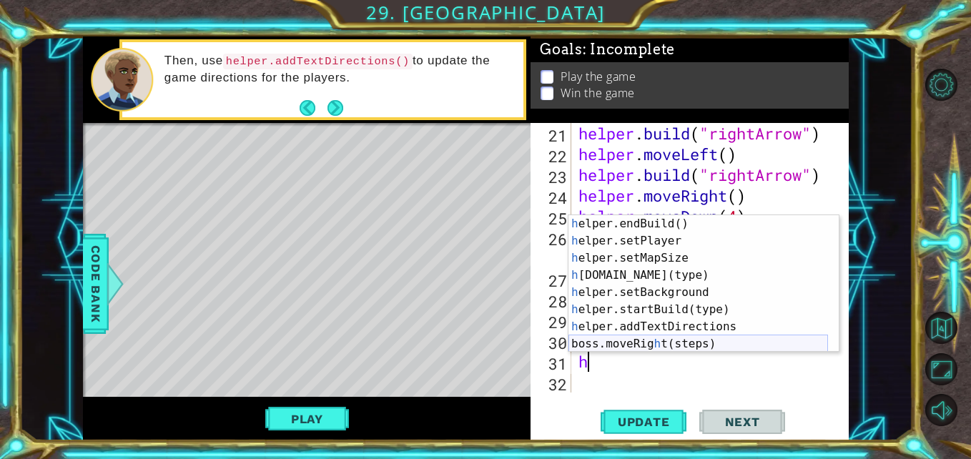
scroll to position [103, 0]
click at [660, 271] on div "h elper.endBuild() press enter h elper.setPlayer press enter h elper.setMapSize…" at bounding box center [697, 301] width 259 height 172
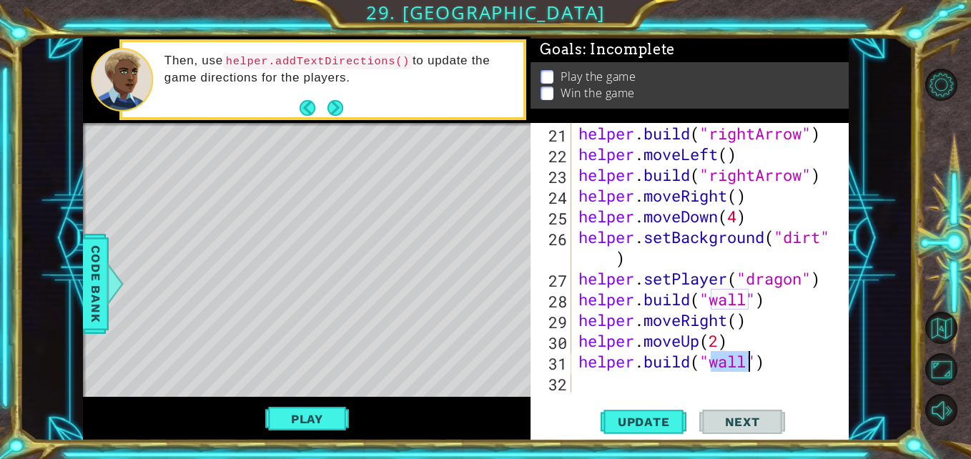
click at [65, 277] on div "1 ההההההההההההההההההההההההההההההההההההההההההההההההההההההההההההההההההההההההההההה…" at bounding box center [465, 238] width 893 height 404
click at [91, 271] on span "Code Bank" at bounding box center [95, 283] width 23 height 87
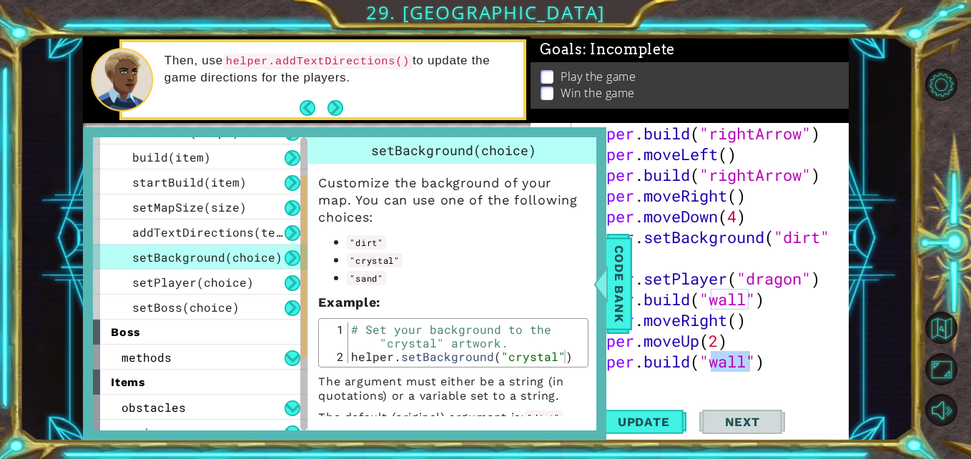
scroll to position [71, 0]
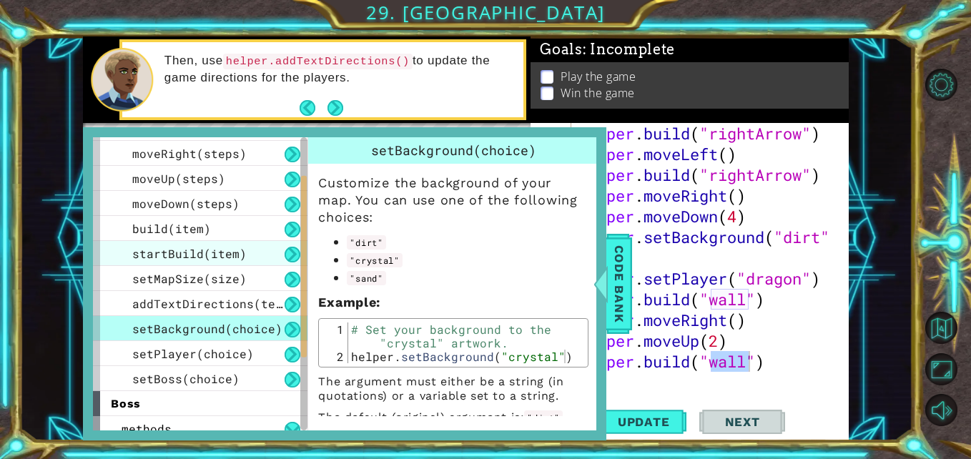
click at [199, 257] on span "startBuild(item)" at bounding box center [189, 253] width 114 height 15
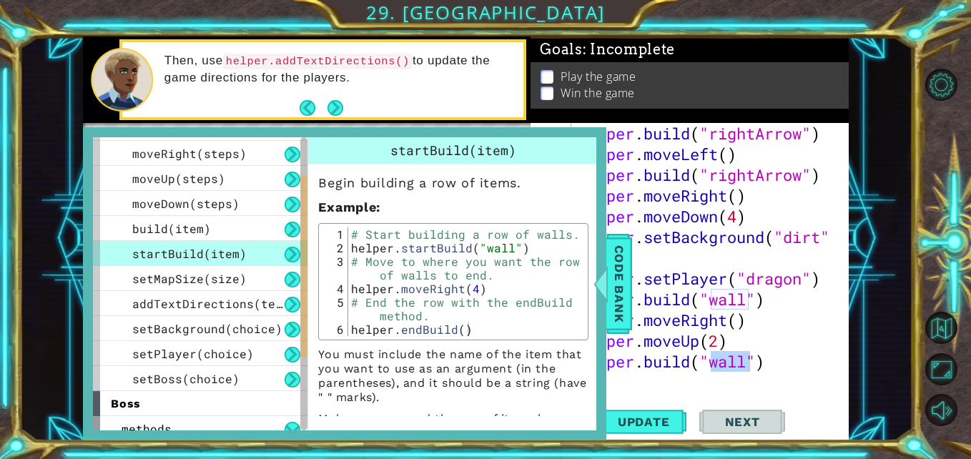
scroll to position [31, 0]
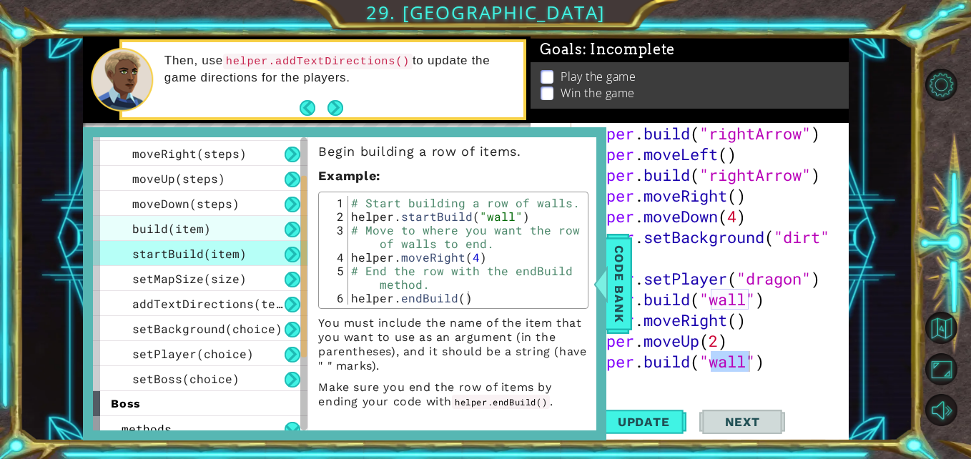
click at [195, 223] on span "build(item)" at bounding box center [171, 228] width 79 height 15
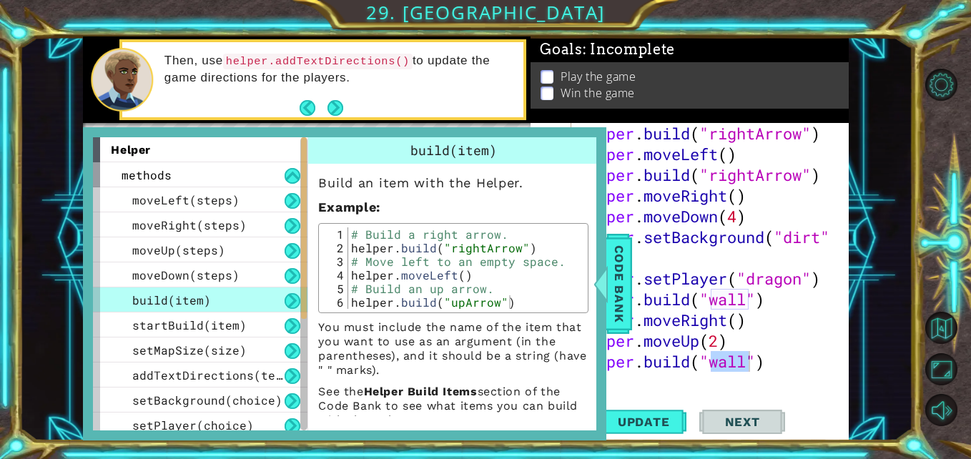
scroll to position [71, 0]
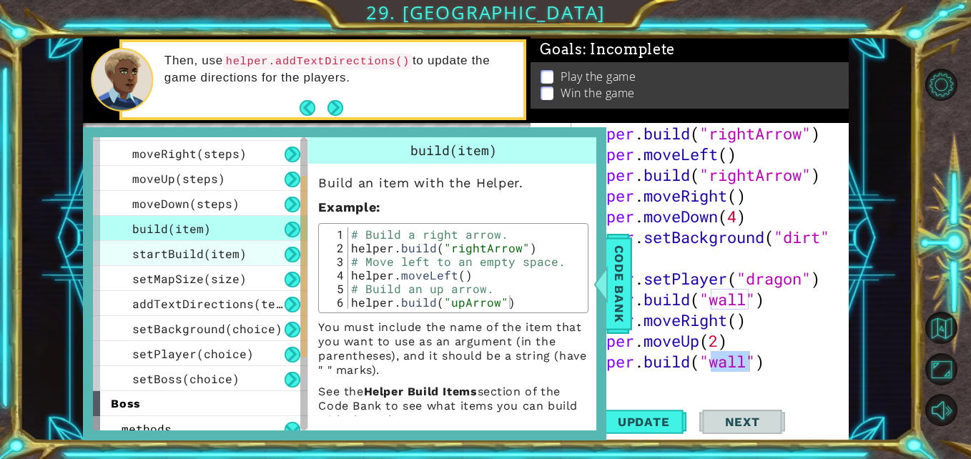
click at [238, 257] on span "startBuild(item)" at bounding box center [189, 253] width 114 height 15
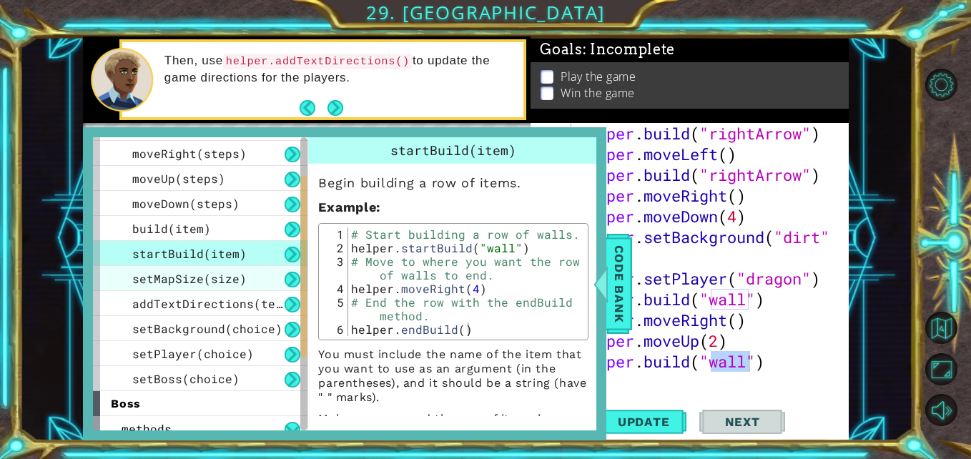
click at [239, 267] on div "setMapSize(size)" at bounding box center [200, 278] width 214 height 25
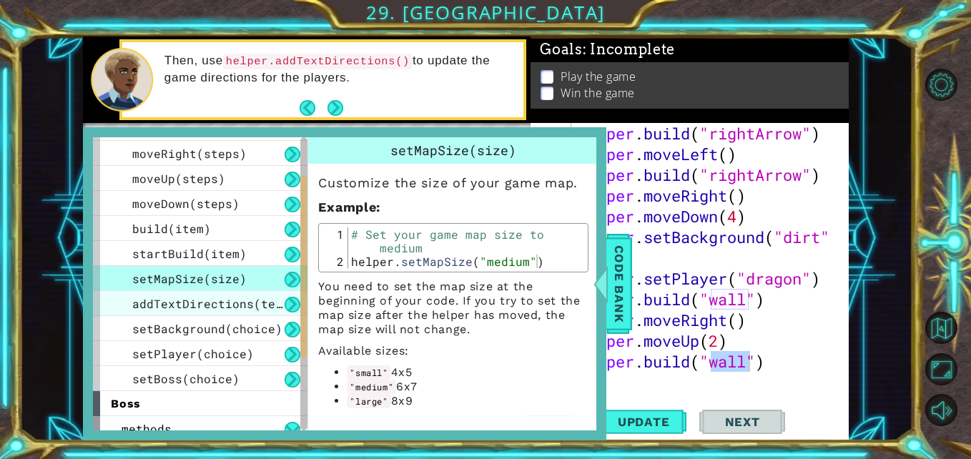
click at [233, 309] on span "addTextDirections(text)" at bounding box center [214, 303] width 164 height 15
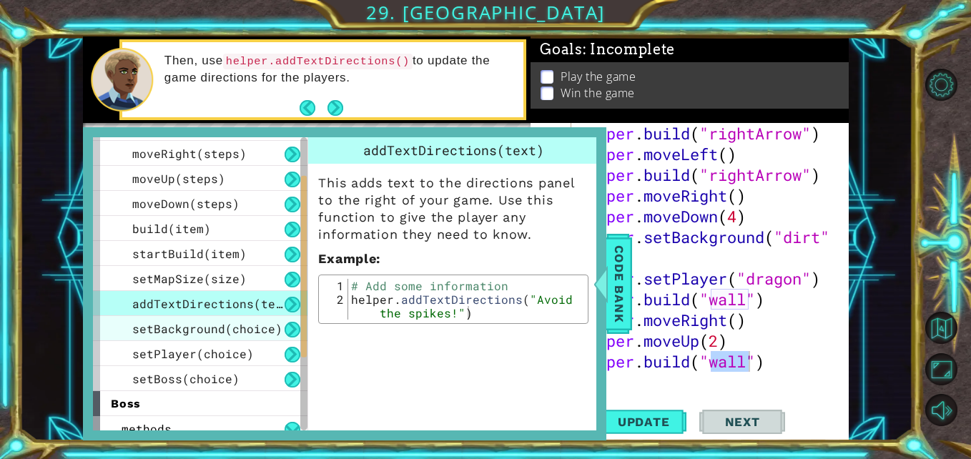
click at [215, 327] on span "setBackground(choice)" at bounding box center [207, 328] width 150 height 15
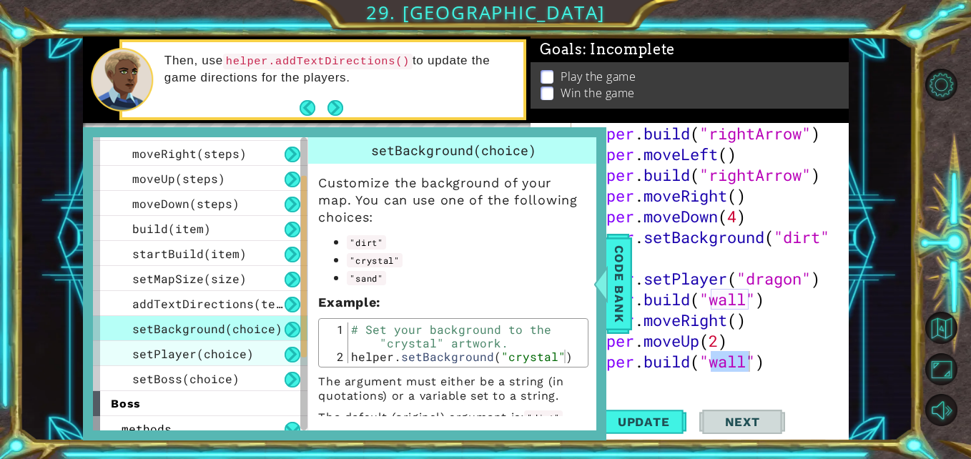
click at [221, 344] on div "setPlayer(choice)" at bounding box center [200, 353] width 214 height 25
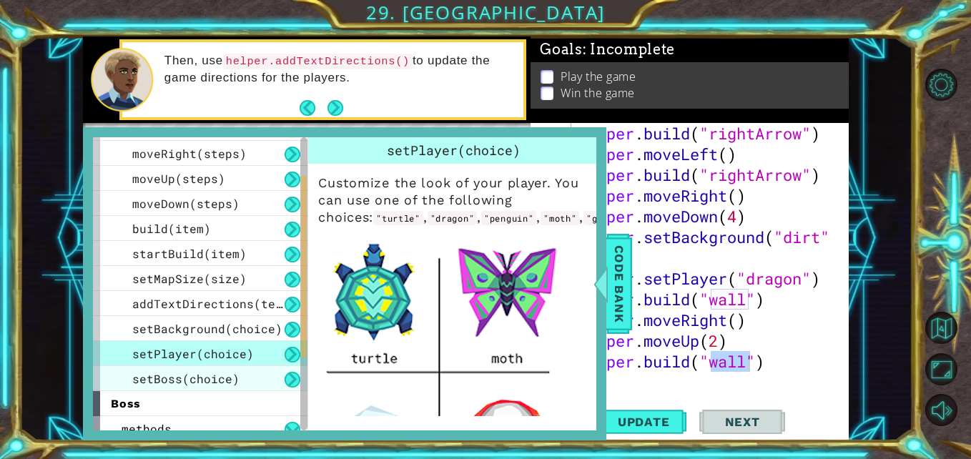
click at [237, 374] on div "setBoss(choice)" at bounding box center [200, 378] width 214 height 25
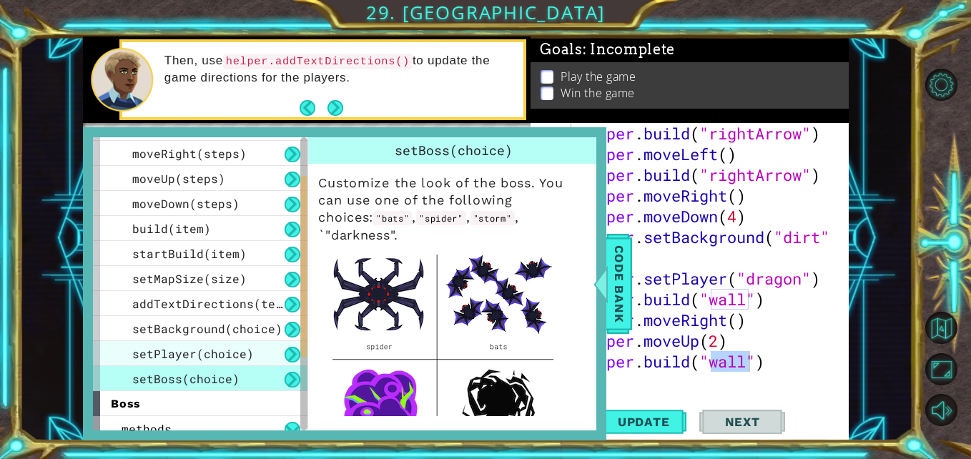
click at [247, 344] on div "setPlayer(choice)" at bounding box center [200, 353] width 214 height 25
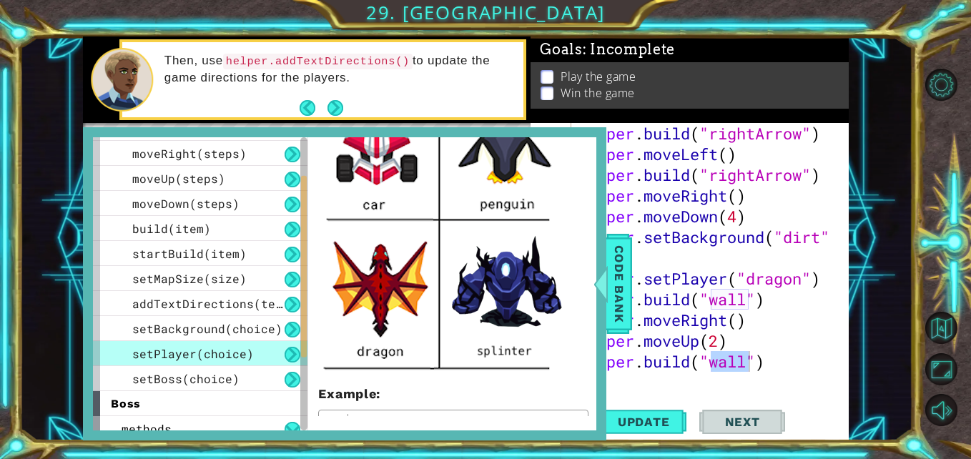
scroll to position [237, 0]
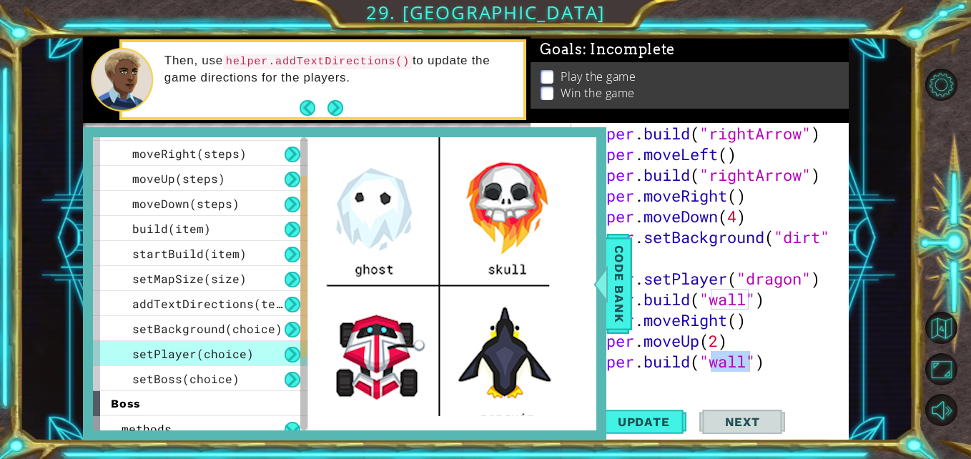
click at [803, 278] on div "helper . build ( "rightArrow" ) helper . moveLeft ( ) helper . build ( "rightAr…" at bounding box center [708, 278] width 266 height 311
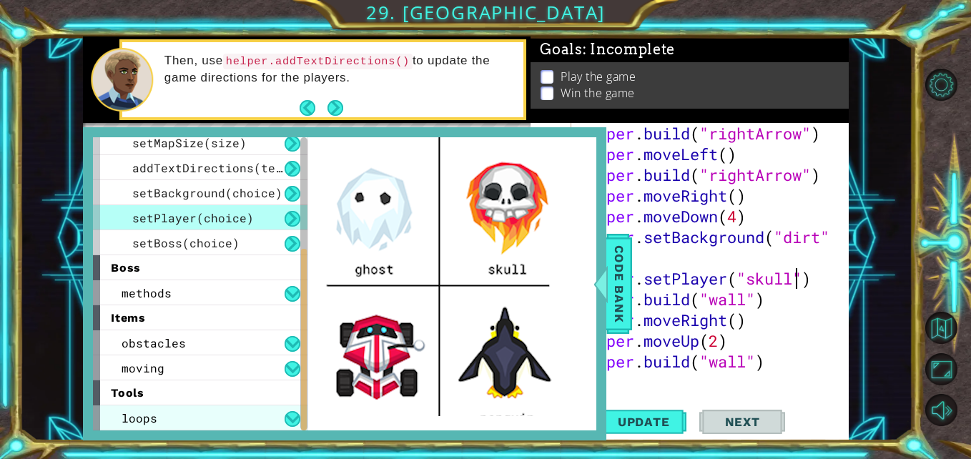
type textarea "helper.setPlayer("skull")"
click at [196, 417] on div "loops" at bounding box center [200, 417] width 214 height 25
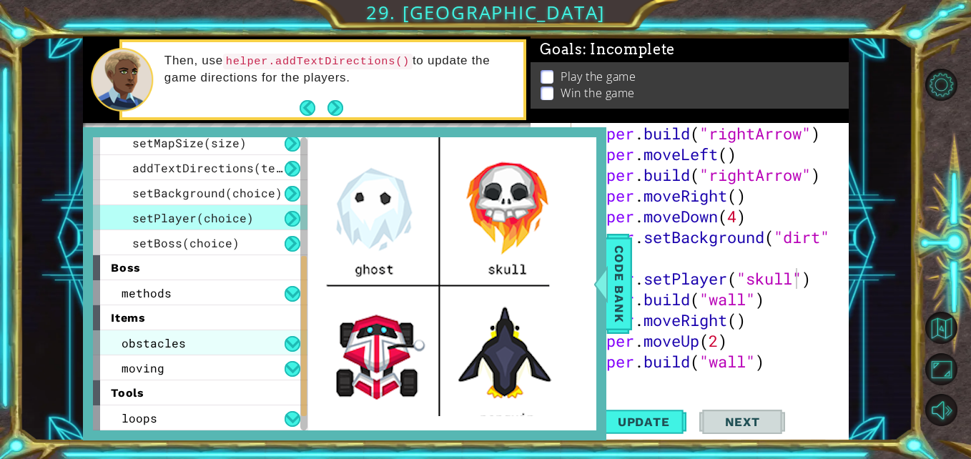
click at [207, 346] on div "obstacles" at bounding box center [200, 342] width 214 height 25
click at [205, 337] on div "obstacles" at bounding box center [200, 342] width 214 height 25
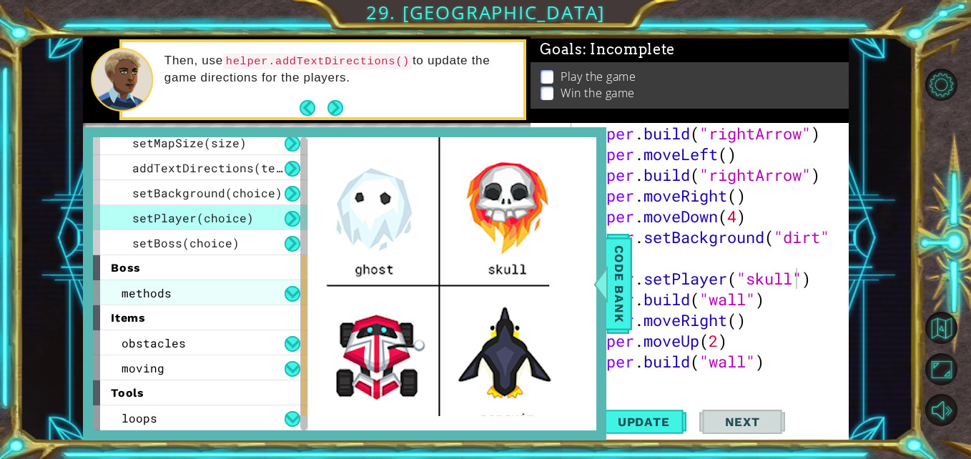
click at [194, 294] on div "methods" at bounding box center [200, 292] width 214 height 25
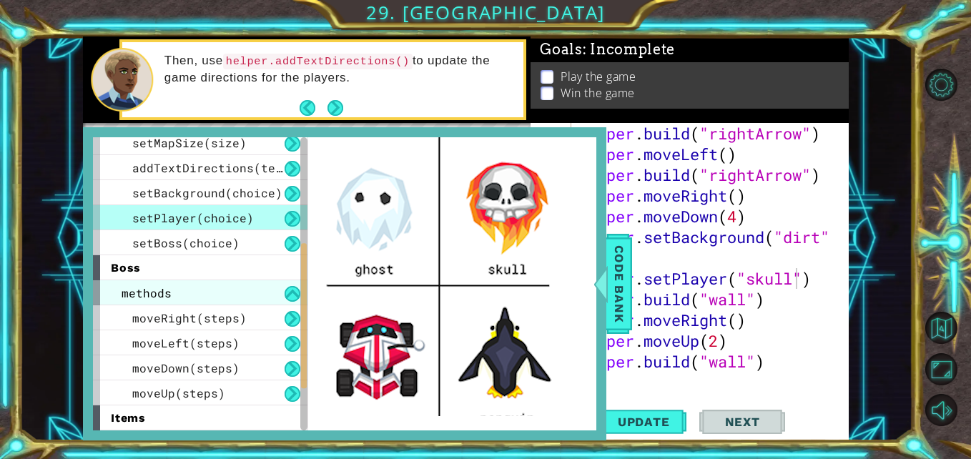
click at [194, 294] on div "methods" at bounding box center [200, 292] width 214 height 25
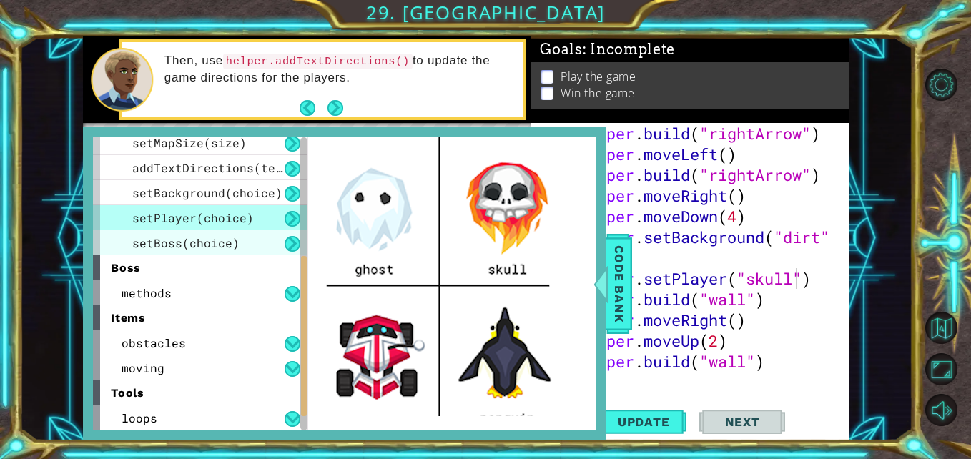
click at [220, 239] on span "setBoss(choice)" at bounding box center [185, 242] width 107 height 15
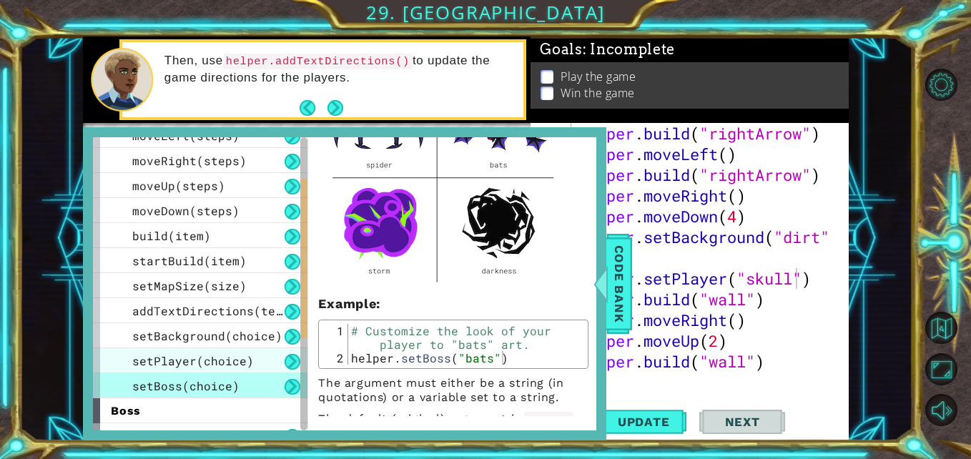
scroll to position [0, 0]
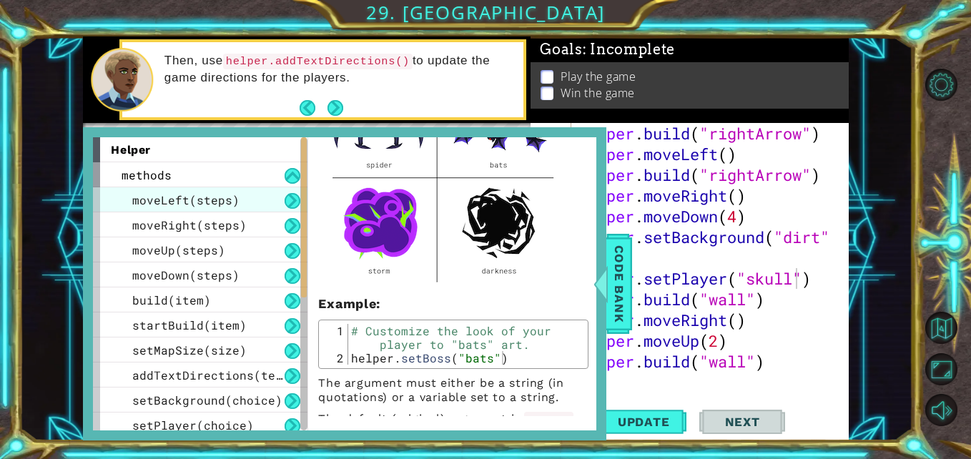
click at [175, 190] on div "moveLeft(steps)" at bounding box center [200, 199] width 214 height 25
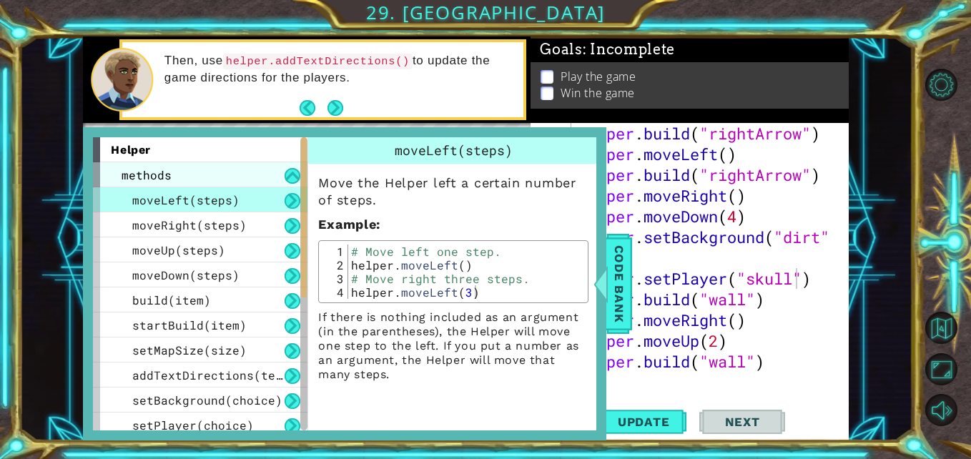
click at [204, 177] on div "methods" at bounding box center [200, 174] width 214 height 25
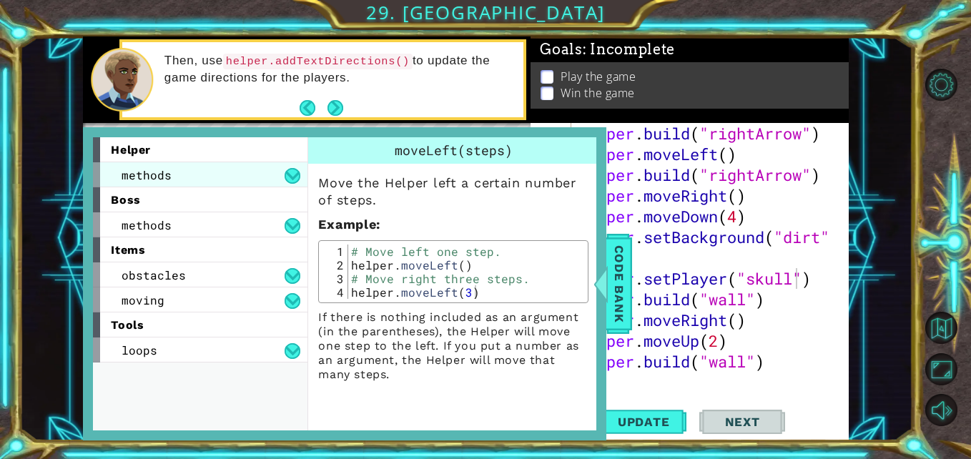
click at [220, 178] on div "methods" at bounding box center [200, 174] width 214 height 25
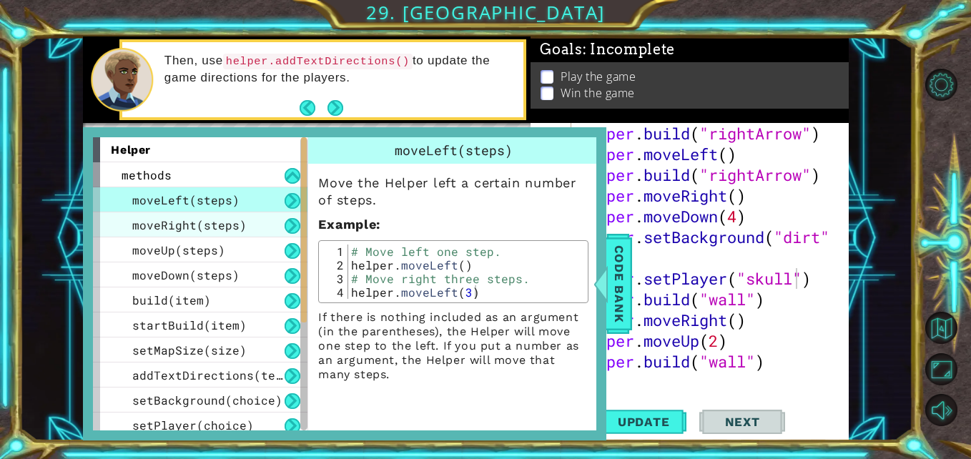
click at [199, 230] on span "moveRight(steps)" at bounding box center [189, 224] width 114 height 15
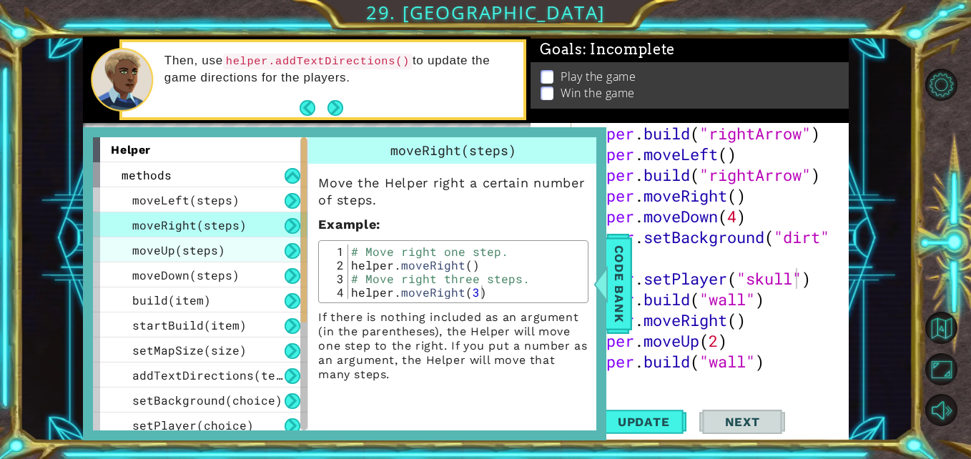
click at [199, 254] on span "moveUp(steps)" at bounding box center [178, 249] width 93 height 15
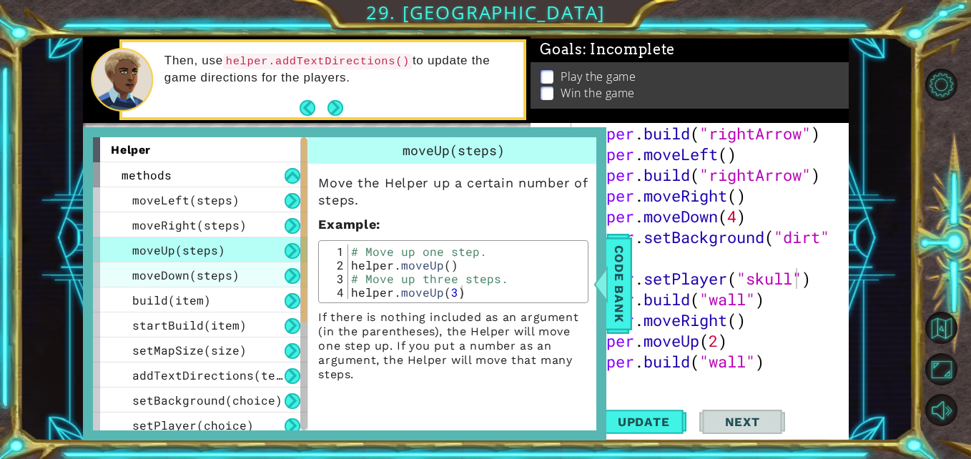
click at [200, 284] on div "moveDown(steps)" at bounding box center [200, 274] width 214 height 25
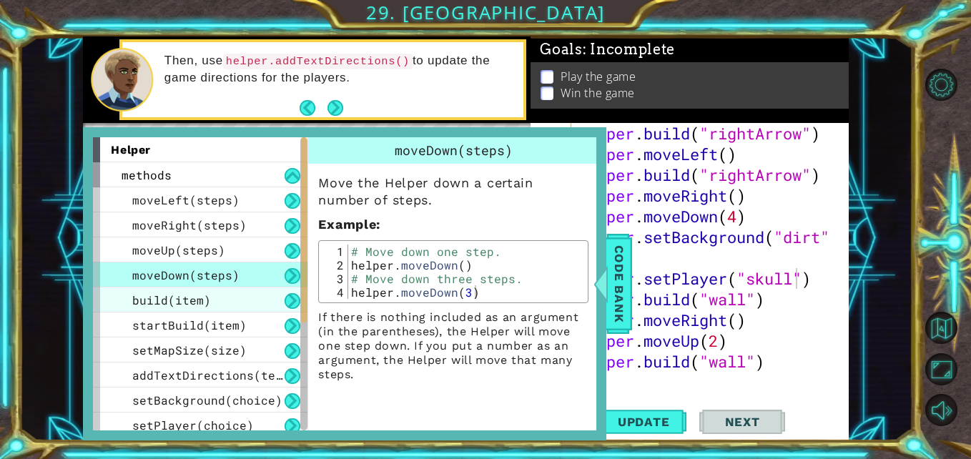
click at [197, 292] on span "build(item)" at bounding box center [171, 299] width 79 height 15
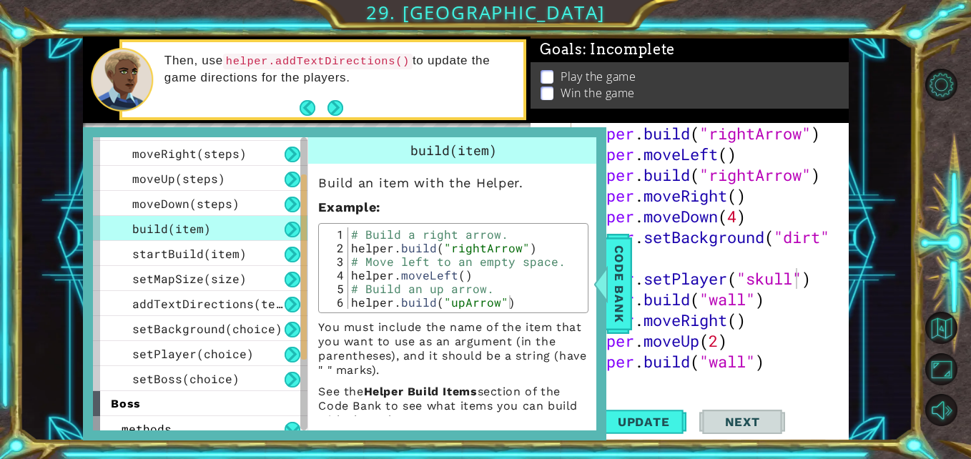
scroll to position [19, 0]
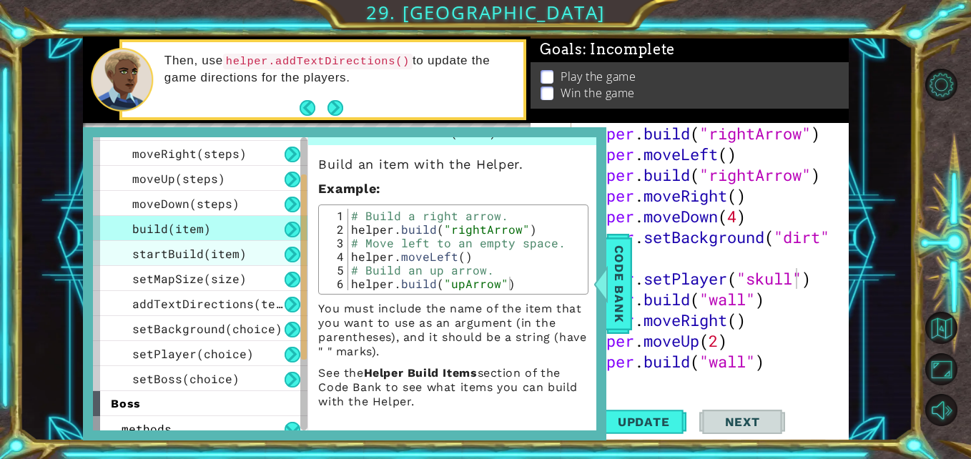
click at [224, 252] on span "startBuild(item)" at bounding box center [189, 253] width 114 height 15
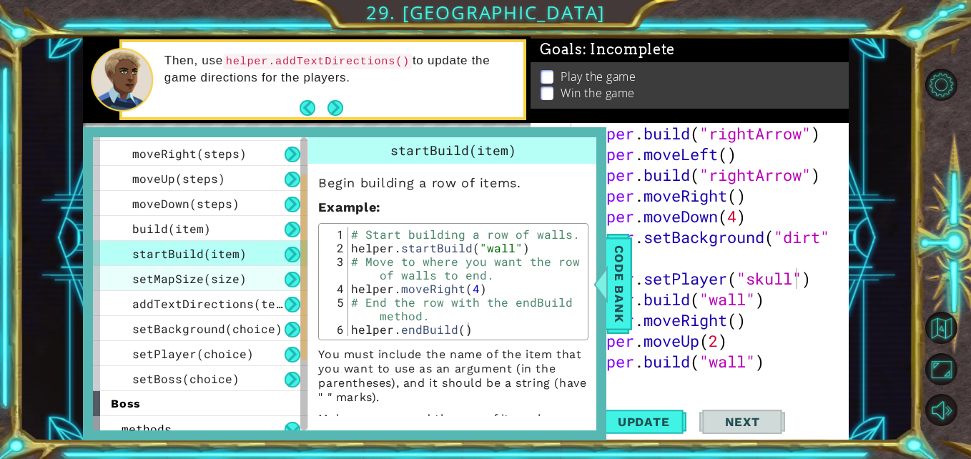
click at [230, 280] on span "setMapSize(size)" at bounding box center [189, 278] width 114 height 15
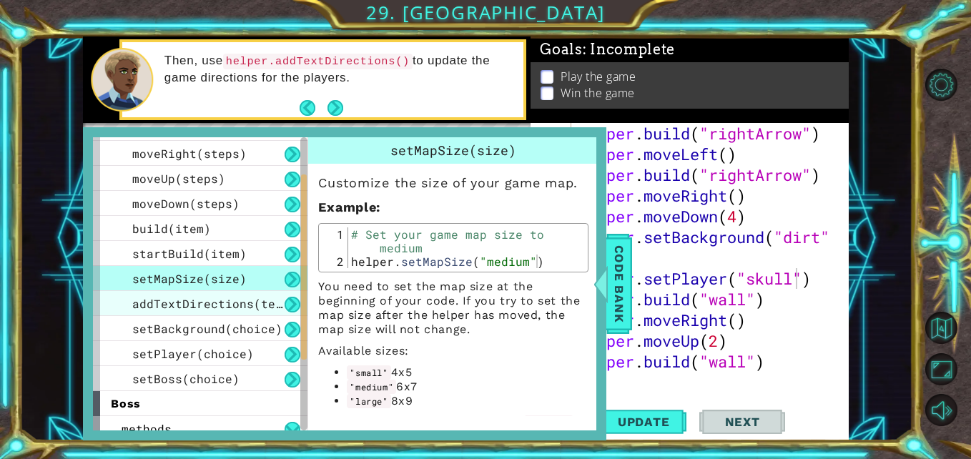
click at [237, 303] on span "addTextDirections(text)" at bounding box center [214, 303] width 164 height 15
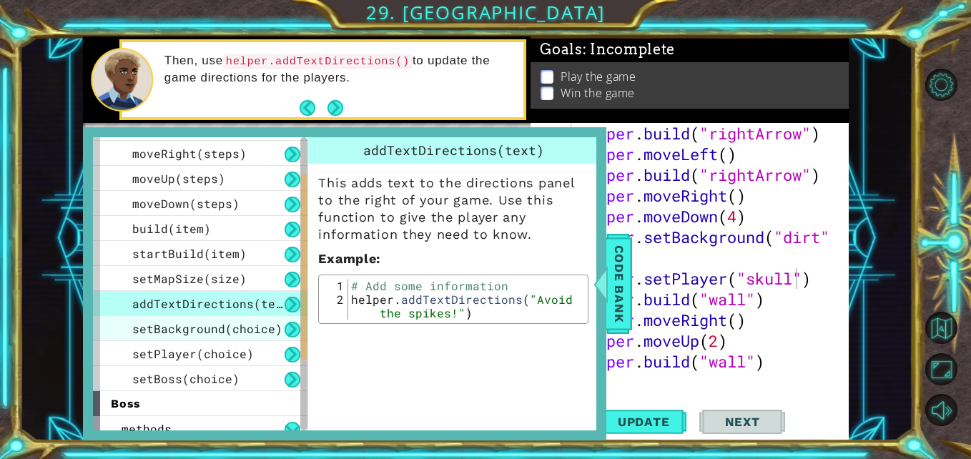
click at [234, 320] on div "setBackground(choice)" at bounding box center [200, 328] width 214 height 25
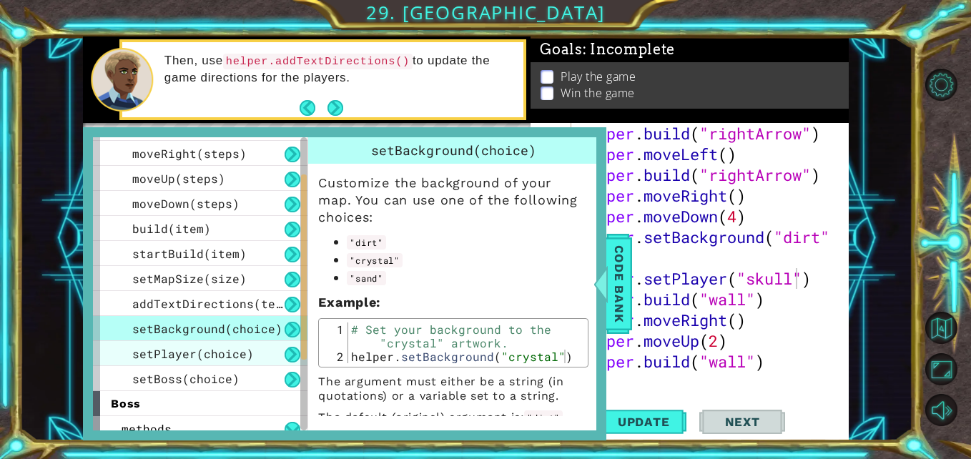
click at [254, 352] on div "setPlayer(choice)" at bounding box center [200, 353] width 214 height 25
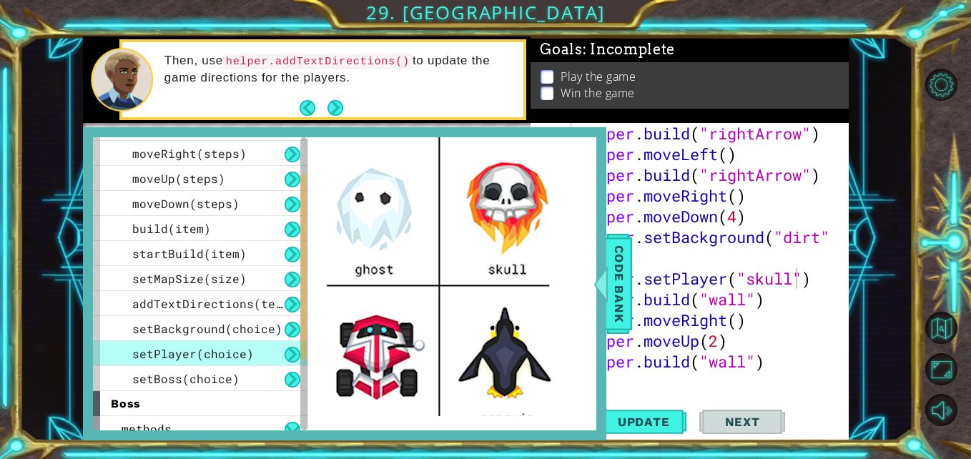
scroll to position [452, 0]
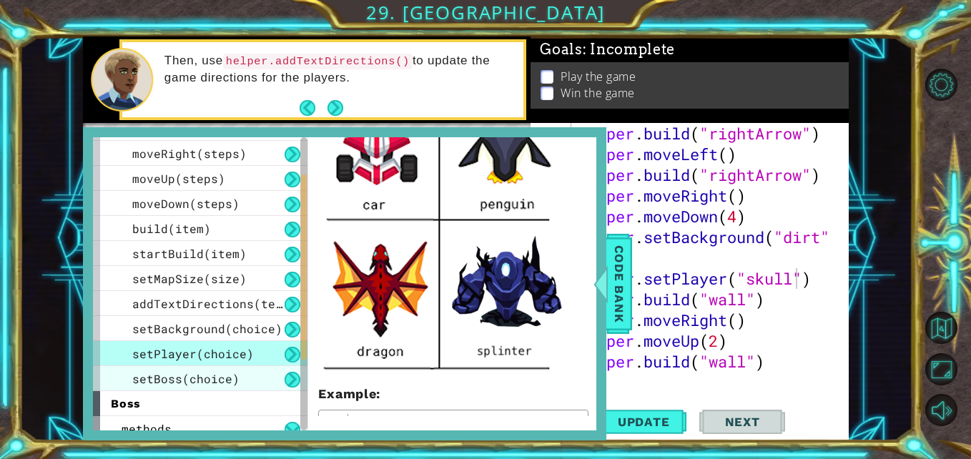
click at [216, 382] on span "setBoss(choice)" at bounding box center [185, 378] width 107 height 15
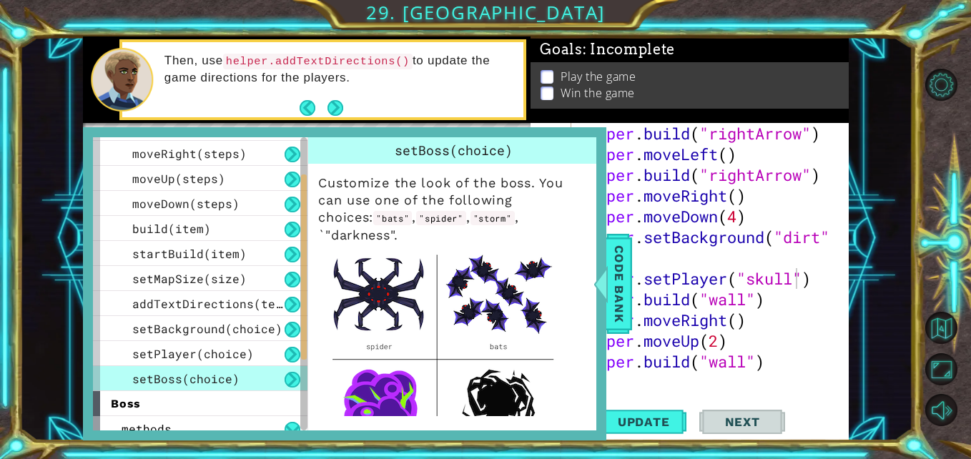
scroll to position [182, 0]
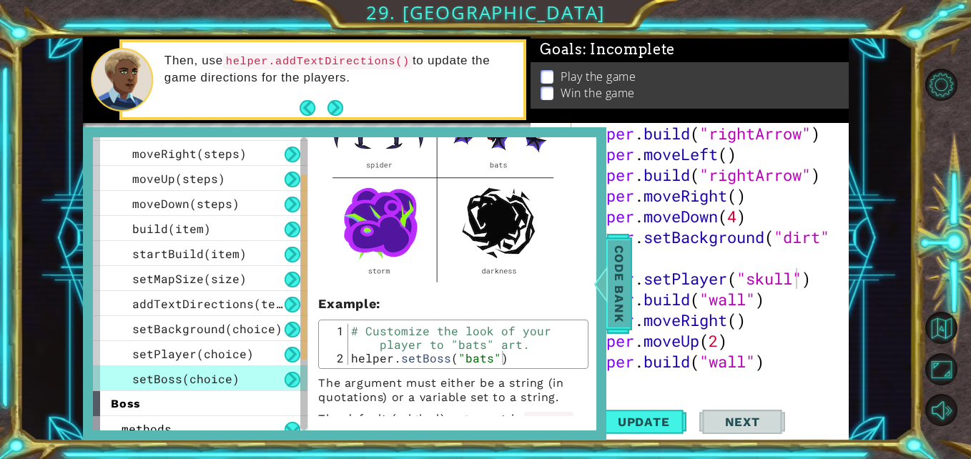
click at [625, 270] on span "Code Bank" at bounding box center [618, 283] width 23 height 87
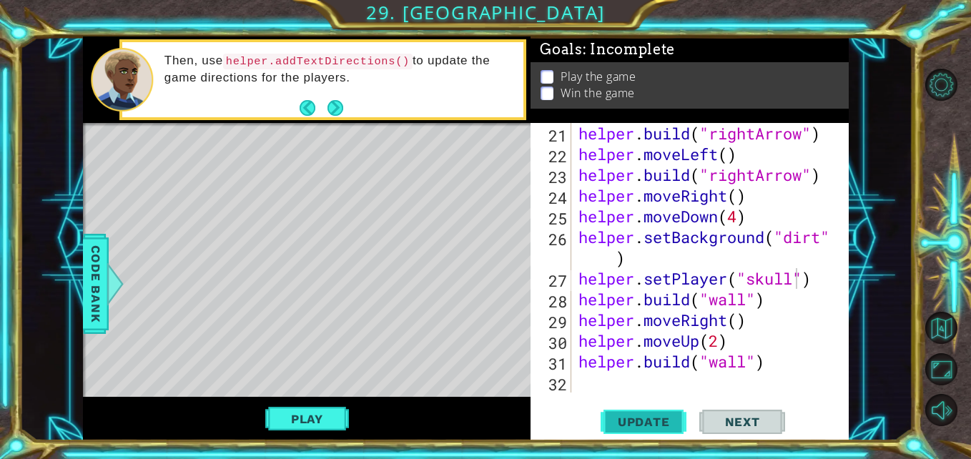
click at [643, 426] on span "Update" at bounding box center [643, 422] width 81 height 14
click at [332, 414] on button "Play" at bounding box center [307, 418] width 84 height 27
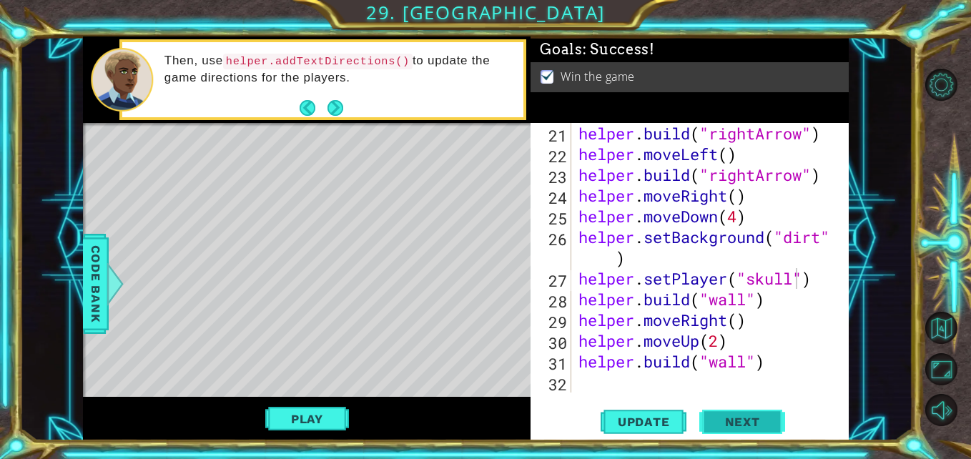
click at [740, 428] on button "Next" at bounding box center [742, 421] width 86 height 31
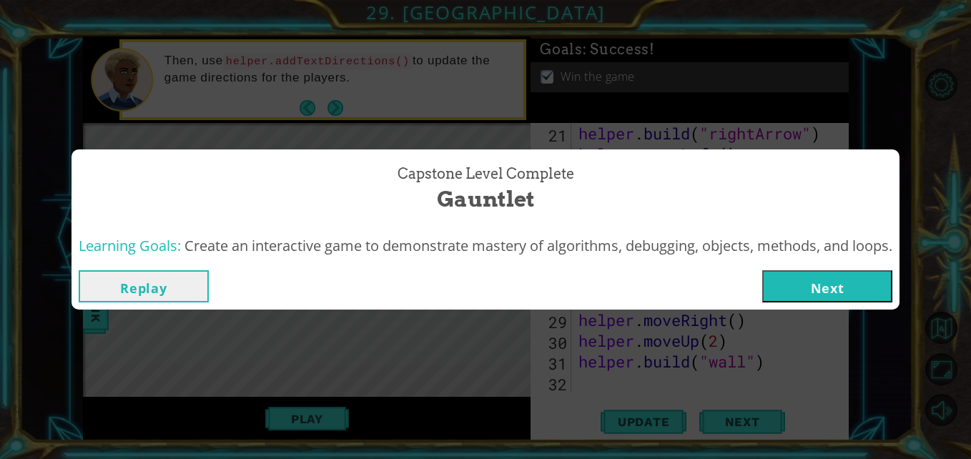
click at [849, 276] on button "Next" at bounding box center [827, 286] width 130 height 32
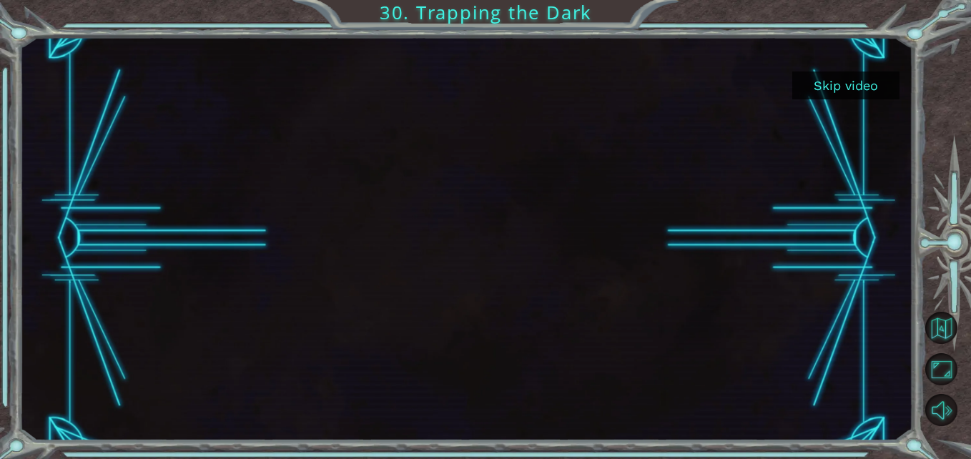
click at [540, 244] on div at bounding box center [466, 238] width 718 height 404
click at [511, 259] on div at bounding box center [466, 238] width 718 height 404
click at [514, 259] on div at bounding box center [466, 238] width 718 height 404
click at [515, 259] on div at bounding box center [466, 238] width 718 height 404
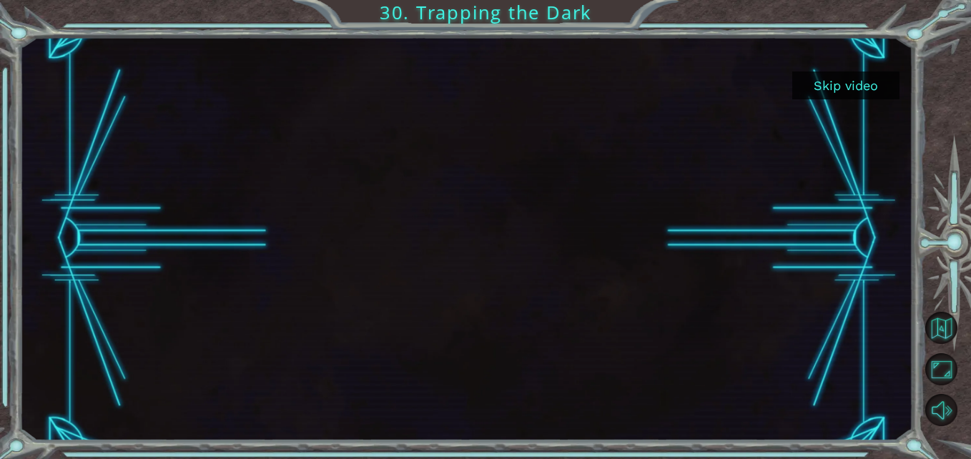
click at [515, 259] on div at bounding box center [466, 238] width 718 height 404
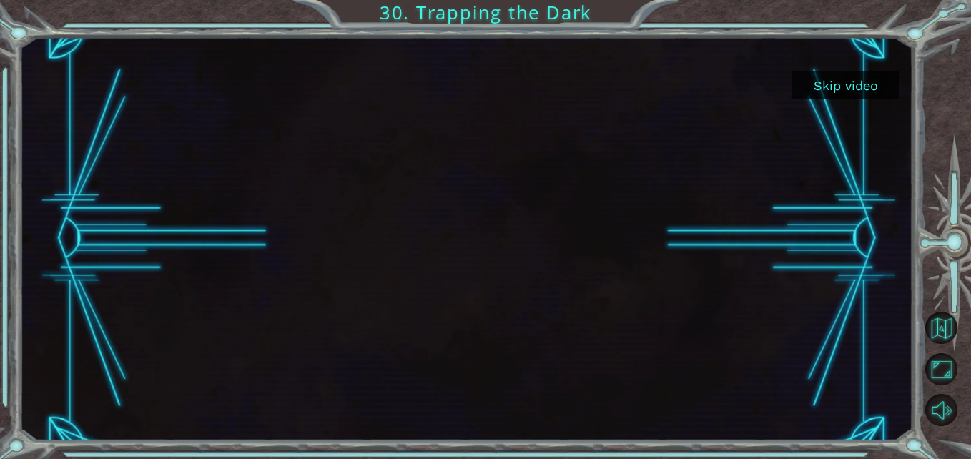
click at [515, 259] on div at bounding box center [466, 238] width 718 height 404
click at [880, 86] on button "Skip video" at bounding box center [845, 85] width 107 height 28
click at [838, 85] on button "Skip video" at bounding box center [845, 85] width 107 height 28
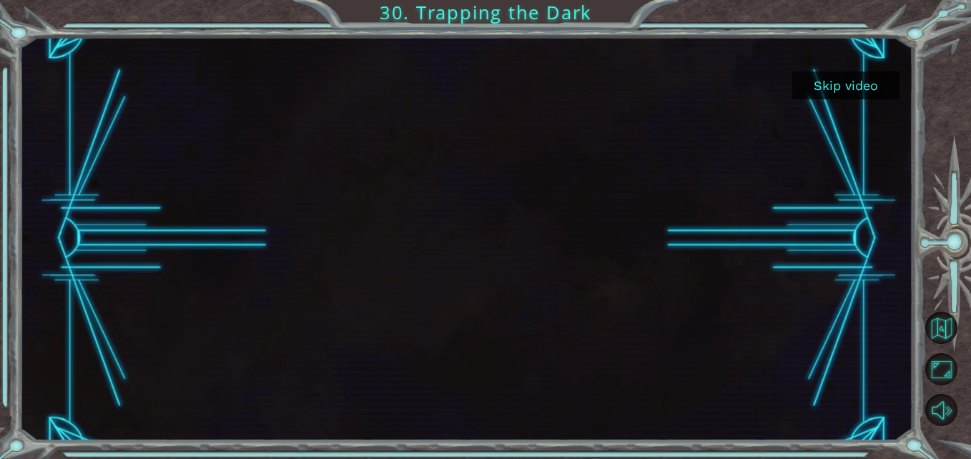
click at [838, 85] on button "Skip video" at bounding box center [845, 85] width 107 height 28
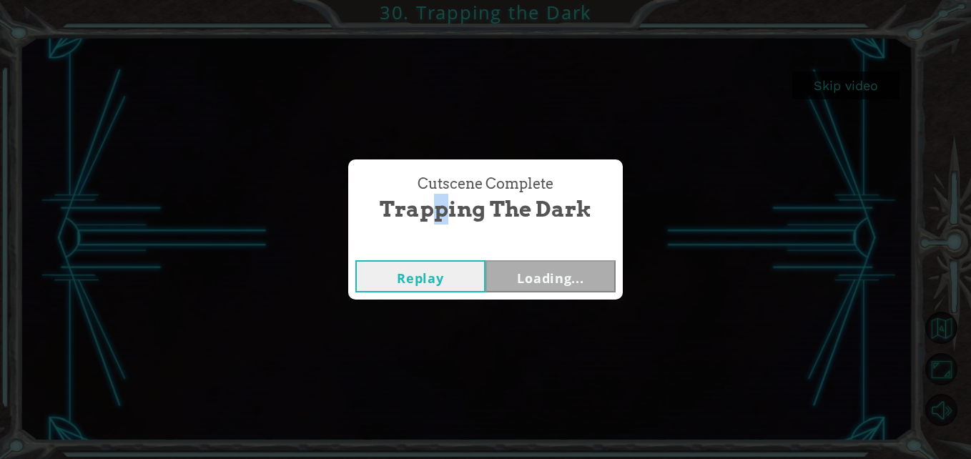
click at [427, 237] on div "Cutscene Complete Trapping the Dark" at bounding box center [485, 198] width 274 height 79
click at [432, 276] on button "Replay" at bounding box center [420, 276] width 130 height 32
click at [445, 277] on button "Replay" at bounding box center [420, 276] width 130 height 32
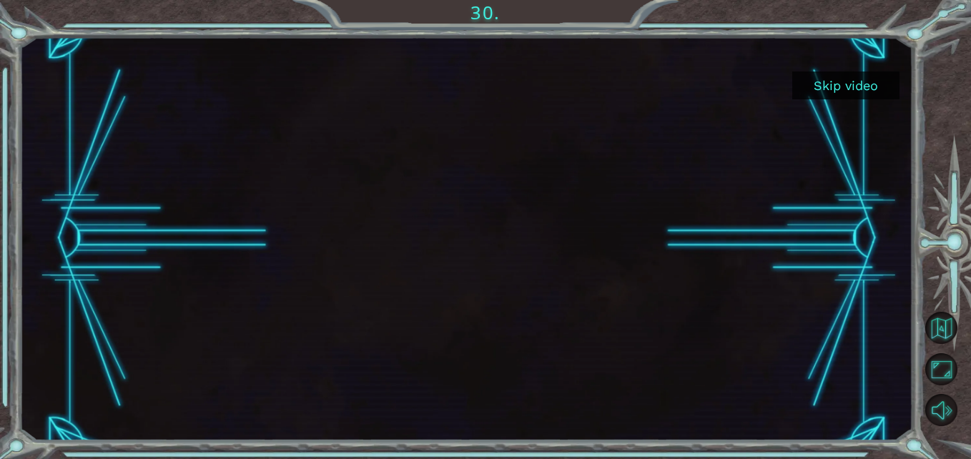
click at [503, 227] on div "Skip video" at bounding box center [465, 238] width 893 height 404
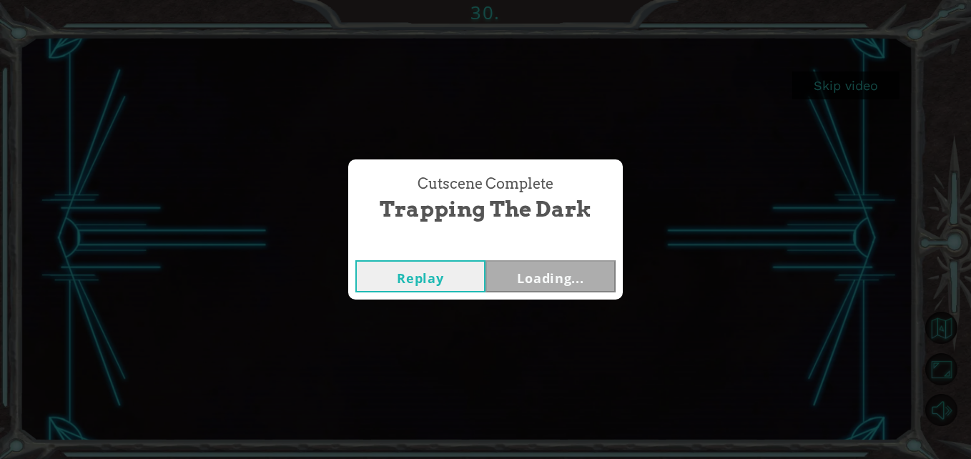
click at [472, 272] on button "Replay" at bounding box center [420, 276] width 130 height 32
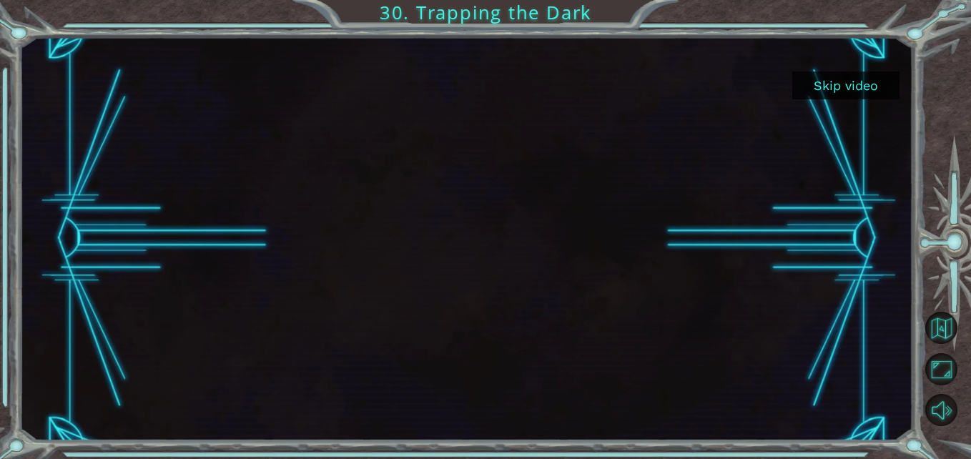
click at [842, 89] on button "Skip video" at bounding box center [845, 85] width 107 height 28
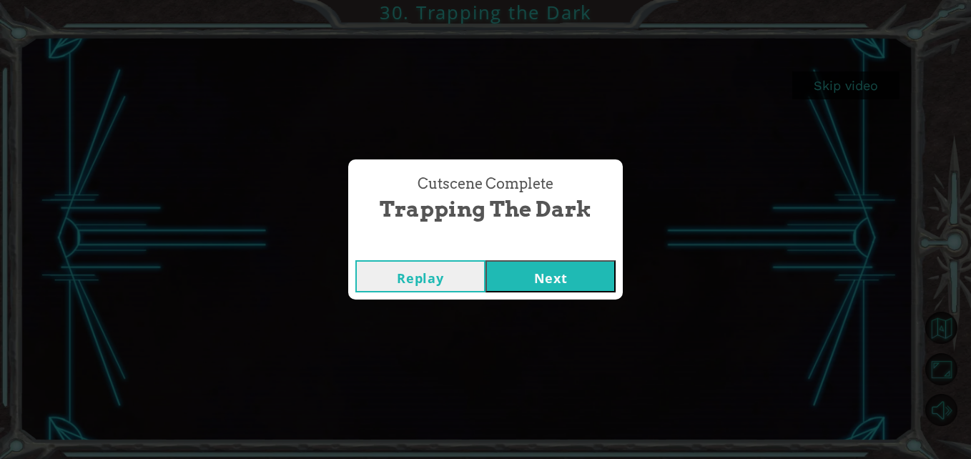
click at [599, 283] on button "Next" at bounding box center [550, 276] width 130 height 32
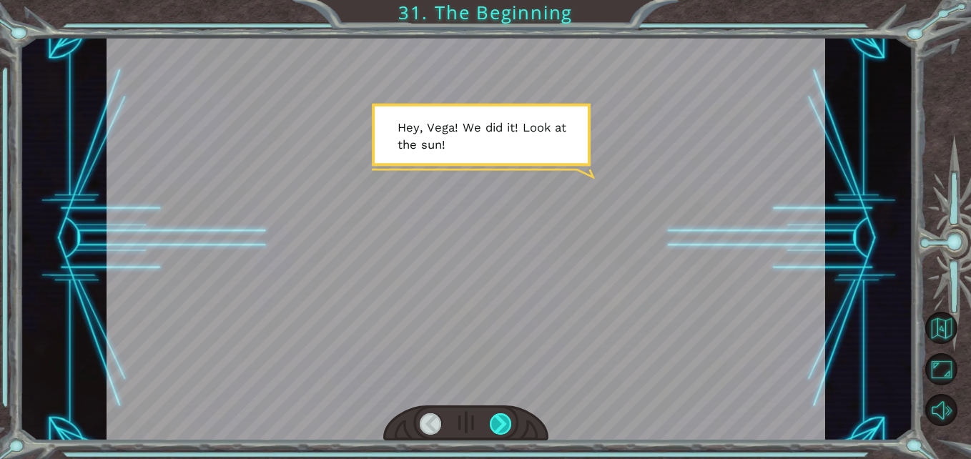
click at [503, 432] on div at bounding box center [501, 424] width 22 height 22
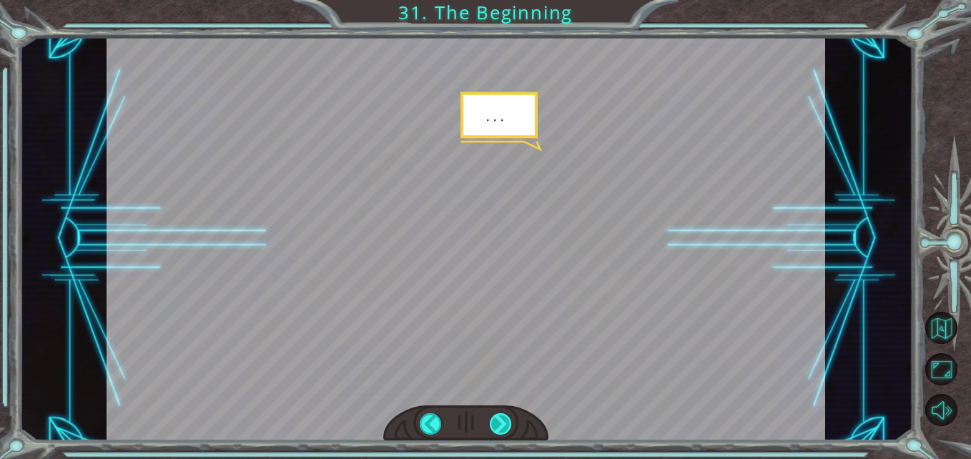
click at [505, 417] on div at bounding box center [501, 424] width 22 height 22
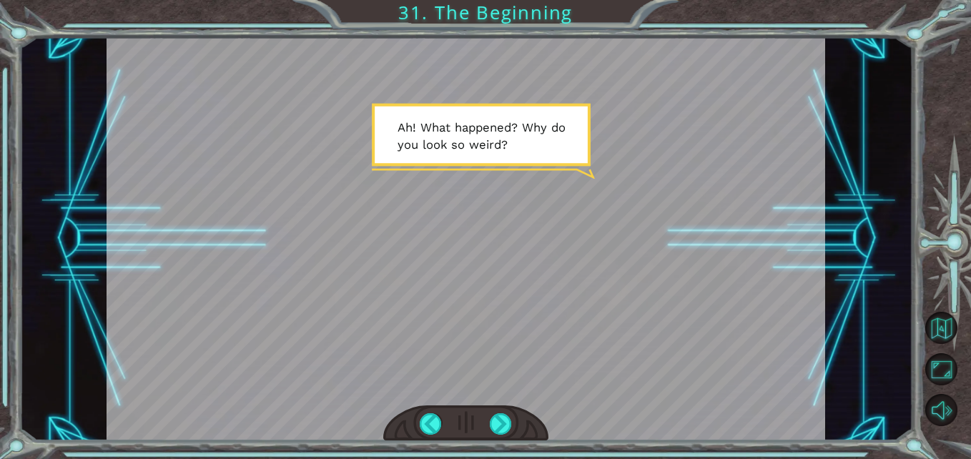
click at [510, 437] on div at bounding box center [465, 423] width 165 height 36
click at [497, 415] on div at bounding box center [501, 424] width 22 height 22
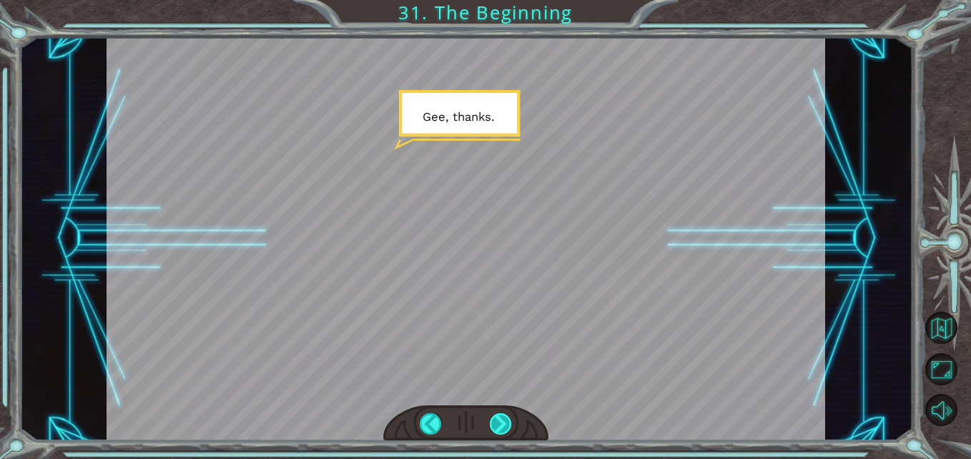
click at [492, 421] on div at bounding box center [501, 424] width 22 height 22
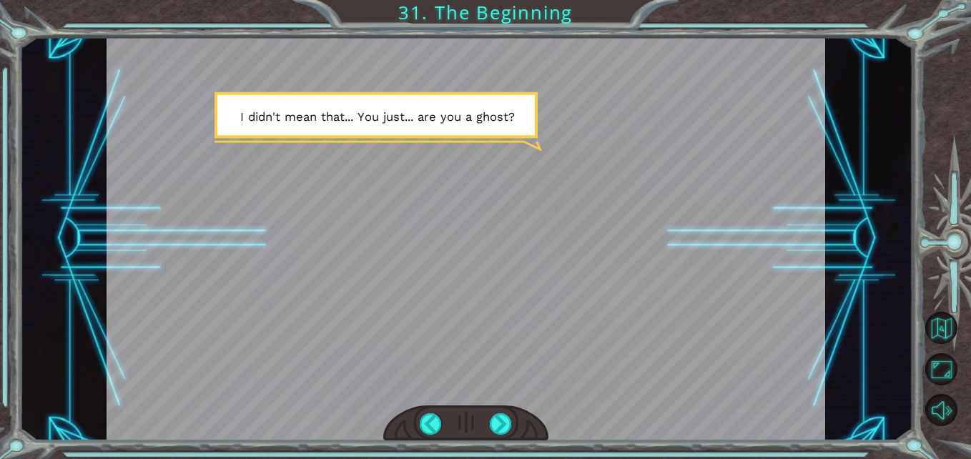
click at [485, 424] on div at bounding box center [465, 423] width 165 height 36
click at [507, 425] on div at bounding box center [501, 424] width 22 height 22
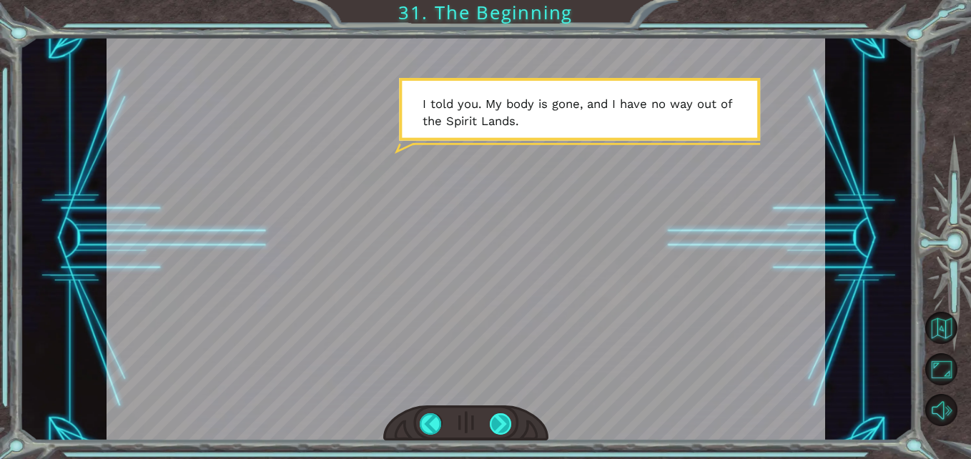
click at [502, 425] on div at bounding box center [501, 424] width 22 height 22
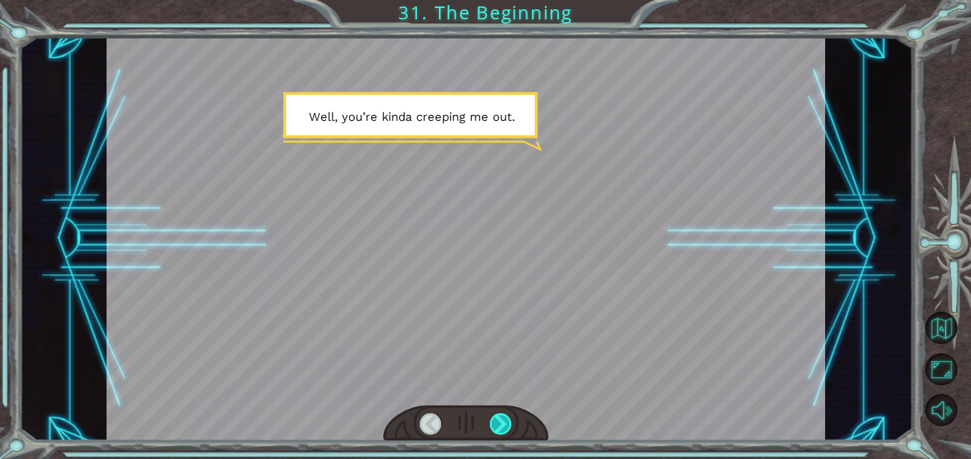
click at [500, 427] on div at bounding box center [501, 424] width 22 height 22
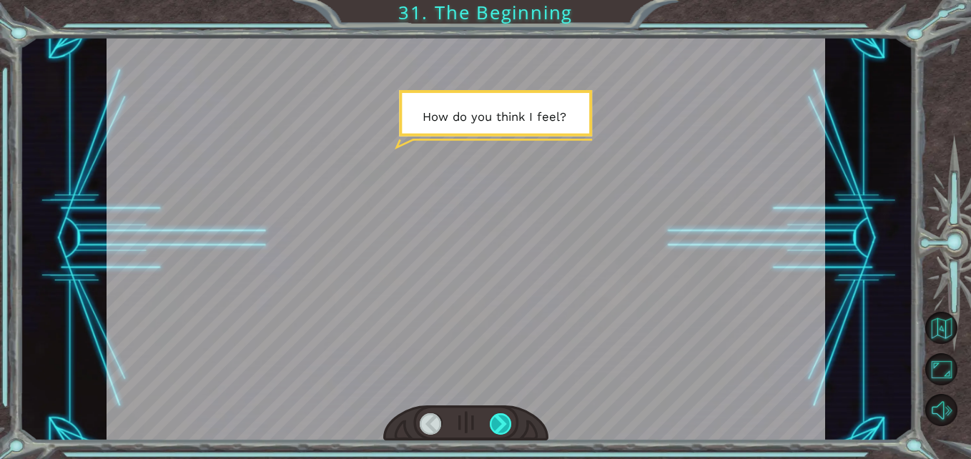
click at [500, 427] on div at bounding box center [501, 424] width 22 height 22
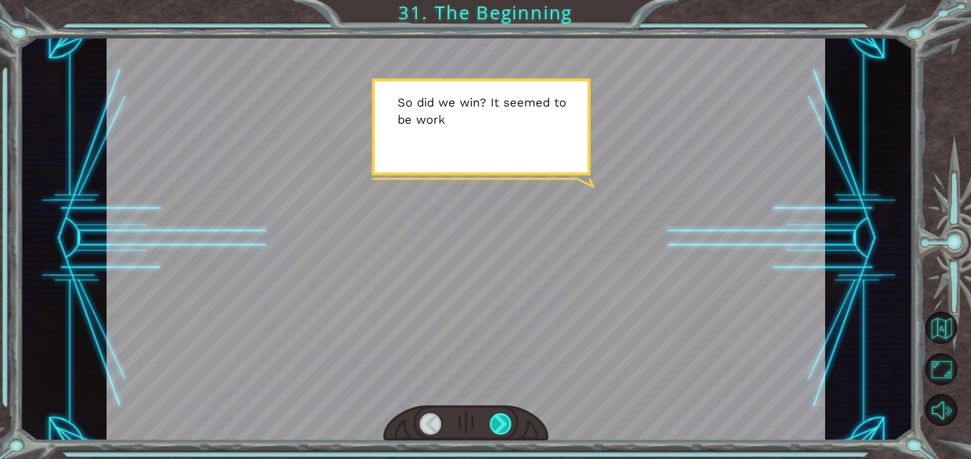
click at [500, 427] on div at bounding box center [501, 424] width 22 height 22
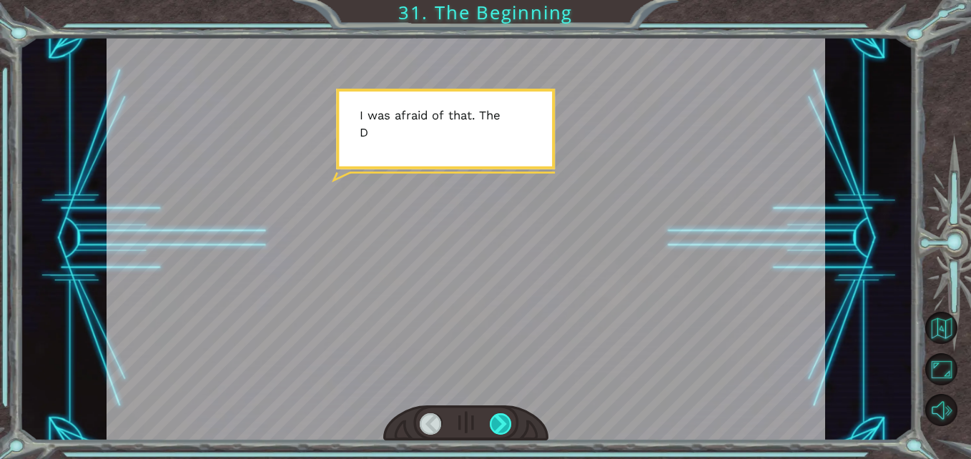
click at [500, 427] on div at bounding box center [501, 424] width 22 height 22
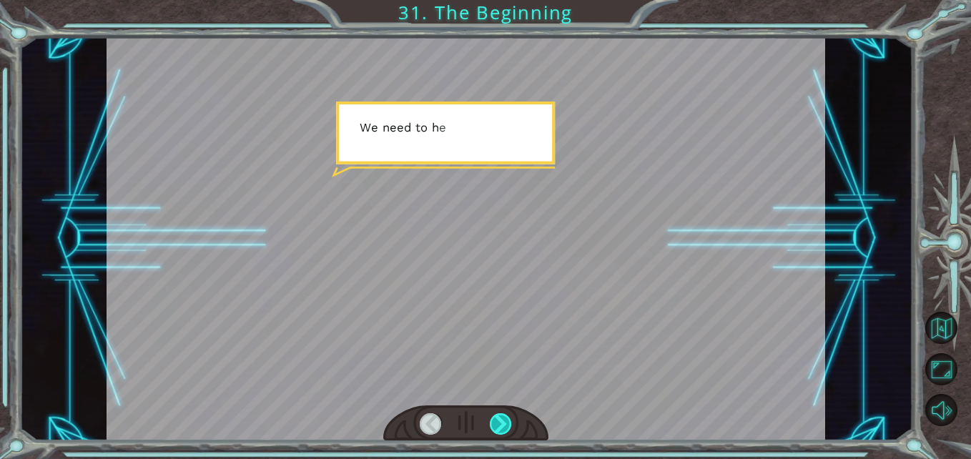
click at [500, 427] on div at bounding box center [501, 424] width 22 height 22
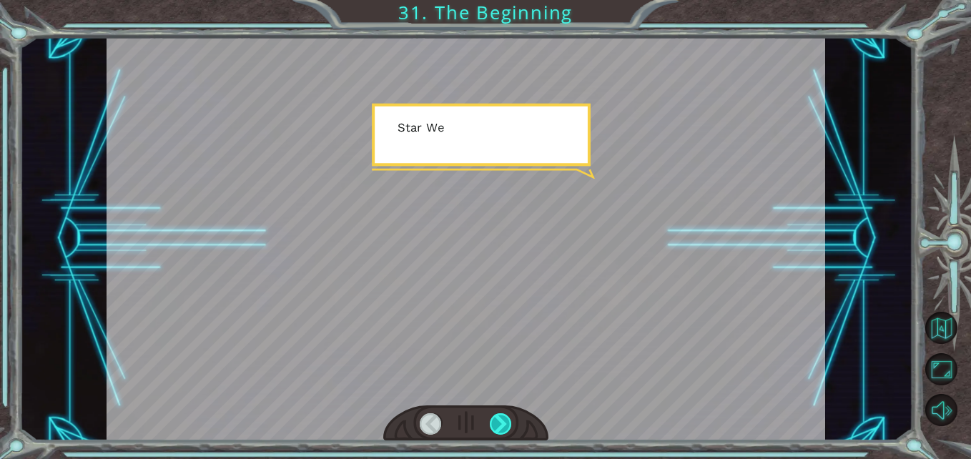
click at [500, 427] on div at bounding box center [501, 424] width 22 height 22
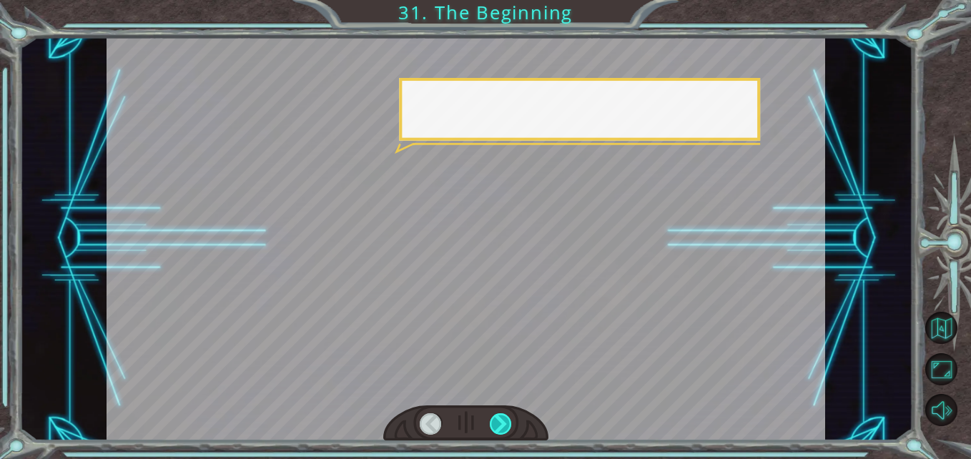
click at [500, 427] on div at bounding box center [501, 424] width 22 height 22
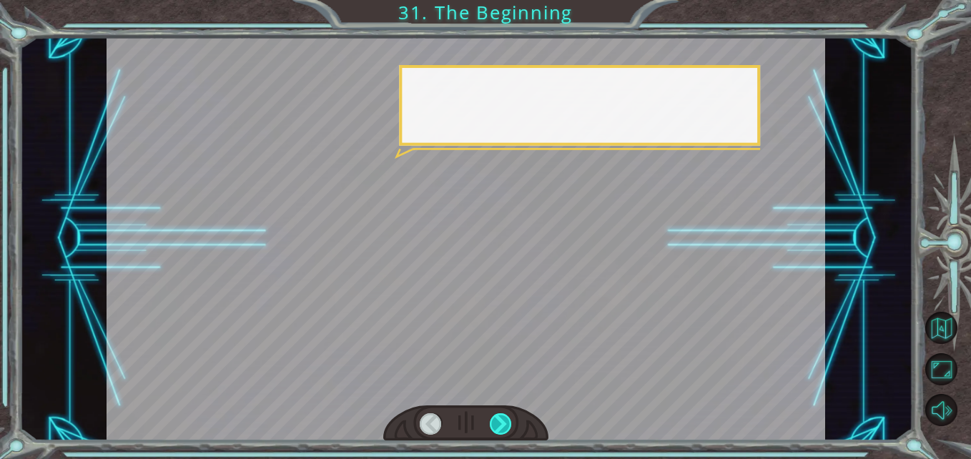
click at [500, 427] on div at bounding box center [501, 424] width 22 height 22
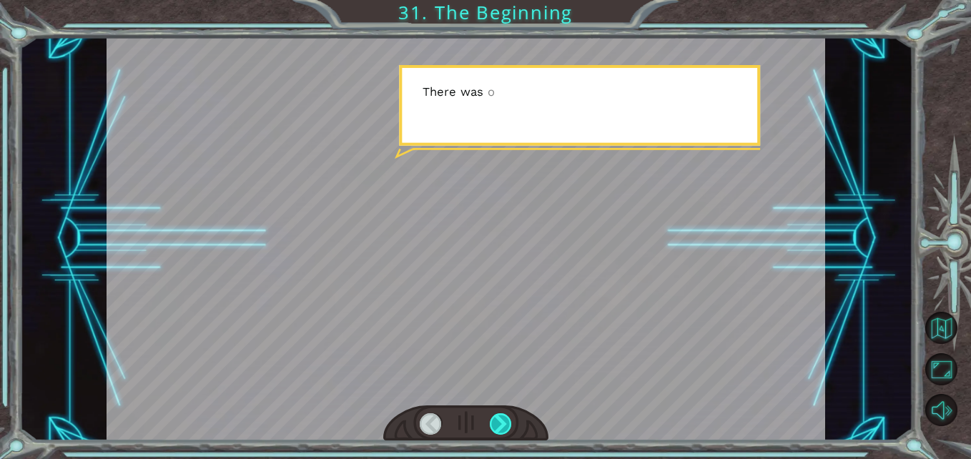
click at [500, 427] on div at bounding box center [501, 424] width 22 height 22
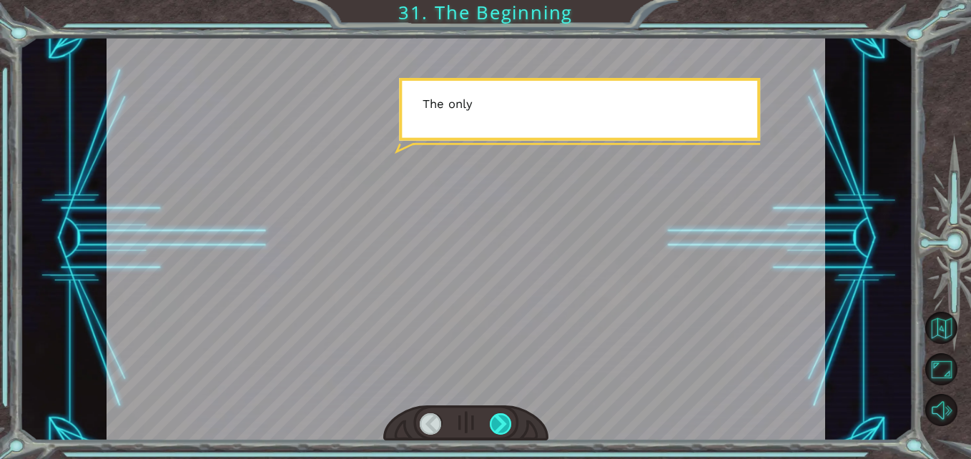
click at [500, 427] on div at bounding box center [501, 424] width 22 height 22
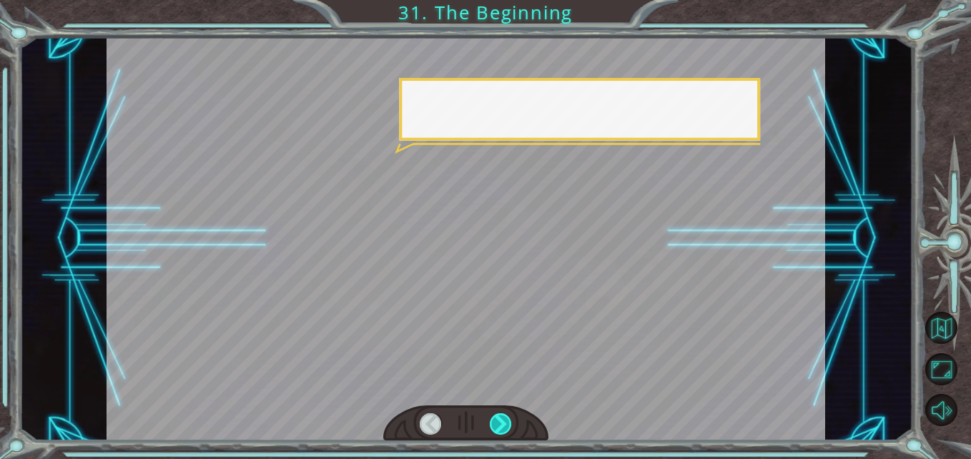
click at [500, 427] on div at bounding box center [501, 424] width 22 height 22
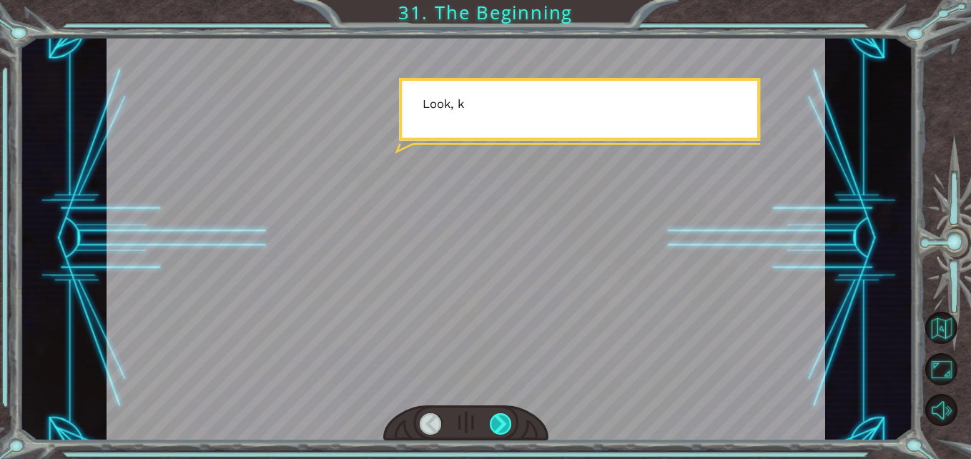
click at [500, 427] on div at bounding box center [501, 424] width 22 height 22
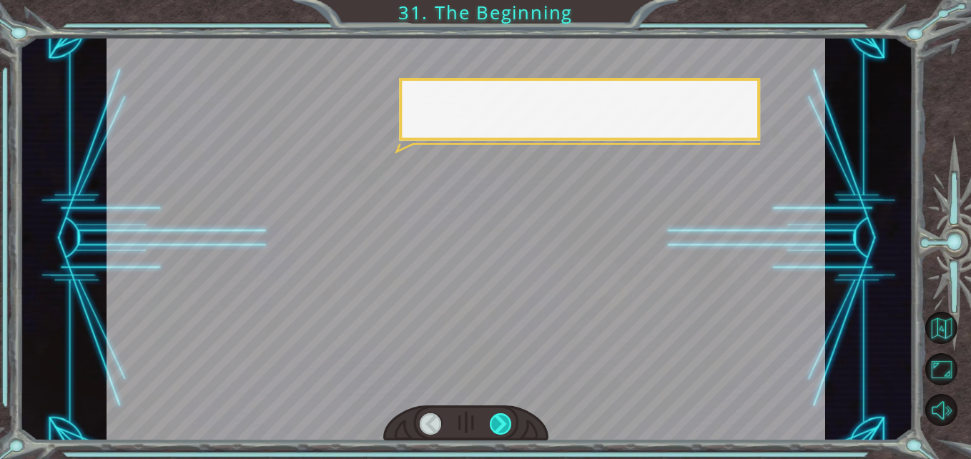
click at [500, 427] on div at bounding box center [501, 424] width 22 height 22
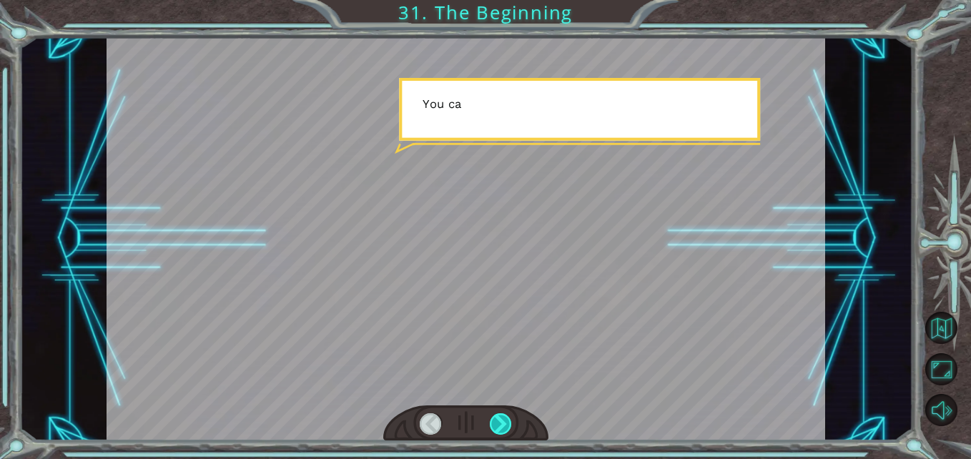
click at [500, 427] on div at bounding box center [501, 424] width 22 height 22
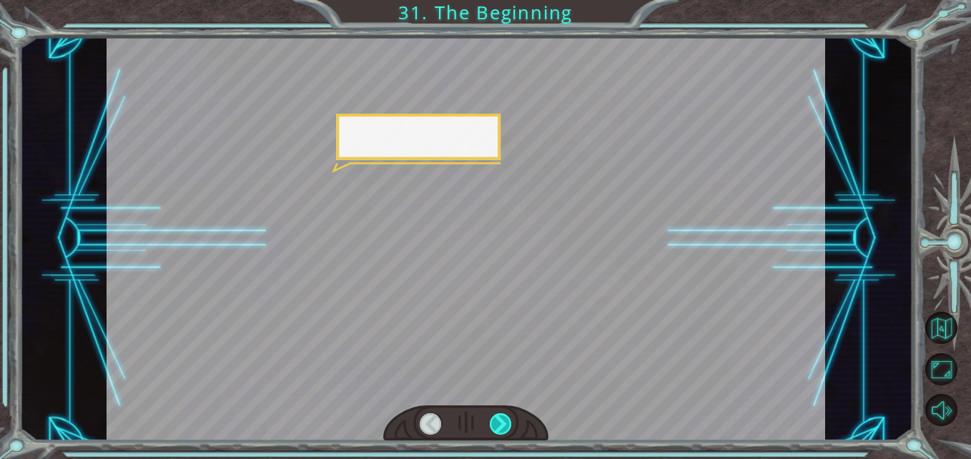
click at [500, 427] on div at bounding box center [501, 424] width 22 height 22
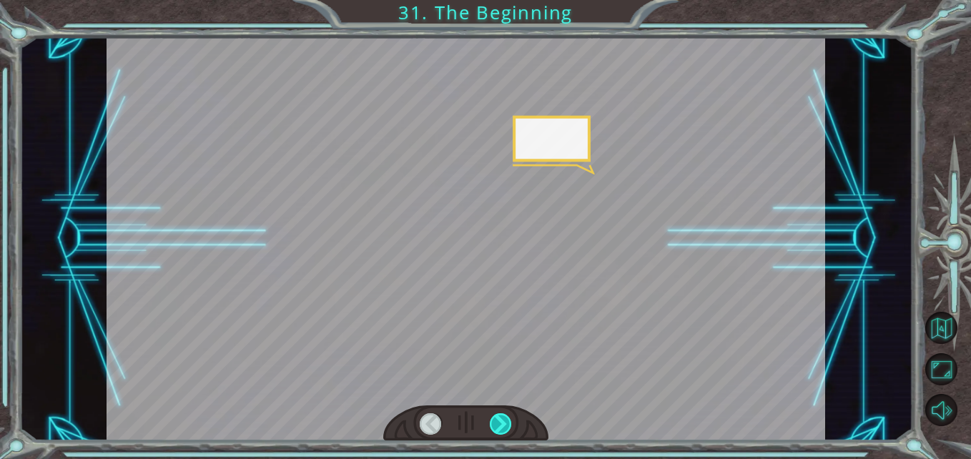
click at [500, 427] on div at bounding box center [501, 424] width 22 height 22
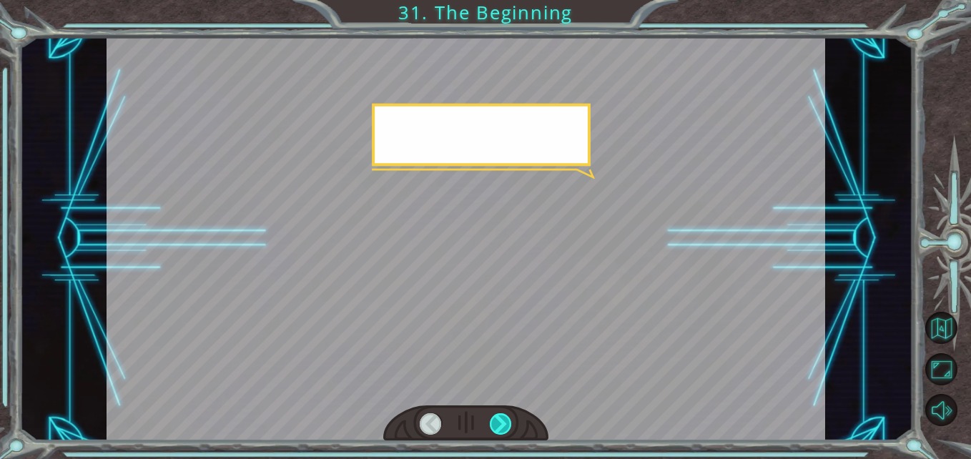
click at [500, 427] on div at bounding box center [501, 424] width 22 height 22
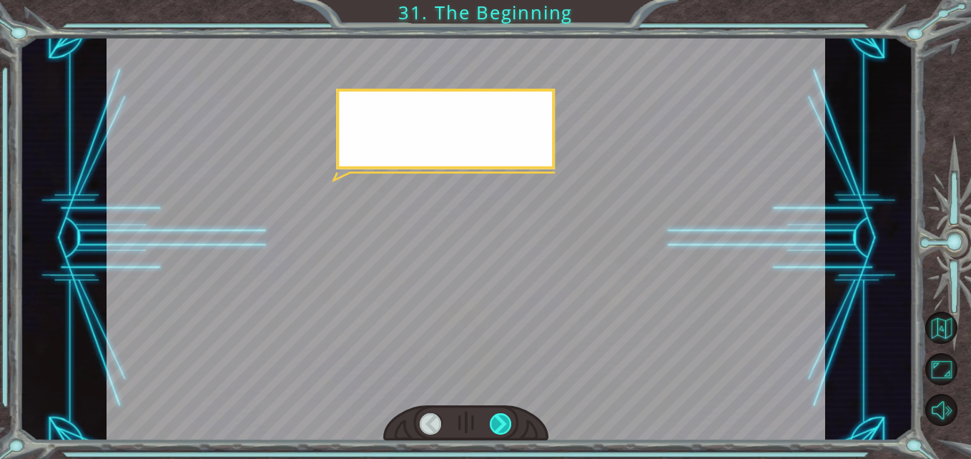
click at [500, 427] on div at bounding box center [501, 424] width 22 height 22
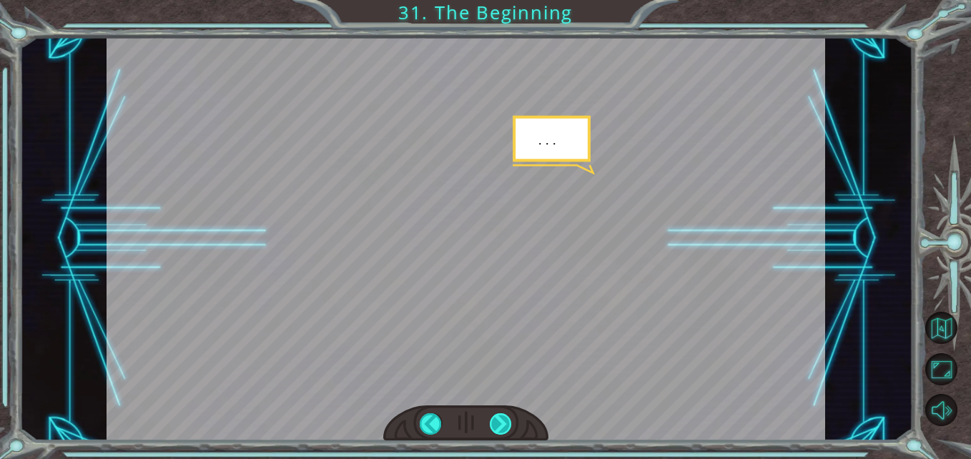
click at [502, 416] on div at bounding box center [501, 424] width 22 height 22
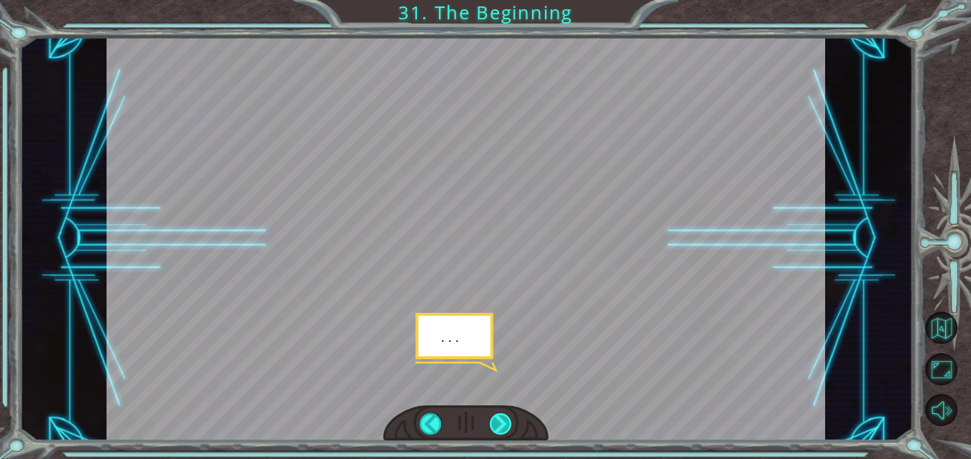
click at [502, 416] on div at bounding box center [501, 424] width 22 height 22
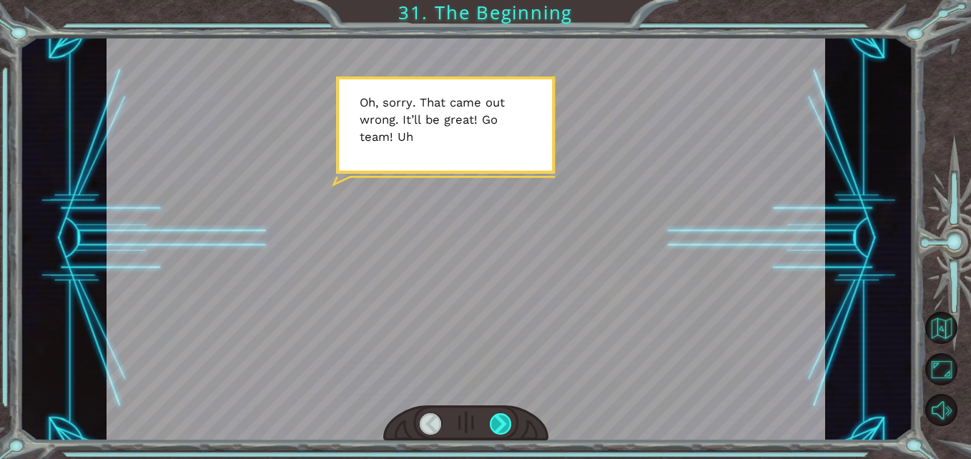
click at [502, 416] on div at bounding box center [501, 424] width 22 height 22
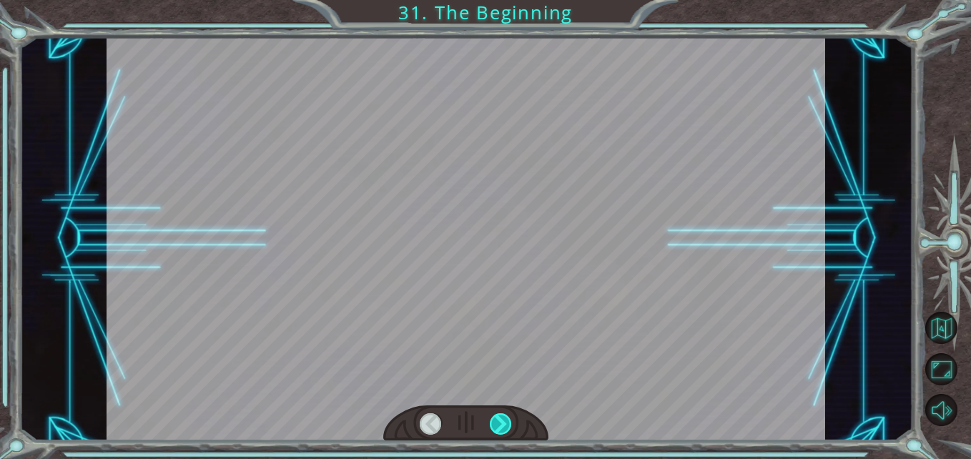
click at [502, 416] on div at bounding box center [501, 424] width 22 height 22
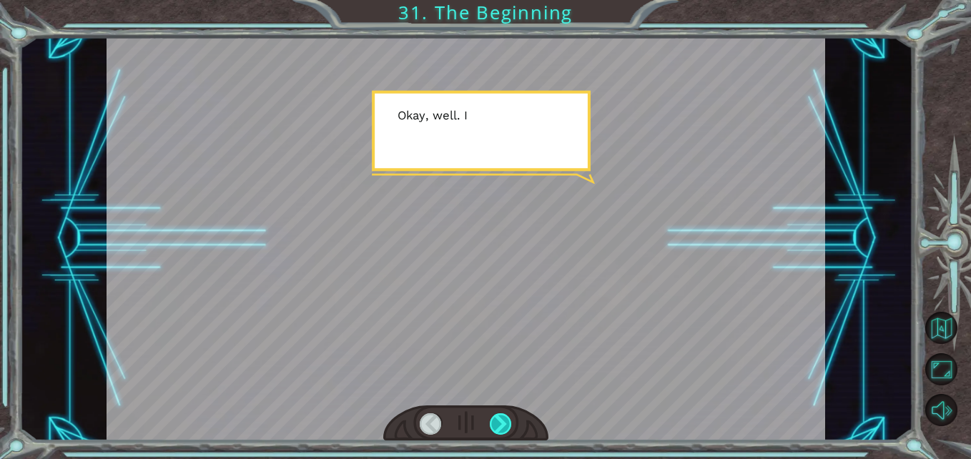
click at [502, 416] on div at bounding box center [501, 424] width 22 height 22
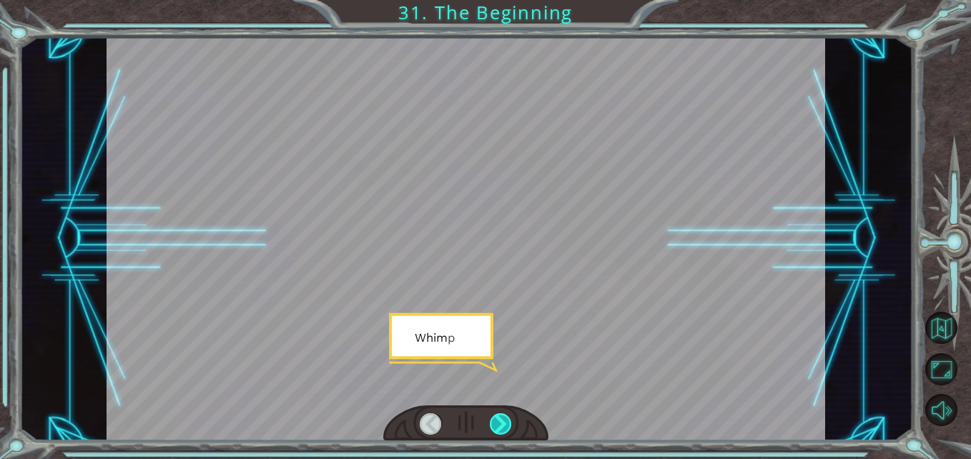
click at [502, 416] on div at bounding box center [501, 424] width 22 height 22
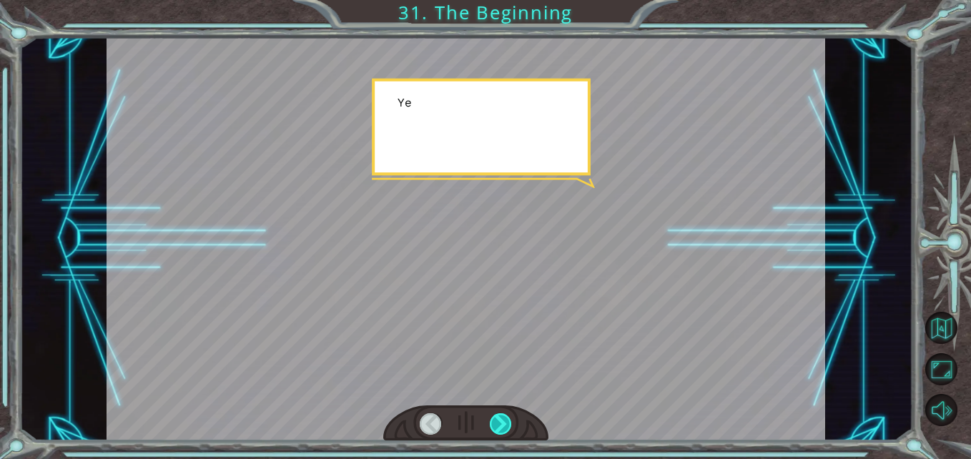
click at [502, 416] on div at bounding box center [501, 424] width 22 height 22
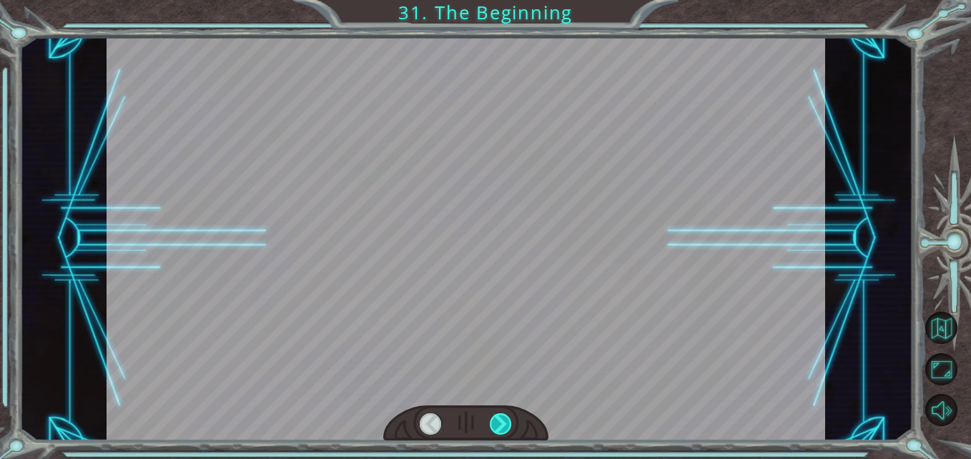
click at [502, 416] on div at bounding box center [501, 424] width 22 height 22
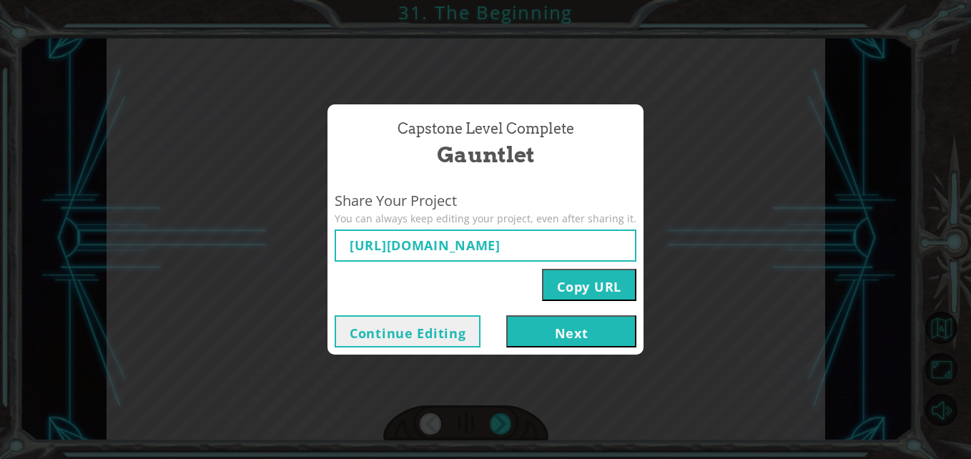
type input "https://www.ozaria.com/play/game-dev-level/1fhcapstoneb/68d1622b6a6fbbed72f0477…"
click at [577, 330] on button "Next" at bounding box center [571, 331] width 130 height 32
